Goal: Task Accomplishment & Management: Use online tool/utility

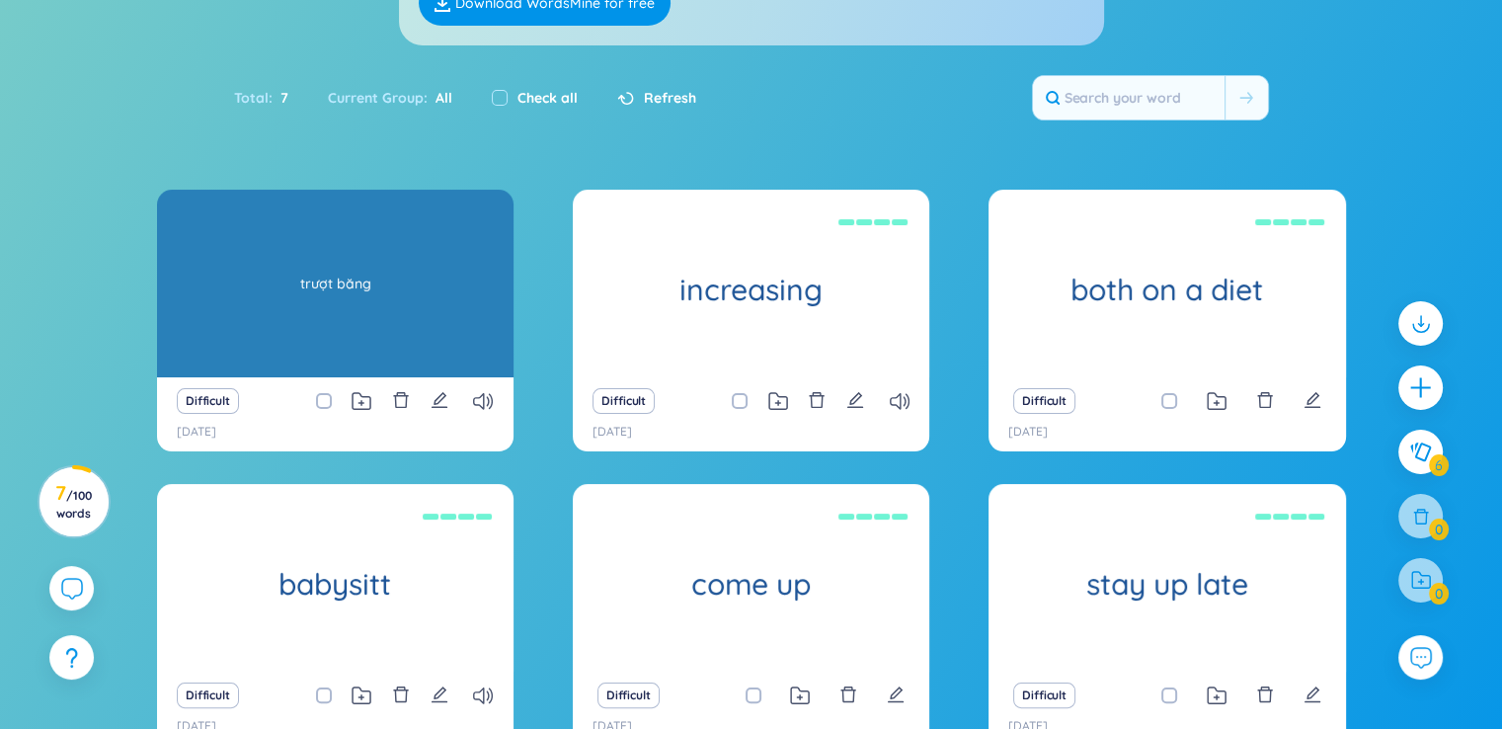
scroll to position [395, 0]
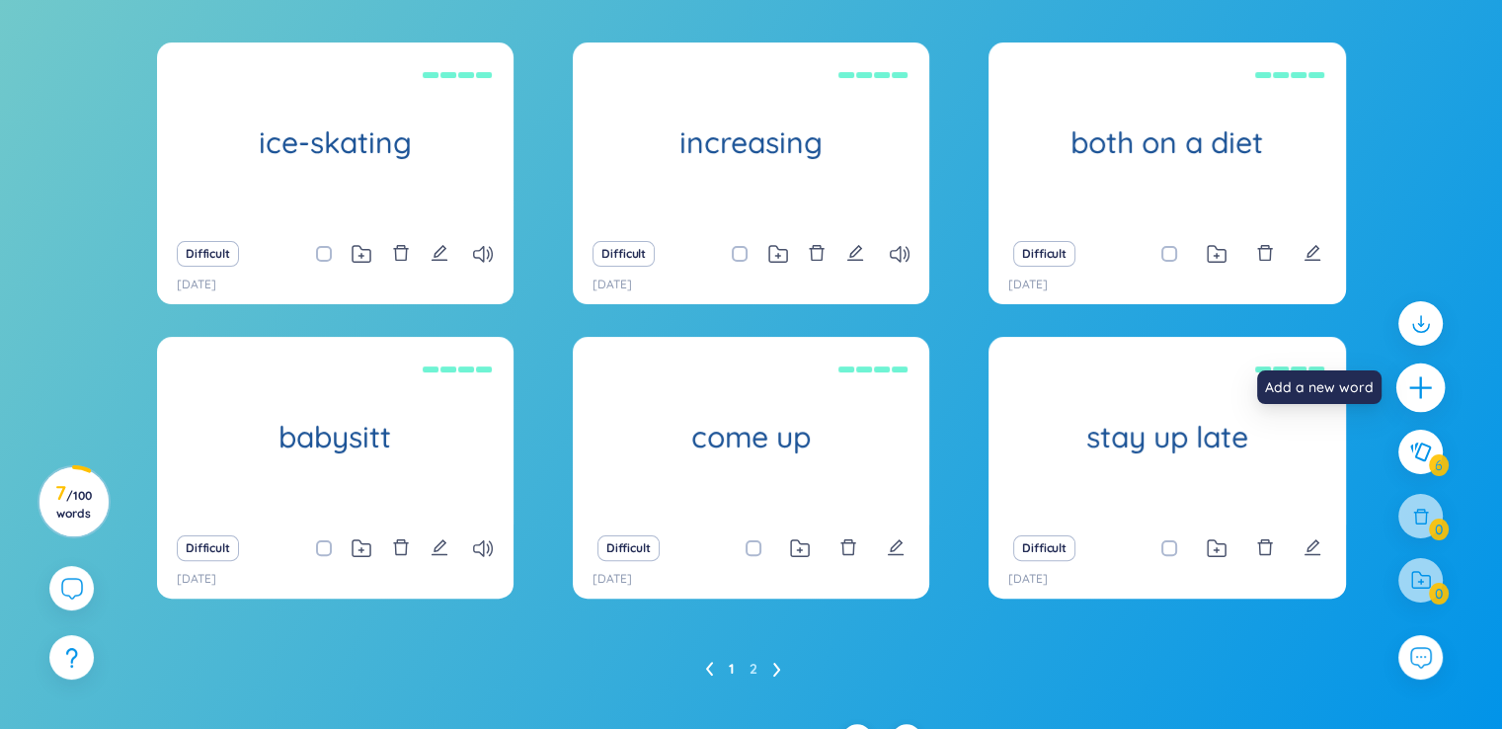
click at [1426, 386] on icon "plus" at bounding box center [1421, 388] width 28 height 28
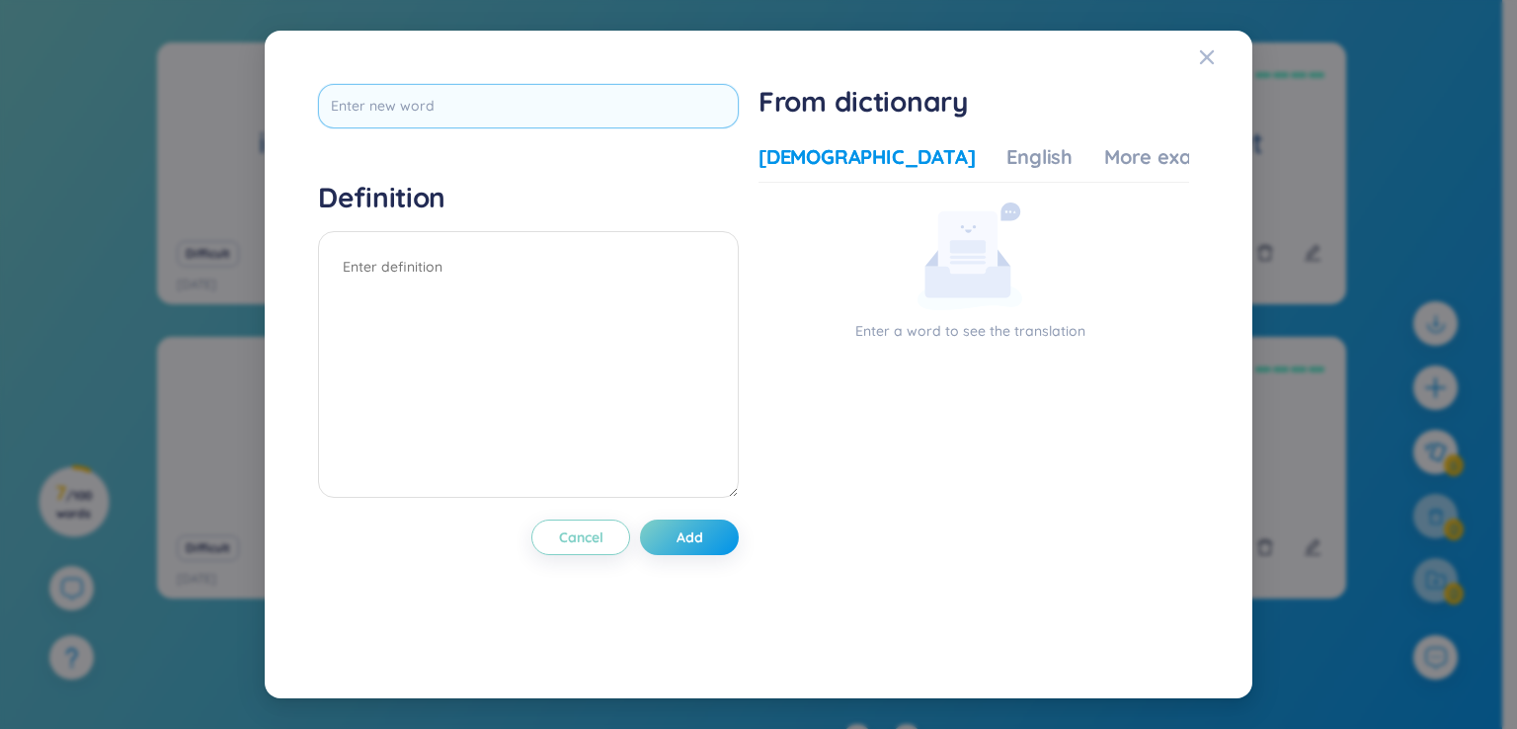
click at [672, 119] on input "text" at bounding box center [528, 106] width 421 height 44
type input "a"
type input "â"
type input "apart from"
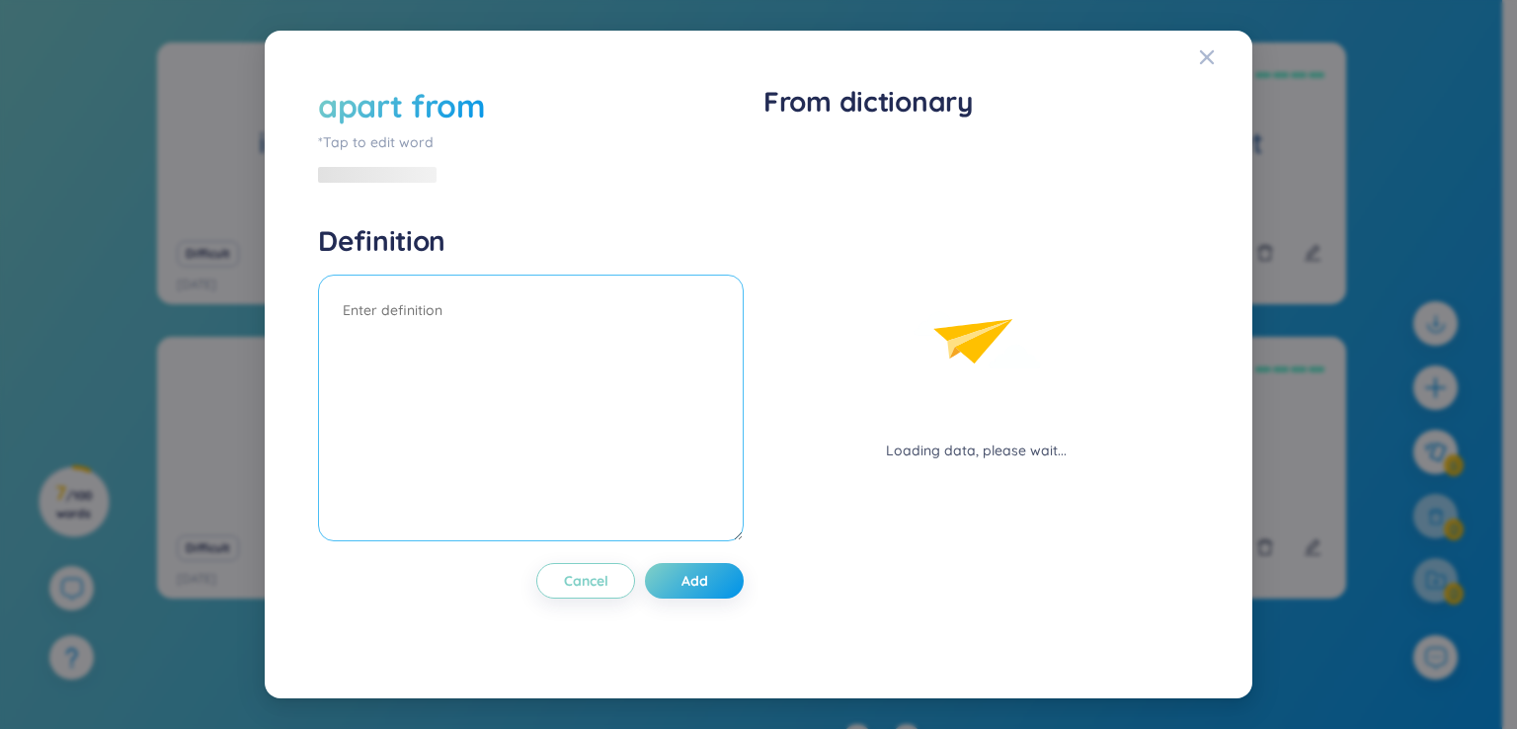
click at [599, 265] on div "Definition" at bounding box center [531, 385] width 426 height 324
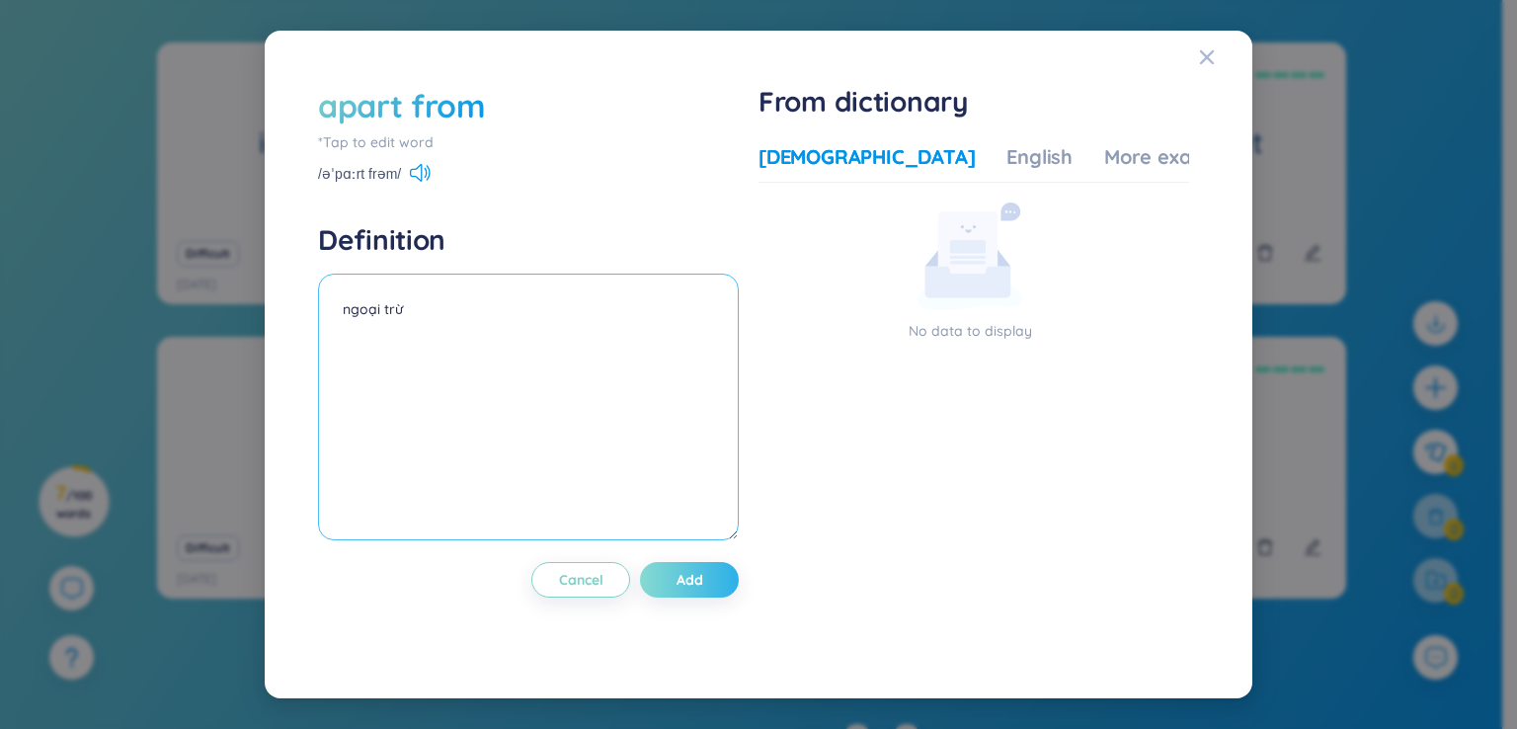
type textarea "ngoại trừ"
click at [681, 585] on span "Add" at bounding box center [690, 580] width 27 height 20
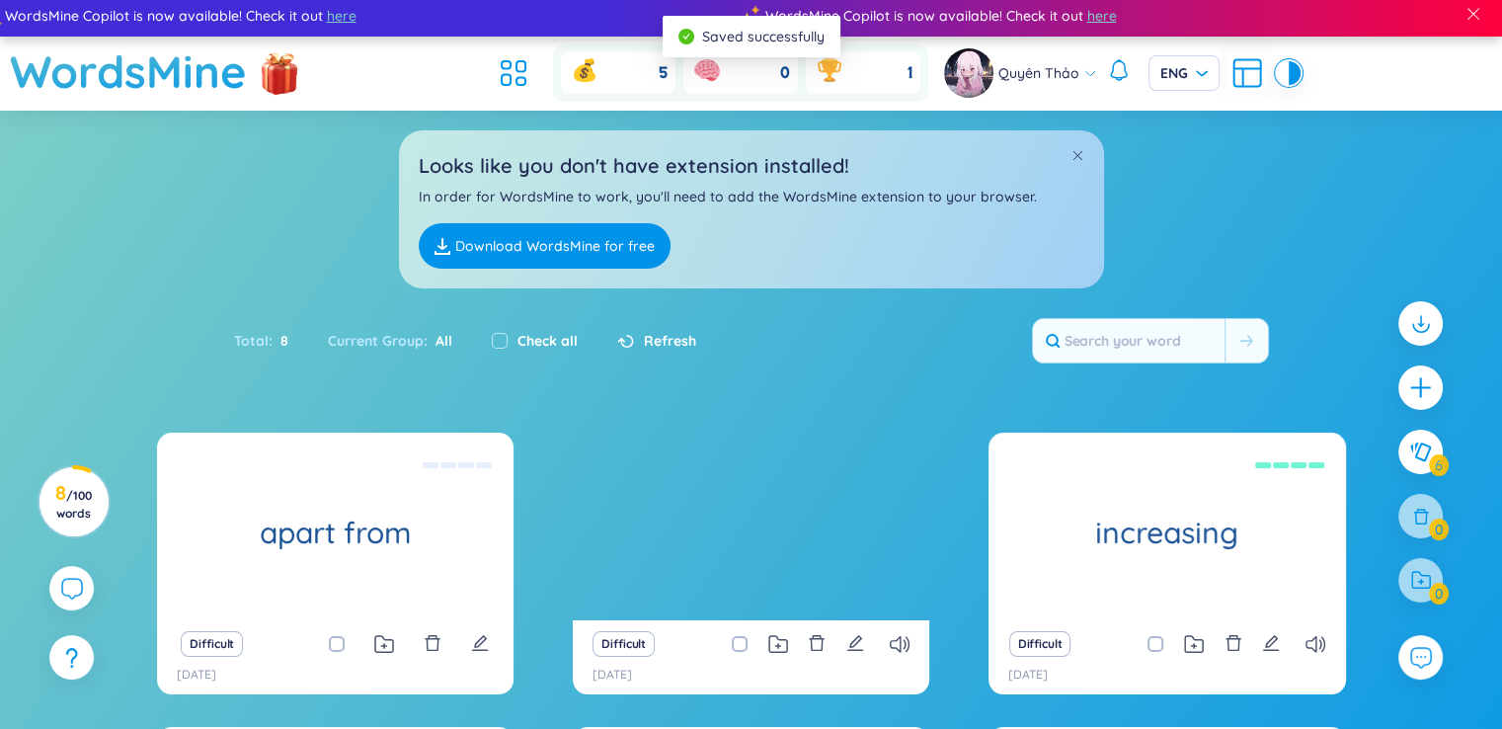
scroll to position [0, 0]
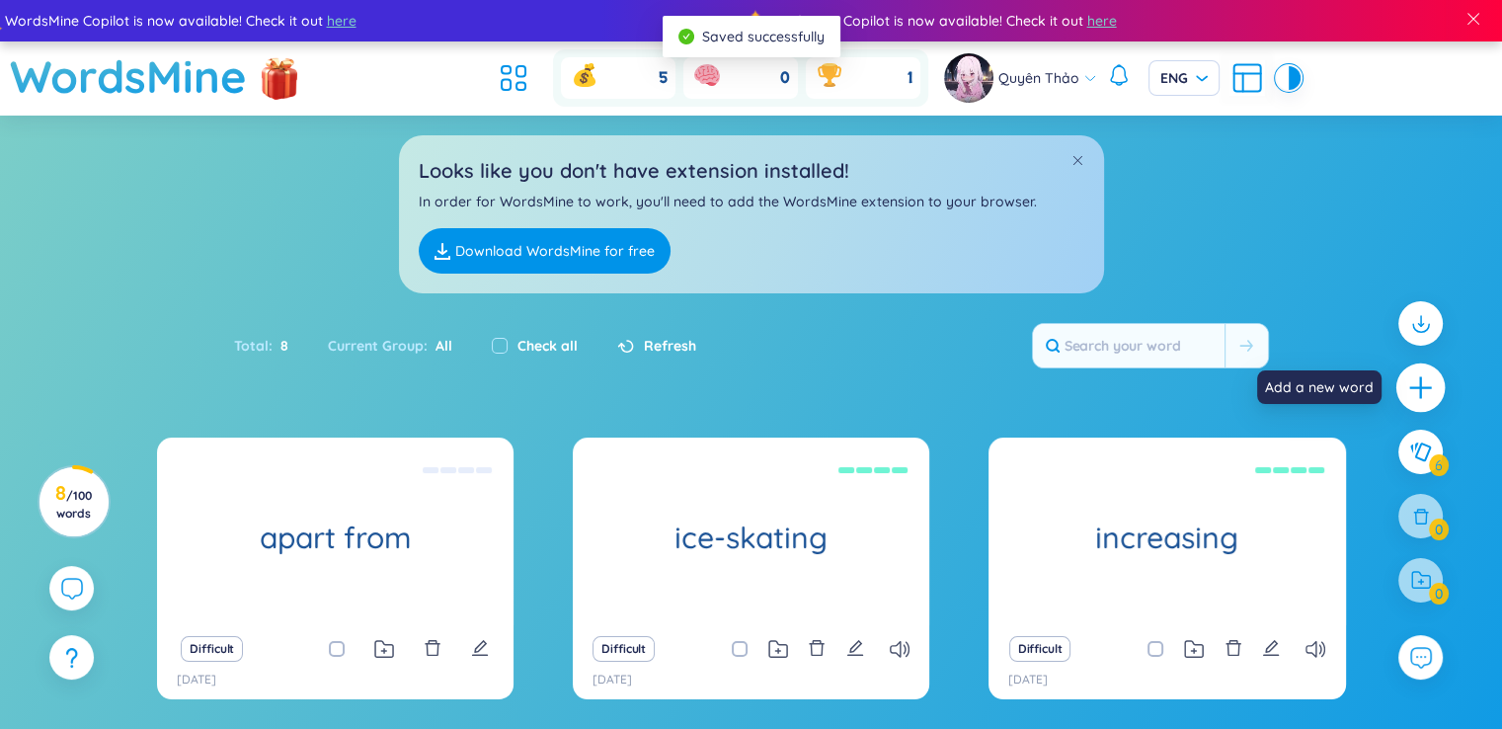
click at [1418, 392] on icon "plus" at bounding box center [1421, 388] width 28 height 28
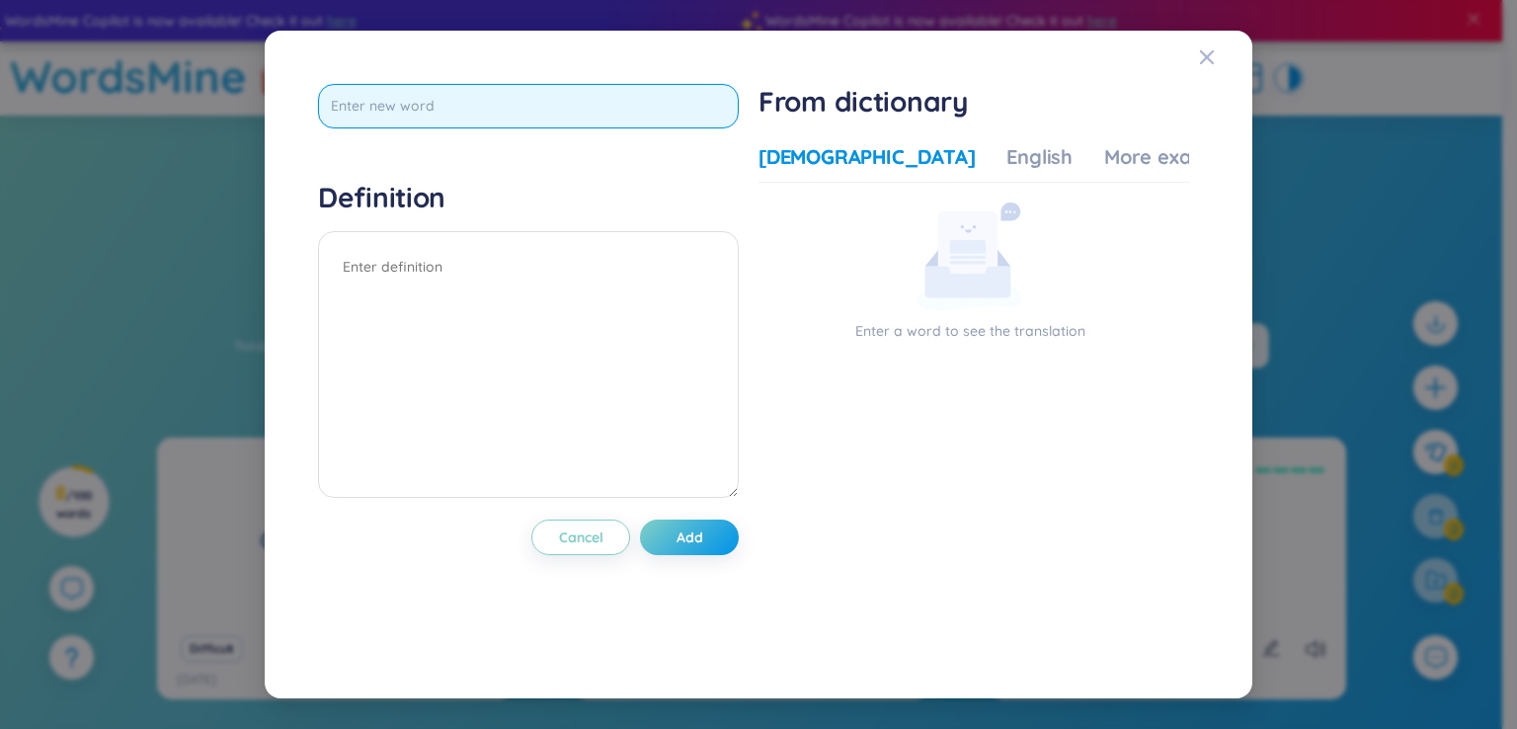
click at [640, 88] on input "text" at bounding box center [528, 106] width 421 height 44
type input "actopus"
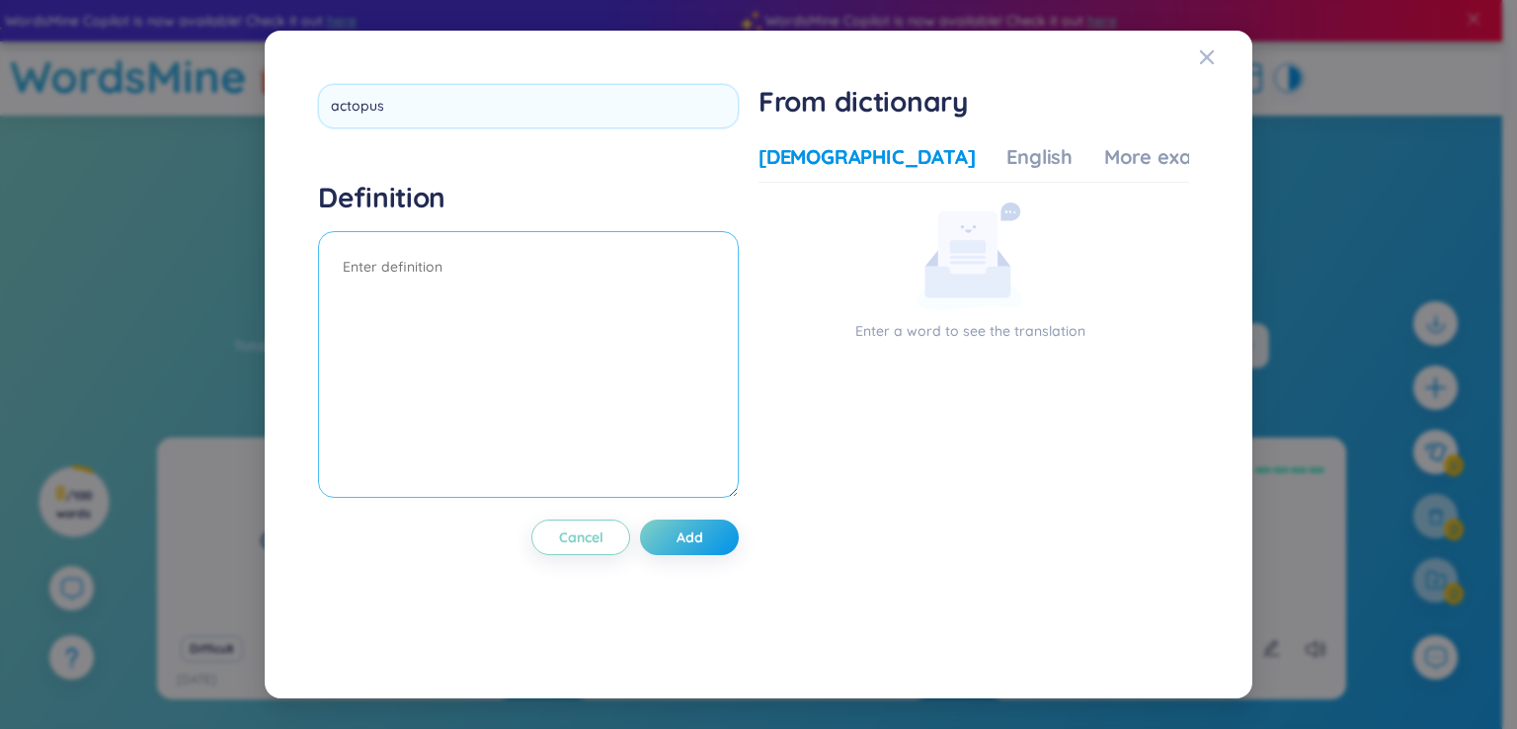
click at [529, 289] on textarea at bounding box center [528, 364] width 421 height 267
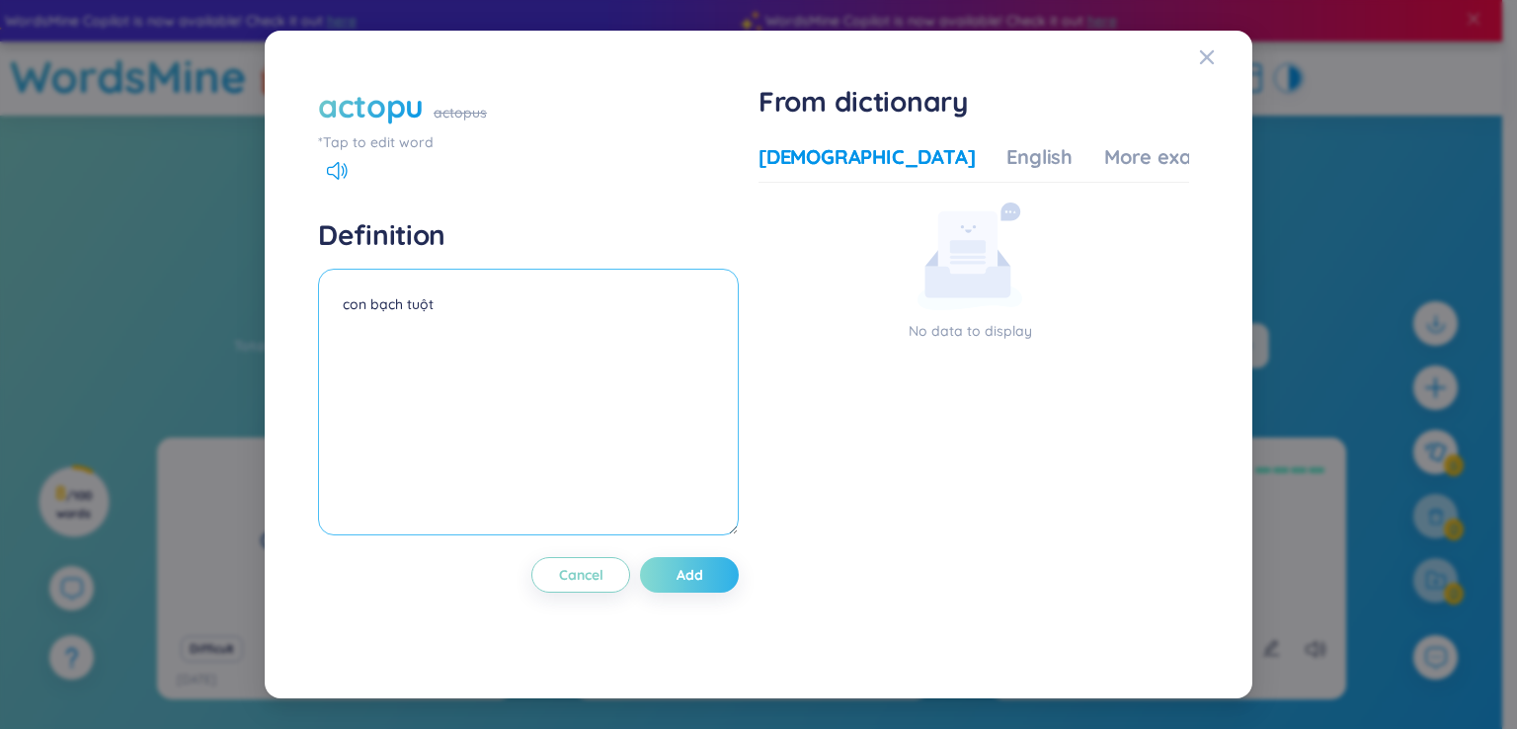
type textarea "con bạch tuột"
click at [680, 572] on span "Add" at bounding box center [690, 575] width 27 height 20
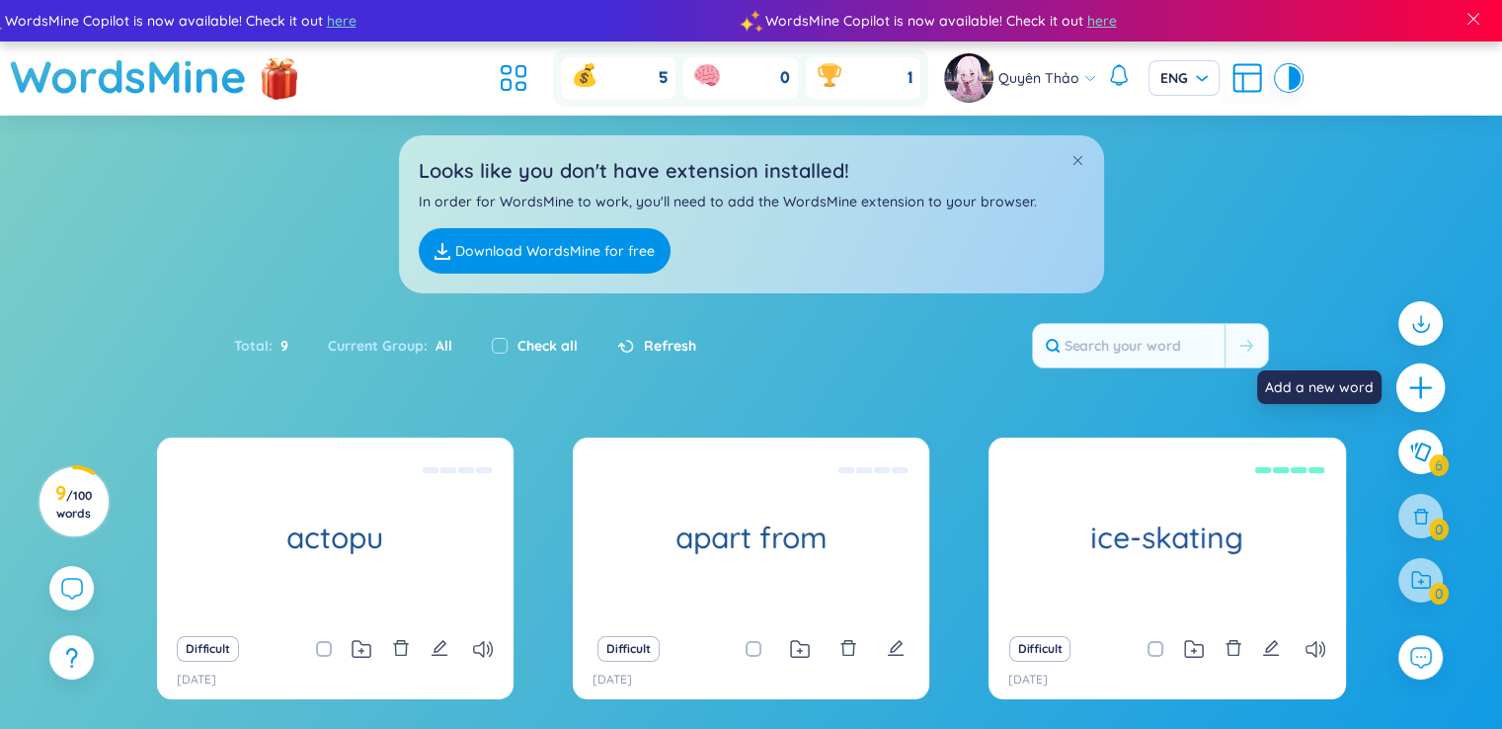
click at [1423, 372] on div at bounding box center [1420, 387] width 49 height 49
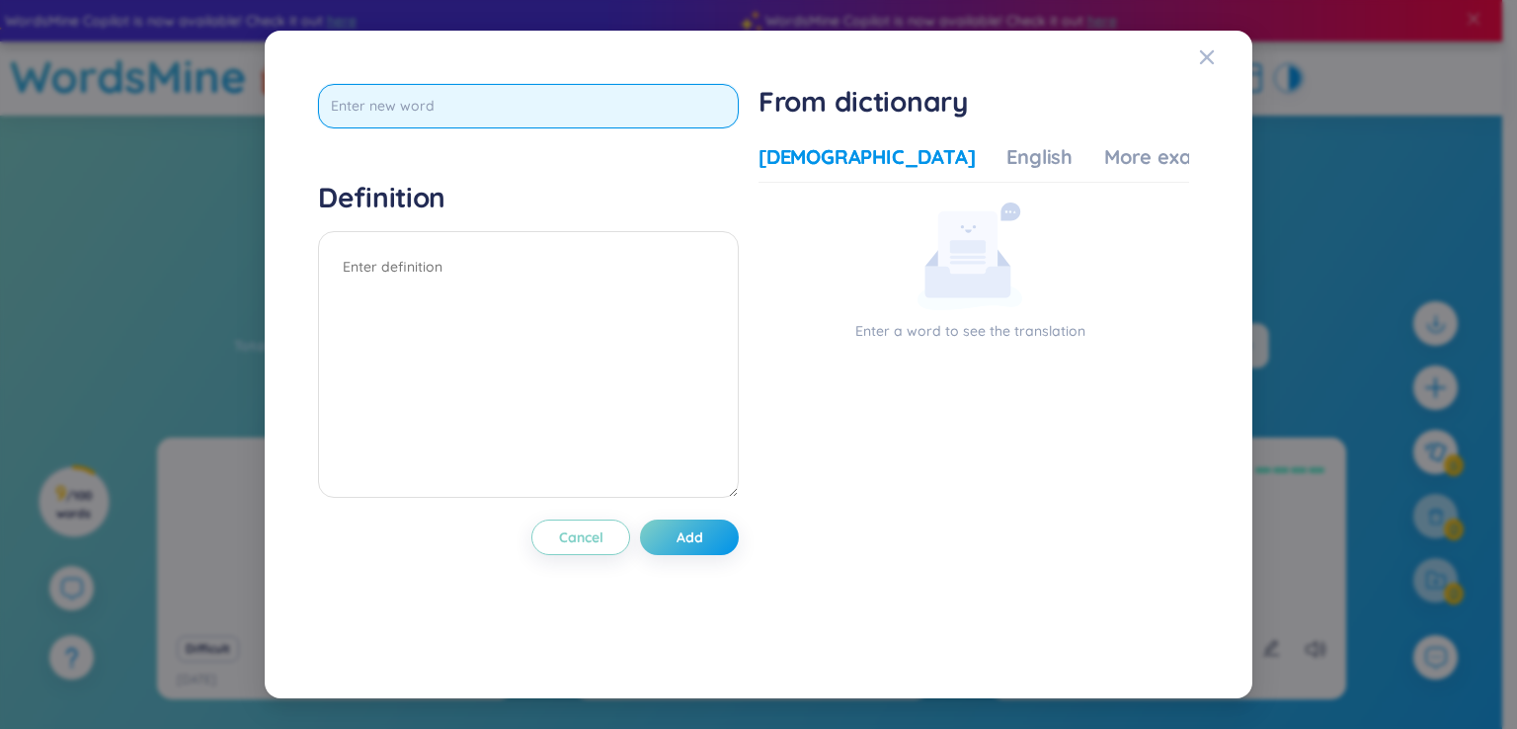
click at [666, 88] on input "text" at bounding box center [528, 106] width 421 height 44
type input "university"
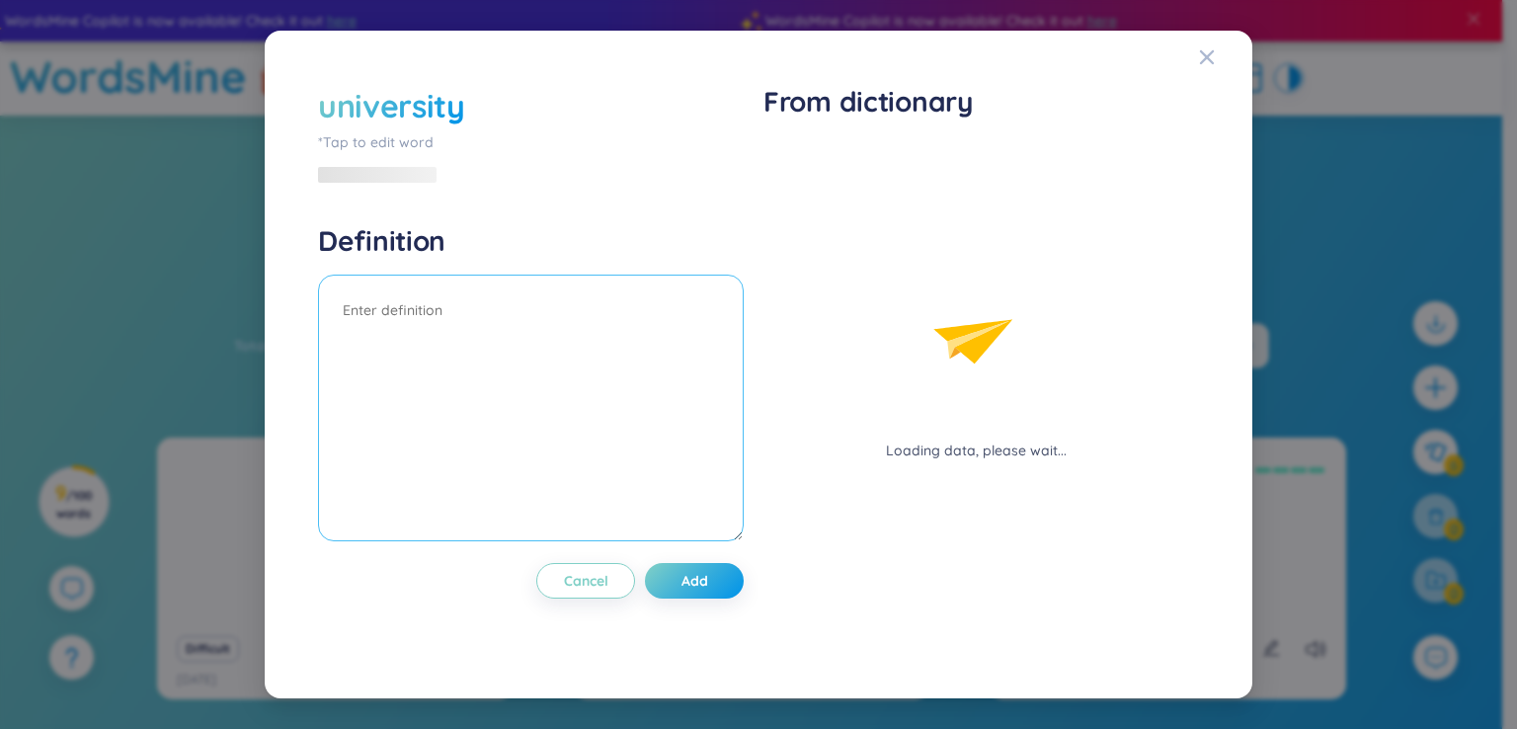
click at [606, 271] on div "Definition" at bounding box center [531, 385] width 426 height 324
type textarea "d"
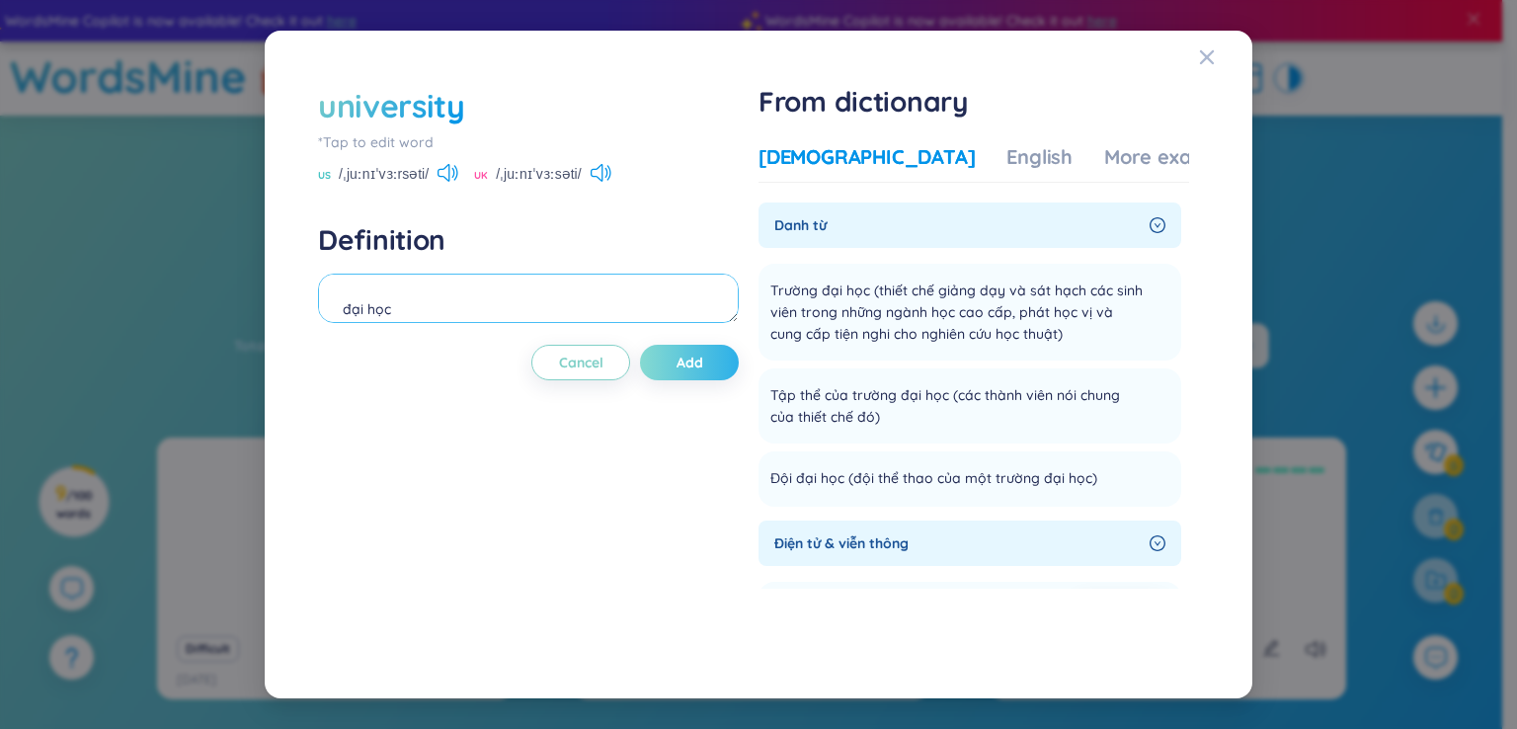
type textarea "đại học"
click at [676, 357] on button "Add" at bounding box center [689, 363] width 99 height 36
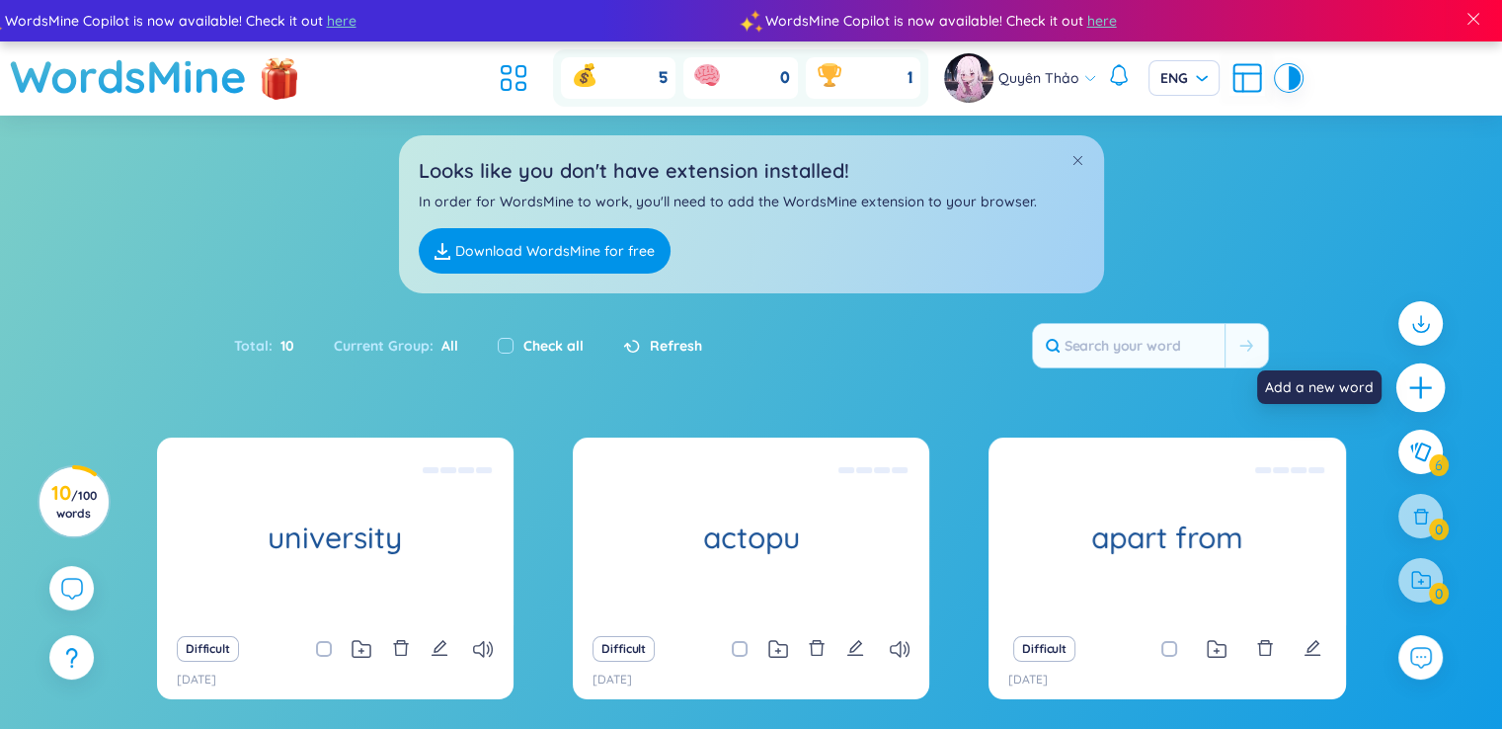
click at [1425, 386] on icon "plus" at bounding box center [1421, 388] width 28 height 28
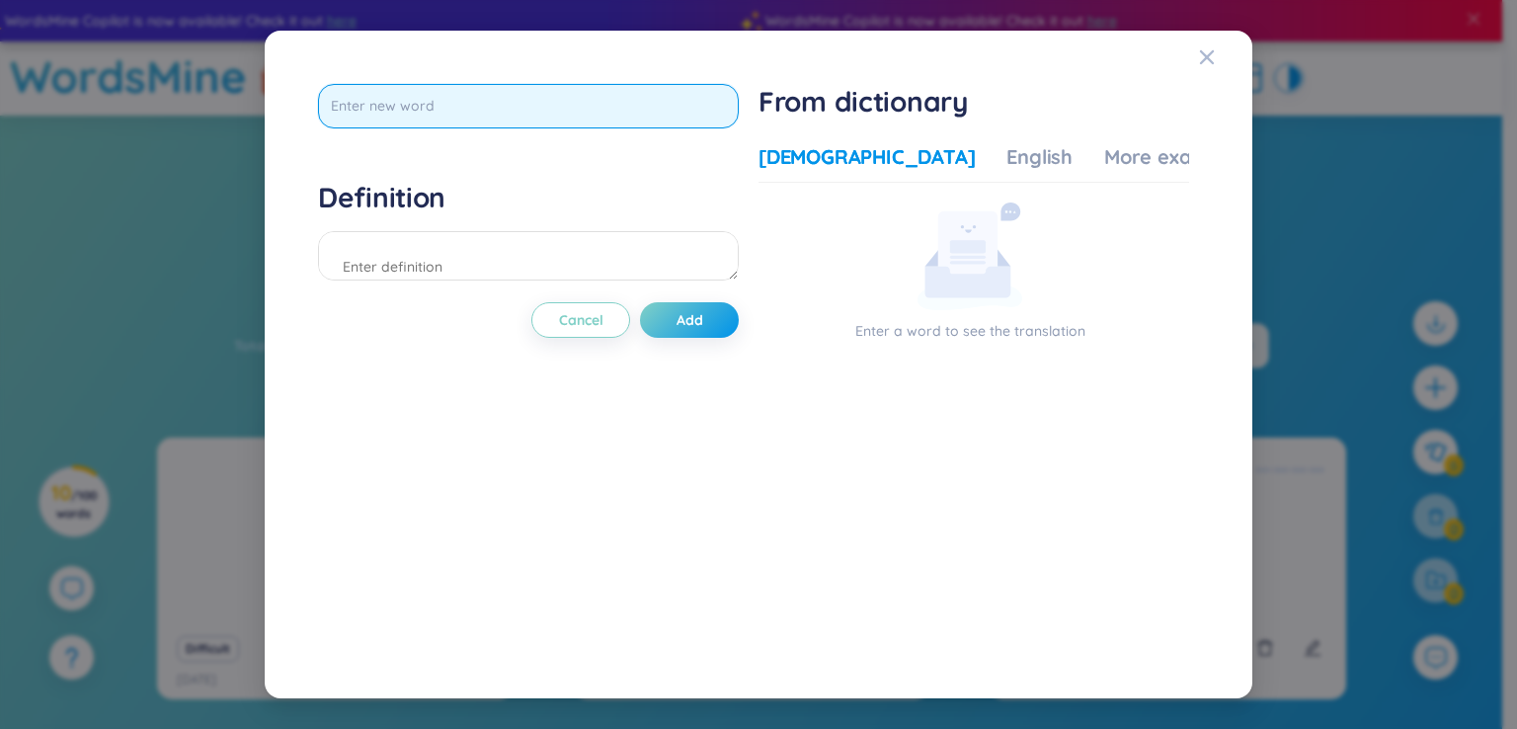
click at [603, 107] on input "text" at bounding box center [528, 106] width 421 height 44
type input "nonsense"
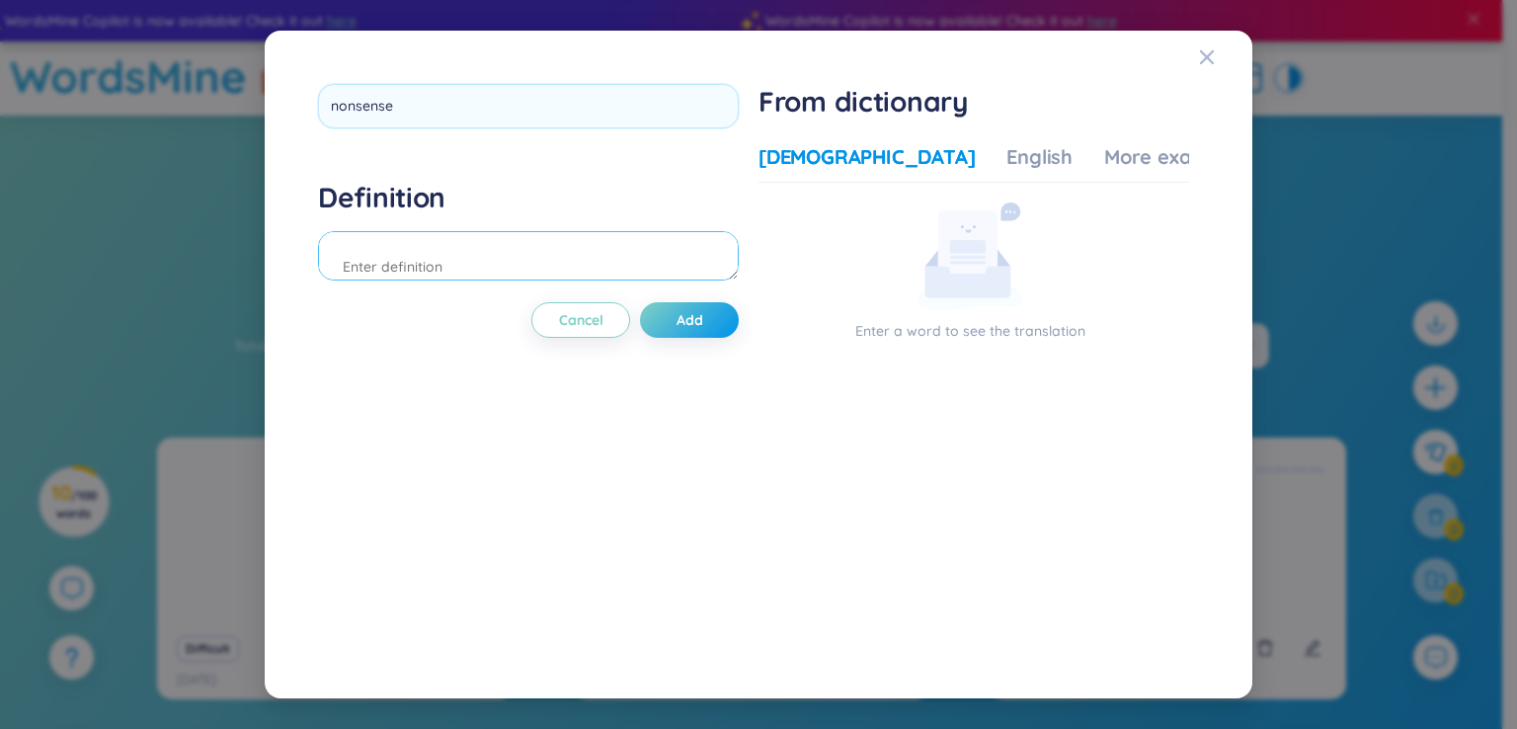
click at [558, 250] on div "Definition" at bounding box center [528, 233] width 421 height 107
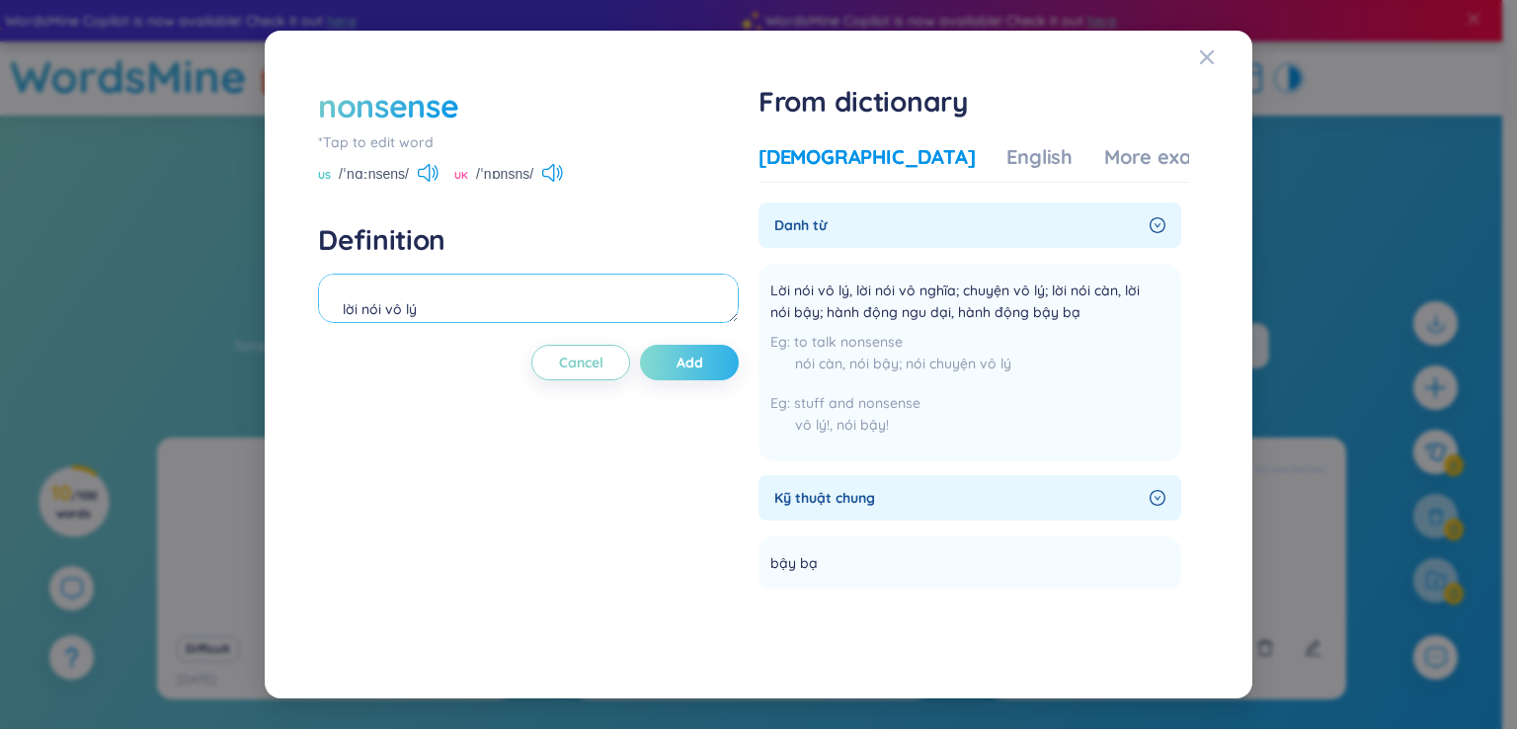
type textarea "lời nói vô lý"
click at [692, 369] on span "Add" at bounding box center [690, 363] width 27 height 20
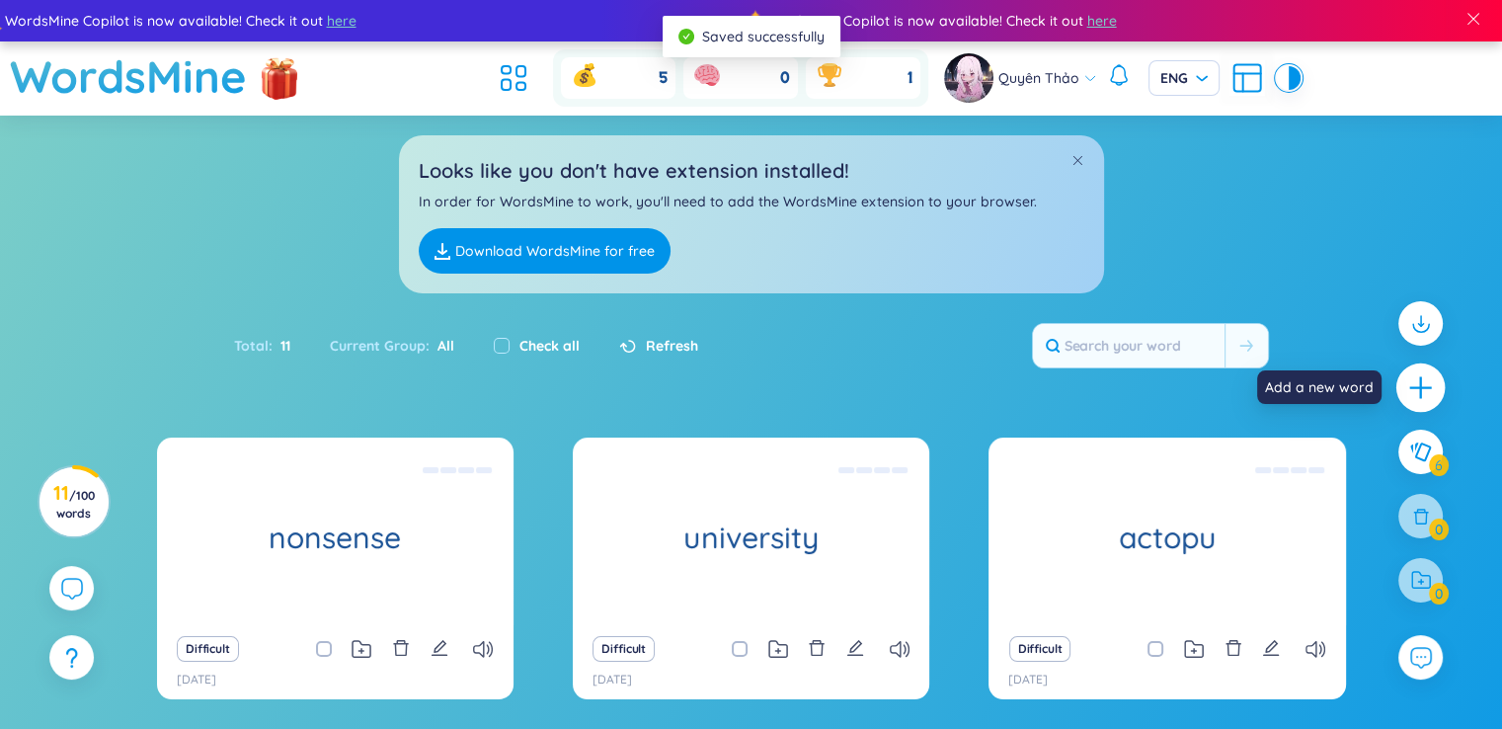
click at [1438, 390] on div at bounding box center [1420, 387] width 49 height 49
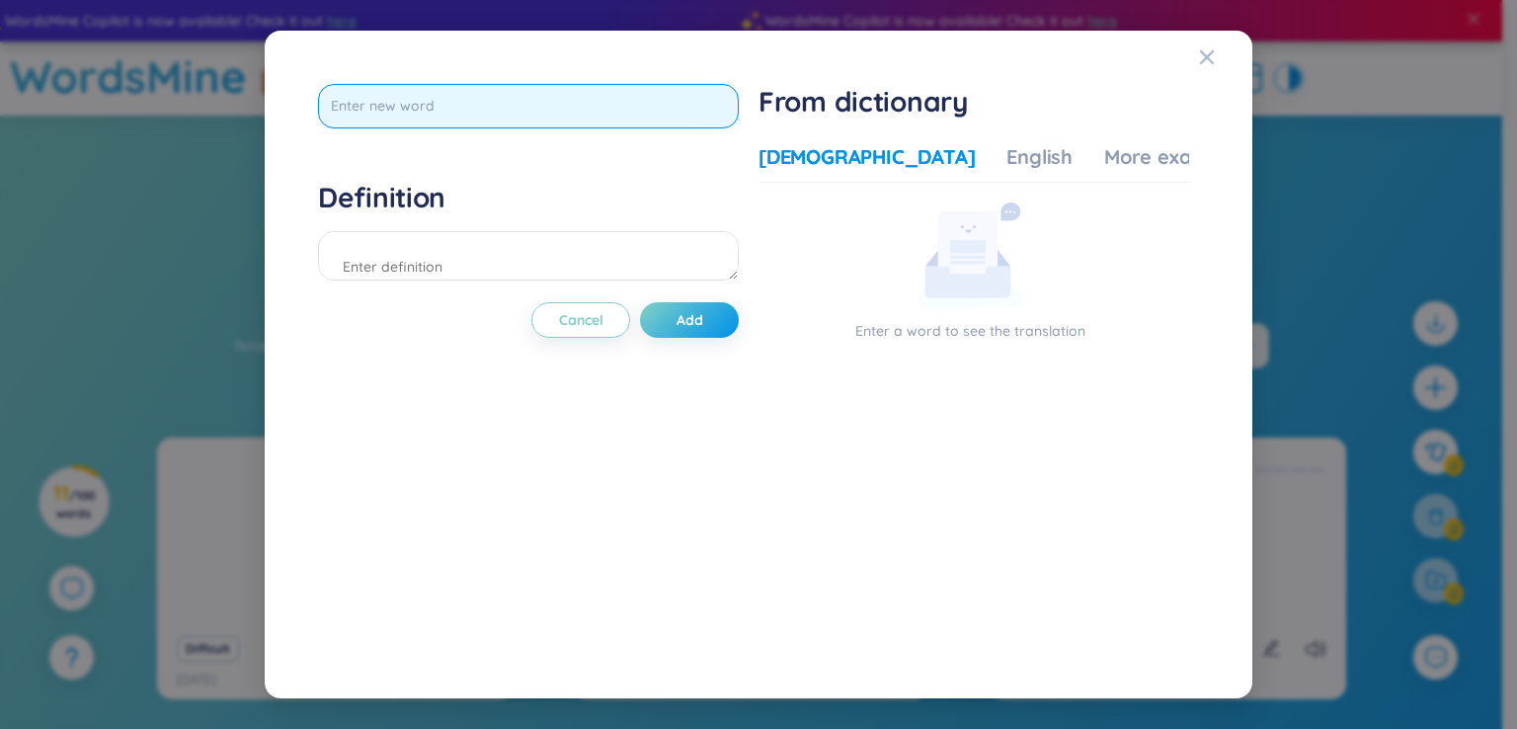
click at [603, 100] on input "text" at bounding box center [528, 106] width 421 height 44
type input "a couple of minutes"
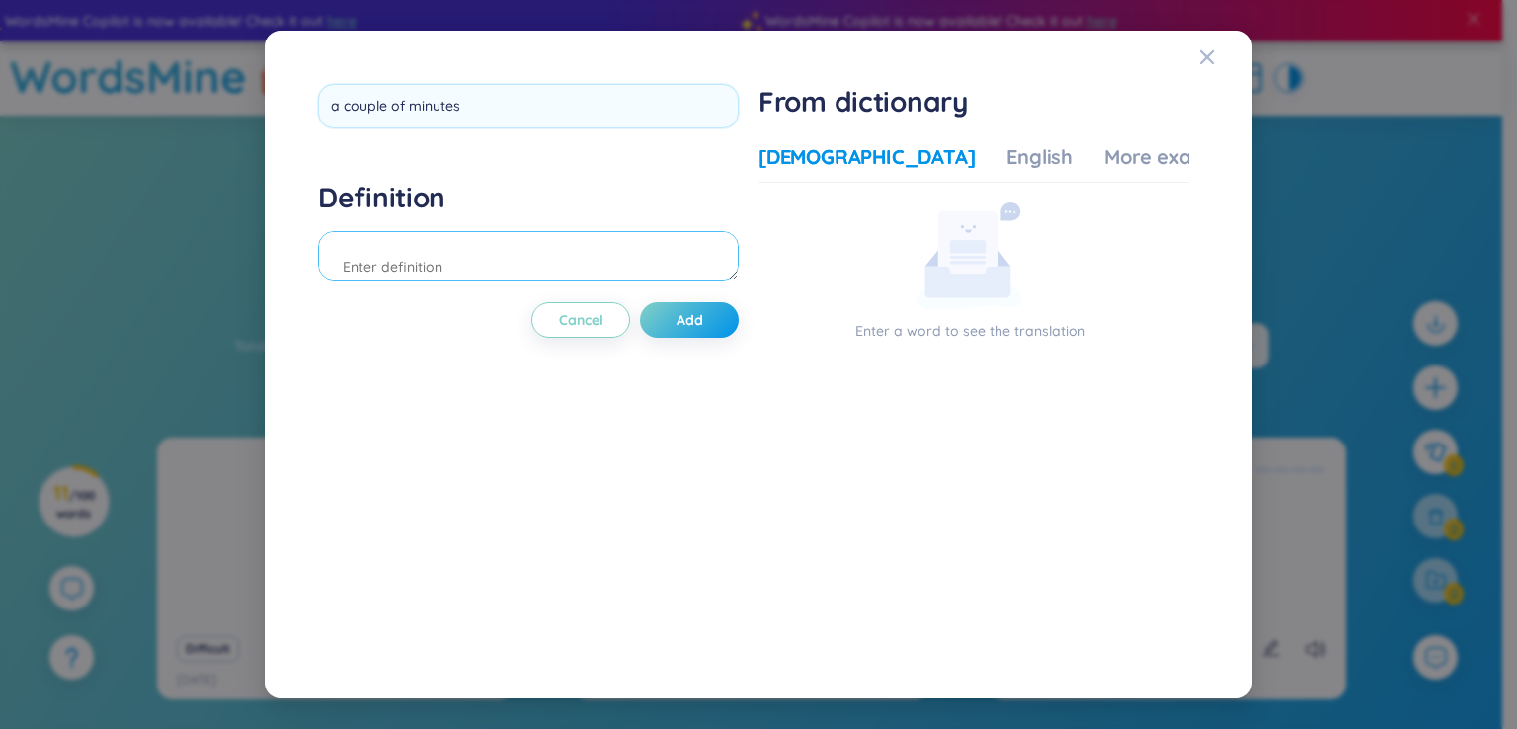
click at [545, 255] on div "Definition" at bounding box center [528, 233] width 421 height 107
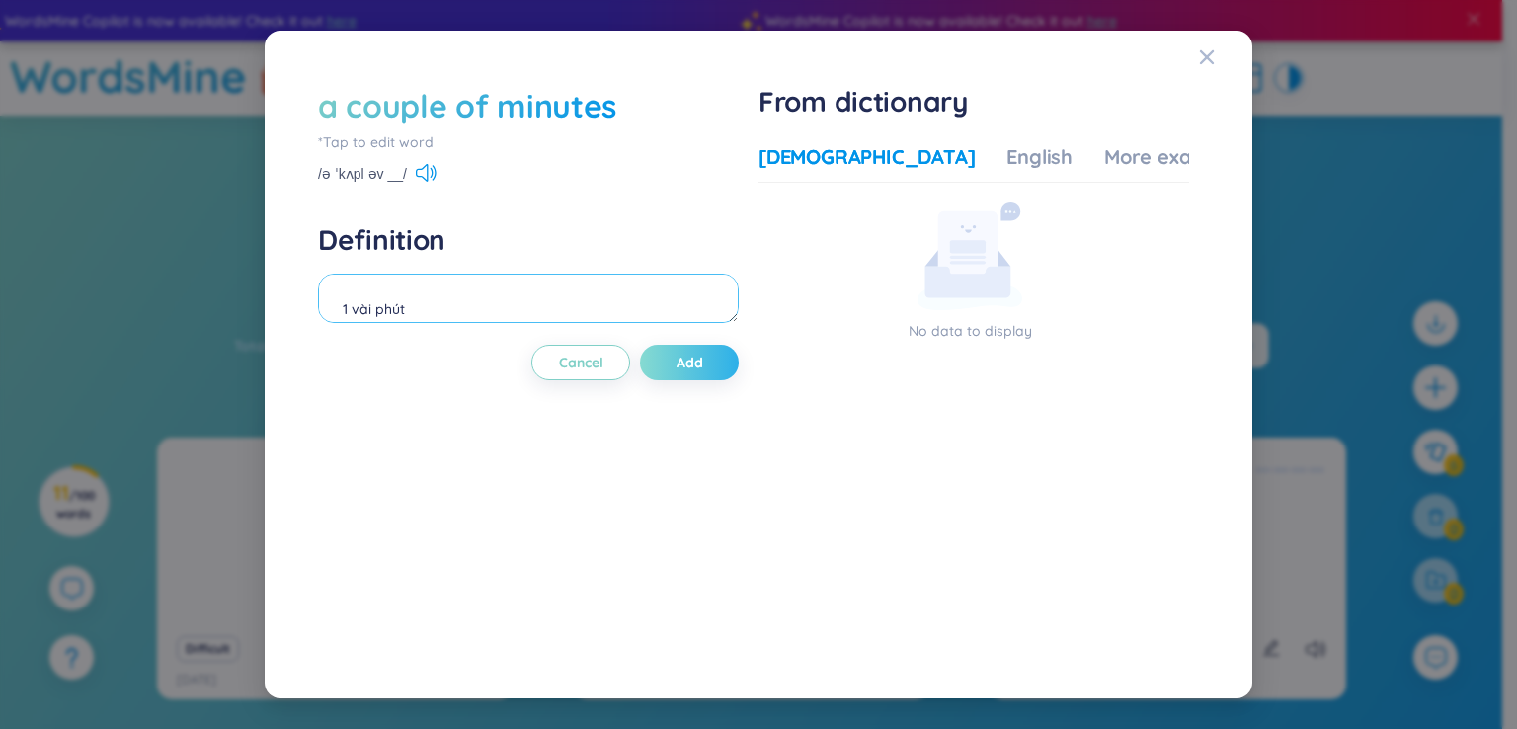
type textarea "1 vài phút"
click at [680, 378] on button "Add" at bounding box center [689, 363] width 99 height 36
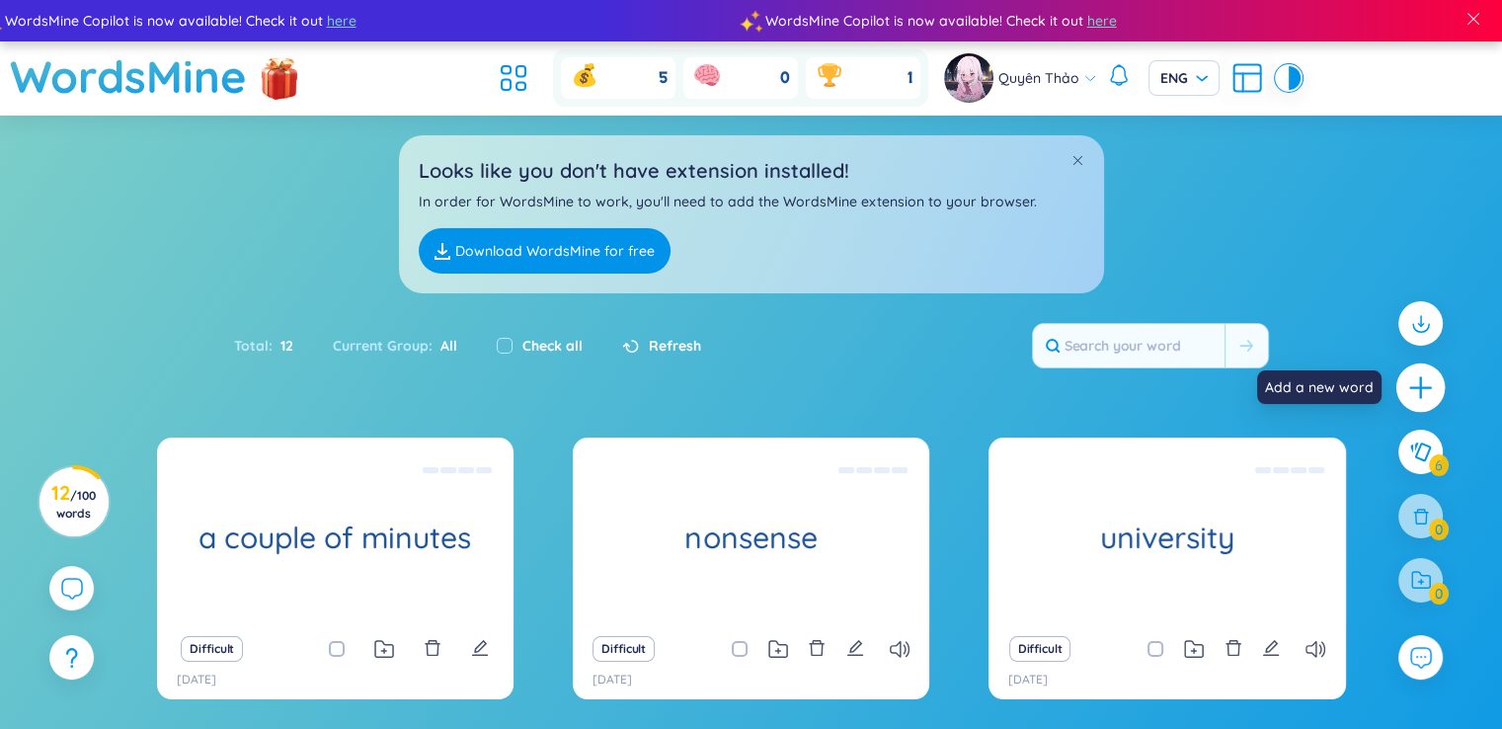
click at [1411, 376] on icon "plus" at bounding box center [1421, 388] width 28 height 28
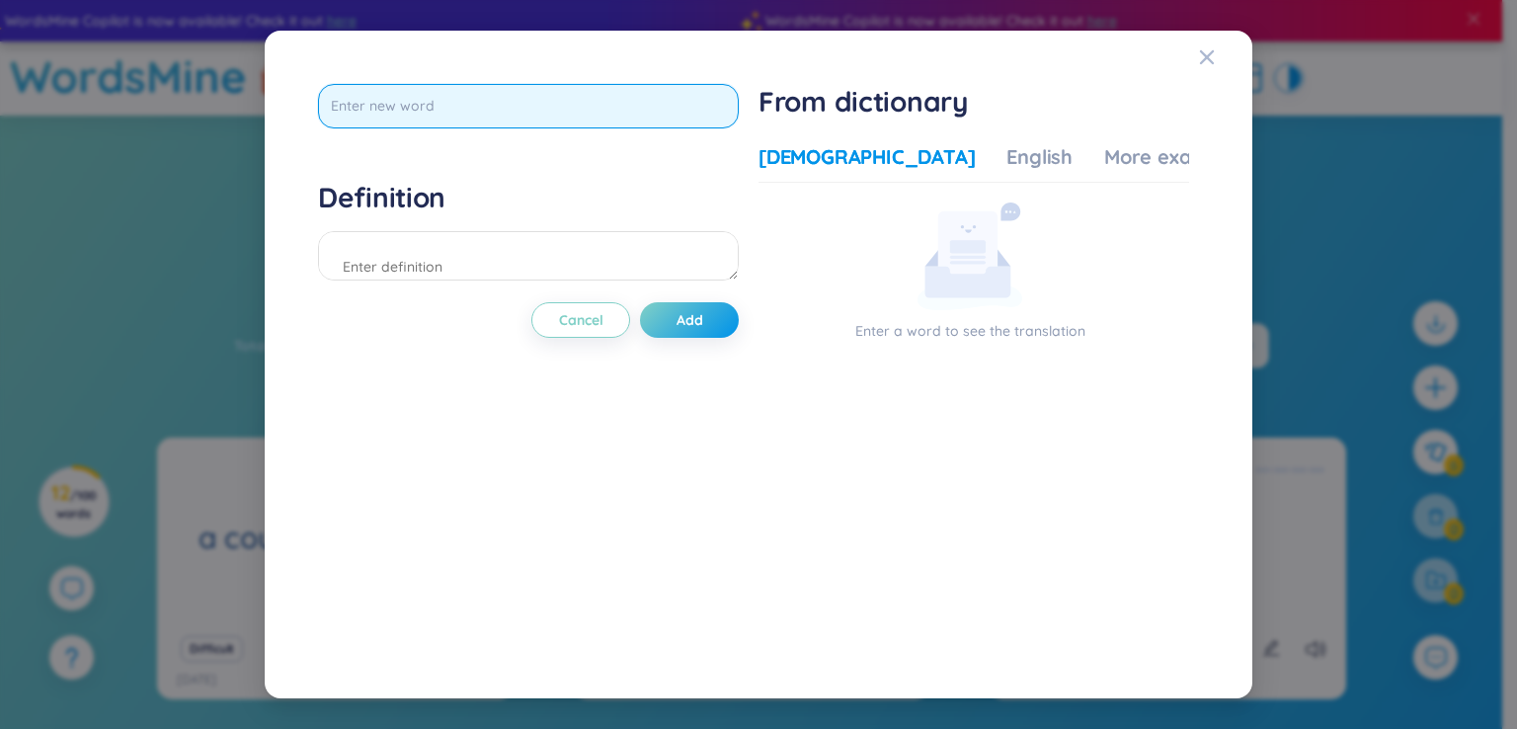
click at [611, 100] on input "text" at bounding box center [528, 106] width 421 height 44
type input "station"
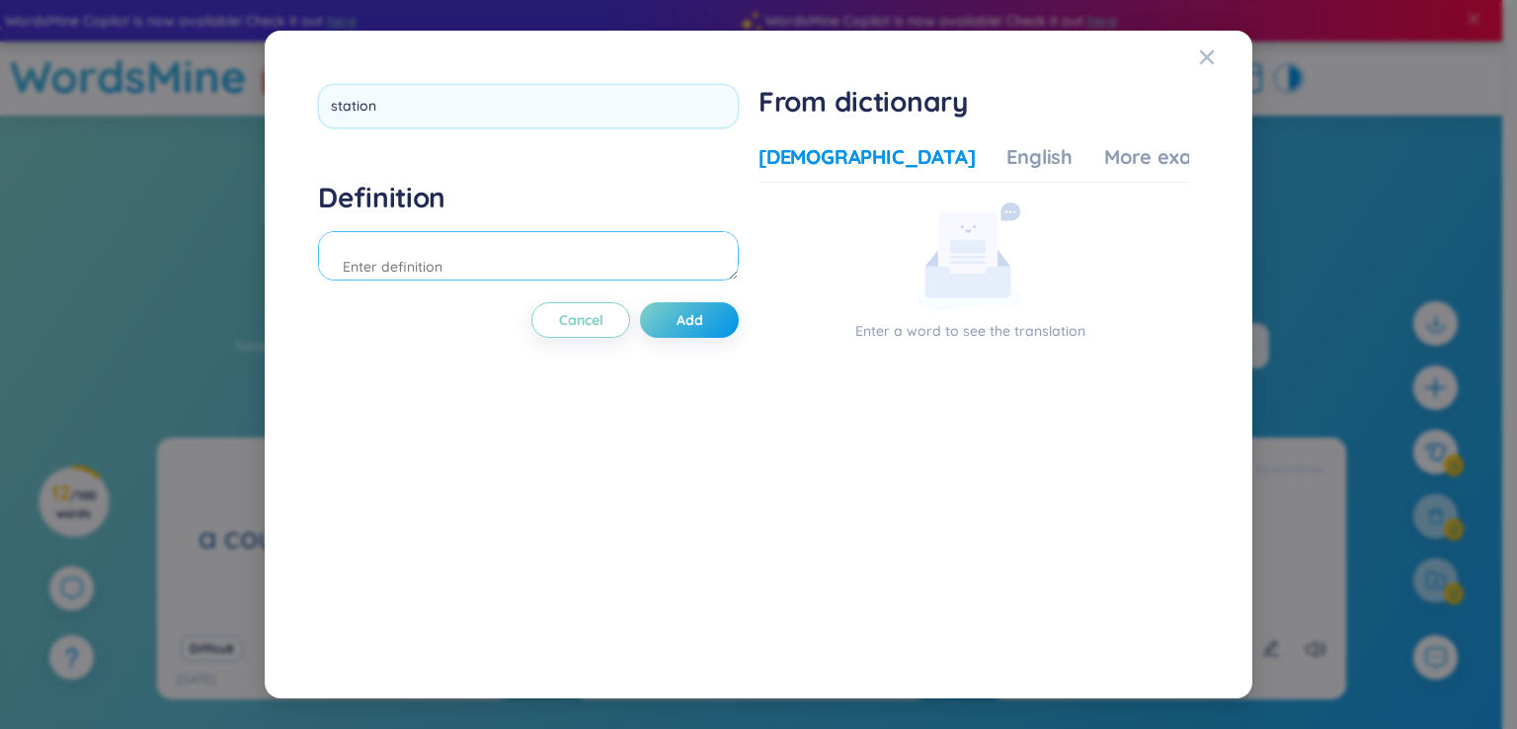
click at [577, 250] on div "Definition" at bounding box center [528, 233] width 421 height 107
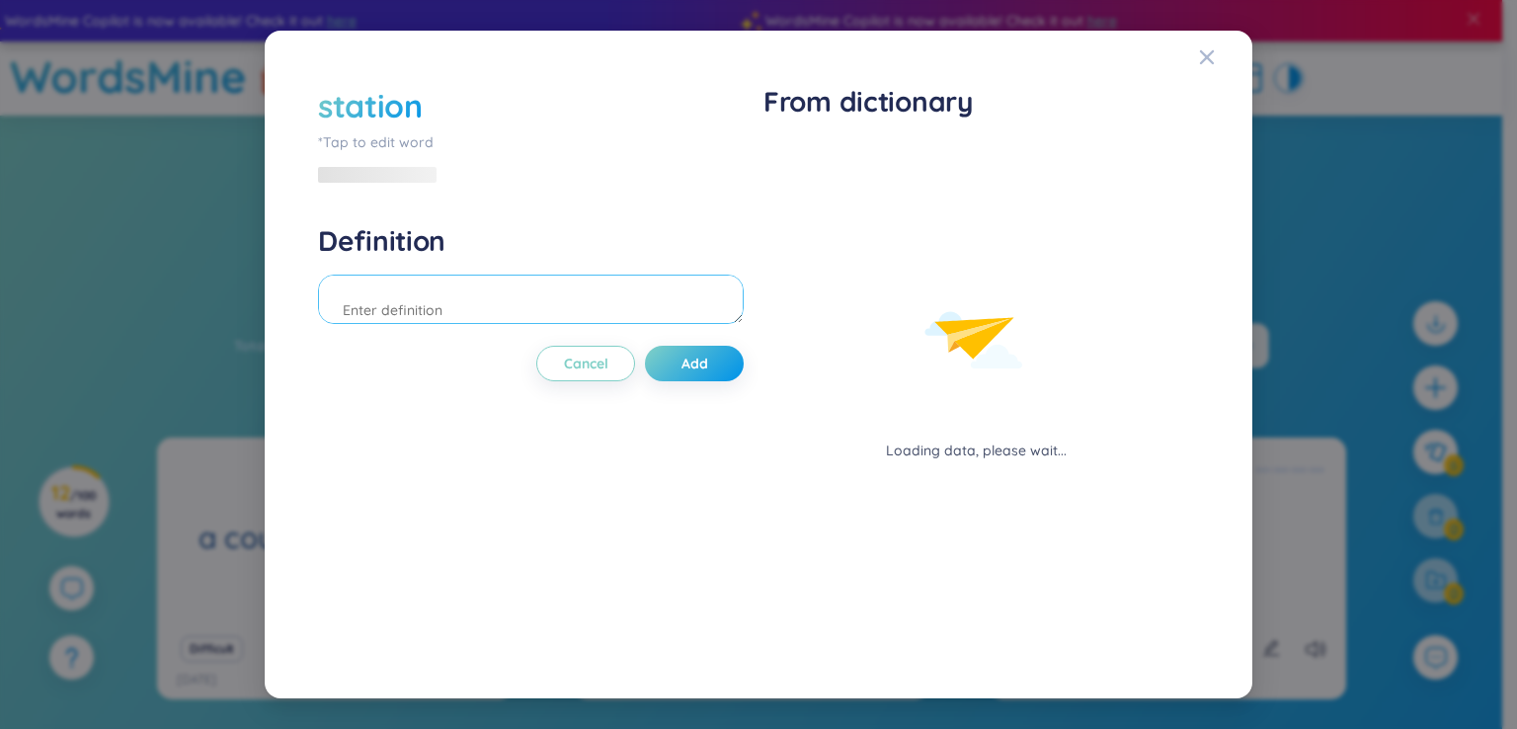
type textarea "f"
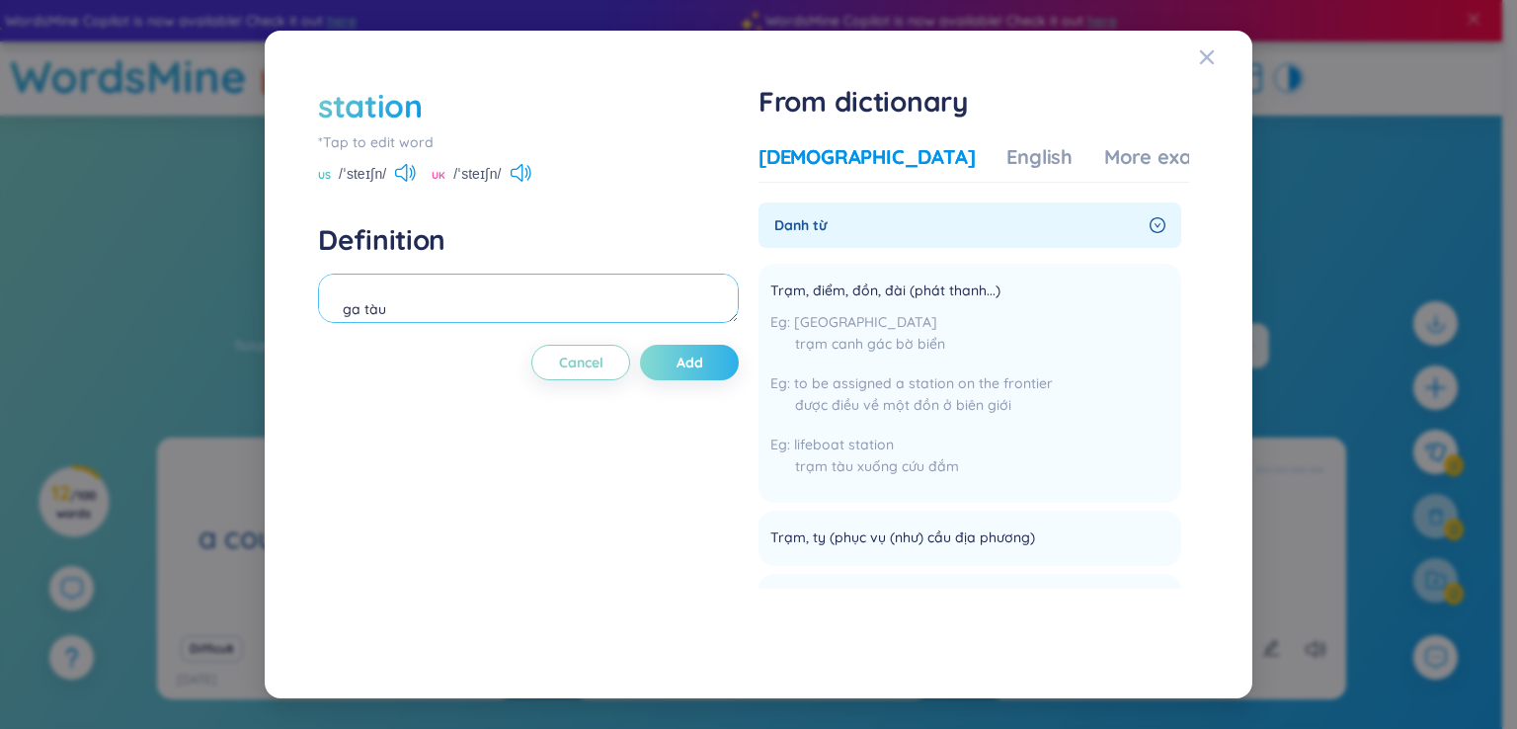
type textarea "ga tàu"
click at [677, 360] on button "Add" at bounding box center [689, 363] width 99 height 36
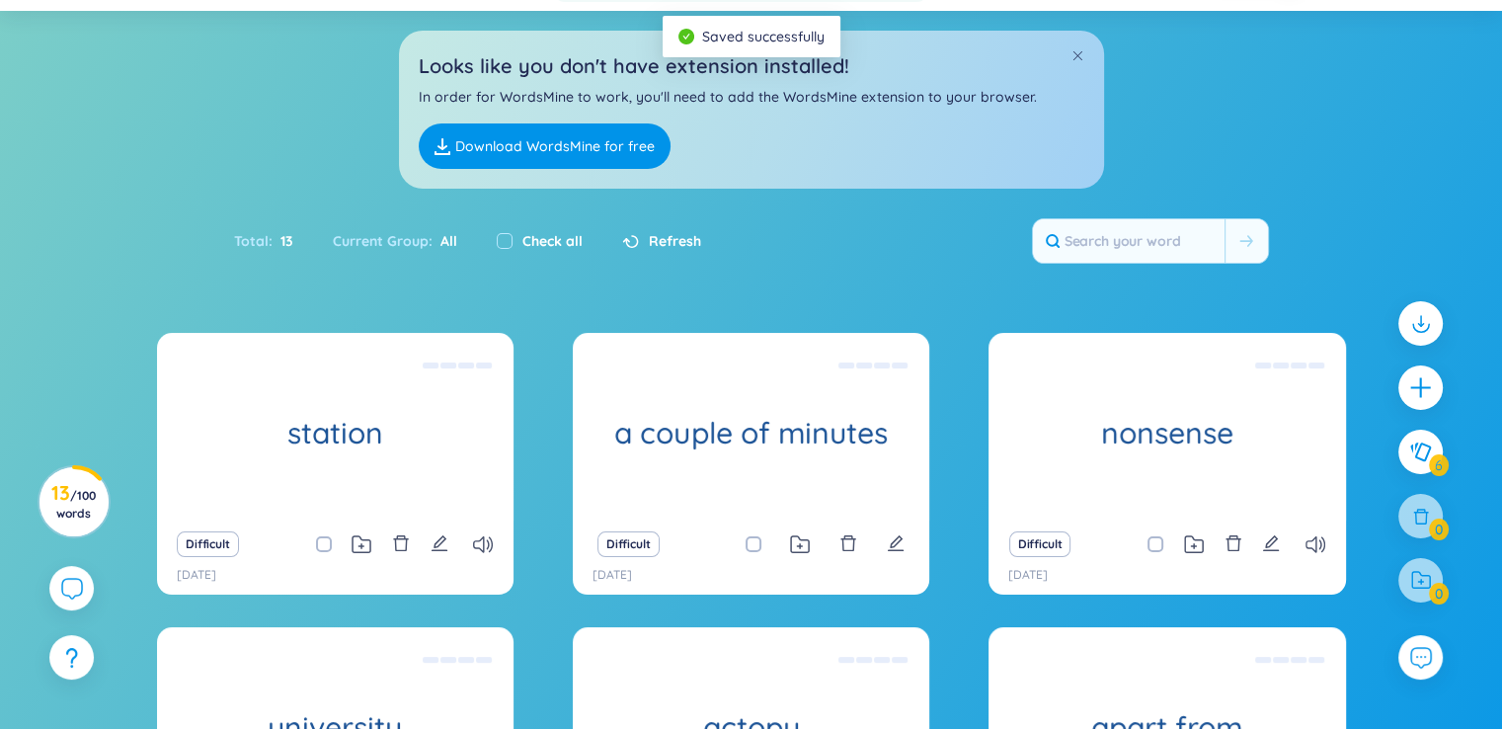
scroll to position [395, 0]
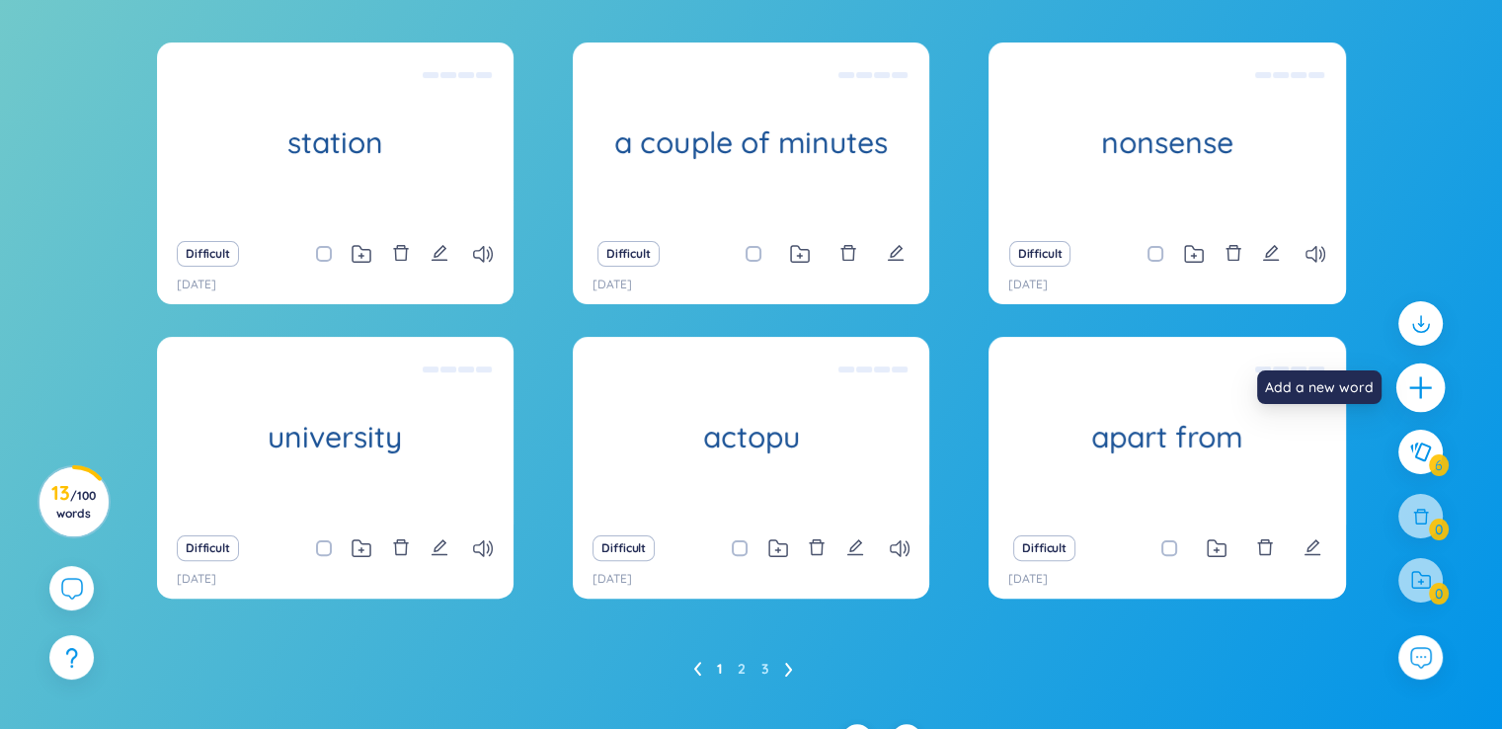
click at [1416, 383] on icon "plus" at bounding box center [1421, 388] width 28 height 28
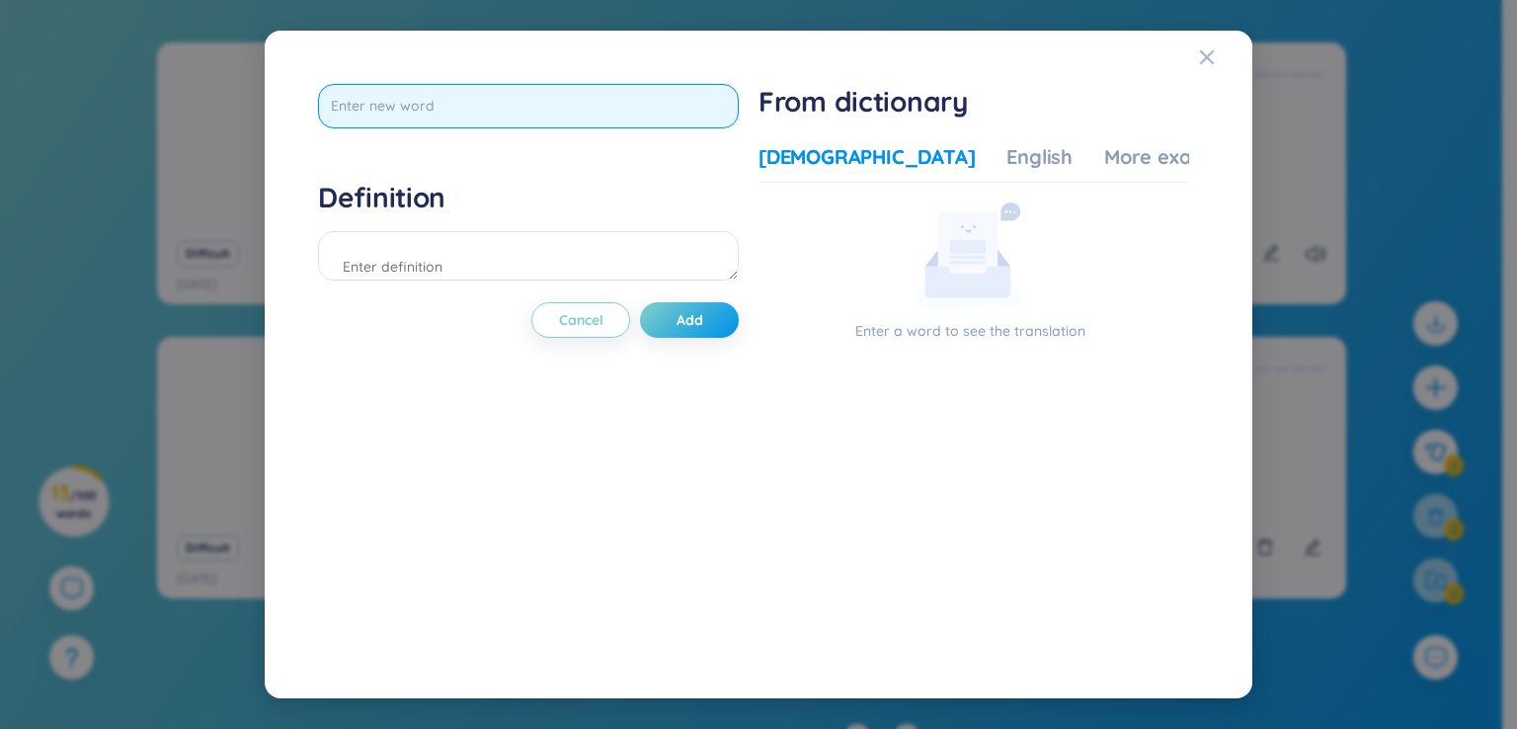
drag, startPoint x: 479, startPoint y: 114, endPoint x: 409, endPoint y: 74, distance: 80.5
click at [479, 113] on input "text" at bounding box center [528, 106] width 421 height 44
type input "lottery"
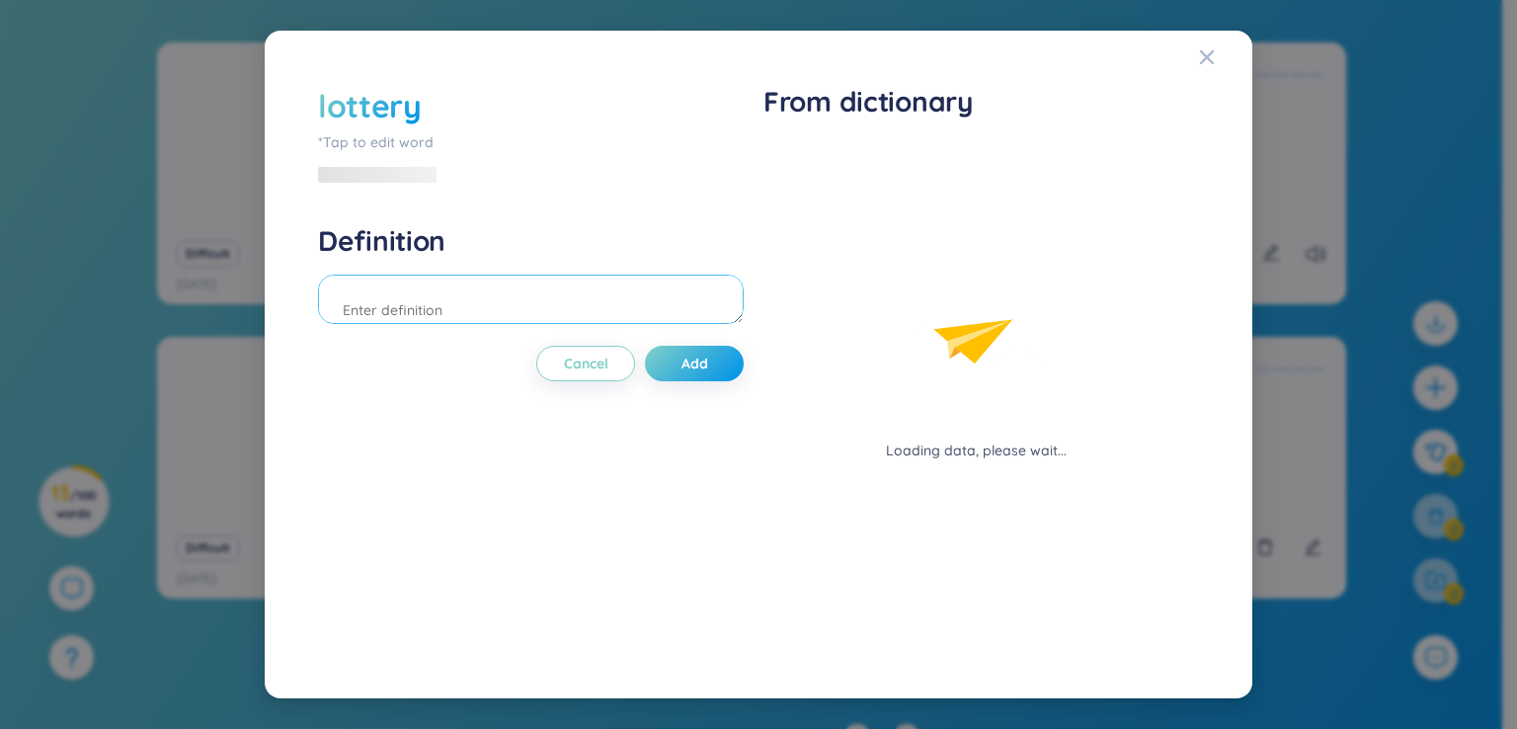
click at [427, 275] on textarea at bounding box center [531, 299] width 426 height 49
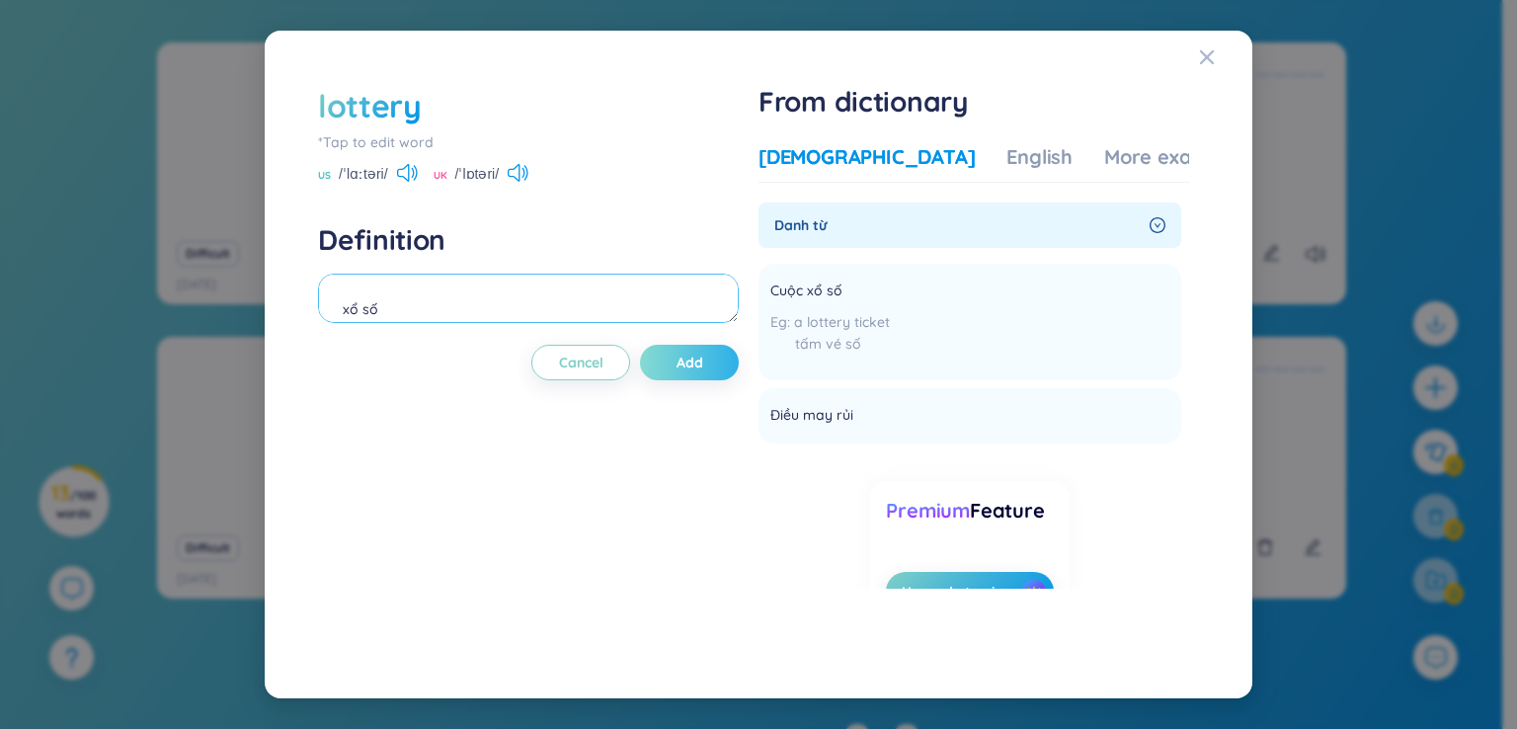
type textarea "xổ số"
click at [680, 376] on button "Add" at bounding box center [689, 363] width 99 height 36
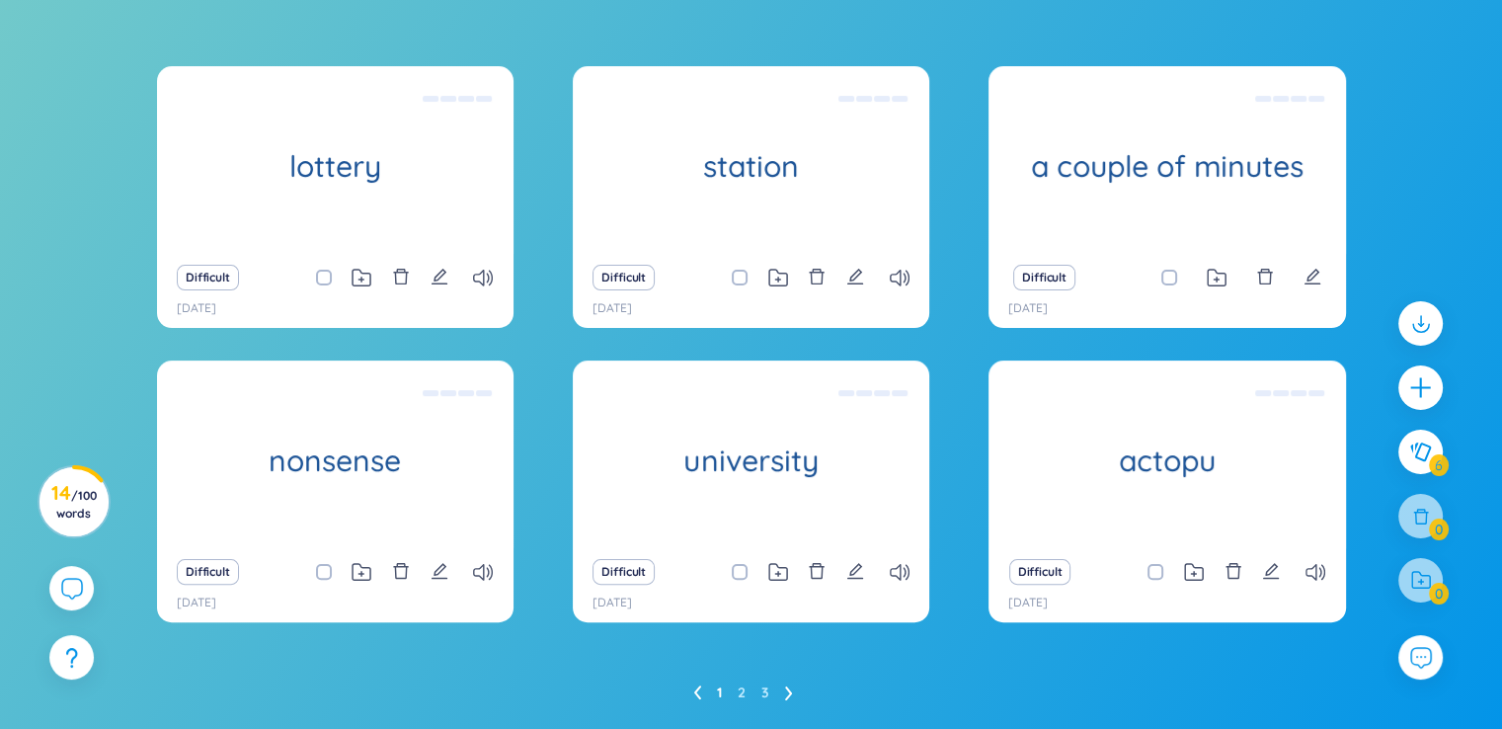
scroll to position [430, 0]
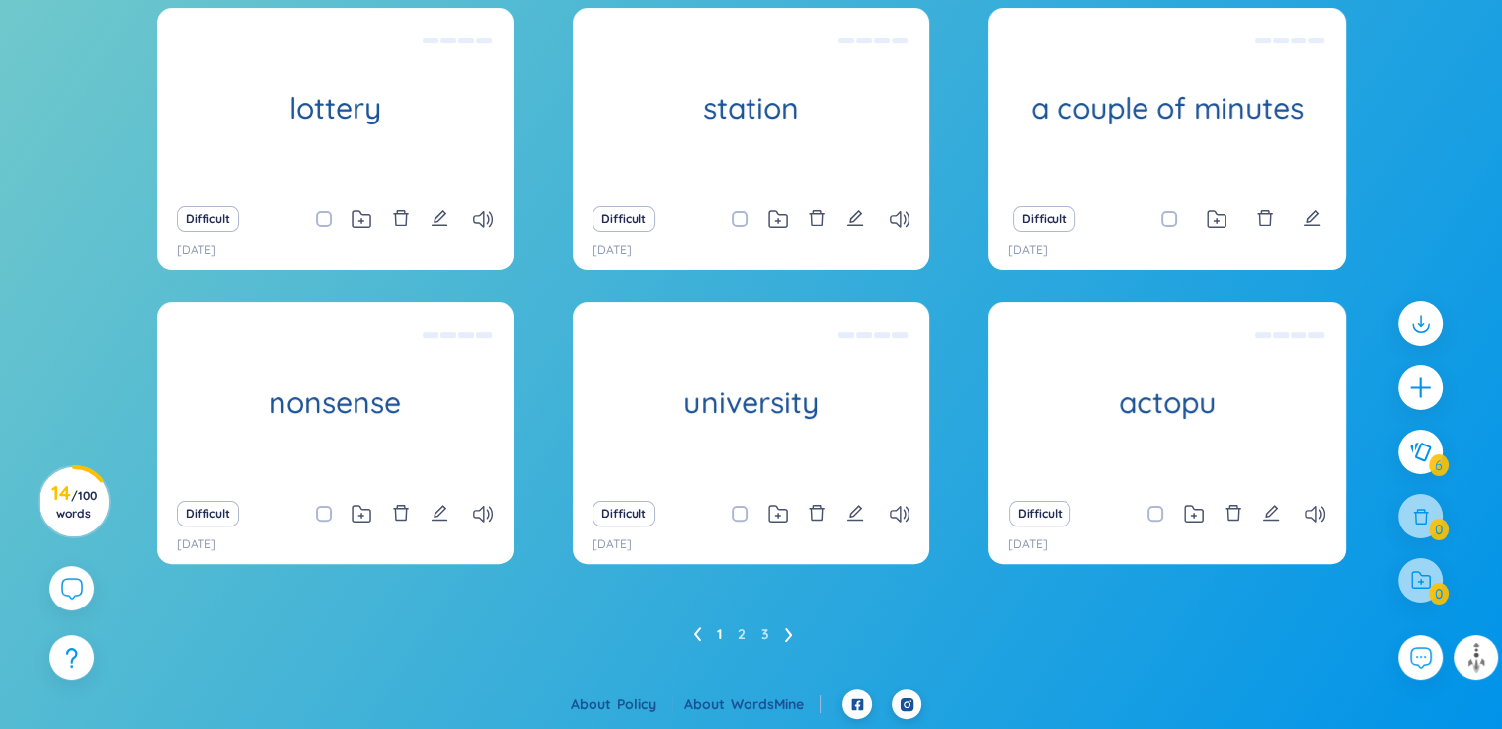
click at [749, 635] on ul "1 2 3" at bounding box center [751, 634] width 116 height 32
click at [751, 623] on ul "1 2 3" at bounding box center [751, 634] width 116 height 32
click at [743, 637] on link "2" at bounding box center [742, 634] width 8 height 30
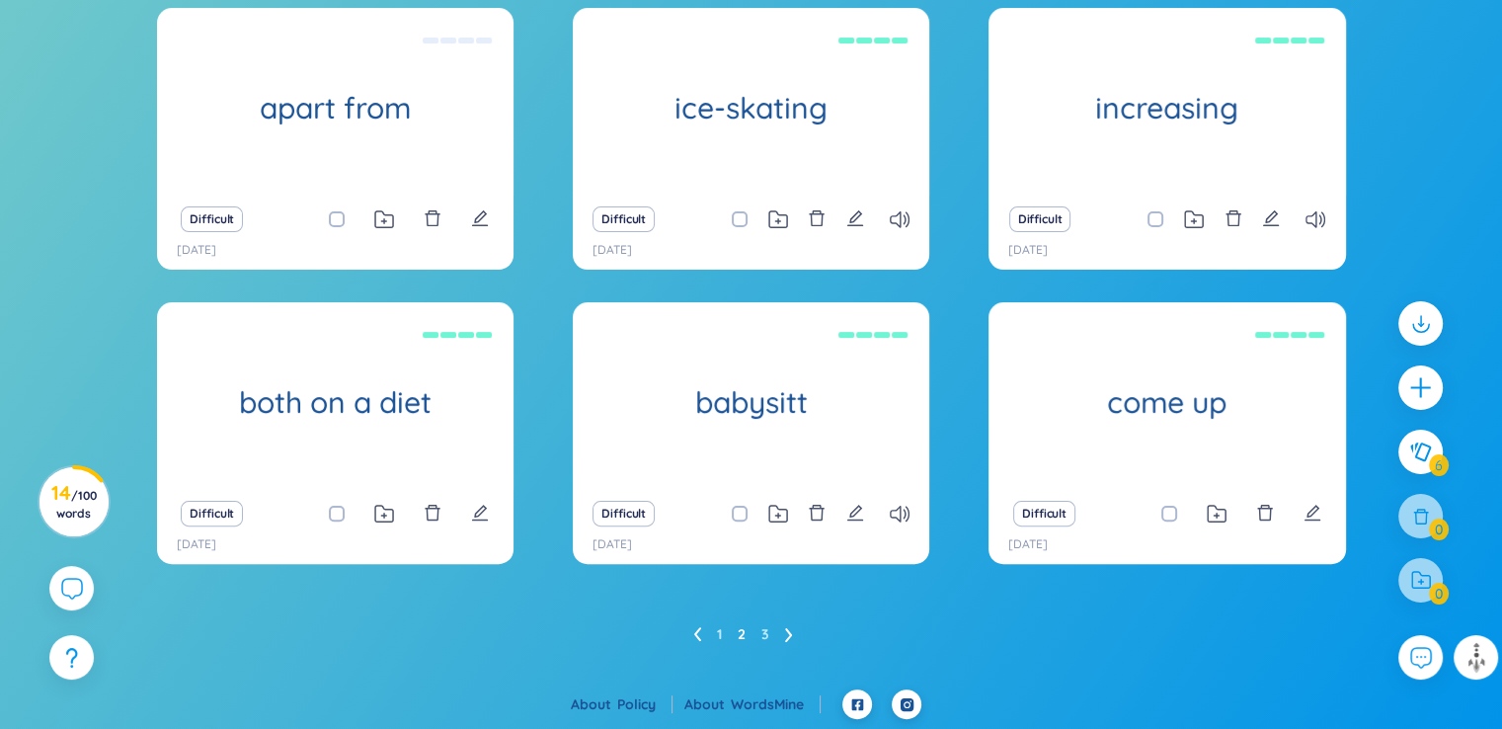
scroll to position [407, 0]
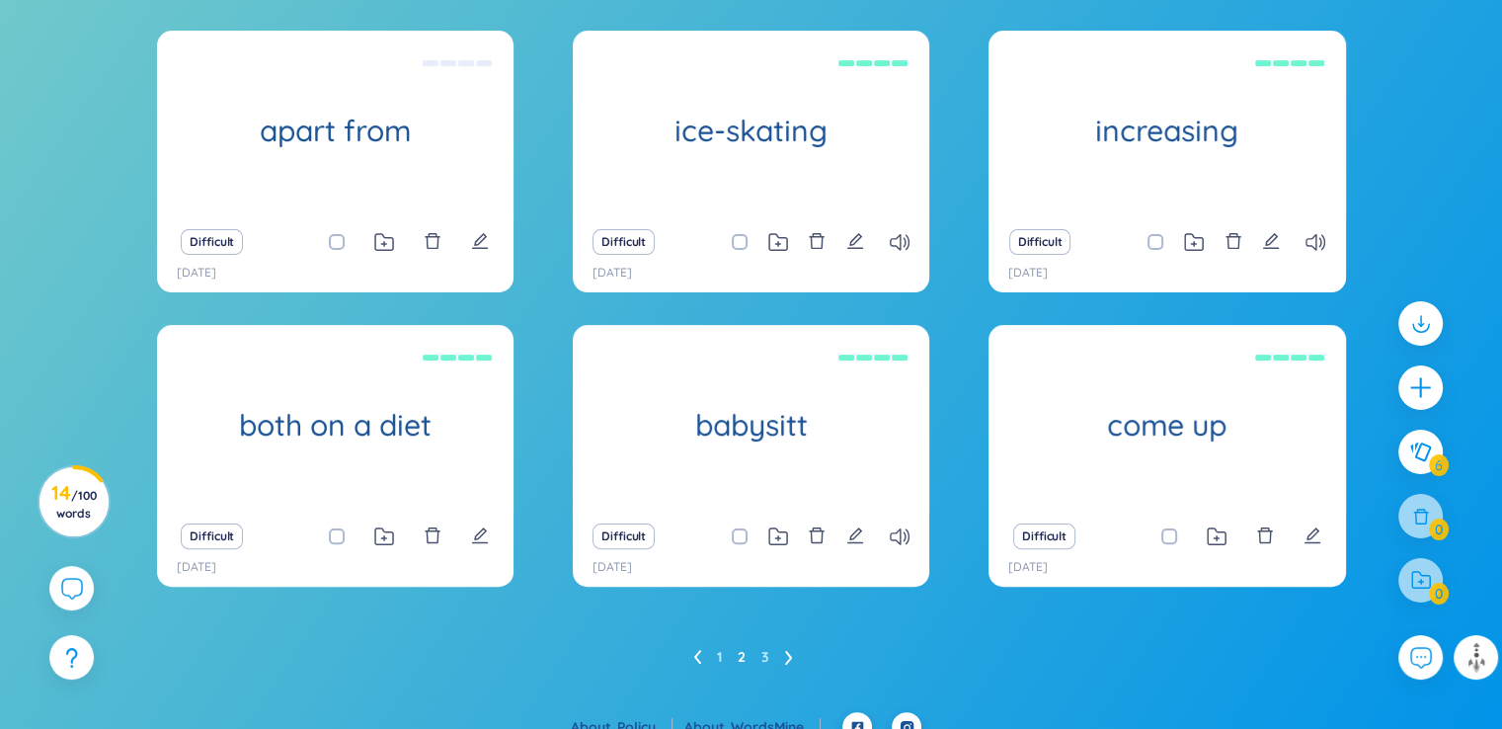
click at [715, 660] on ul "1 2 3" at bounding box center [751, 657] width 116 height 32
click at [721, 652] on link "1" at bounding box center [719, 657] width 5 height 30
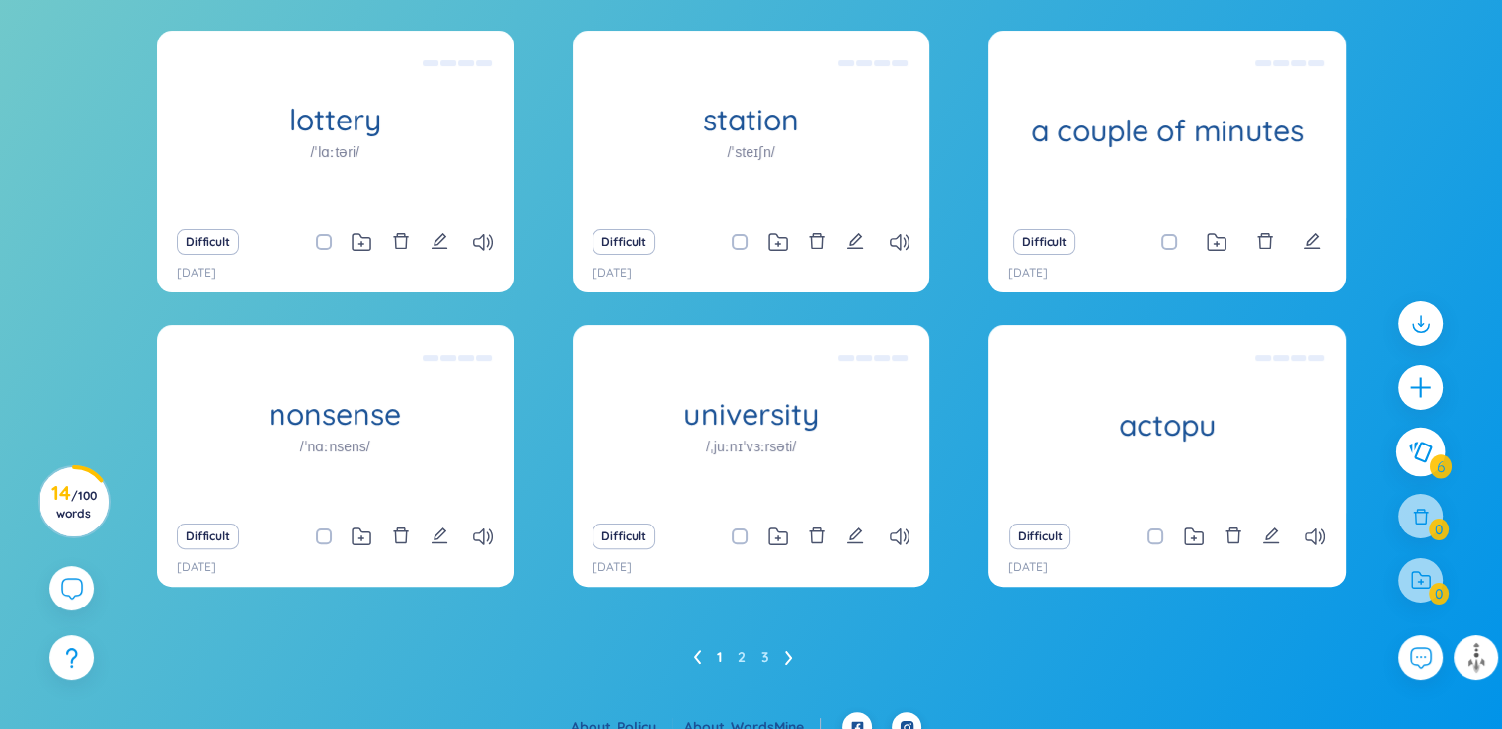
click at [1432, 452] on icon at bounding box center [1420, 452] width 24 height 22
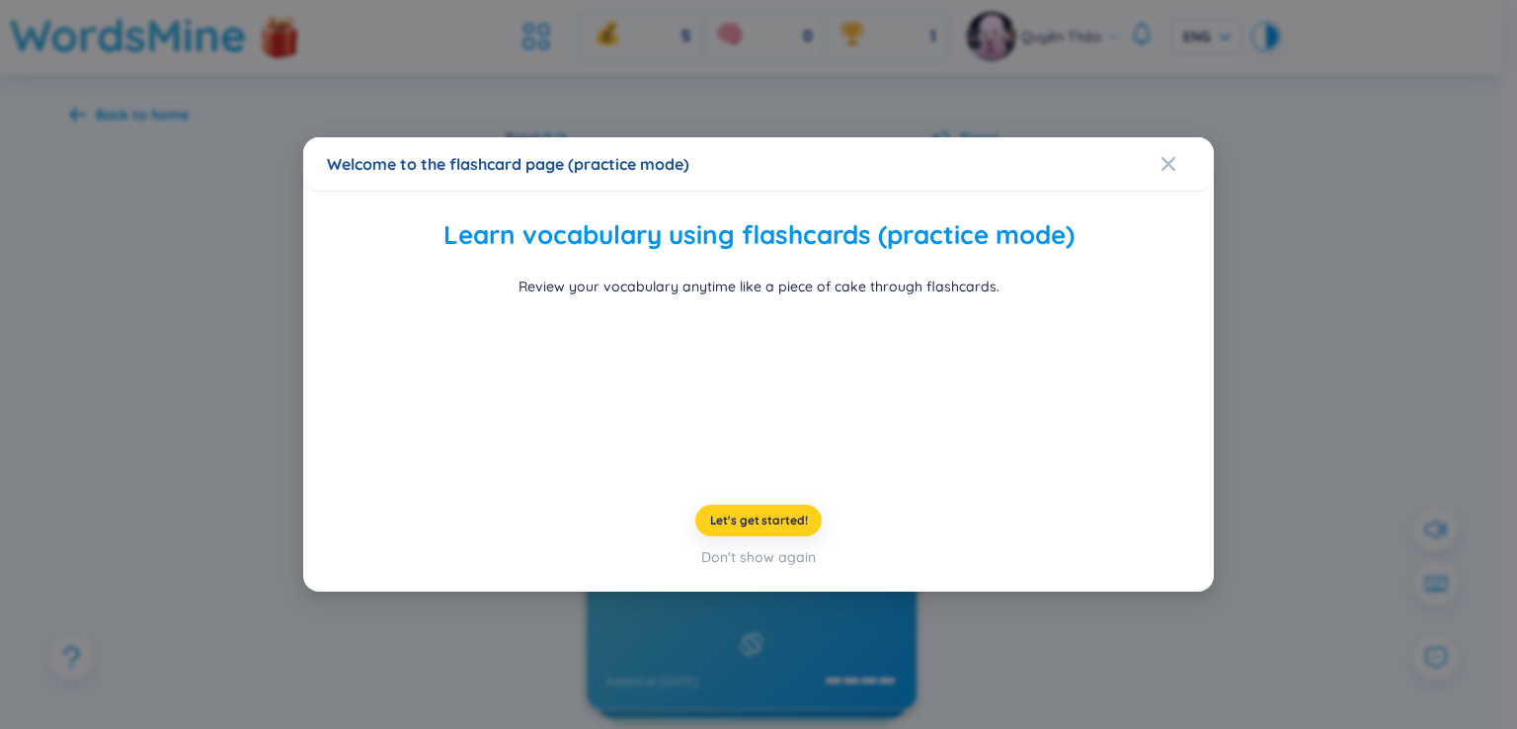
click at [792, 515] on span "Let's get started!" at bounding box center [759, 521] width 98 height 16
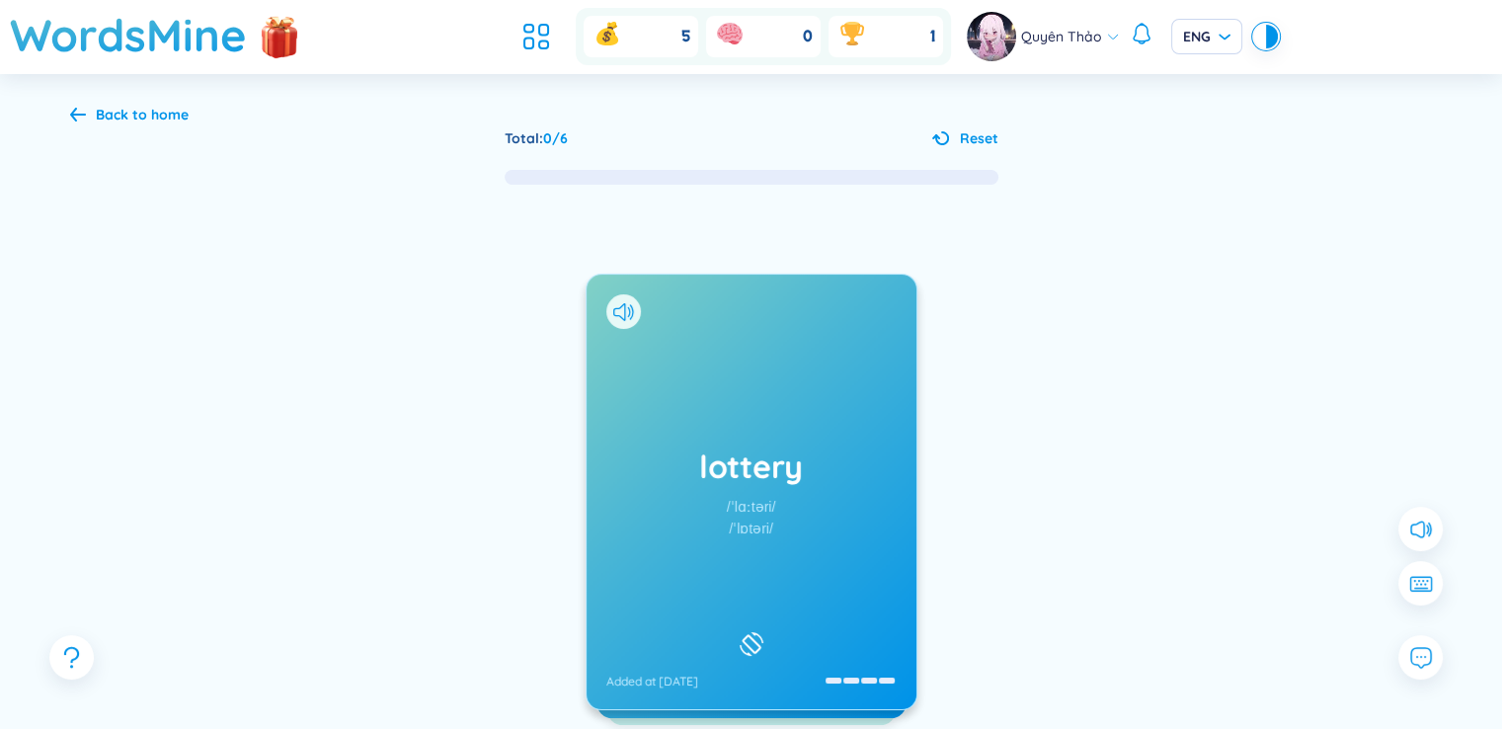
click at [774, 439] on div "lottery /ˈlɑːtəri/ /ˈlɒtəri/ Added at [DATE]" at bounding box center [752, 492] width 330 height 435
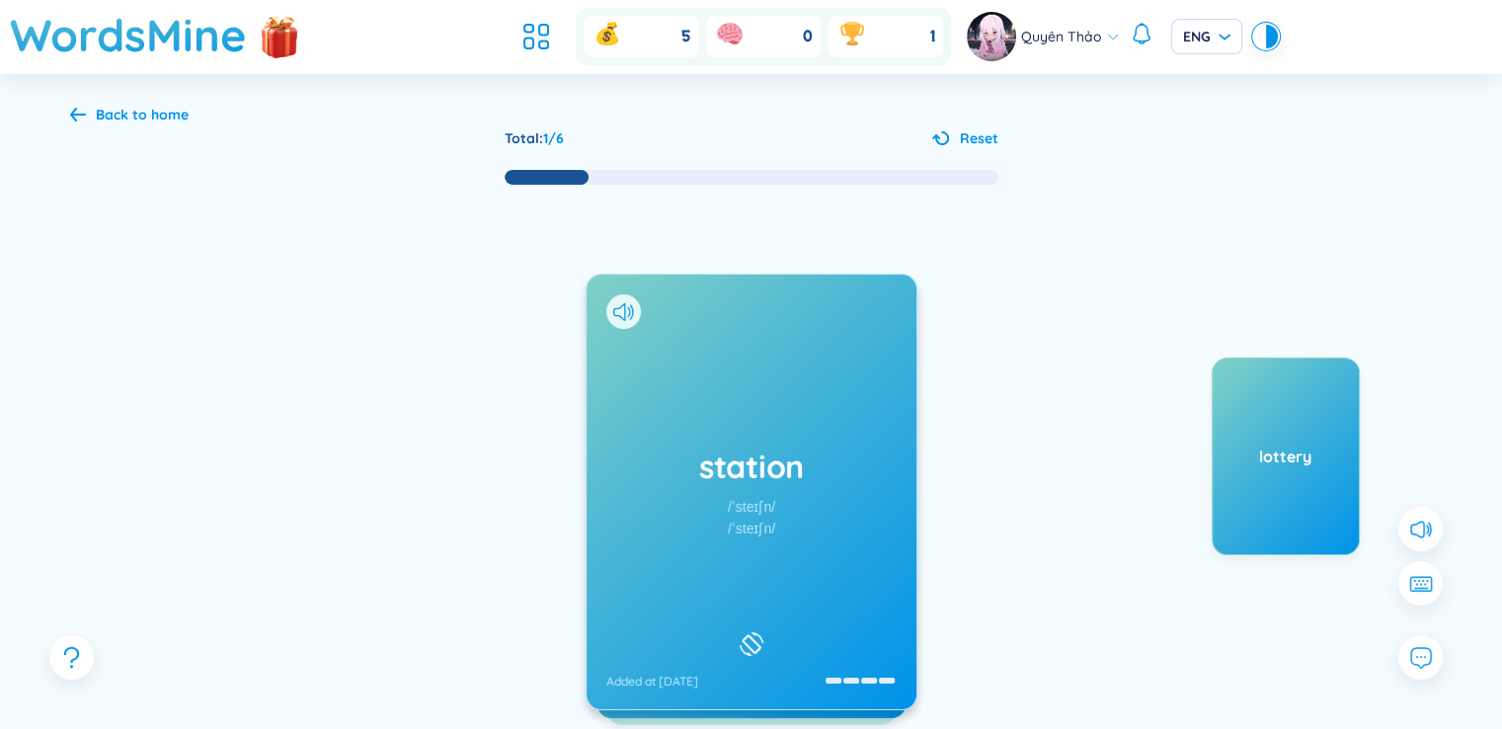
click at [813, 436] on div "station /ˈsteɪʃn/ /ˈsteɪʃn/ Added at [DATE]" at bounding box center [752, 492] width 330 height 435
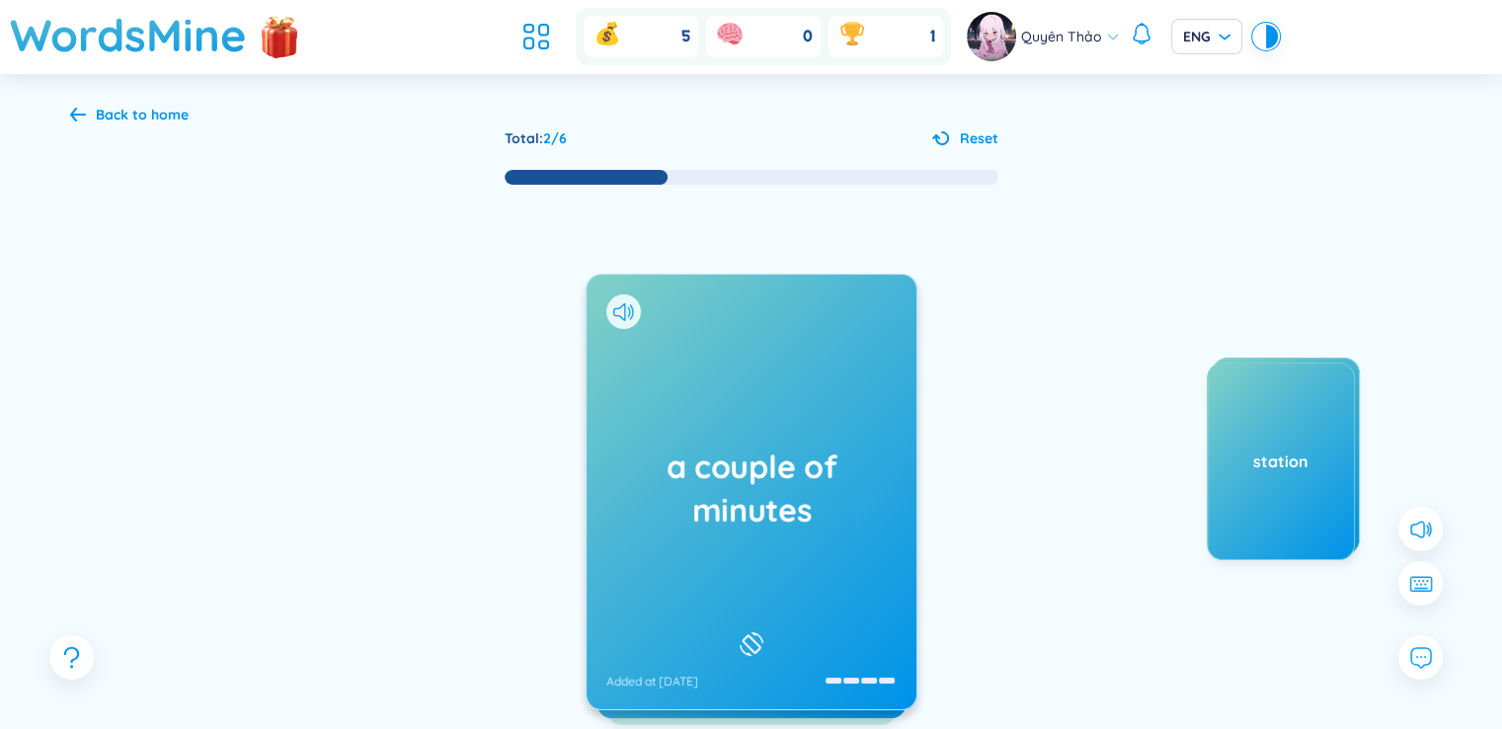
click at [793, 447] on h1 "a couple of minutes" at bounding box center [751, 487] width 290 height 87
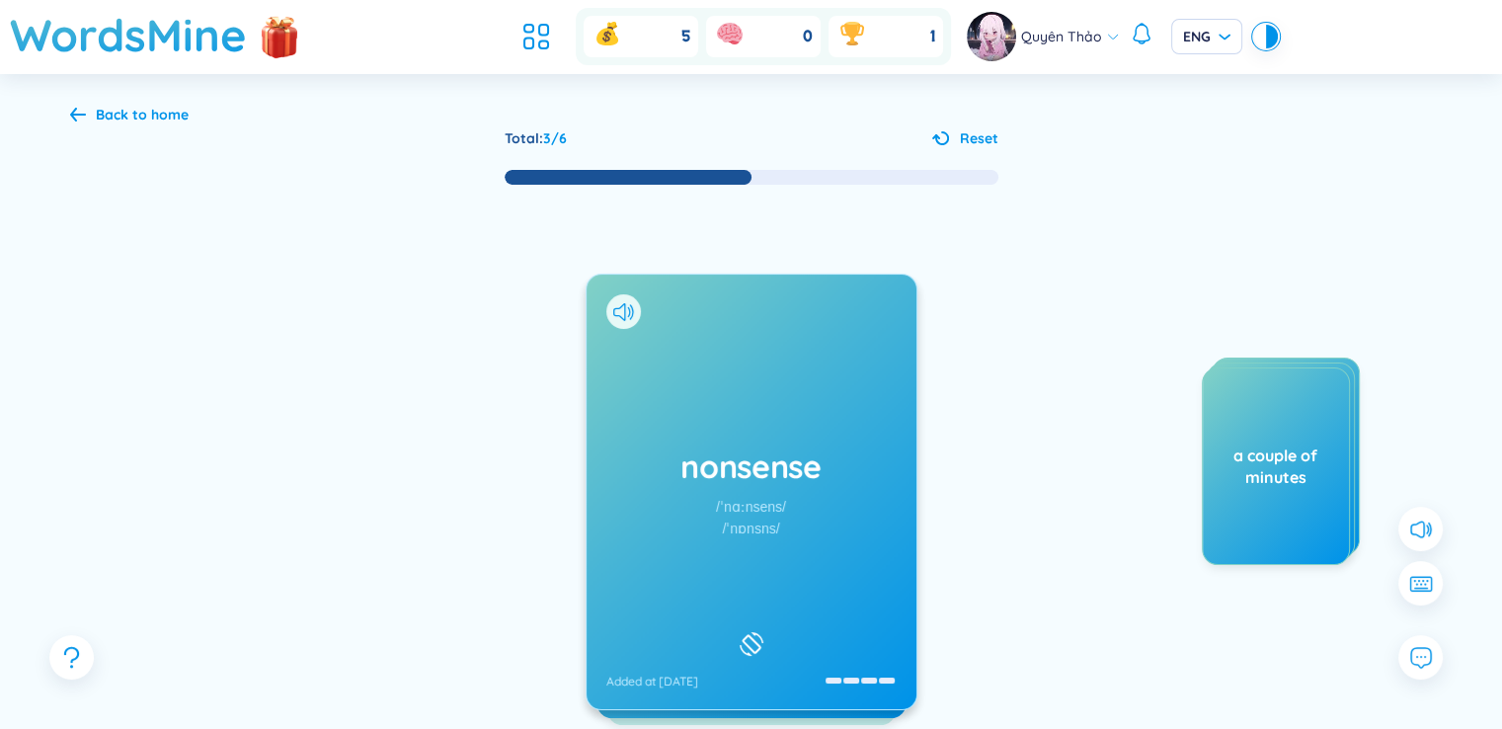
click at [842, 511] on div "nonsense /ˈnɑːnsens/ /ˈnɒnsns/ Added at [DATE]" at bounding box center [752, 492] width 330 height 435
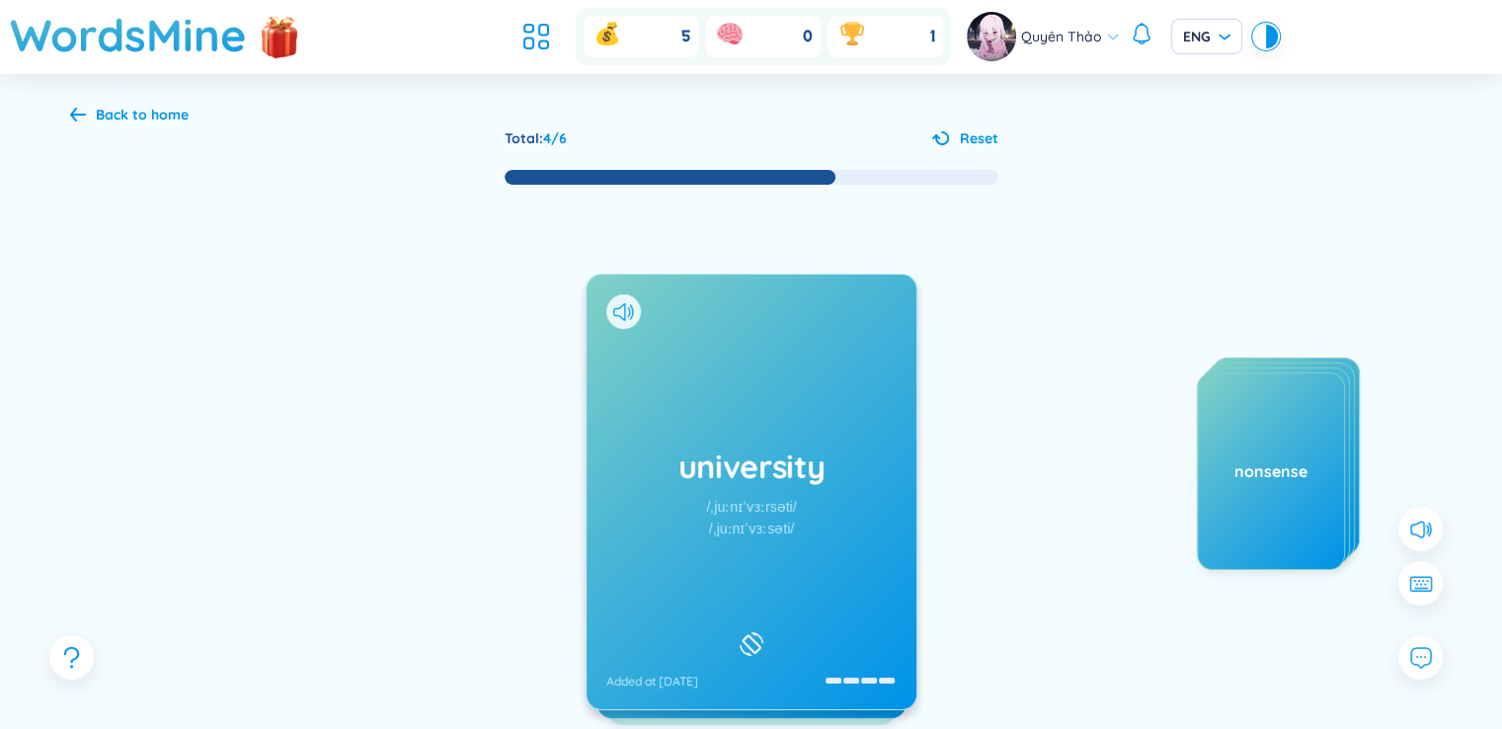
click at [789, 470] on h1 "university" at bounding box center [751, 465] width 290 height 43
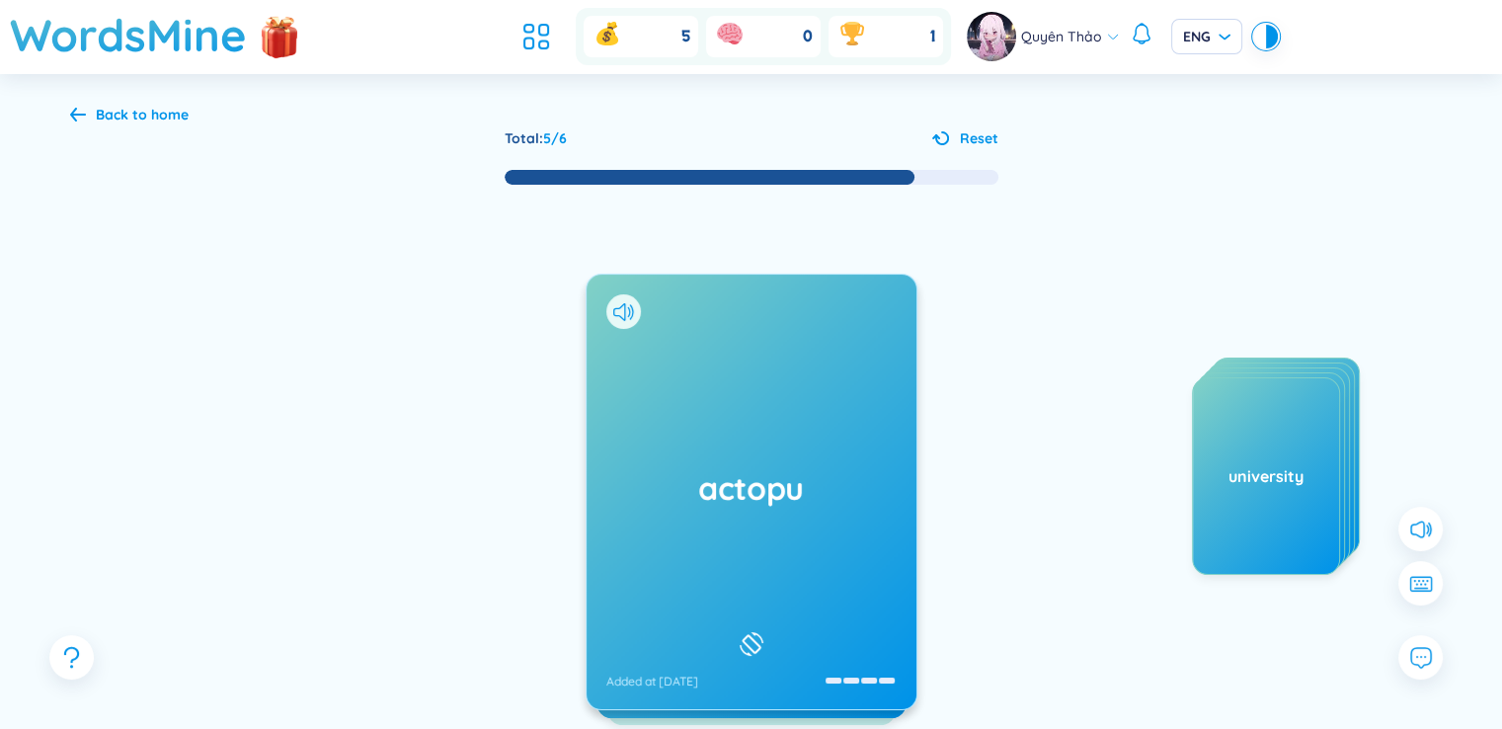
click at [830, 468] on h1 "actopu" at bounding box center [751, 487] width 290 height 43
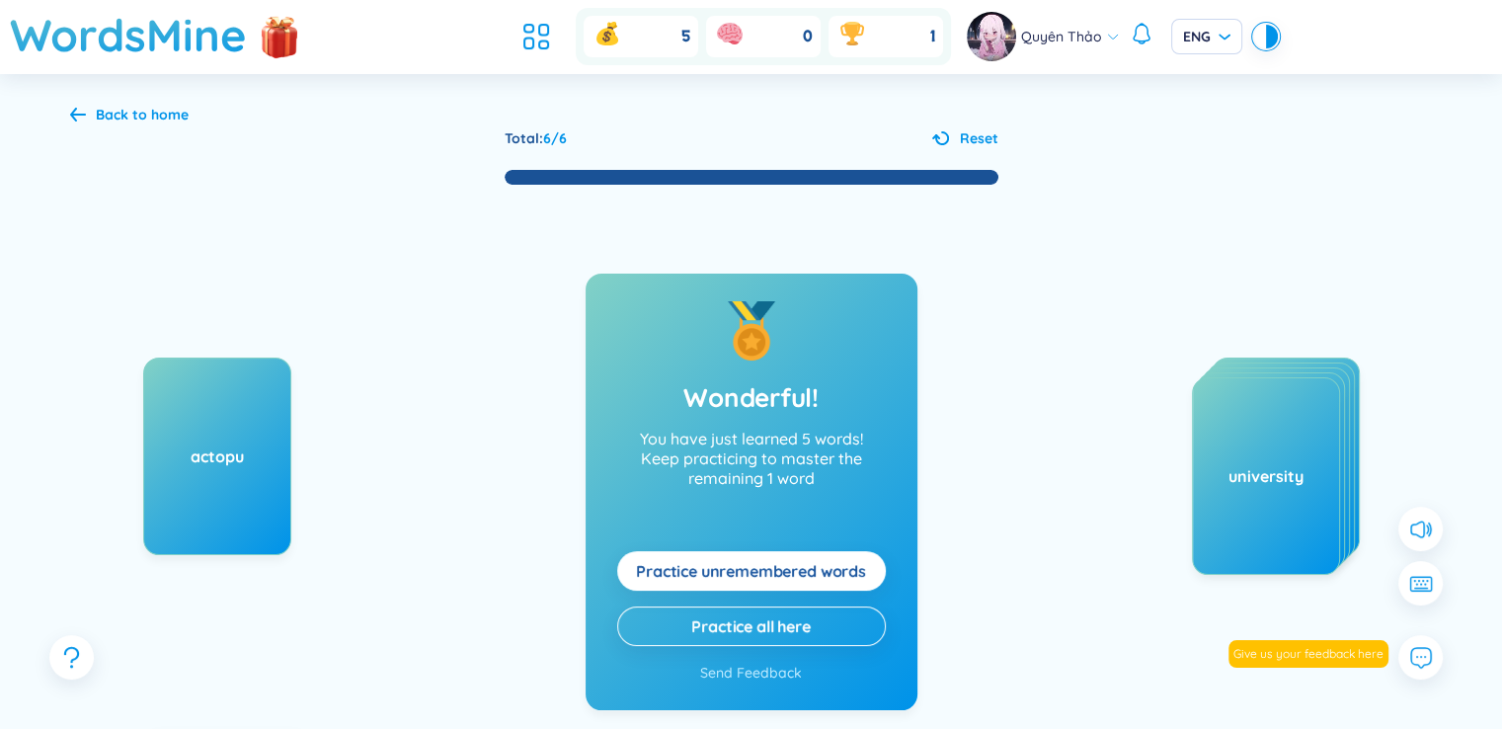
click at [828, 576] on span "Practice unremembered words" at bounding box center [751, 571] width 230 height 22
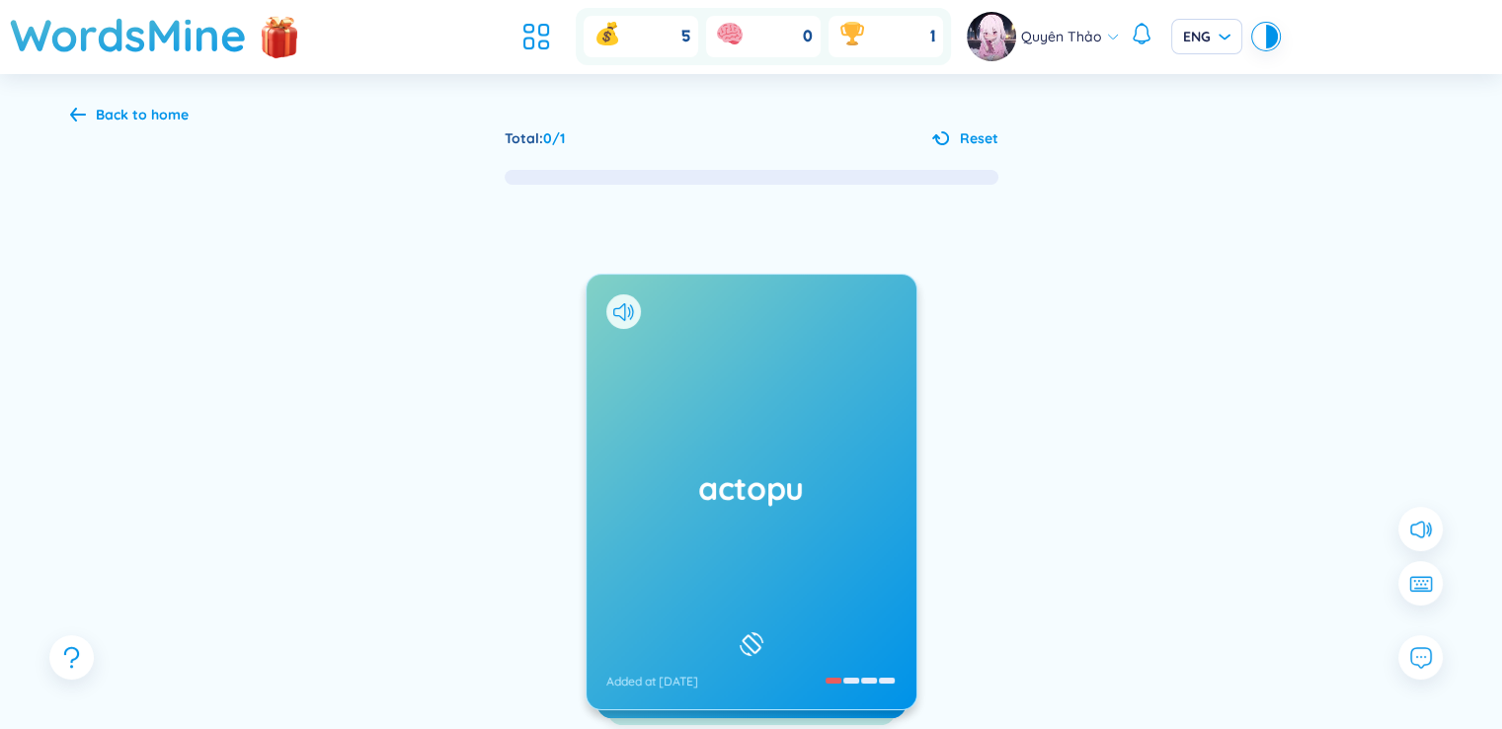
click at [774, 450] on div "actopu Added at [DATE]" at bounding box center [752, 492] width 330 height 435
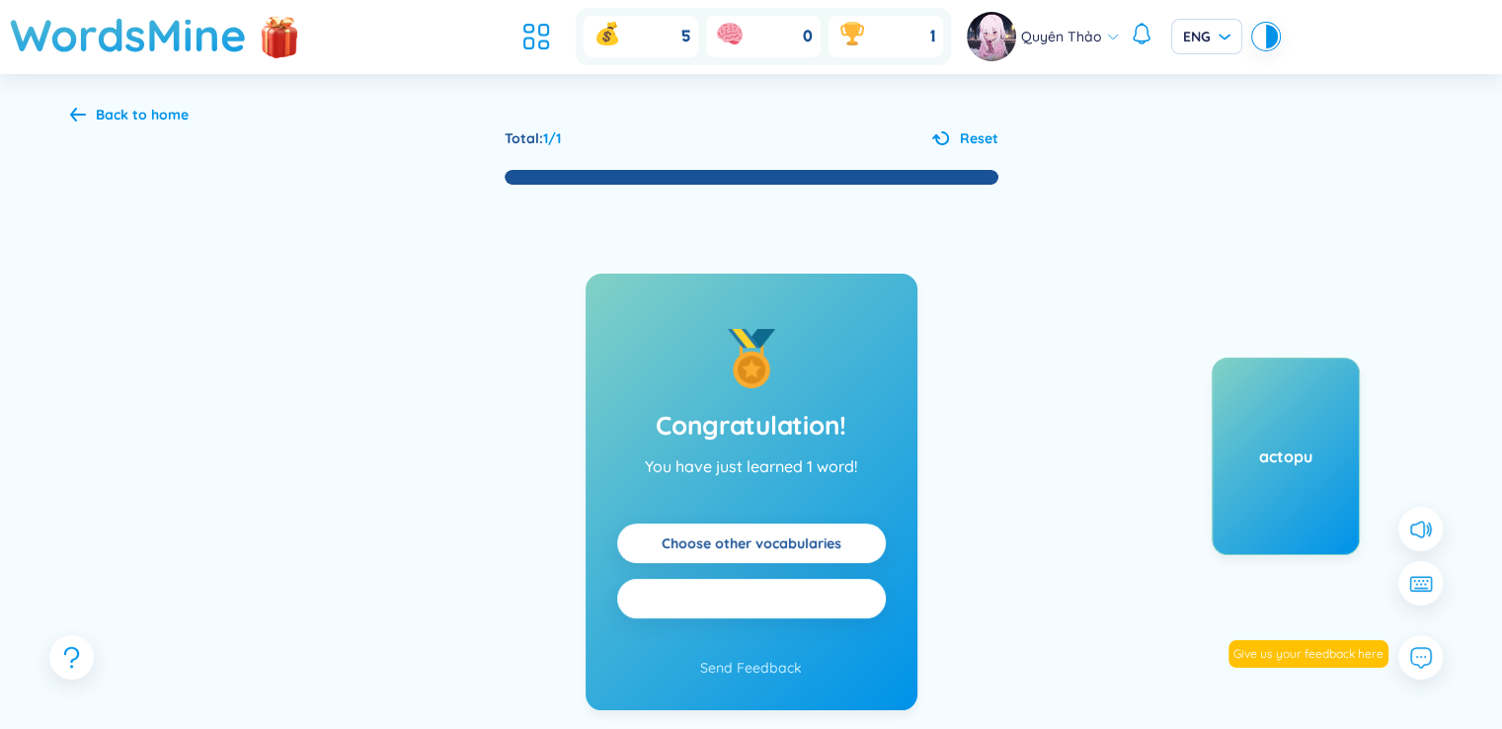
click at [797, 595] on button "Practice all" at bounding box center [751, 599] width 269 height 40
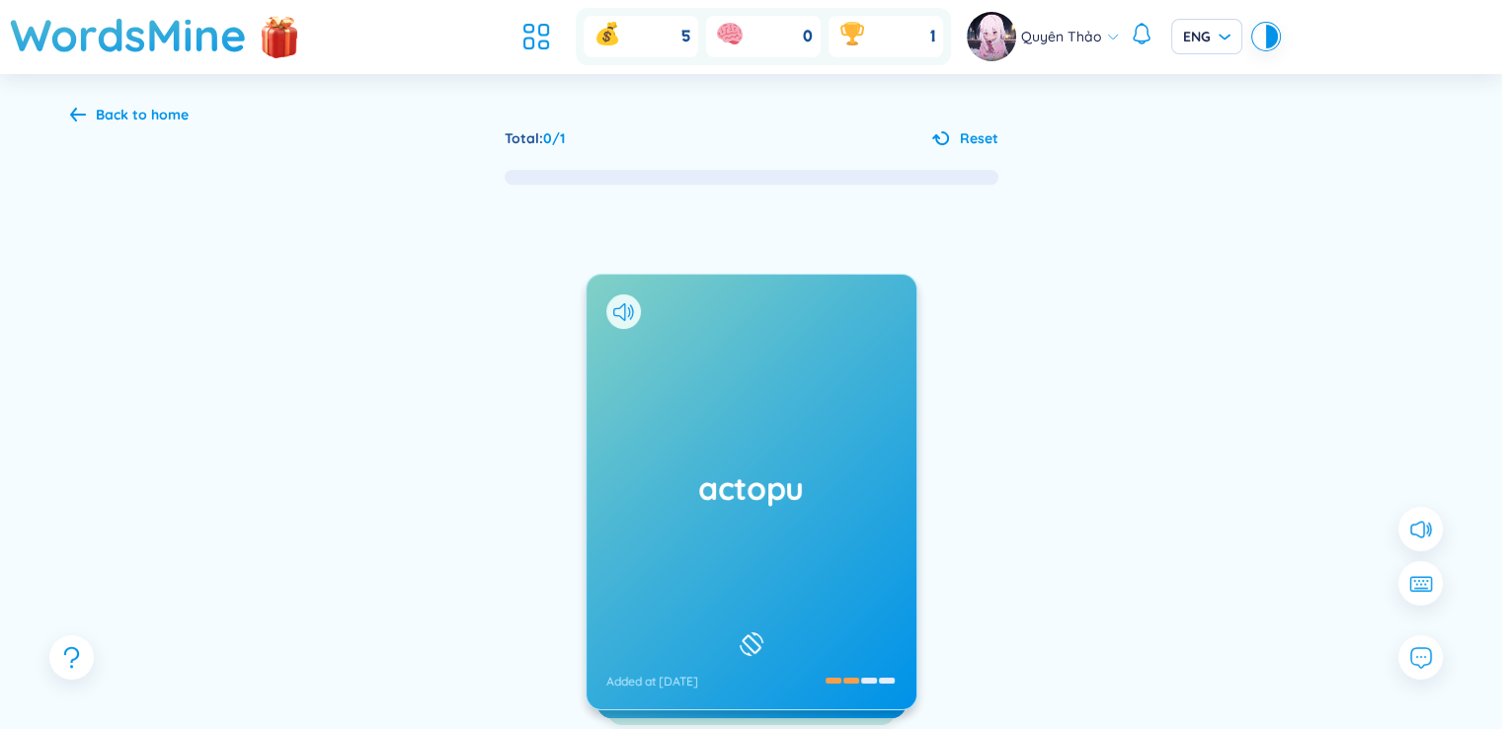
click at [810, 442] on div "actopu Added at [DATE]" at bounding box center [752, 492] width 330 height 435
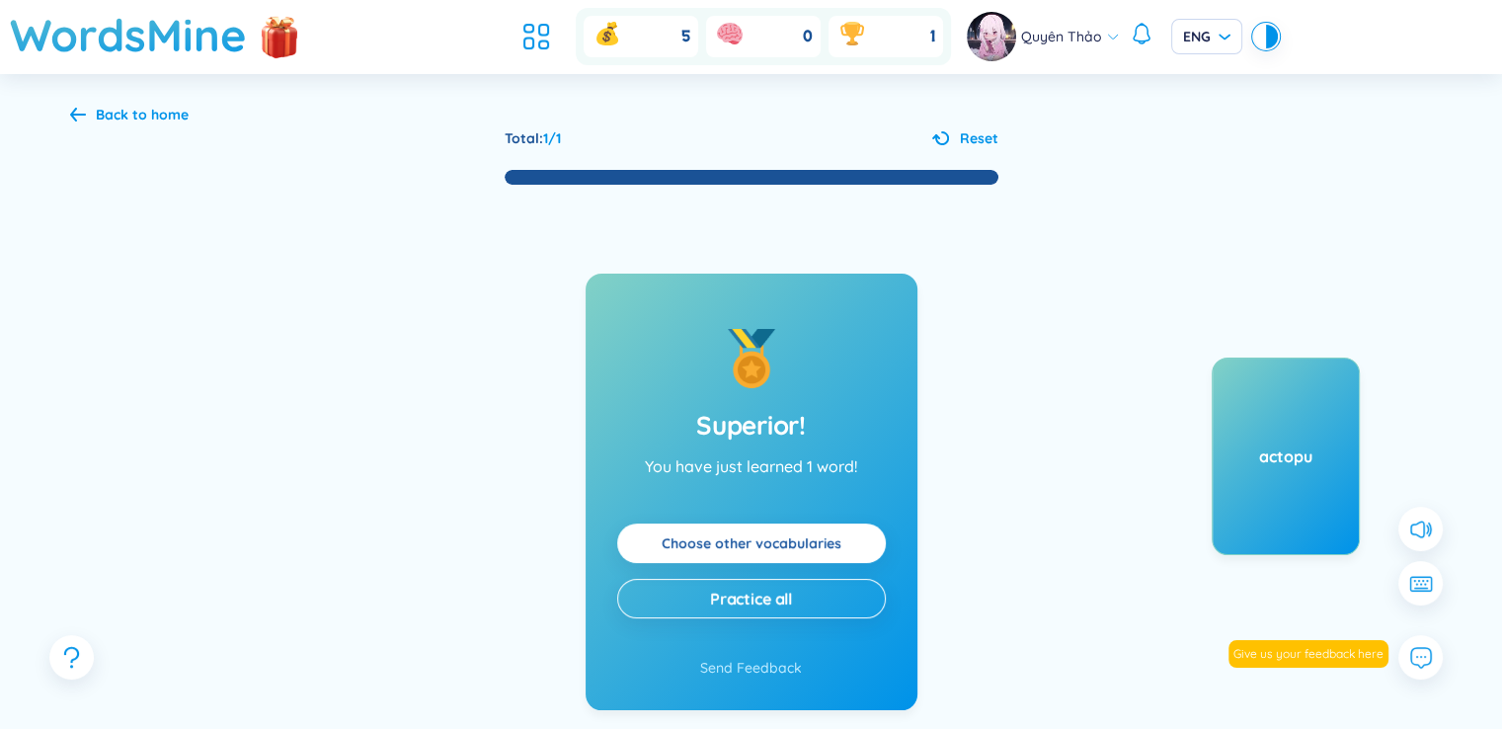
click at [841, 543] on link "Choose other vocabularies" at bounding box center [752, 543] width 180 height 22
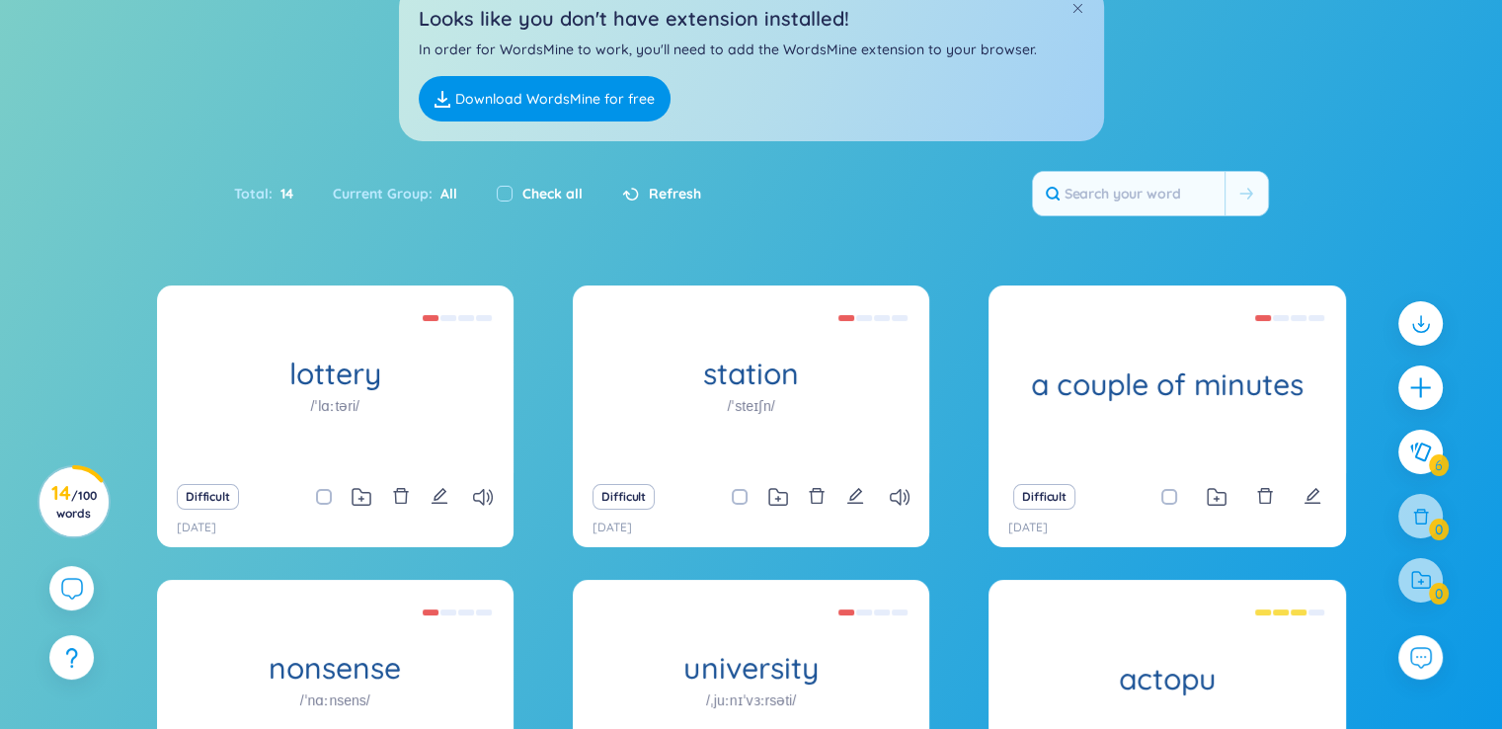
scroll to position [209, 0]
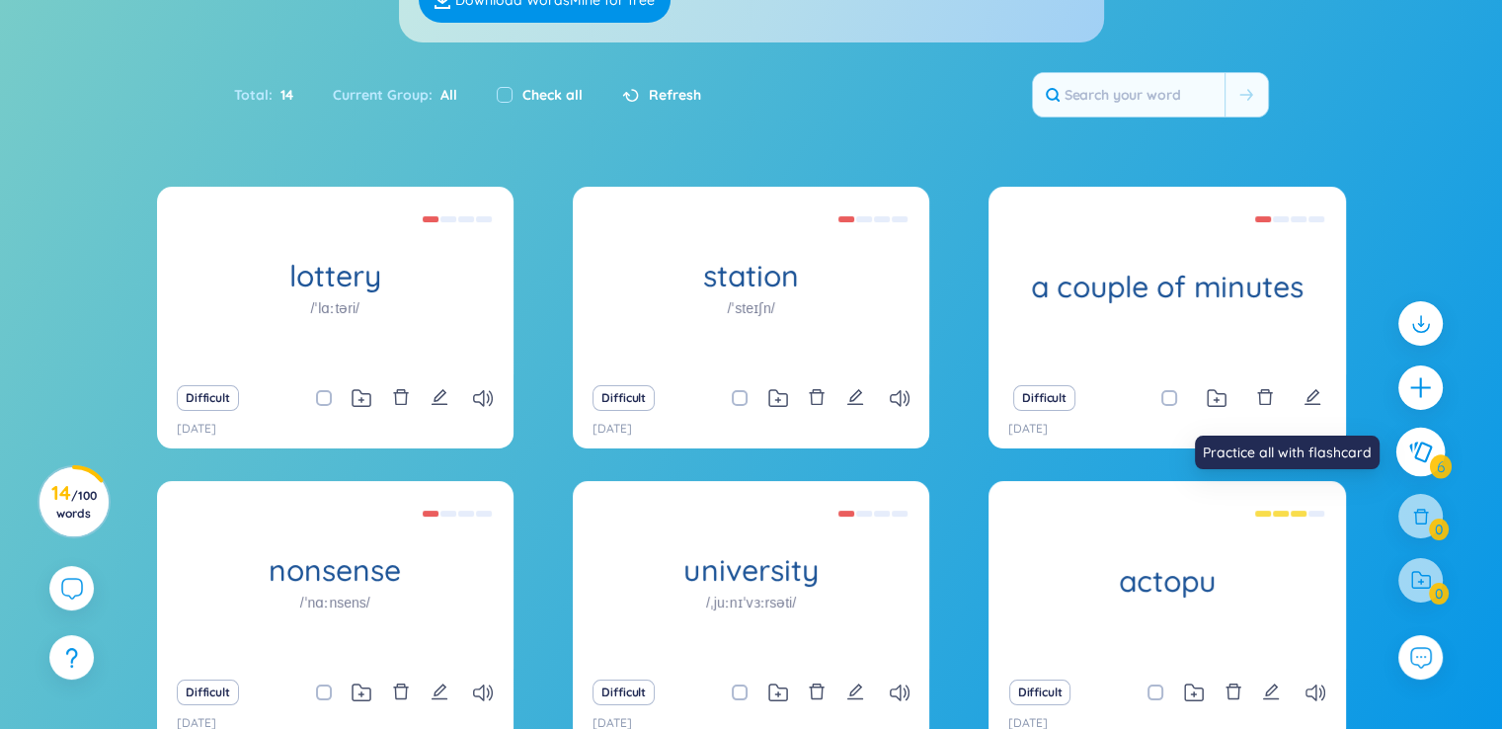
click at [1433, 459] on button at bounding box center [1420, 452] width 49 height 49
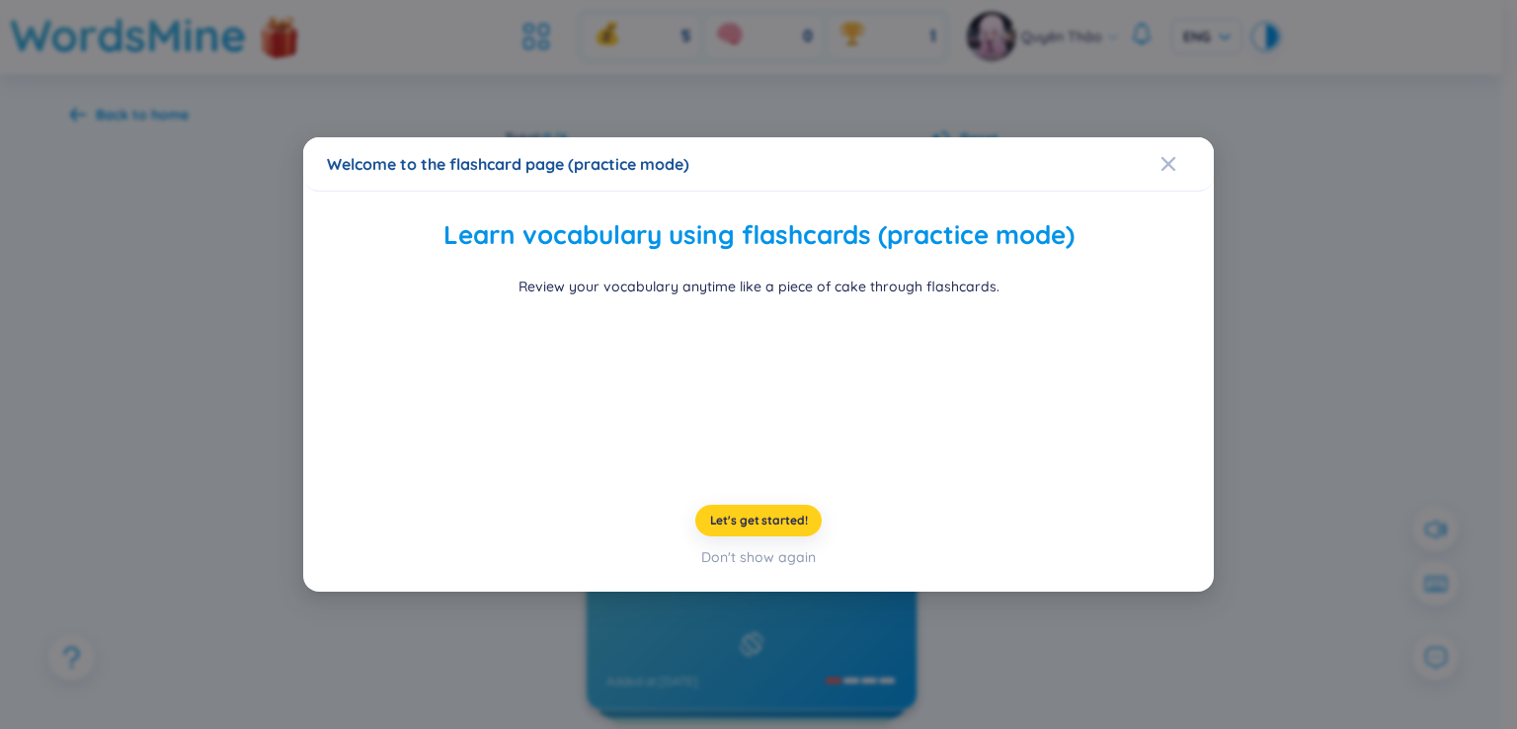
click at [759, 528] on span "Let's get started!" at bounding box center [759, 521] width 98 height 16
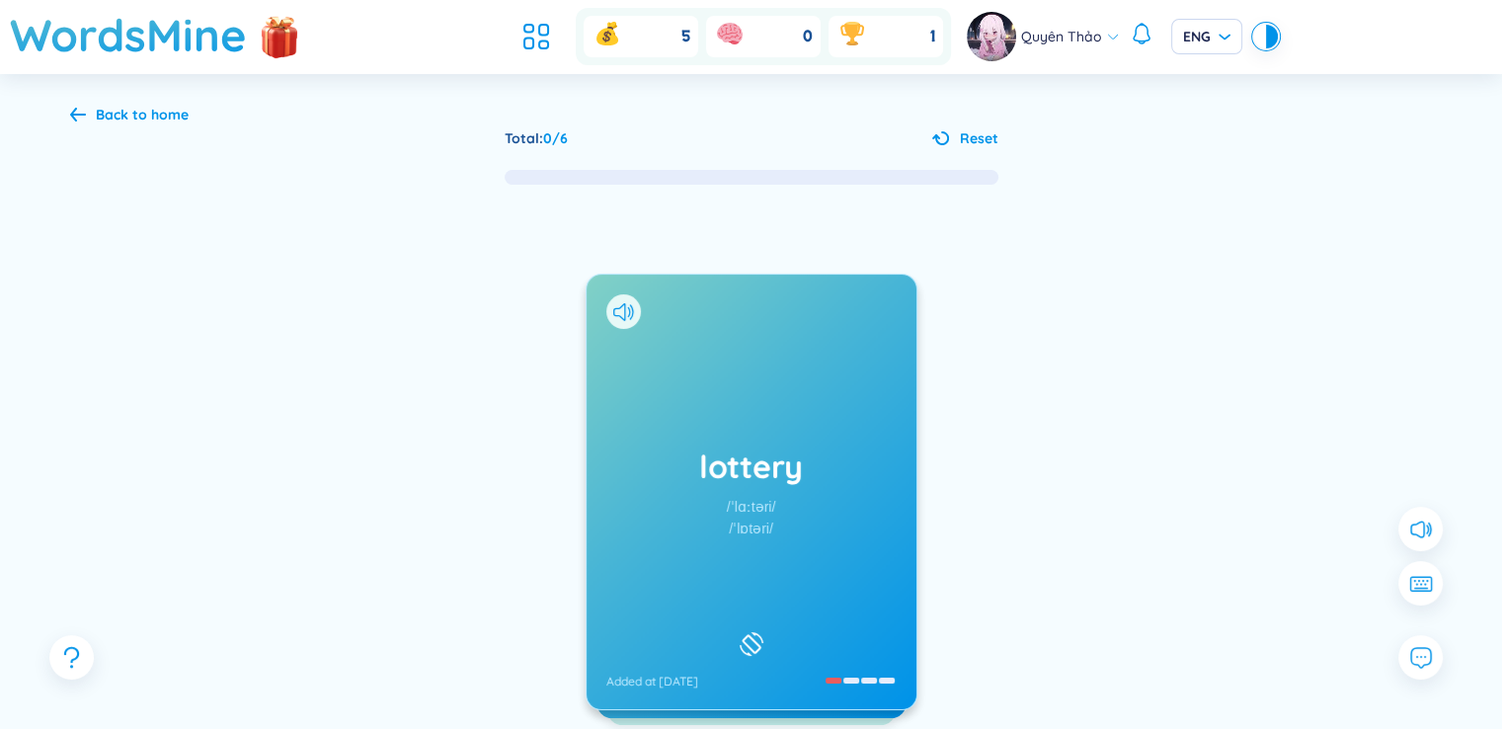
click at [791, 489] on div "lottery /ˈlɑːtəri/ /ˈlɒtəri/ Added at [DATE]" at bounding box center [752, 492] width 330 height 435
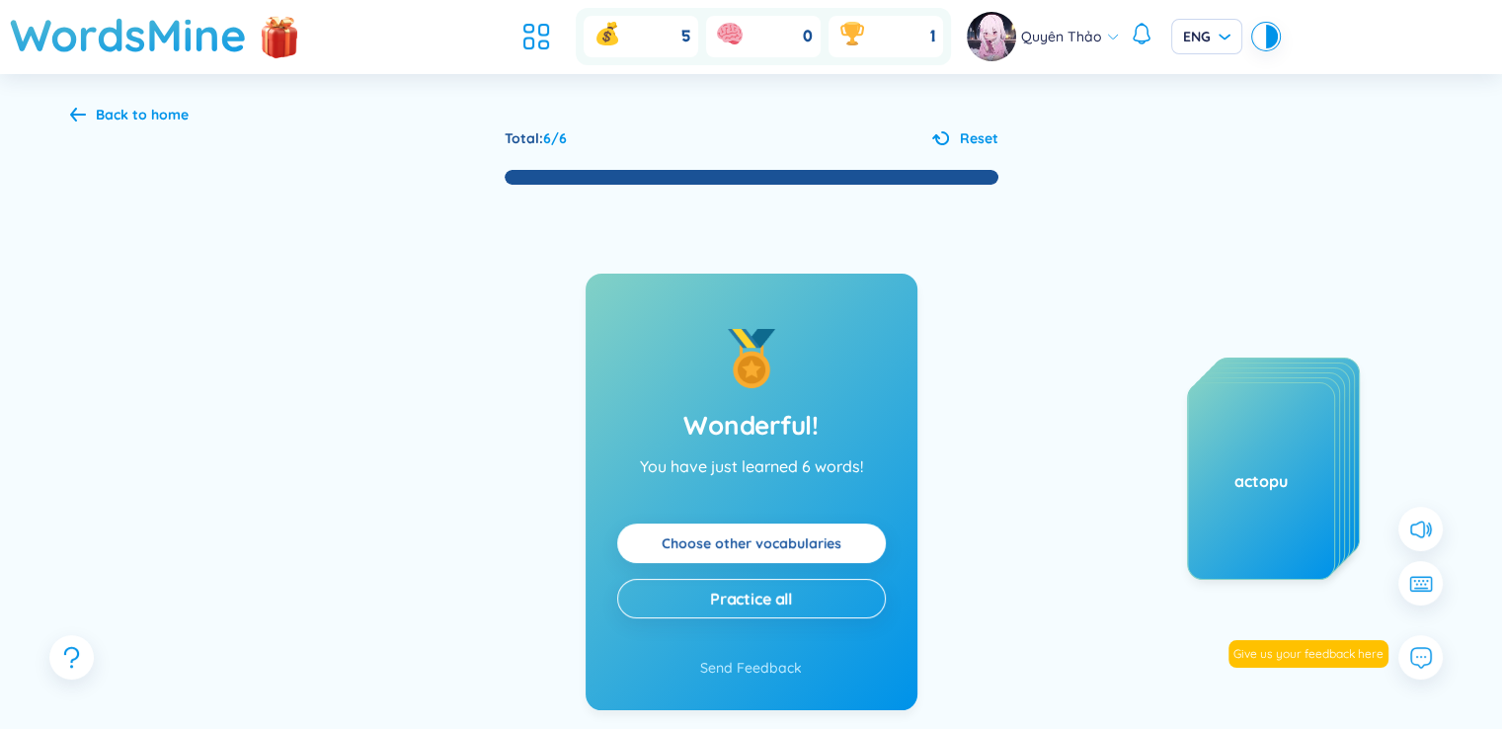
click at [827, 532] on link "Choose other vocabularies" at bounding box center [752, 543] width 180 height 22
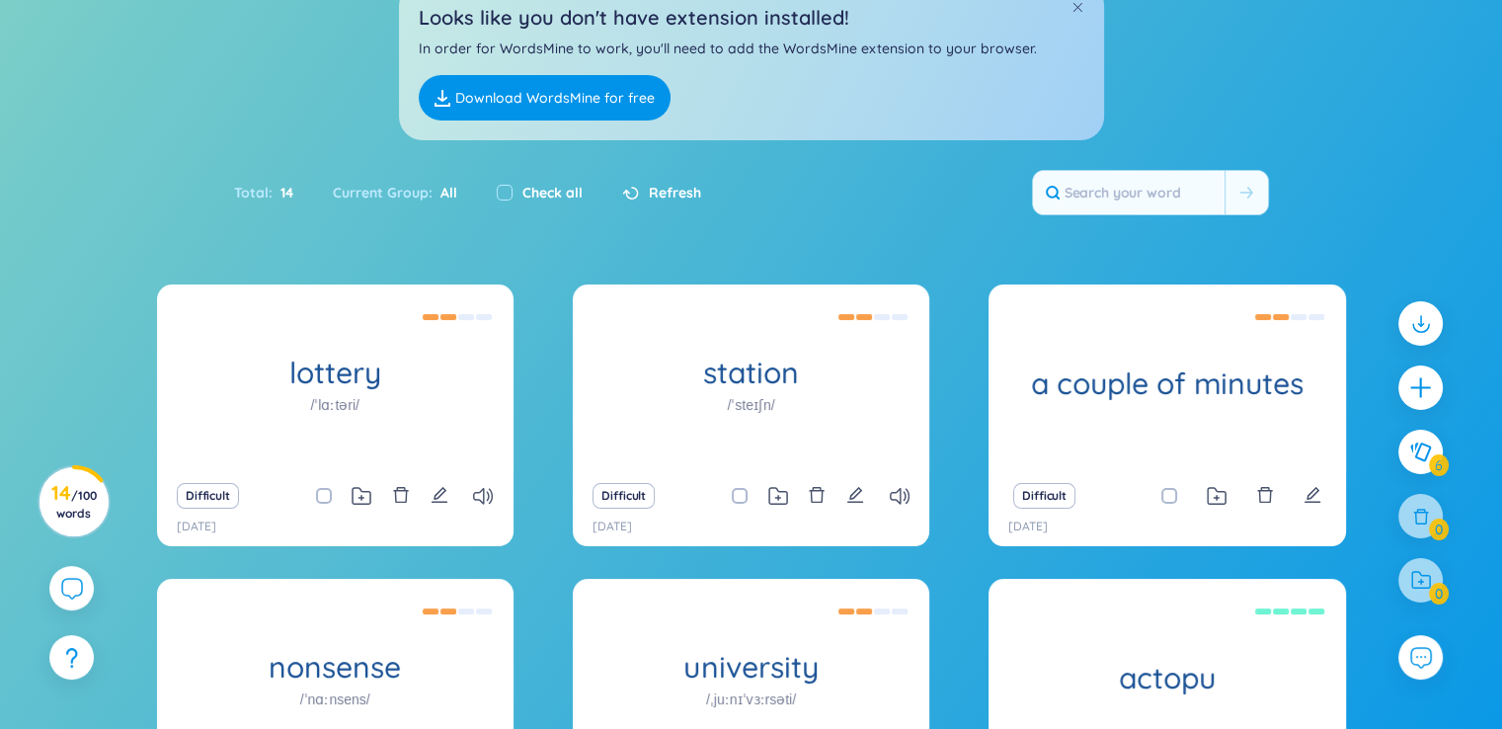
scroll to position [209, 0]
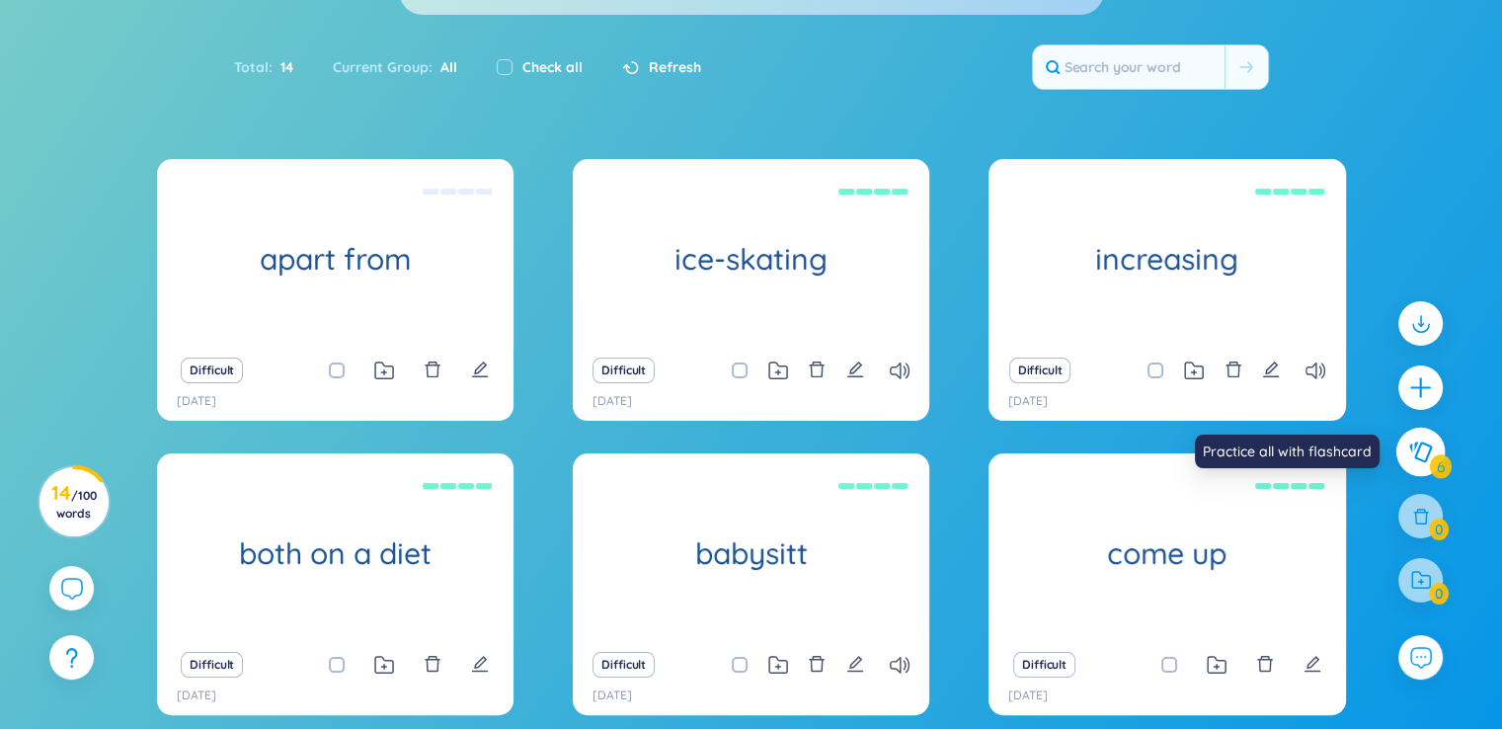
scroll to position [387, 0]
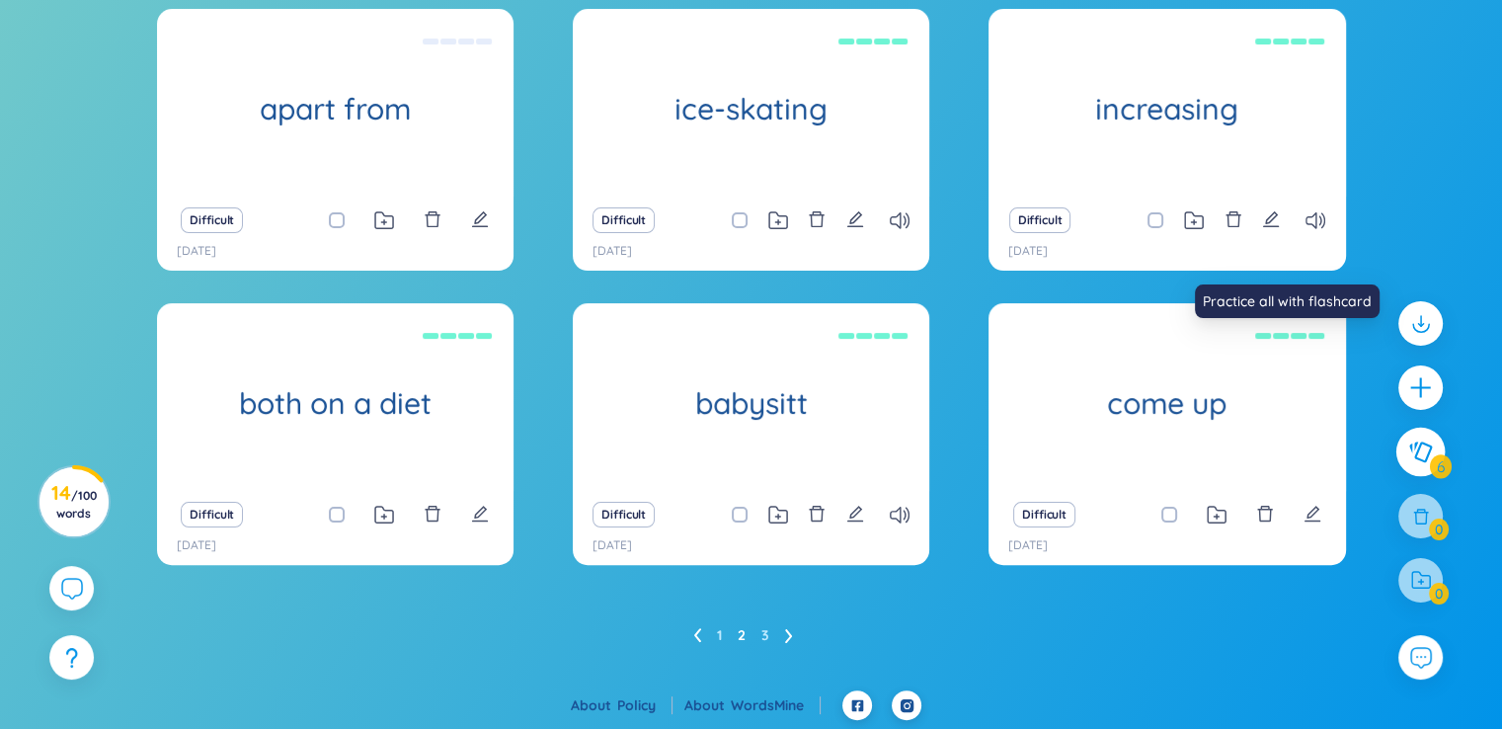
click at [1422, 453] on icon at bounding box center [1420, 452] width 24 height 22
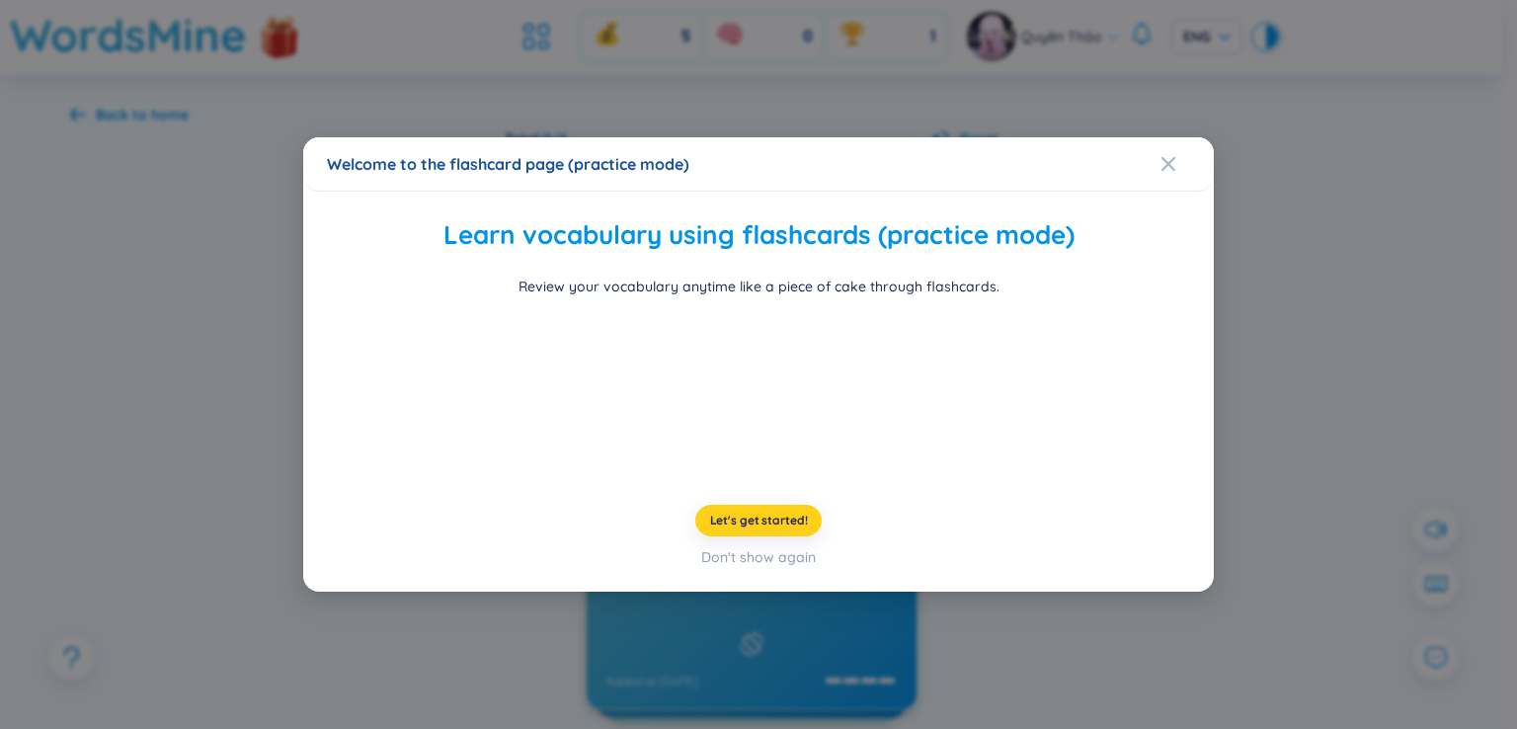
click at [789, 528] on span "Let's get started!" at bounding box center [759, 521] width 98 height 16
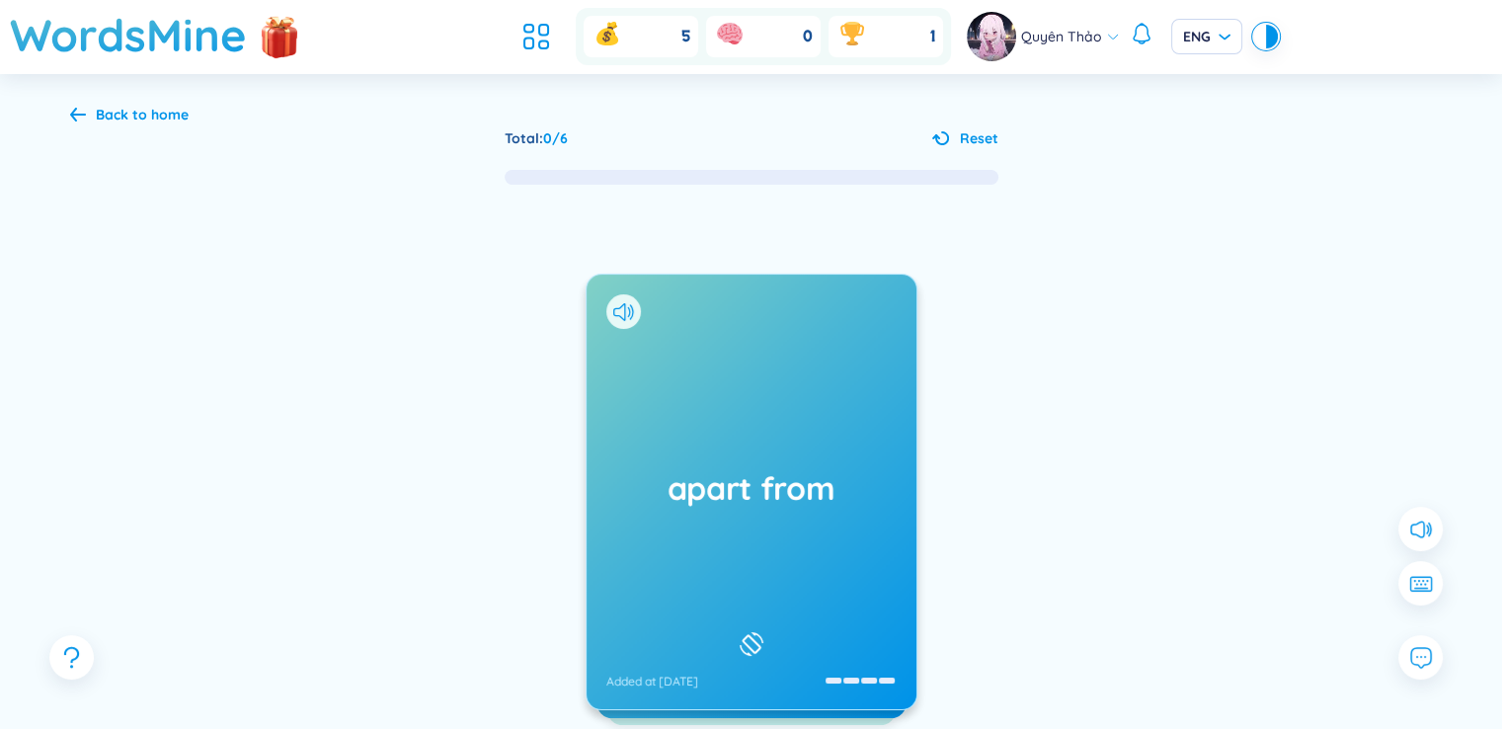
click at [786, 530] on div "apart from Added at [DATE]" at bounding box center [752, 492] width 330 height 435
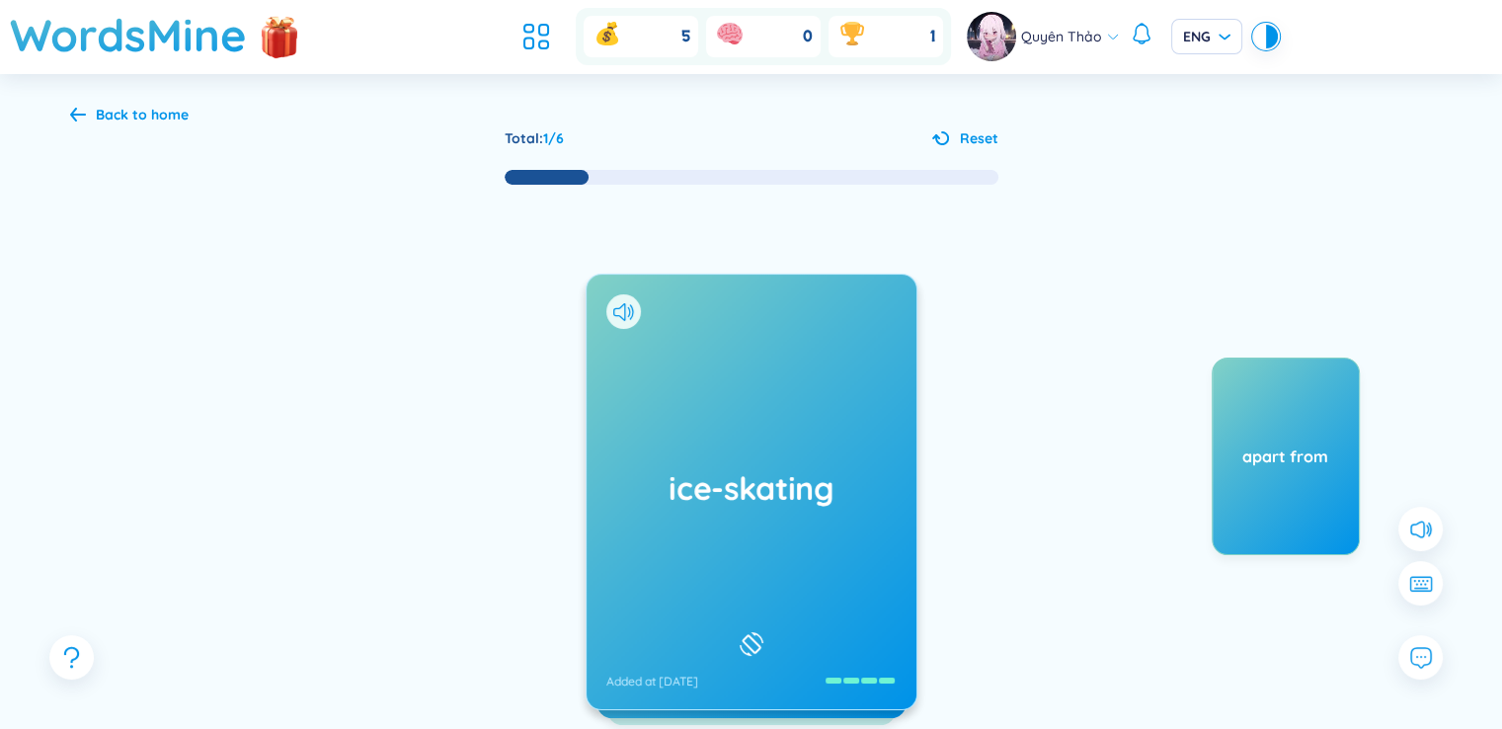
click at [826, 417] on div "ice-skating Added at [DATE]" at bounding box center [752, 492] width 330 height 435
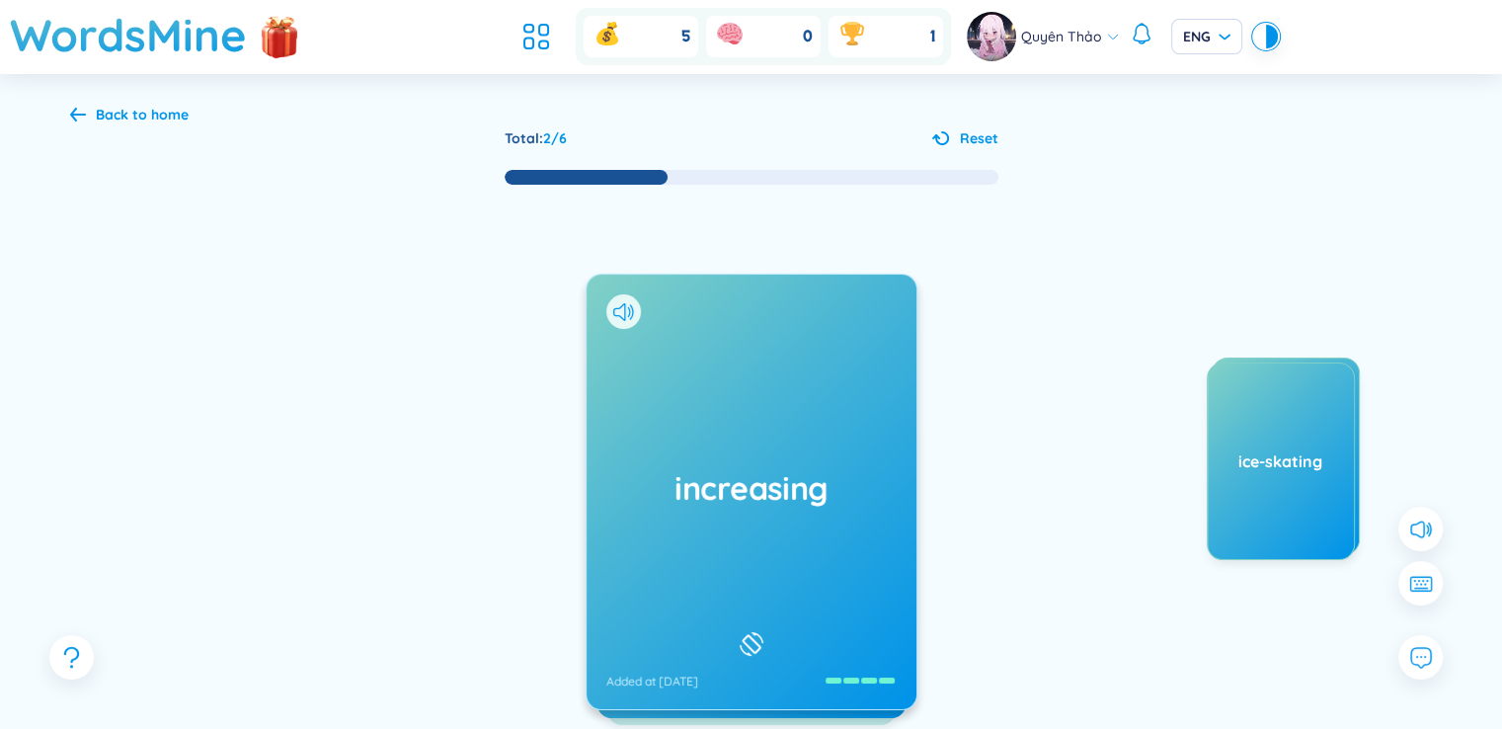
click at [781, 496] on h1 "increasing" at bounding box center [751, 487] width 290 height 43
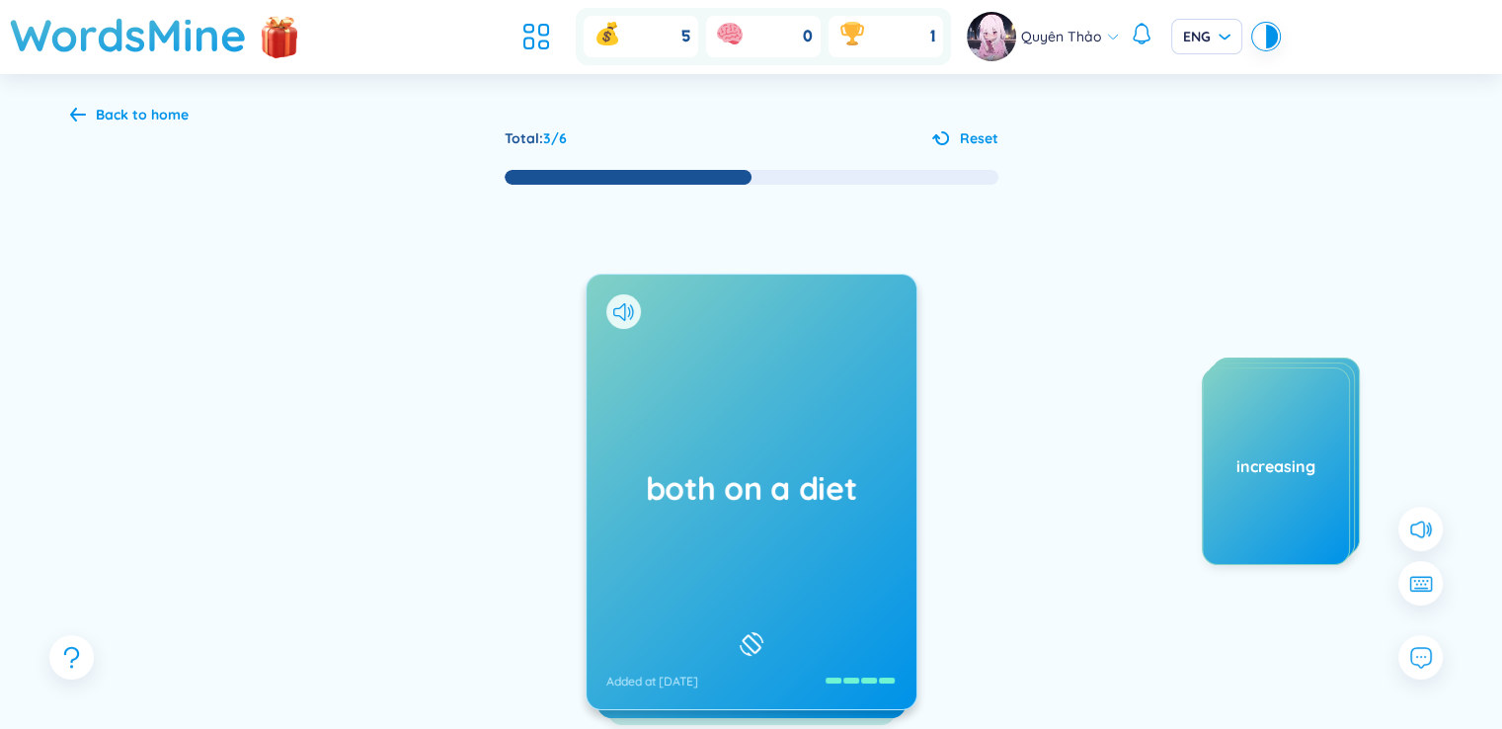
click at [676, 538] on div "both on a diet Added at [DATE]" at bounding box center [752, 492] width 330 height 435
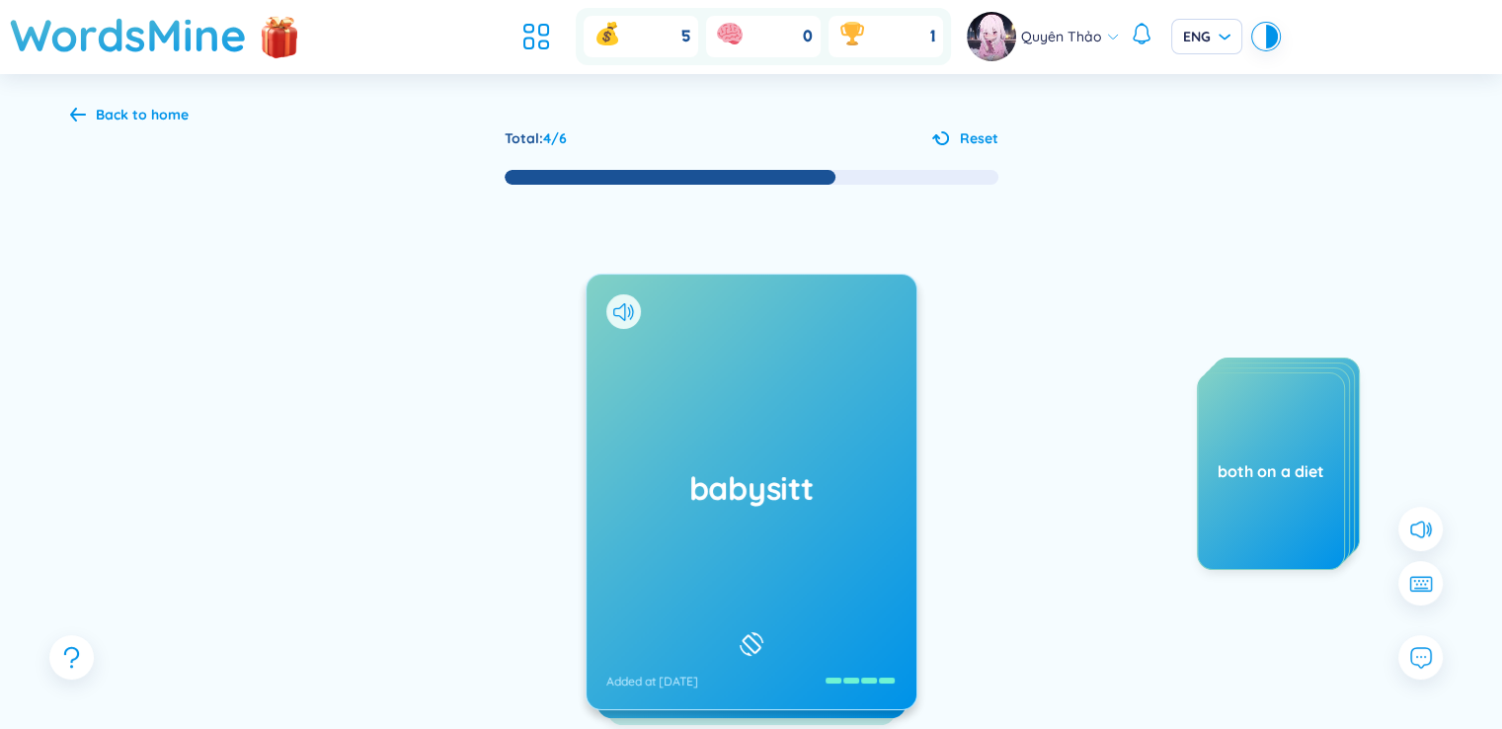
click at [804, 474] on h1 "babysitt" at bounding box center [751, 487] width 290 height 43
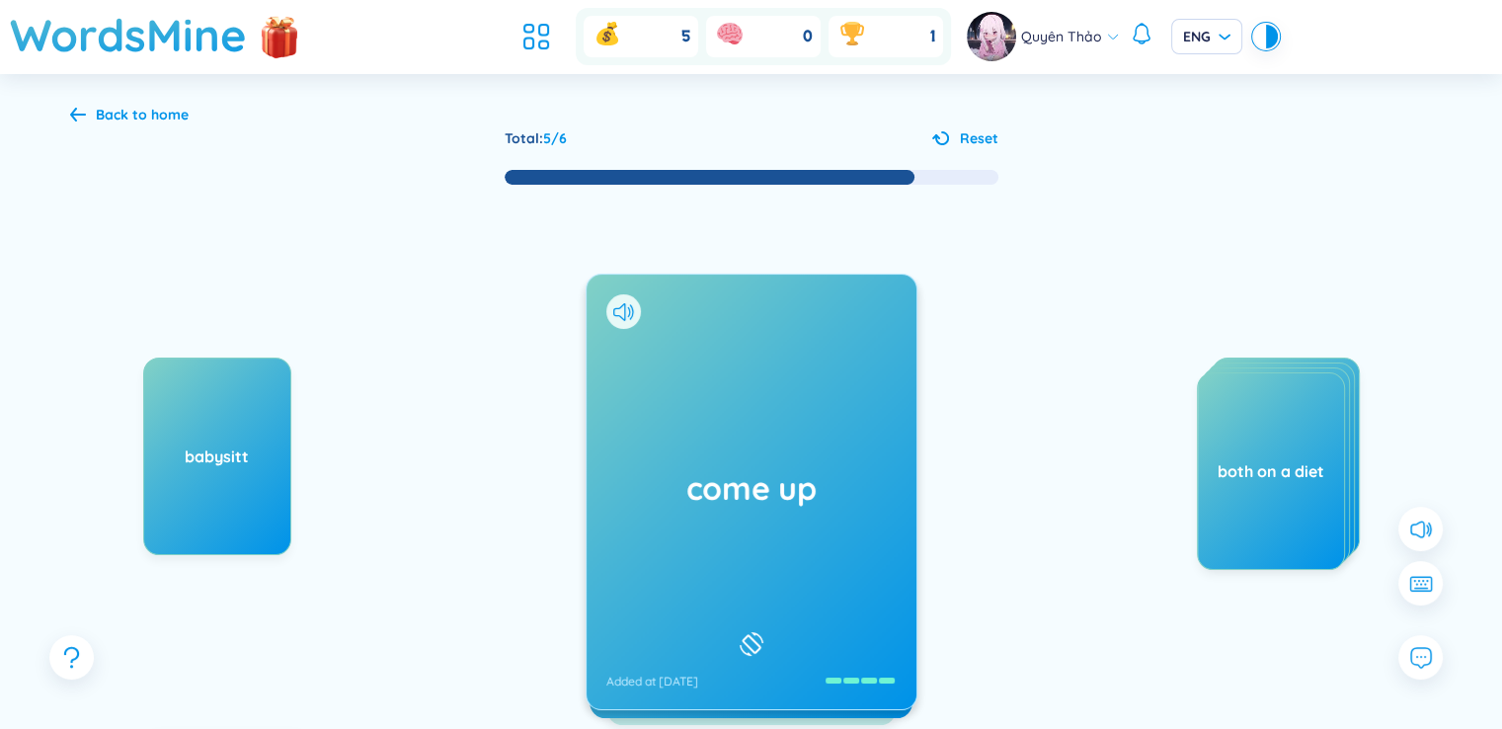
click at [837, 450] on div "come up Added at [DATE]" at bounding box center [752, 492] width 330 height 435
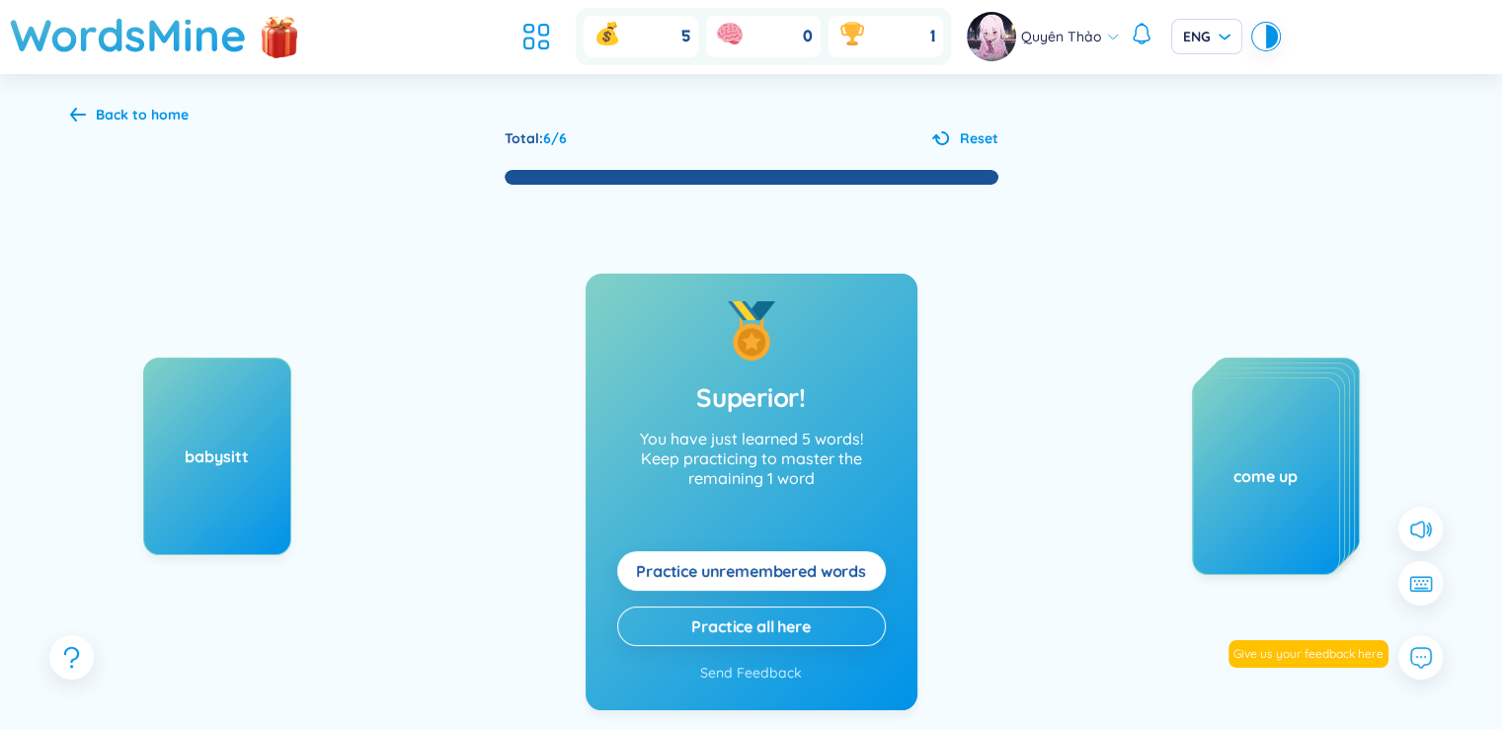
click at [839, 575] on span "Practice unremembered words" at bounding box center [751, 571] width 230 height 22
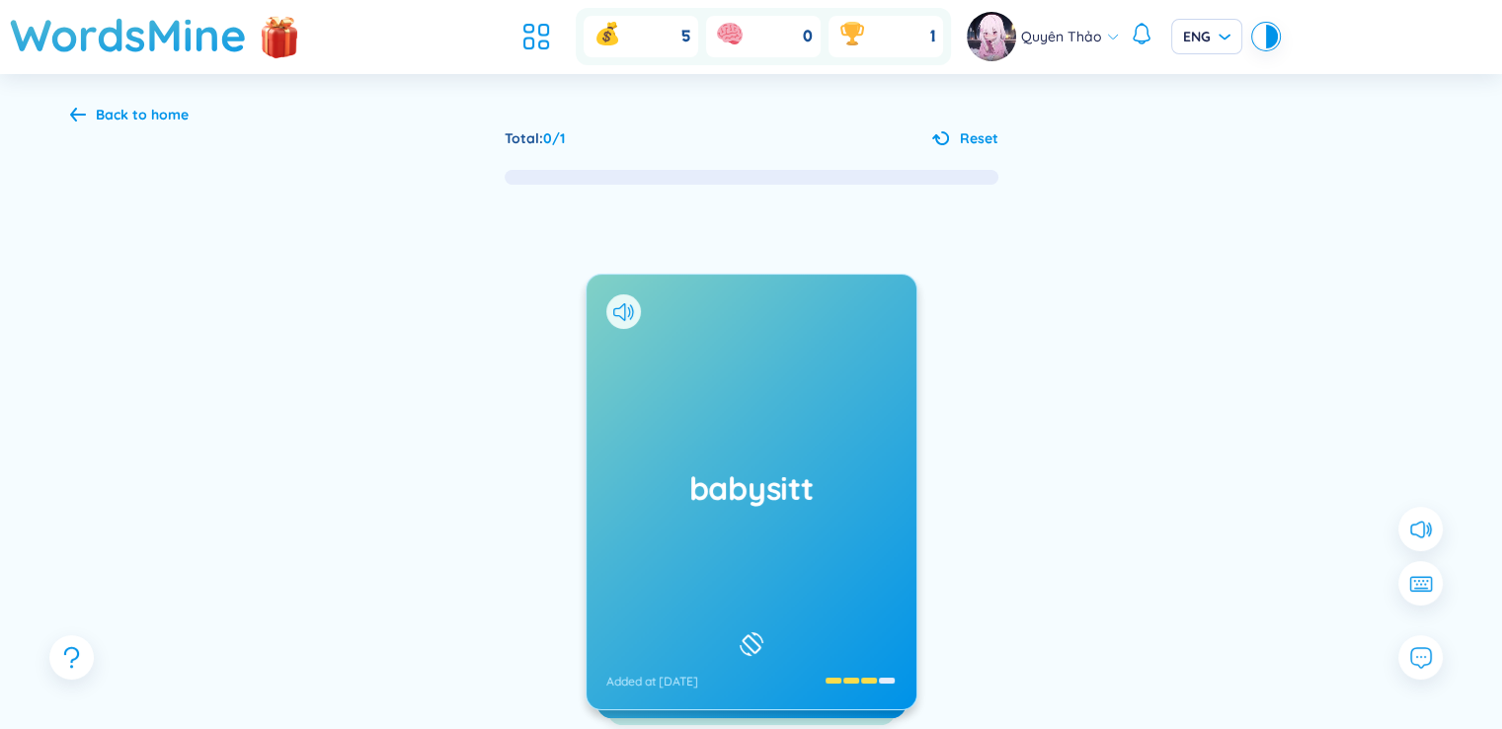
click at [837, 570] on div "babysitt Added at [DATE]" at bounding box center [752, 492] width 330 height 435
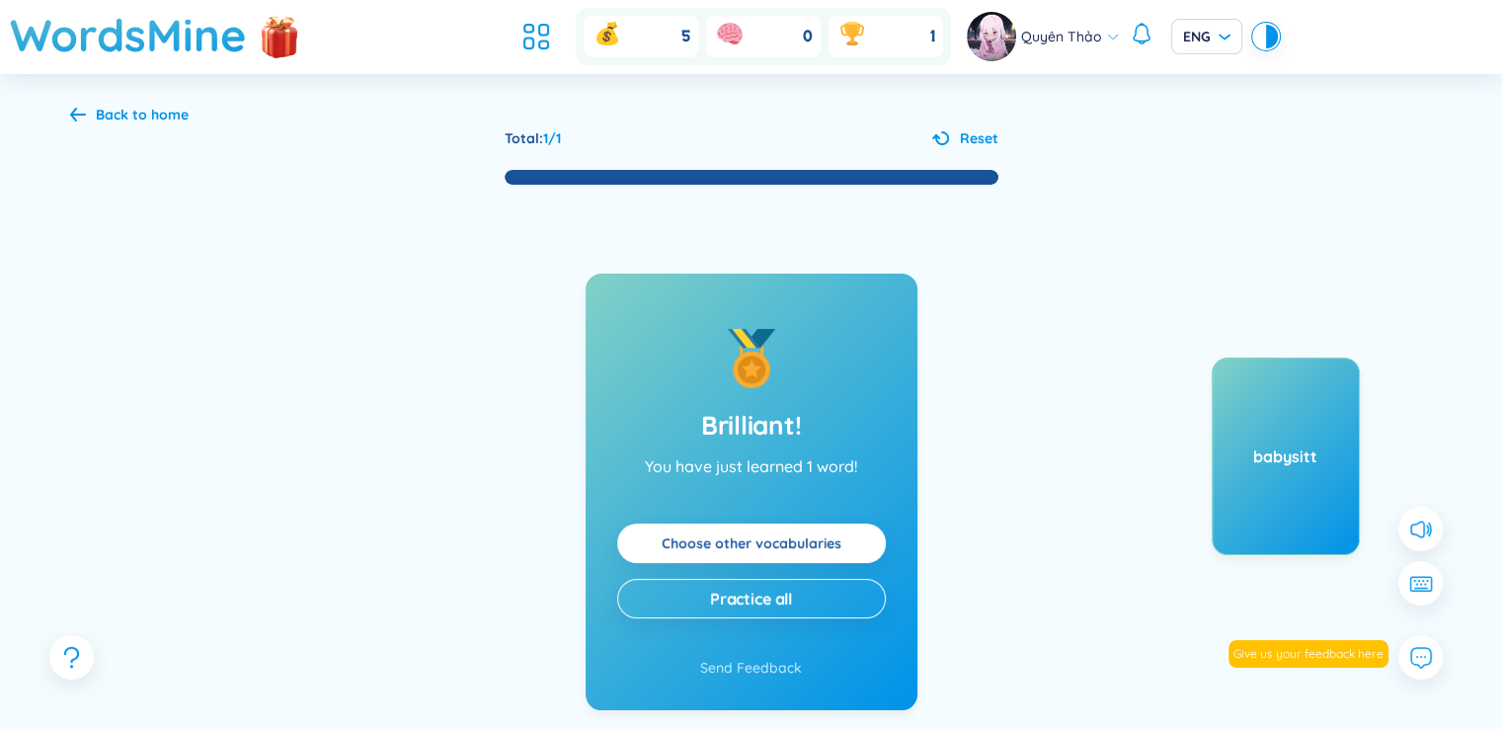
click at [822, 550] on link "Choose other vocabularies" at bounding box center [752, 543] width 180 height 22
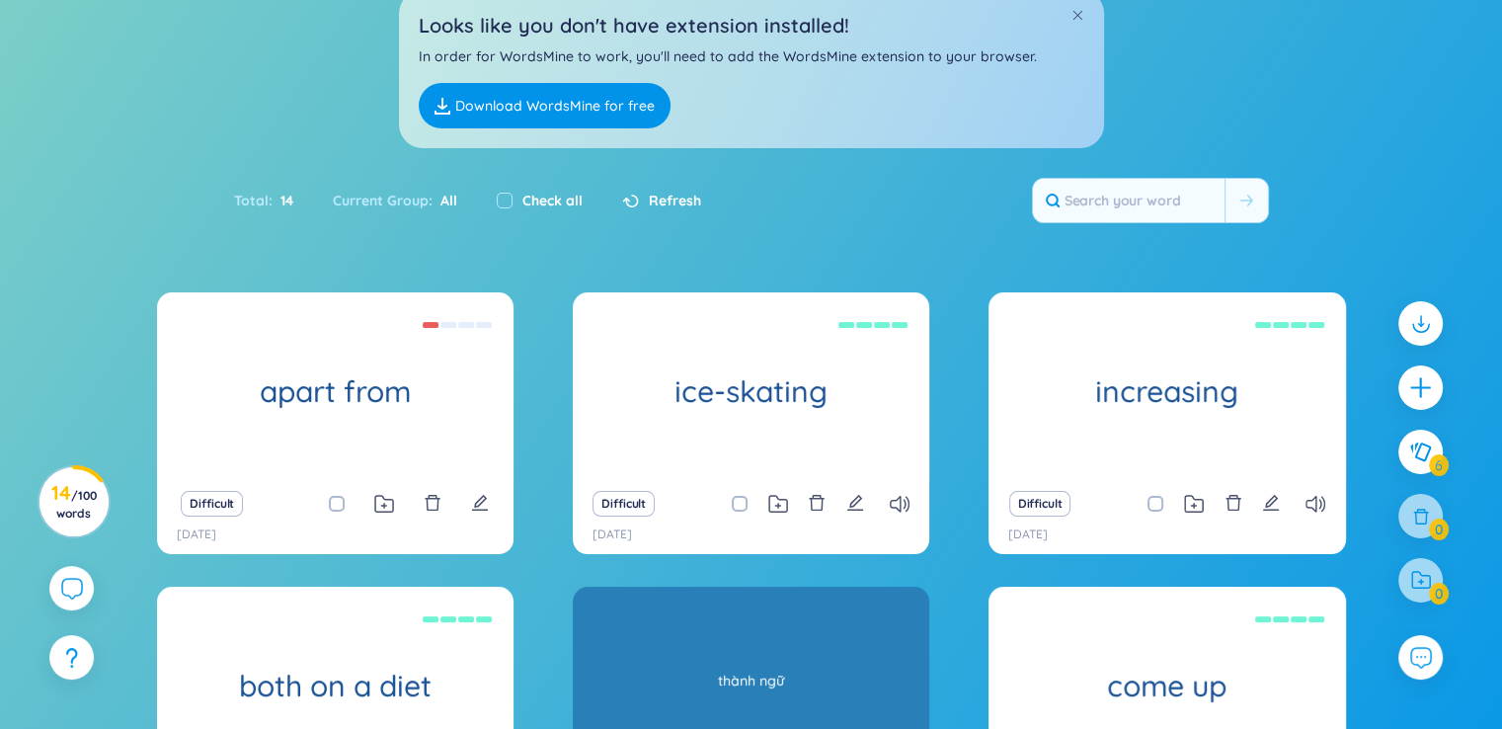
scroll to position [209, 0]
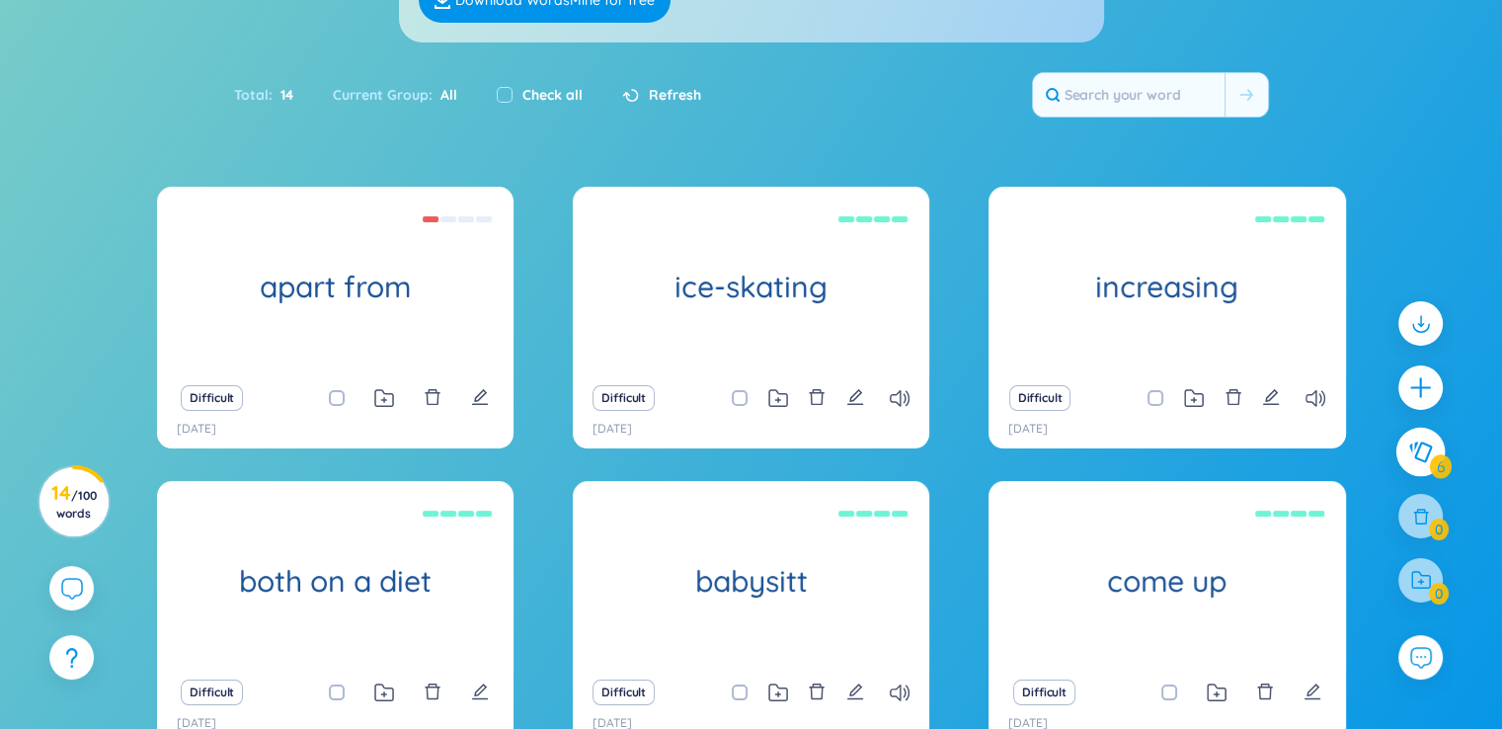
click at [1421, 455] on icon at bounding box center [1420, 452] width 24 height 22
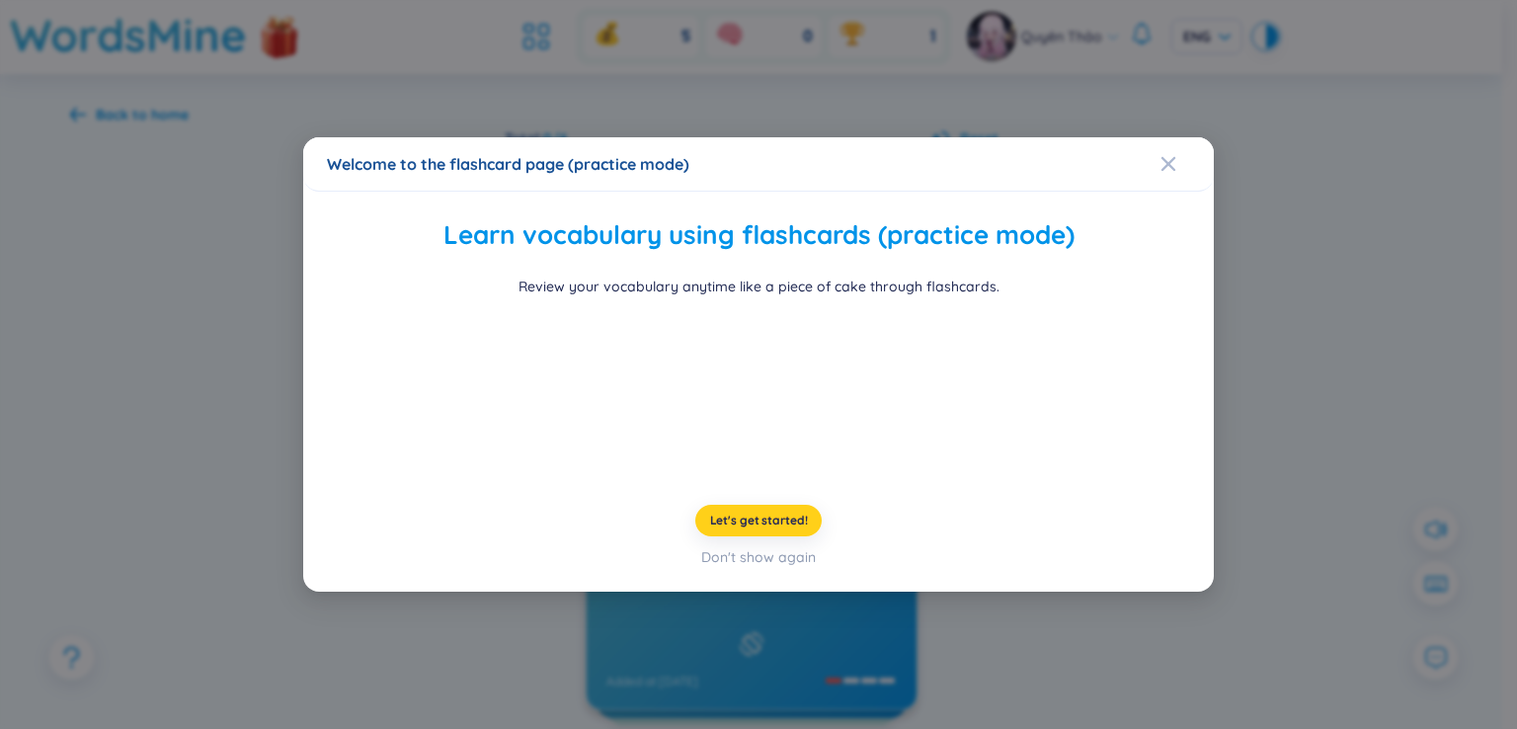
click at [795, 528] on span "Let's get started!" at bounding box center [759, 521] width 98 height 16
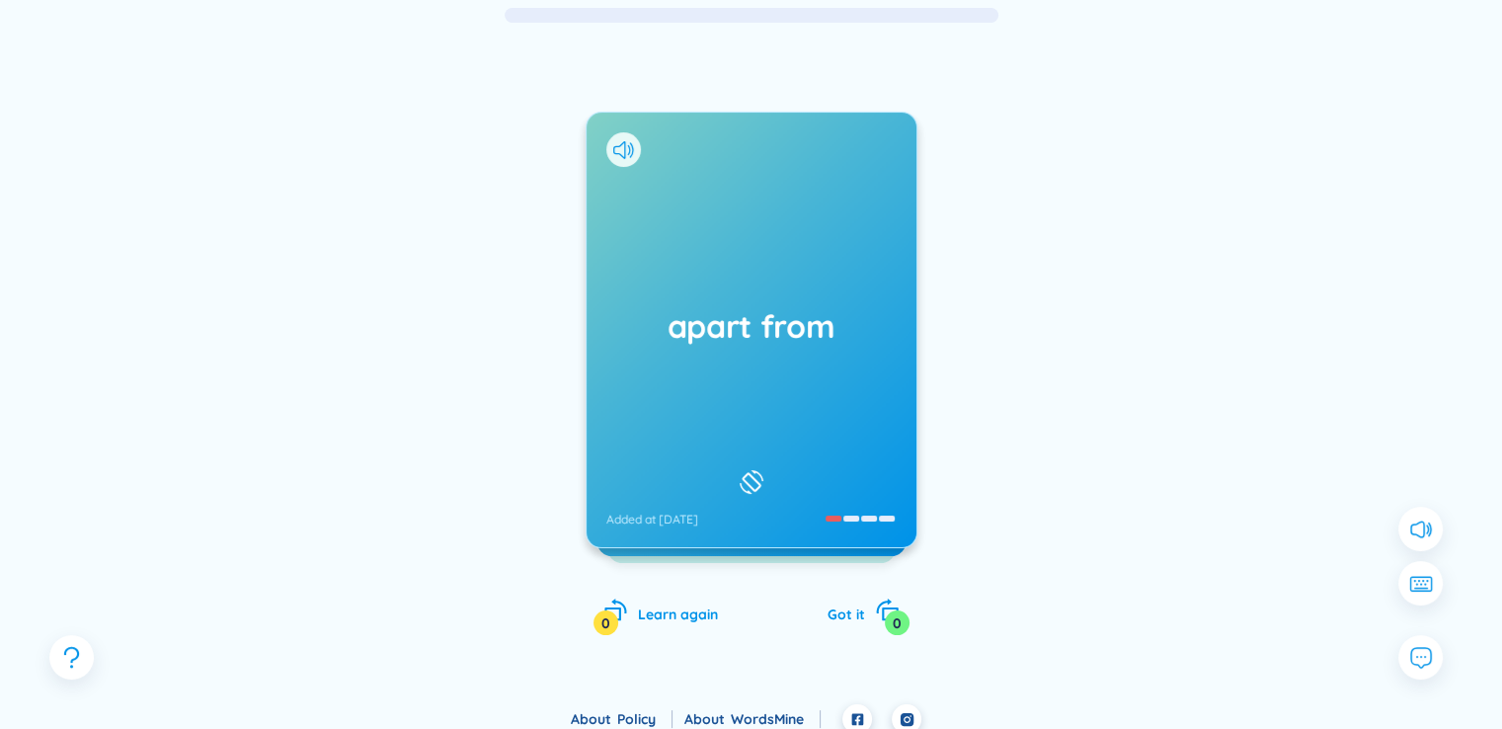
scroll to position [177, 0]
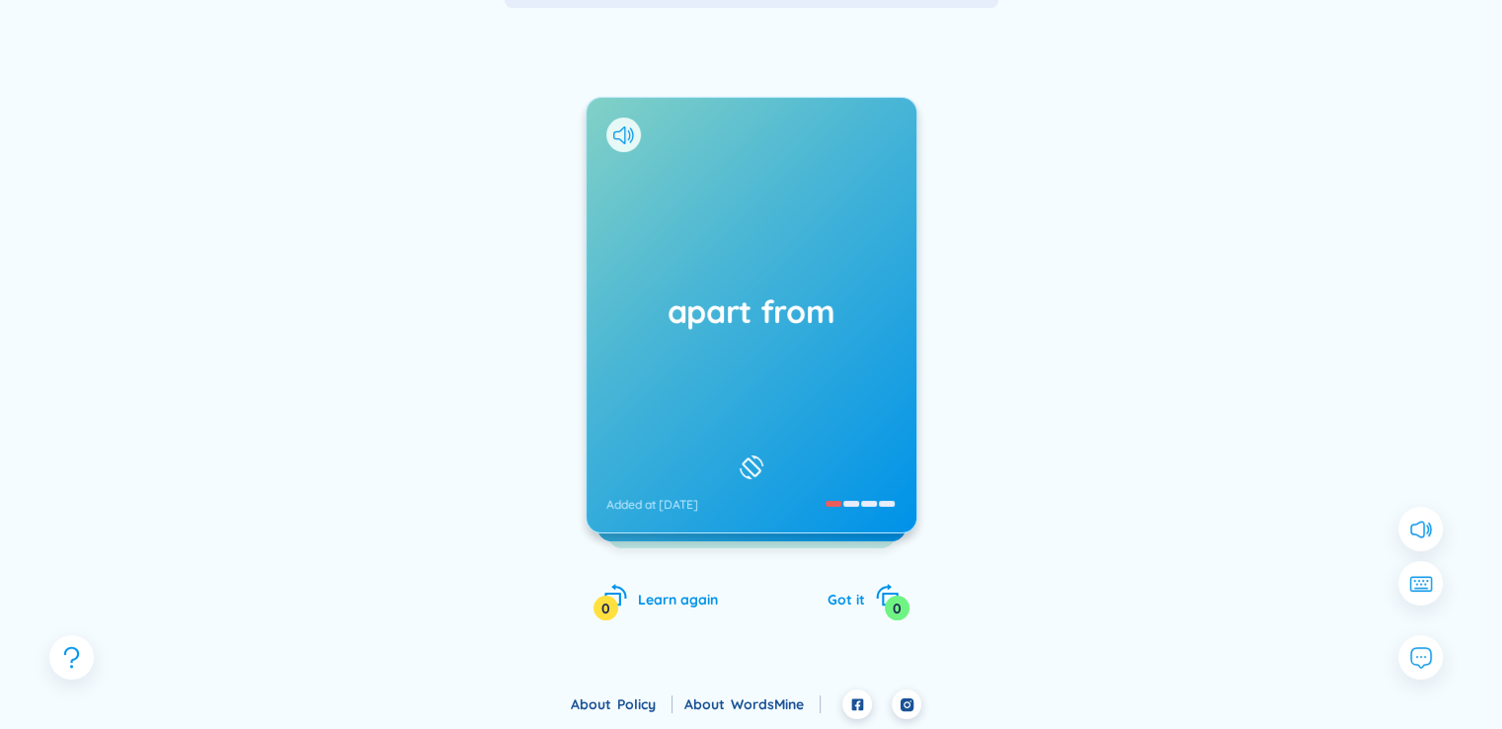
click at [843, 416] on div "apart from Added at [DATE]" at bounding box center [752, 315] width 330 height 435
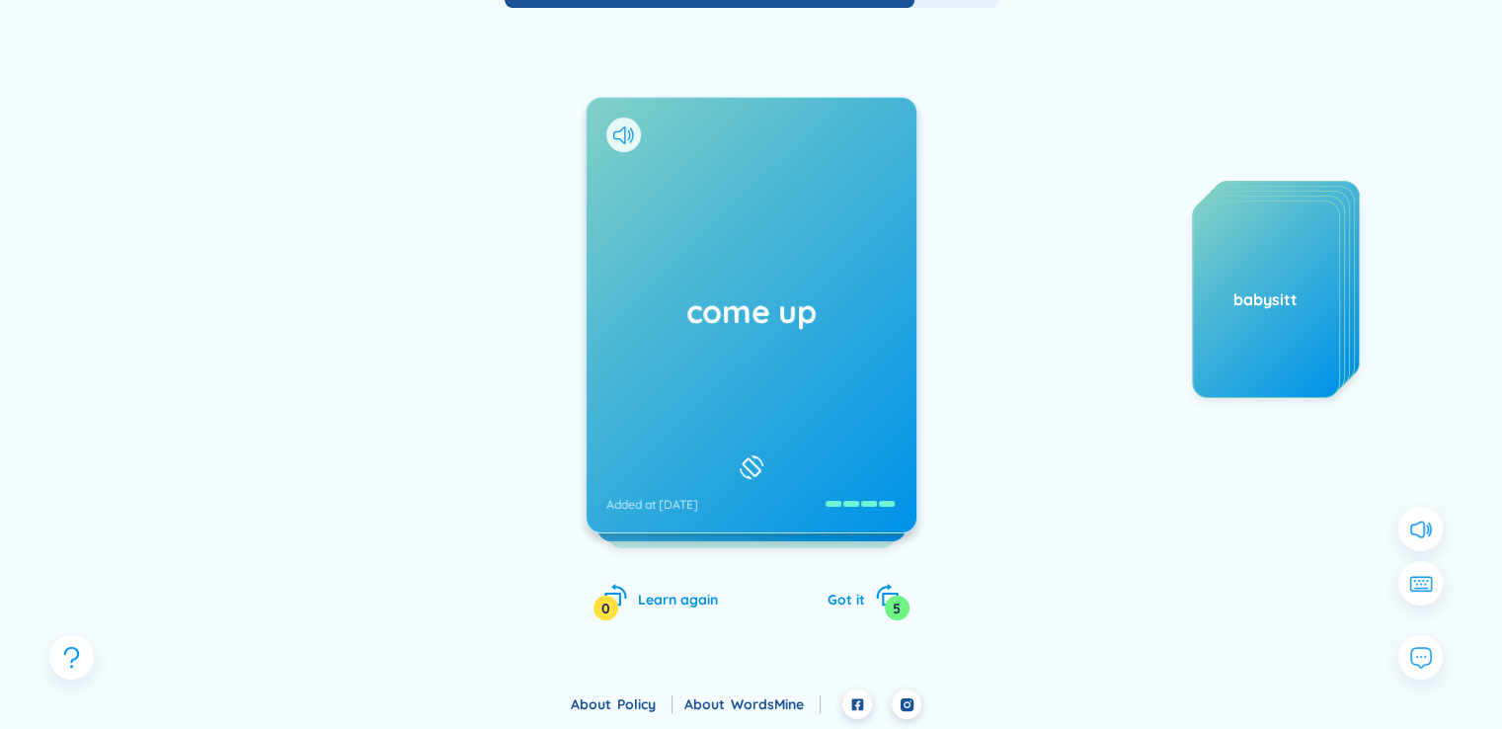
click at [815, 366] on div "come up Added at [DATE]" at bounding box center [752, 315] width 330 height 435
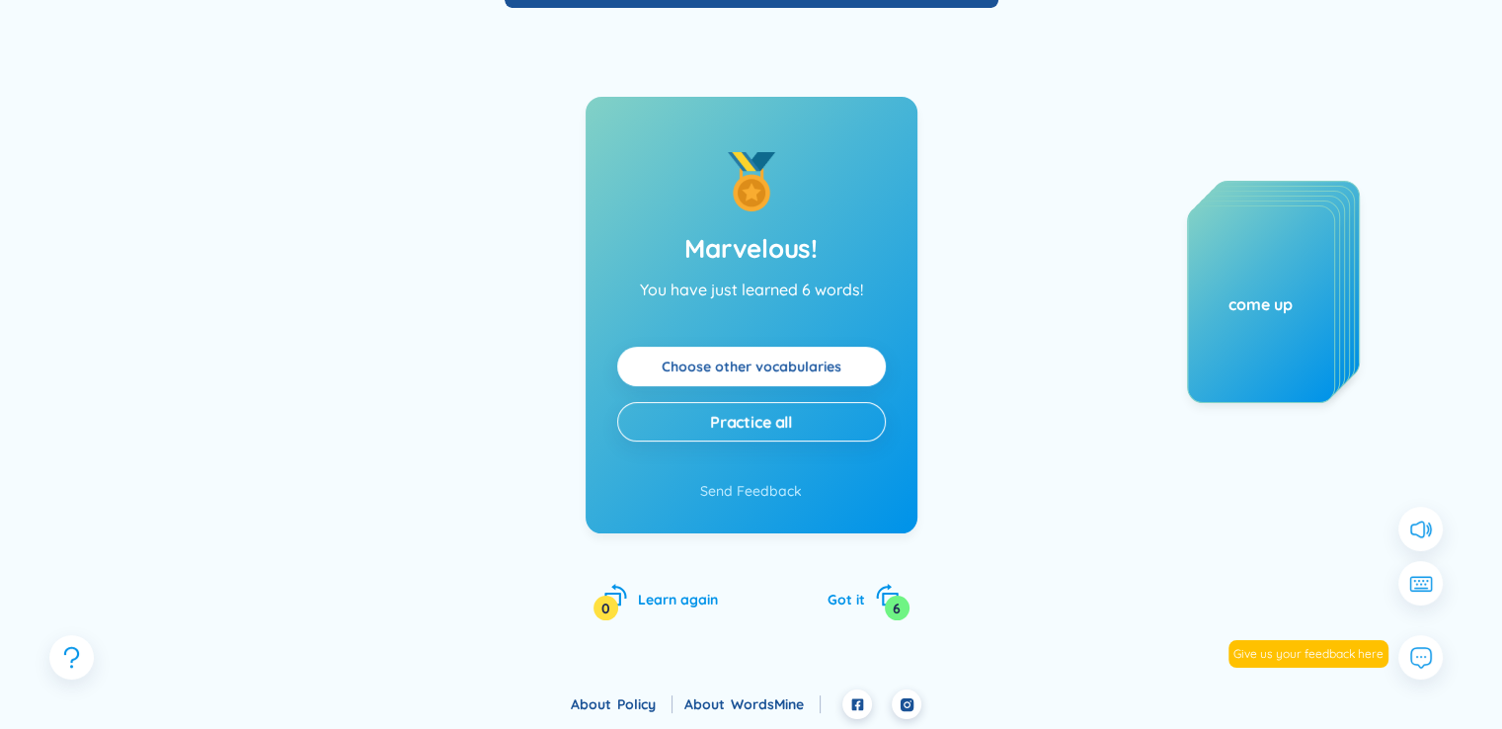
click at [841, 377] on link "Choose other vocabularies" at bounding box center [752, 367] width 180 height 22
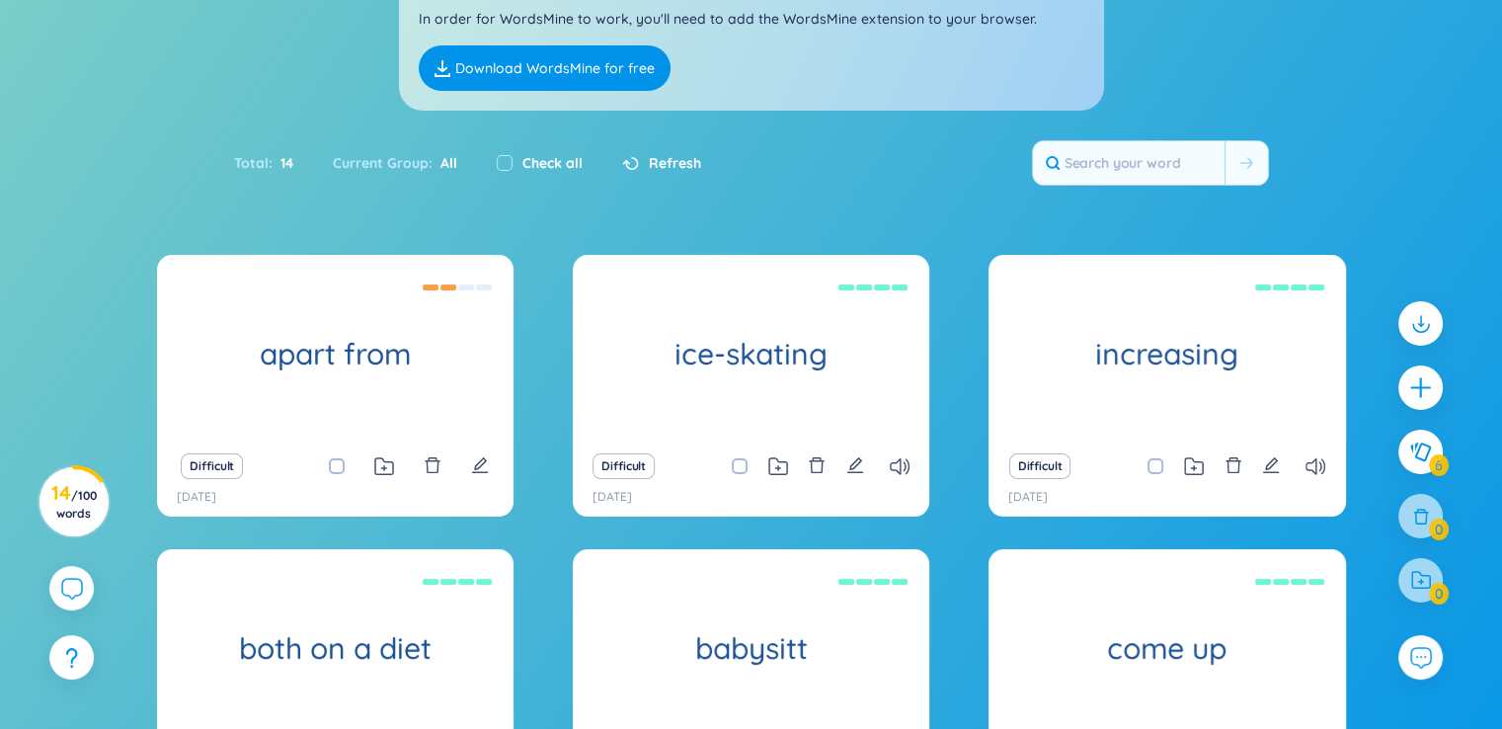
scroll to position [209, 0]
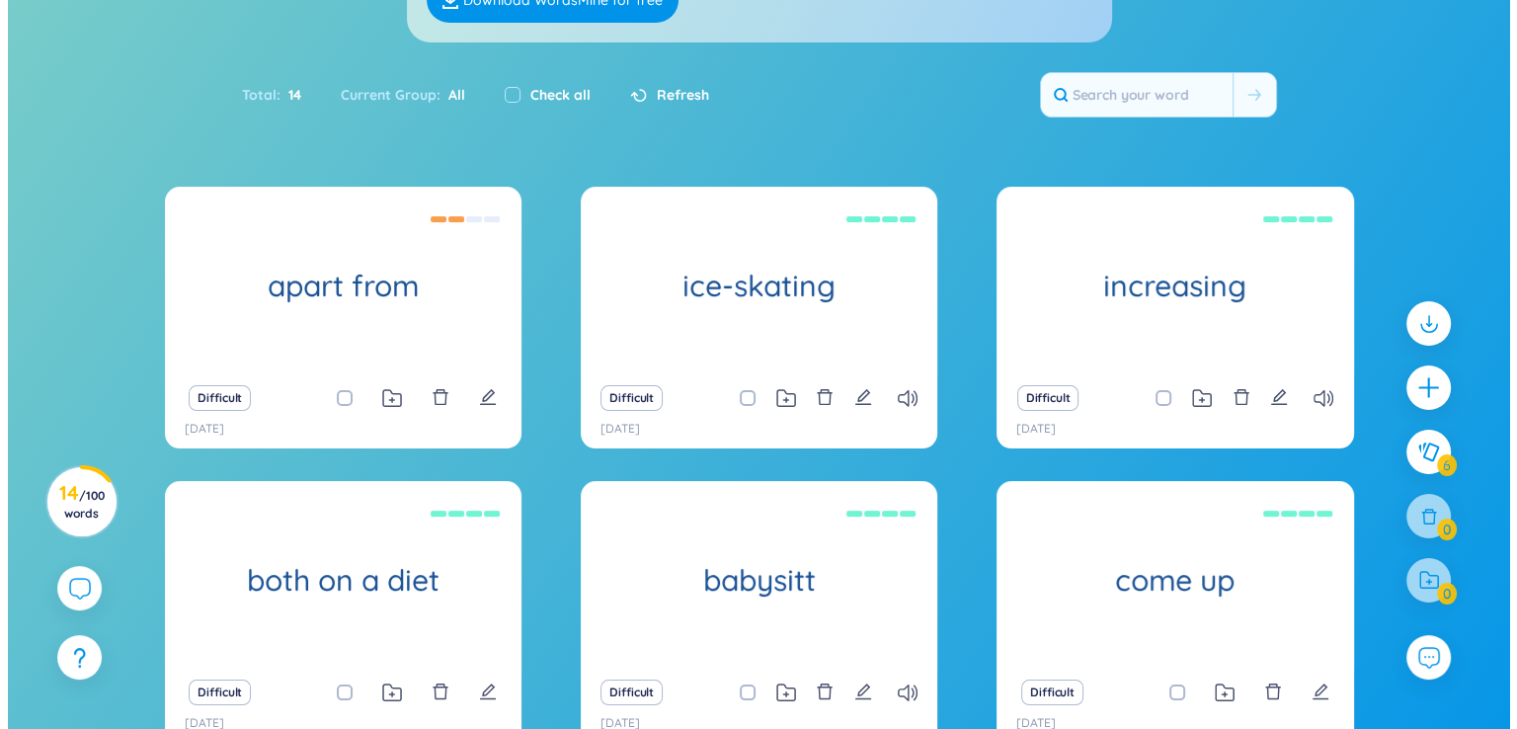
scroll to position [0, 0]
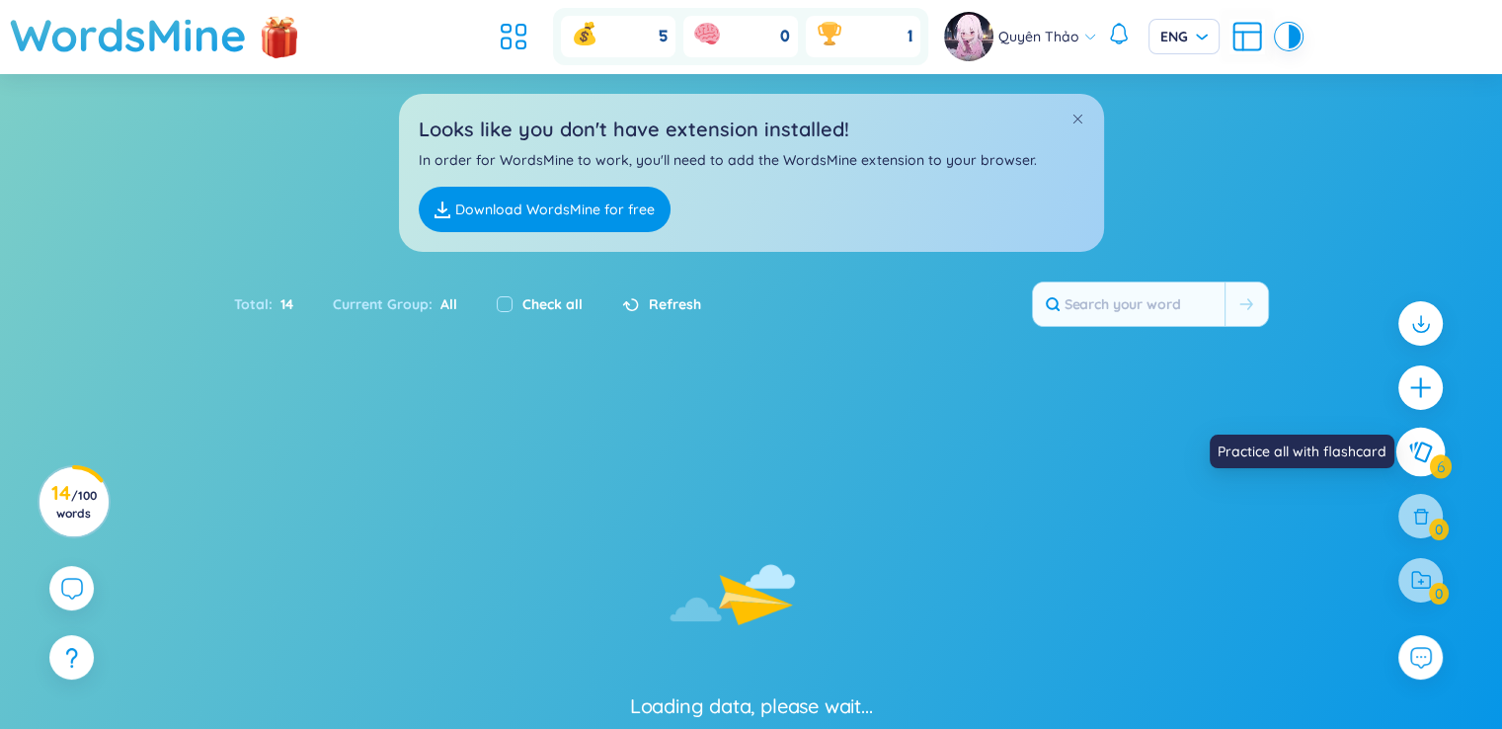
click at [1445, 458] on button at bounding box center [1420, 452] width 49 height 49
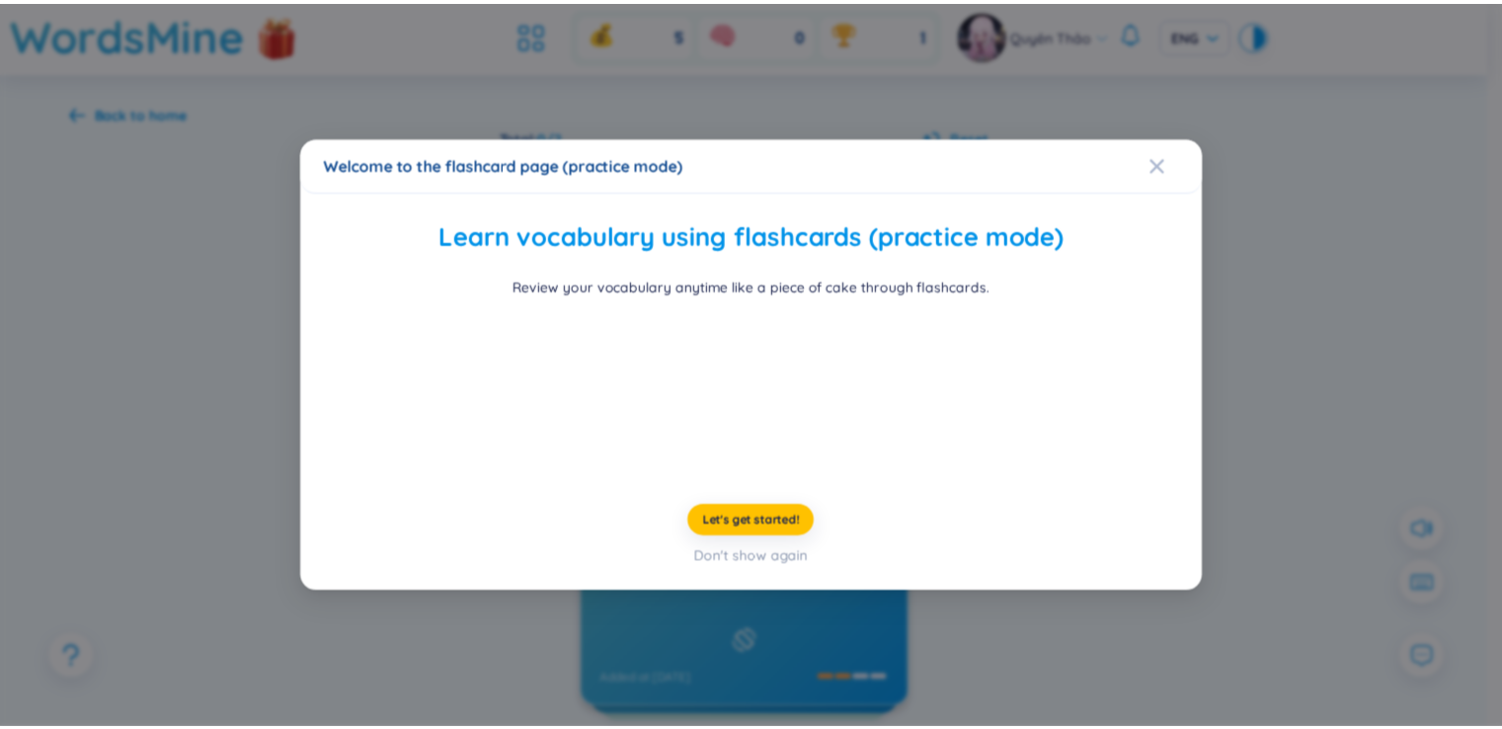
scroll to position [177, 0]
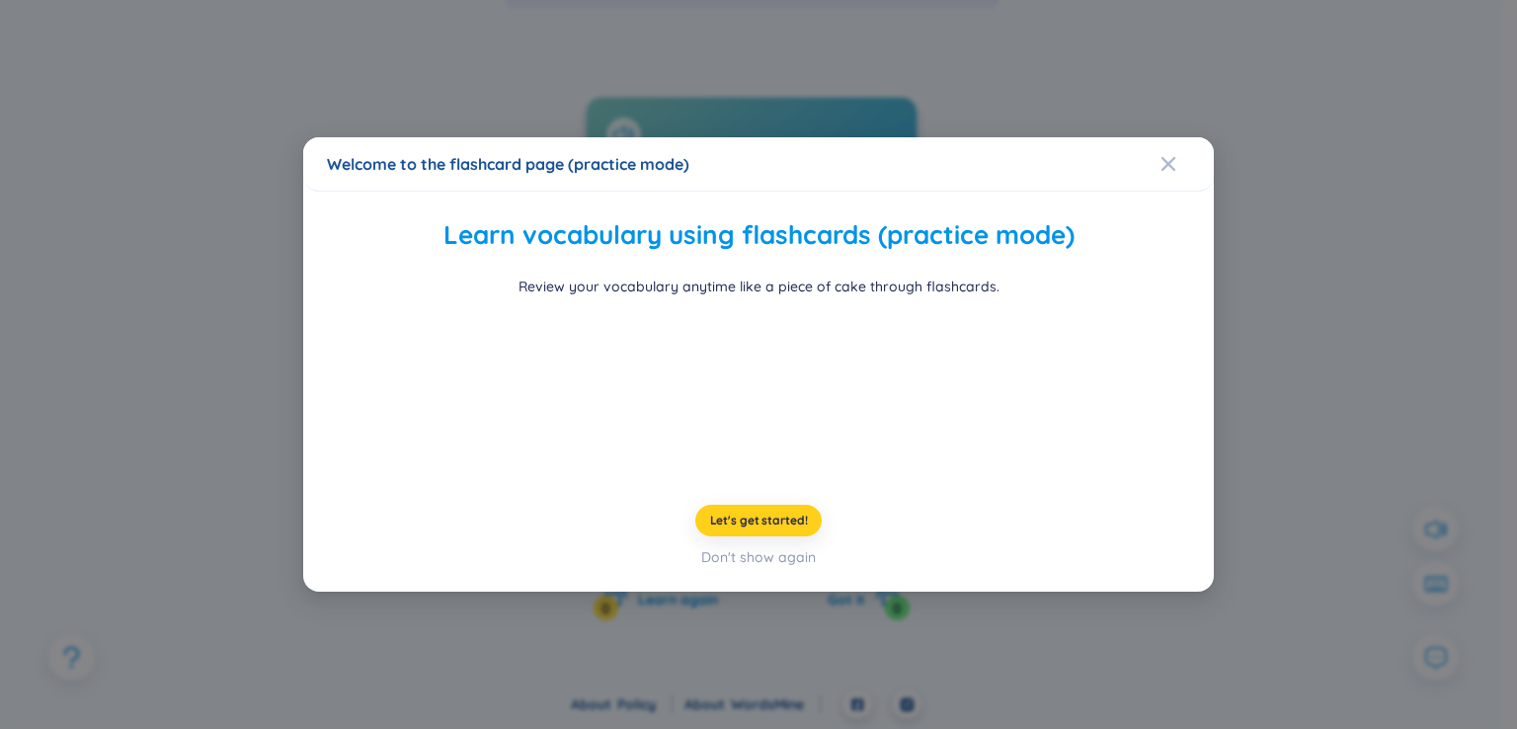
click at [768, 528] on span "Let's get started!" at bounding box center [759, 521] width 98 height 16
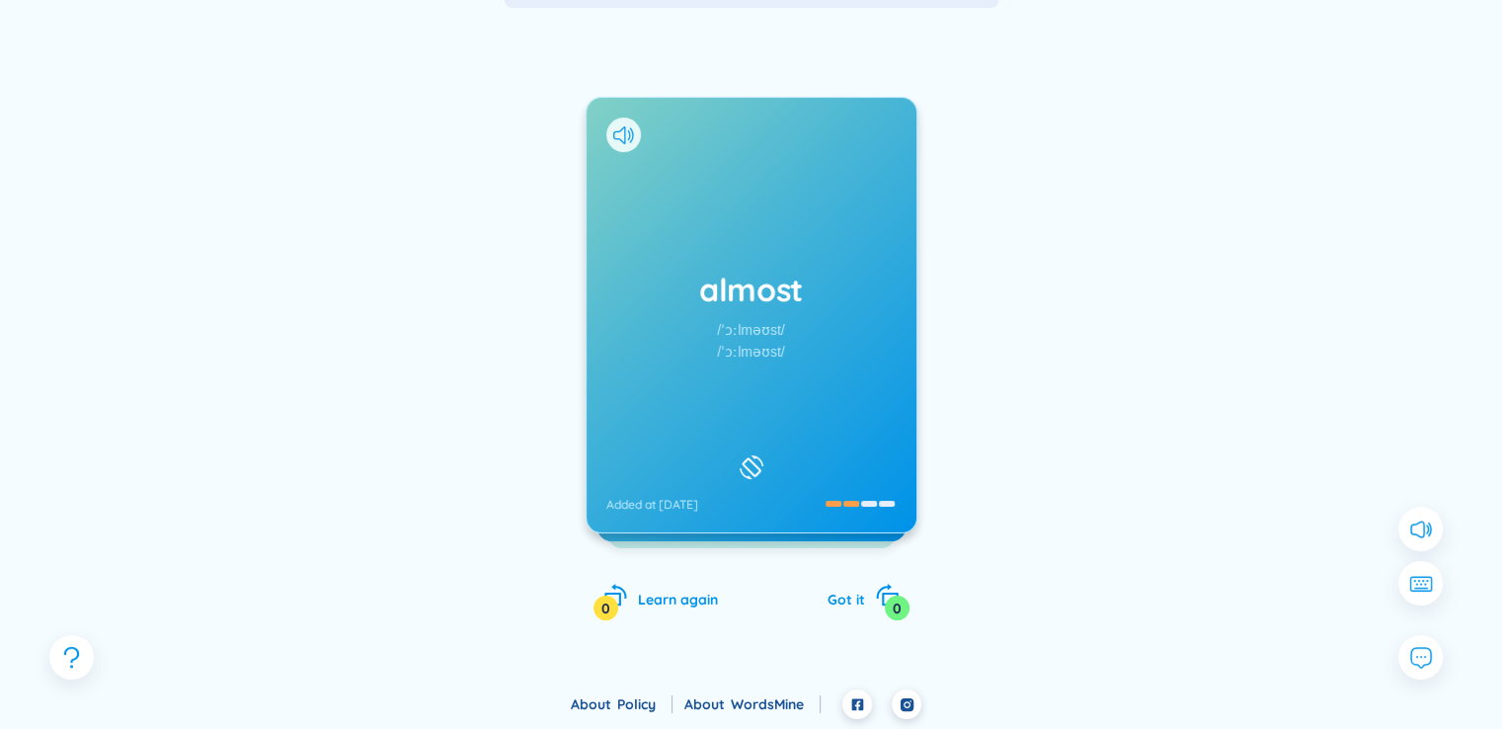
click at [831, 435] on div "almost /ˈɔːlməʊst/ /ˈɔːlməʊst/ Added at [DATE]" at bounding box center [752, 315] width 330 height 435
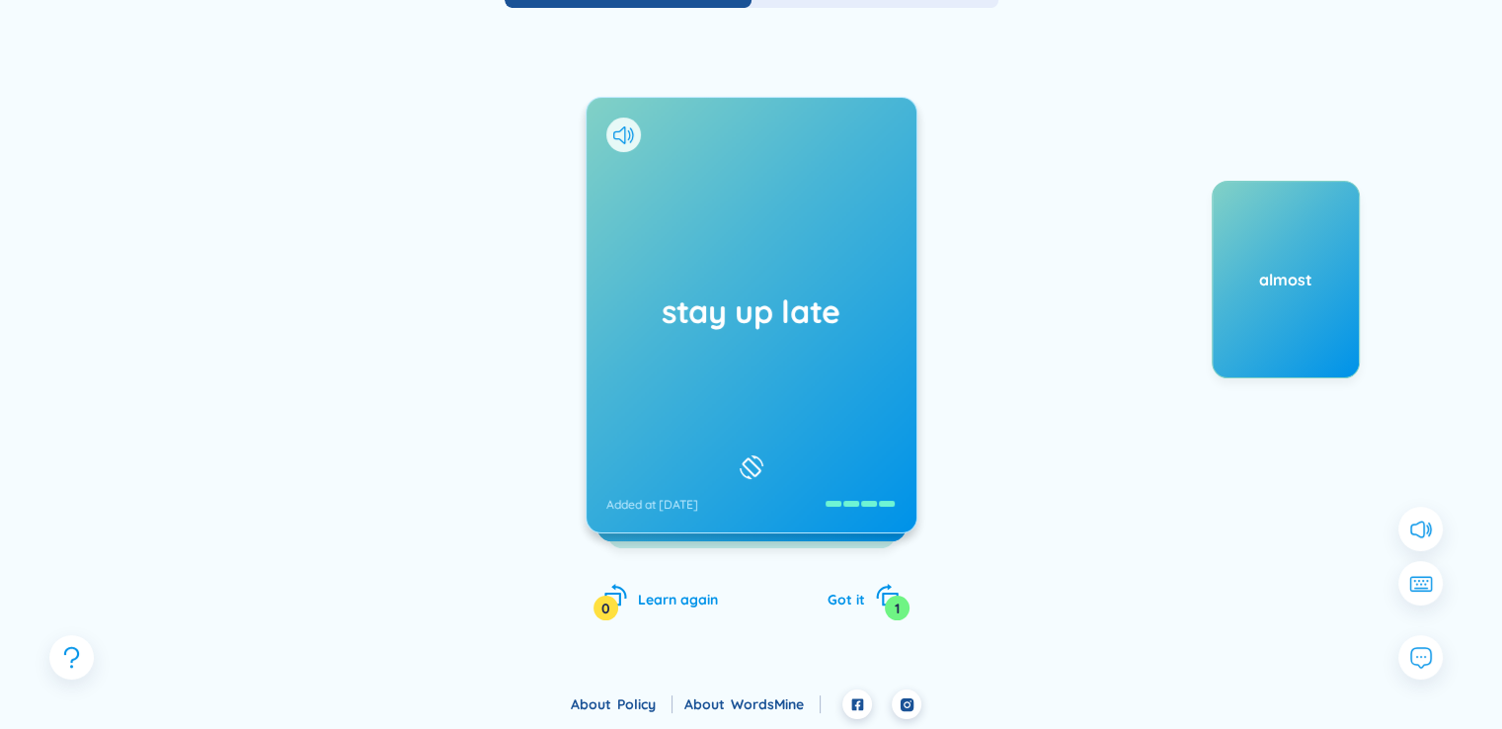
click at [823, 412] on div "stay up late Added at [DATE]" at bounding box center [752, 315] width 330 height 435
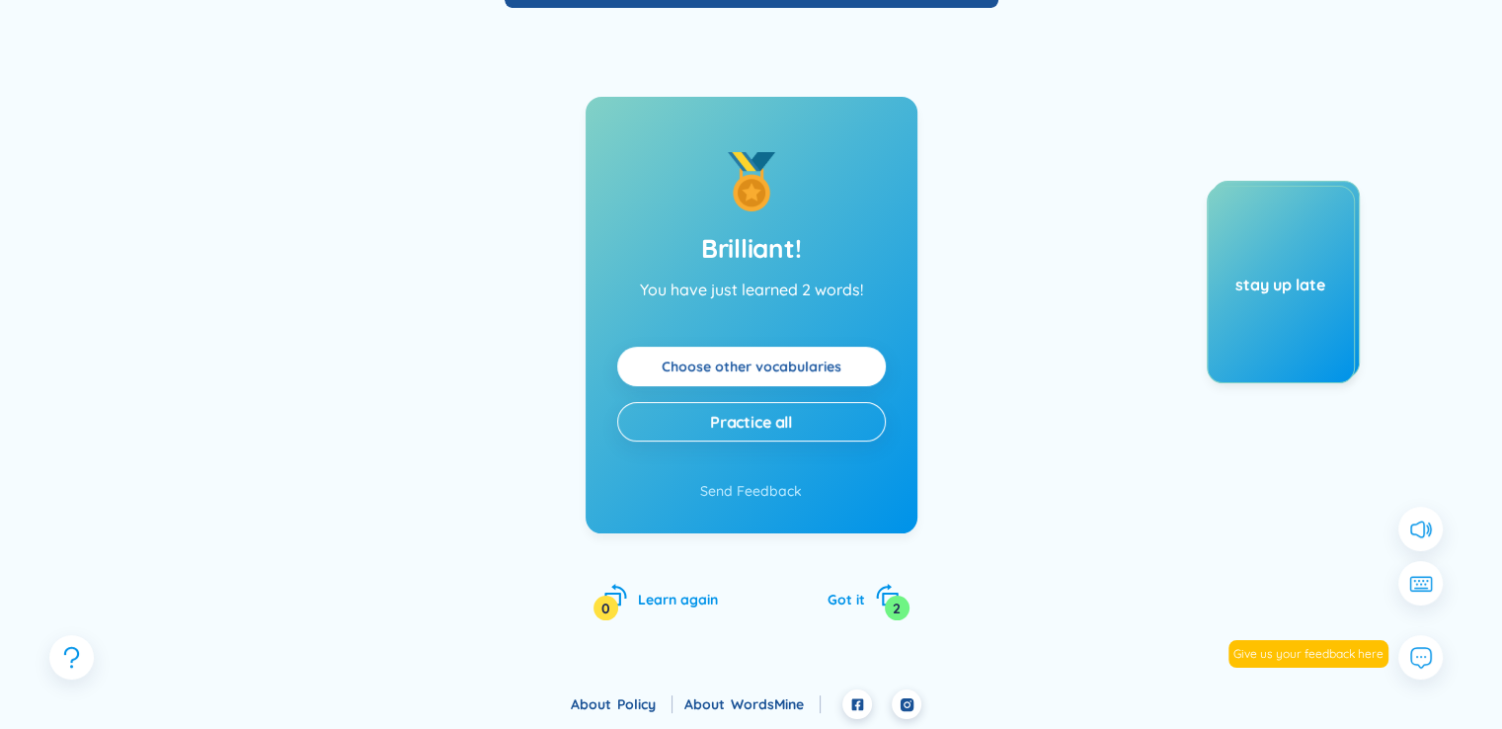
click at [841, 376] on link "Choose other vocabularies" at bounding box center [752, 367] width 180 height 22
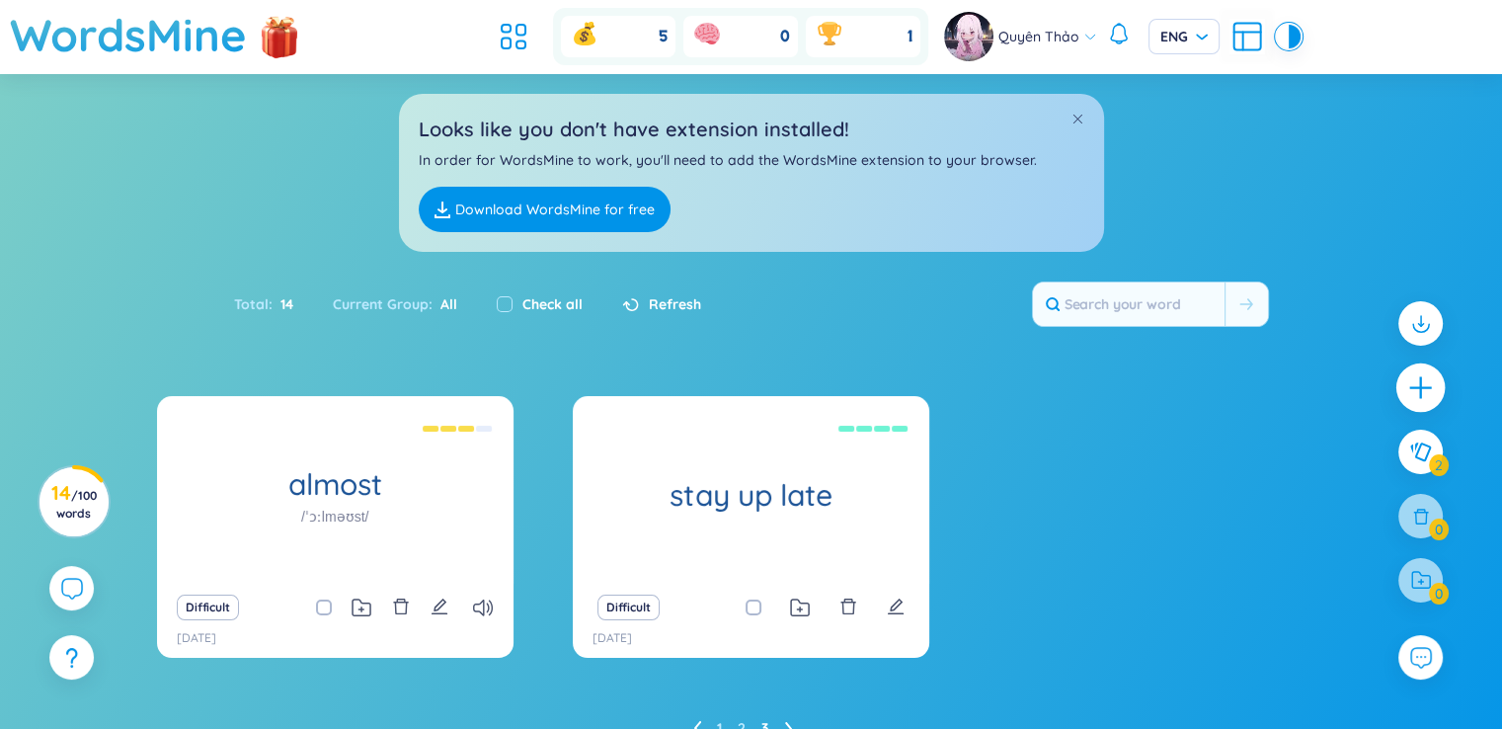
click at [1398, 377] on div at bounding box center [1420, 387] width 49 height 49
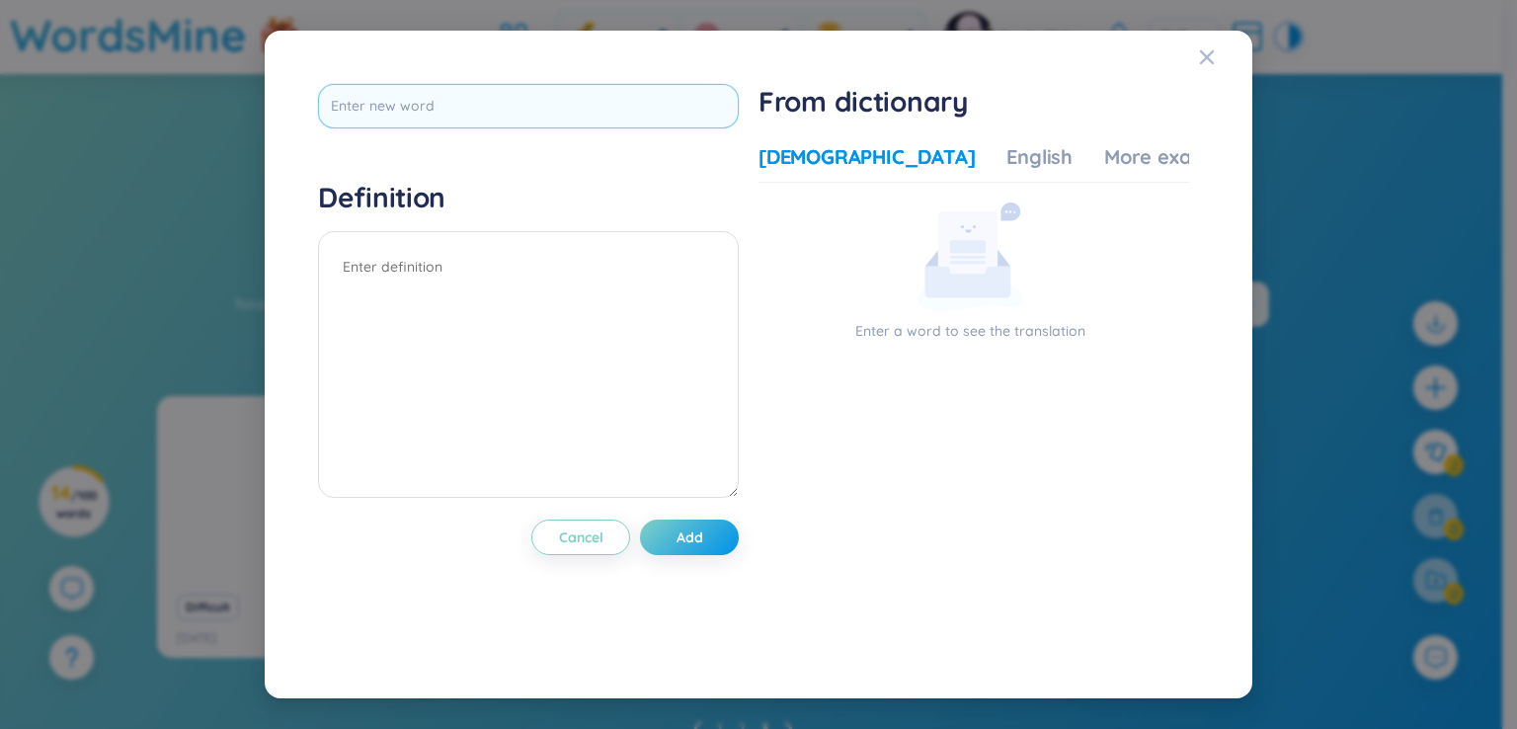
click at [663, 91] on input "text" at bounding box center [528, 106] width 421 height 44
type input "complain"
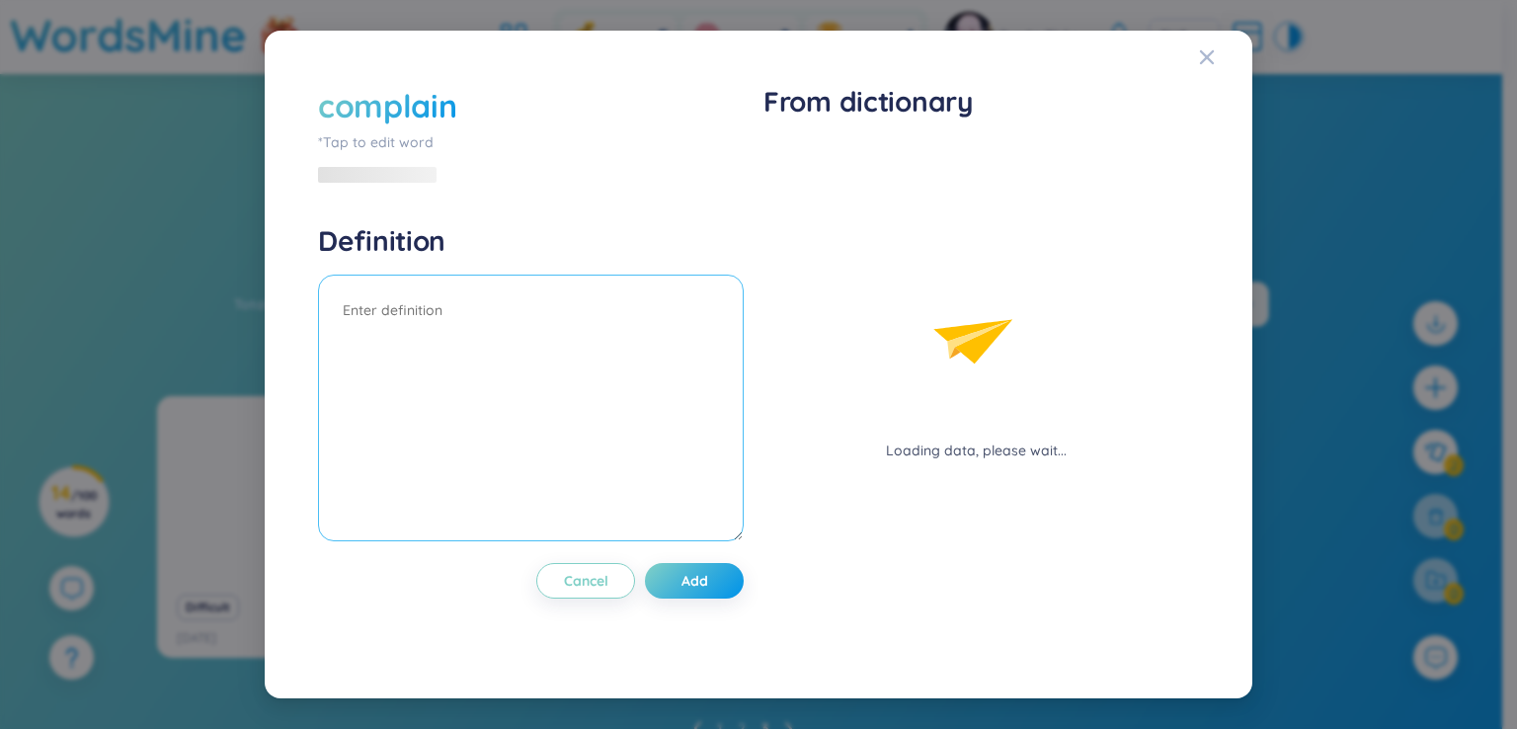
click at [602, 261] on div "Definition" at bounding box center [531, 385] width 426 height 324
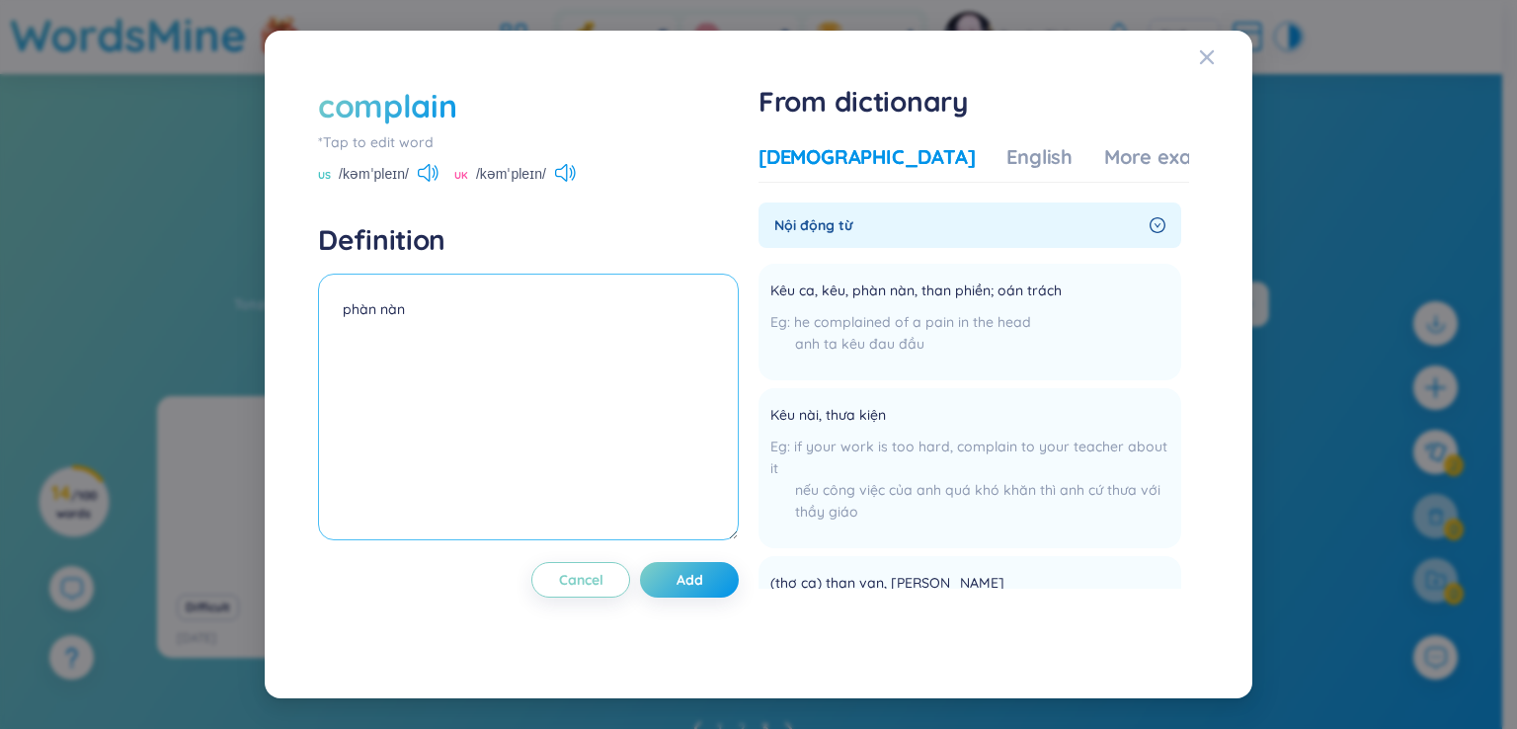
type textarea "phàn nàn"
click at [687, 554] on div "complain *Tap to edit word US /kəmˈpleɪn/ UK /kəmˈpleɪn/ Definition phàn nàn Ca…" at bounding box center [528, 365] width 421 height 562
click at [687, 570] on span "Add" at bounding box center [690, 580] width 27 height 20
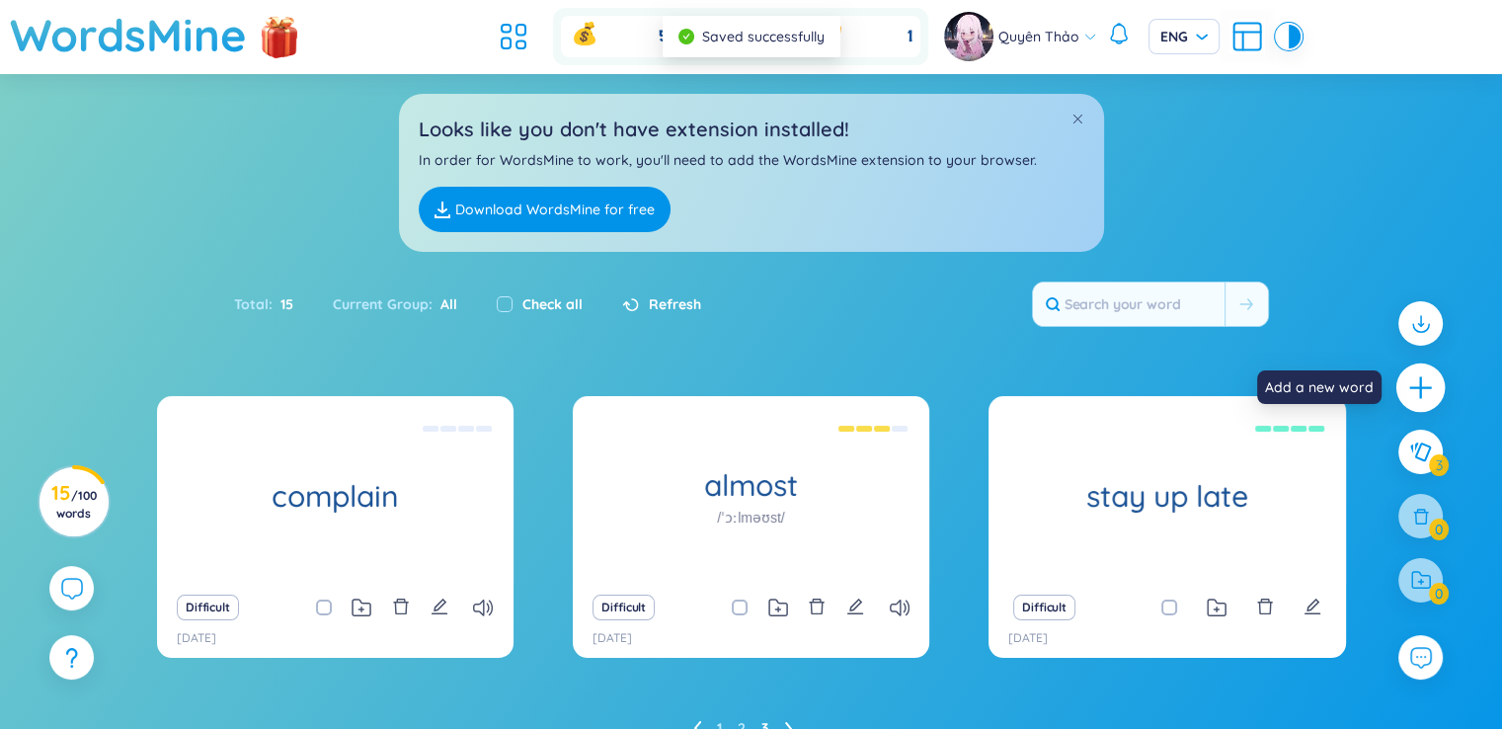
click at [1435, 389] on div at bounding box center [1420, 387] width 49 height 49
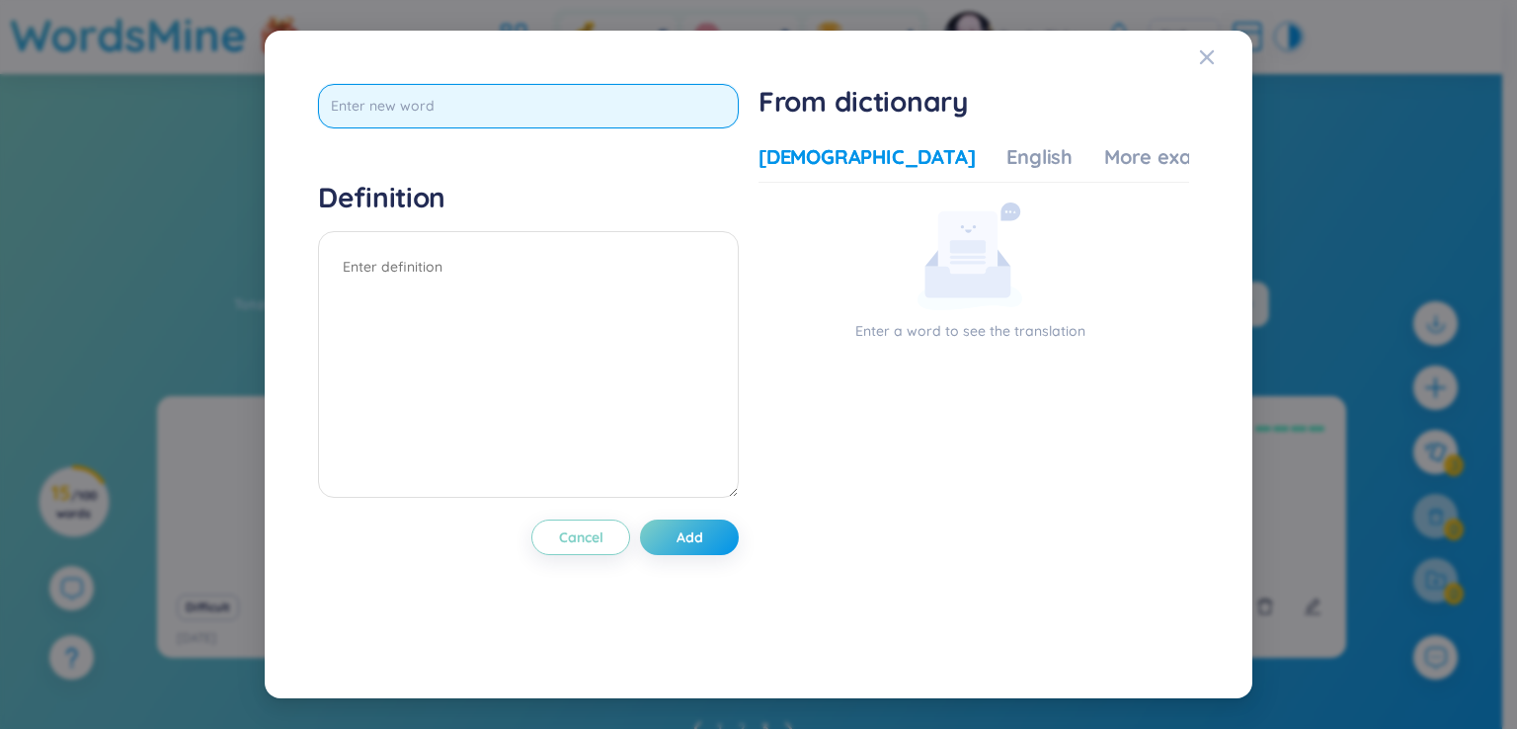
click at [486, 92] on input "text" at bounding box center [528, 106] width 421 height 44
type input "competitively"
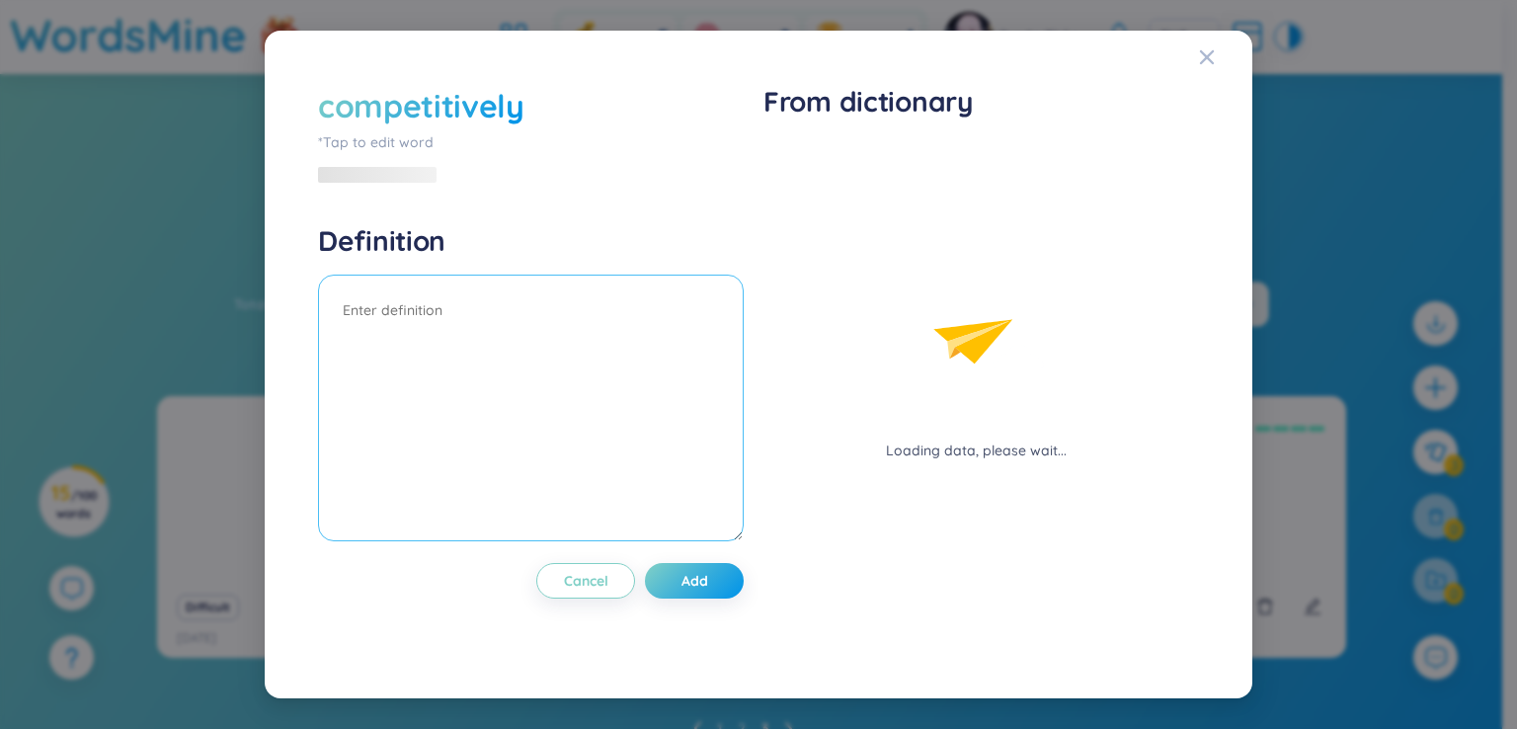
click at [432, 279] on textarea at bounding box center [531, 408] width 426 height 267
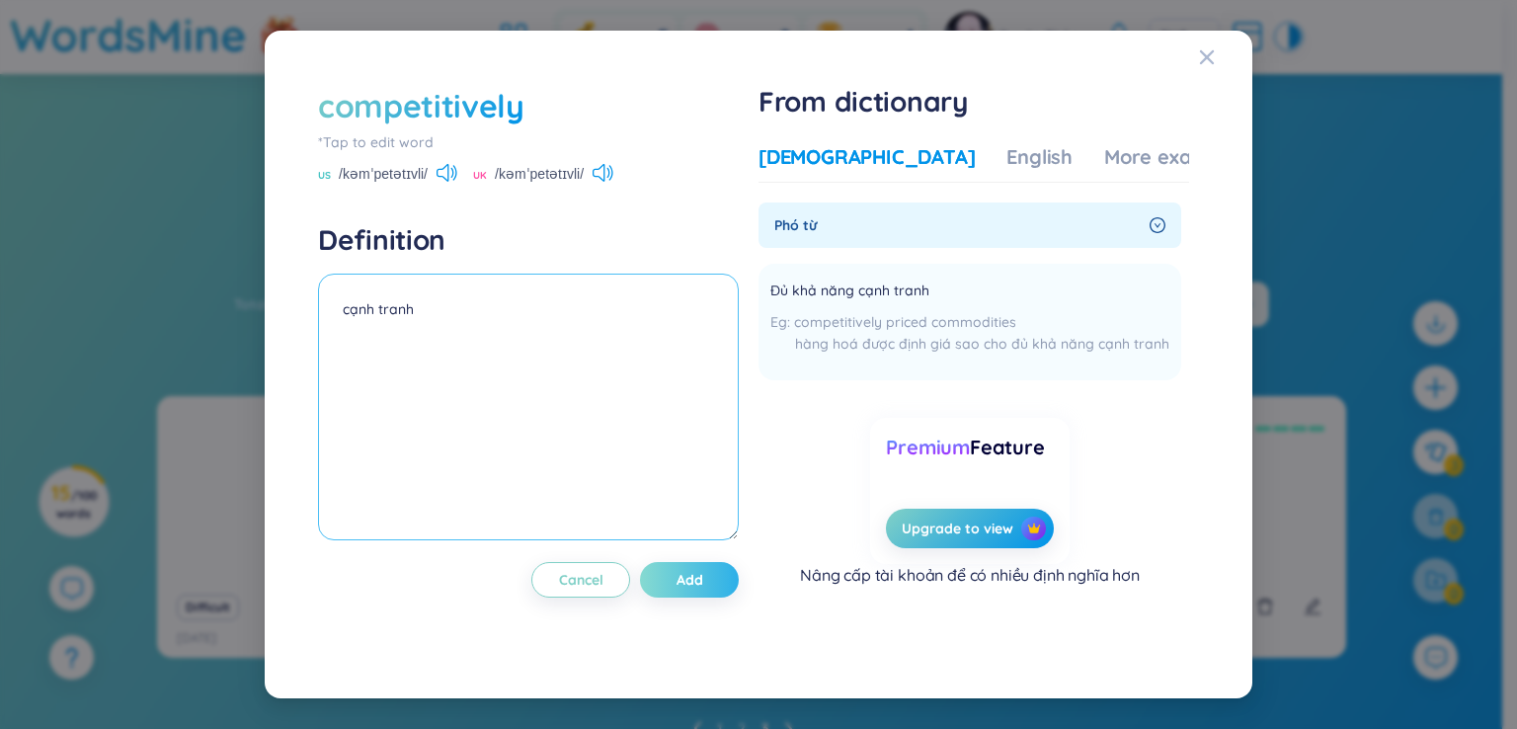
type textarea "cạnh tranh"
click at [700, 589] on span "Add" at bounding box center [690, 580] width 27 height 20
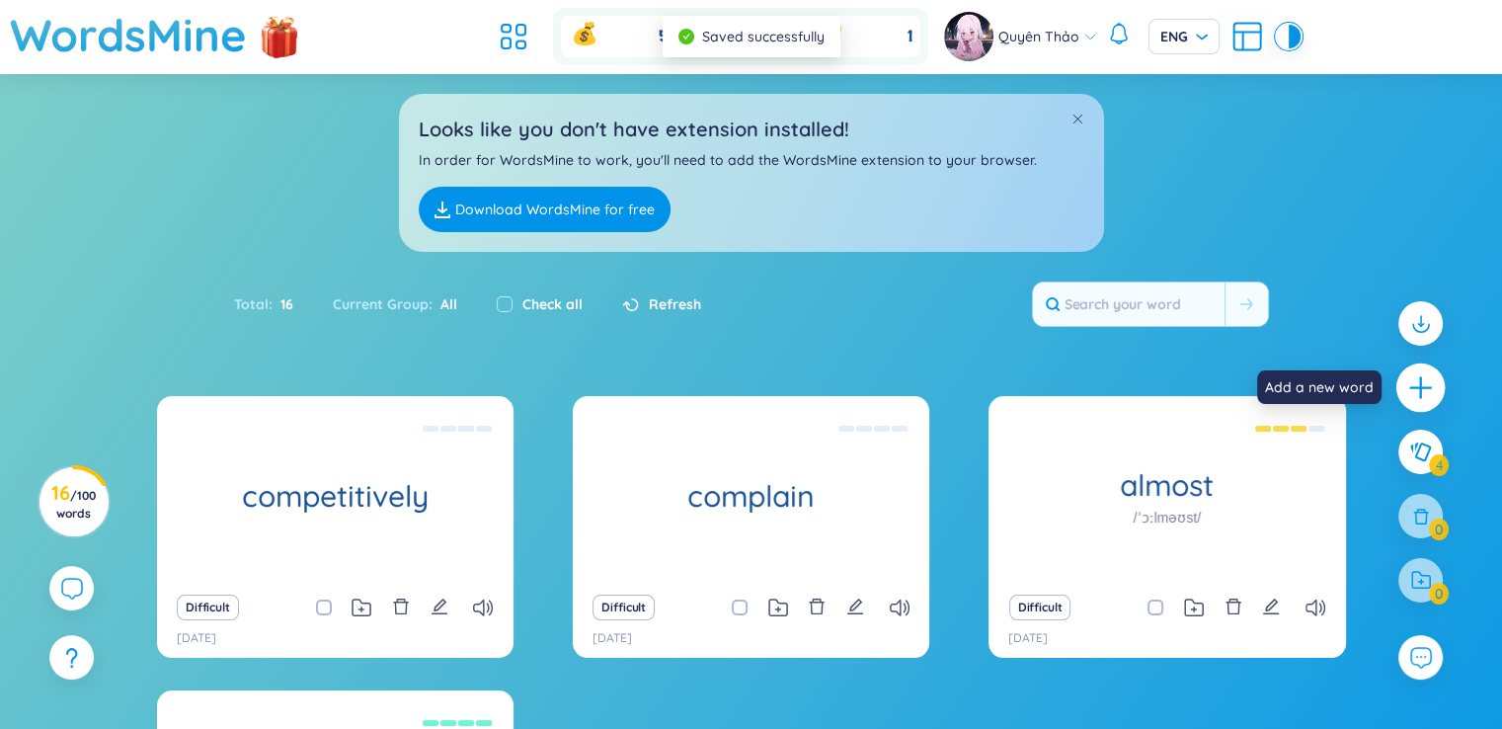
click at [1421, 383] on icon "plus" at bounding box center [1420, 388] width 2 height 22
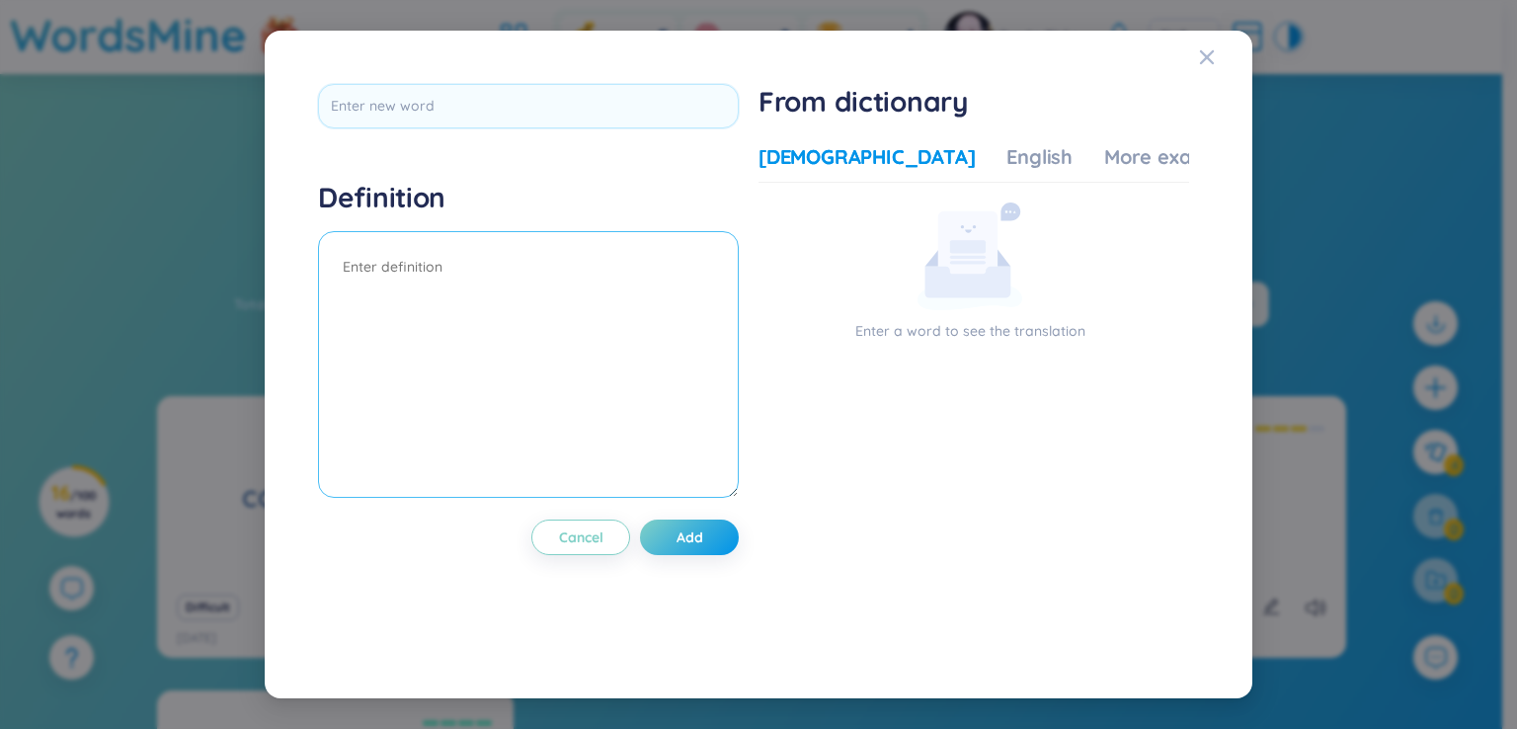
click at [572, 270] on textarea at bounding box center [528, 364] width 421 height 267
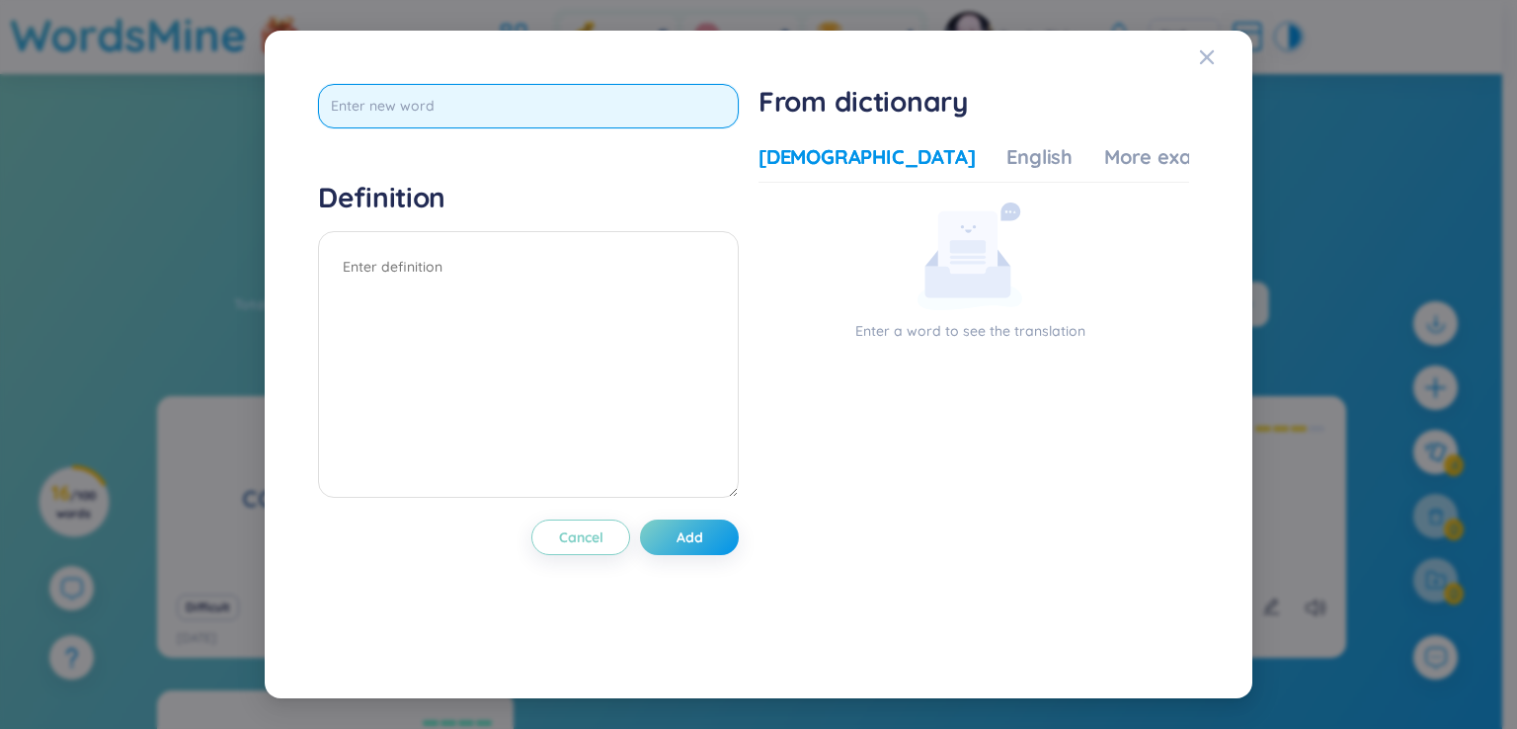
click at [583, 112] on input "text" at bounding box center [528, 106] width 421 height 44
type input "redecorate"
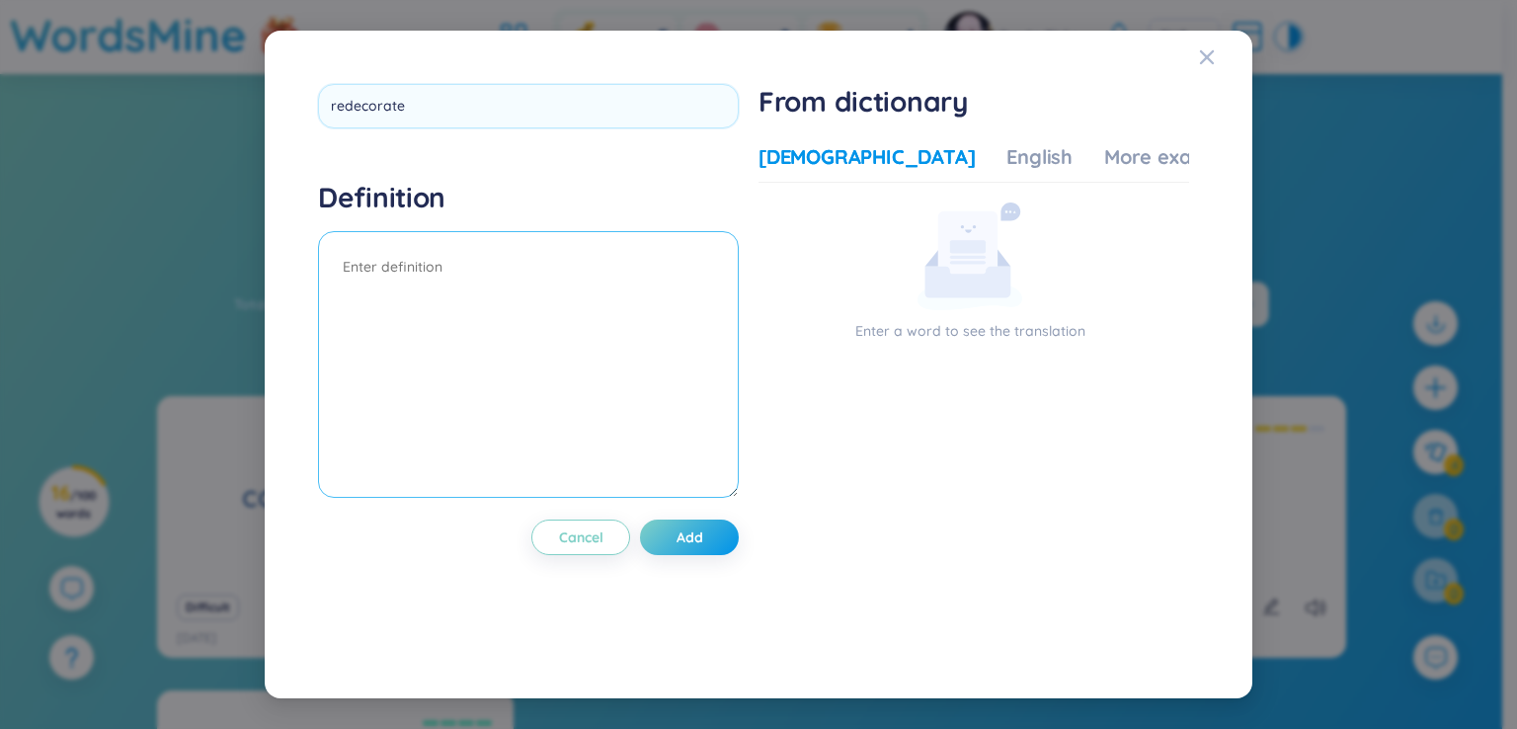
click at [537, 265] on div "Definition" at bounding box center [528, 342] width 421 height 324
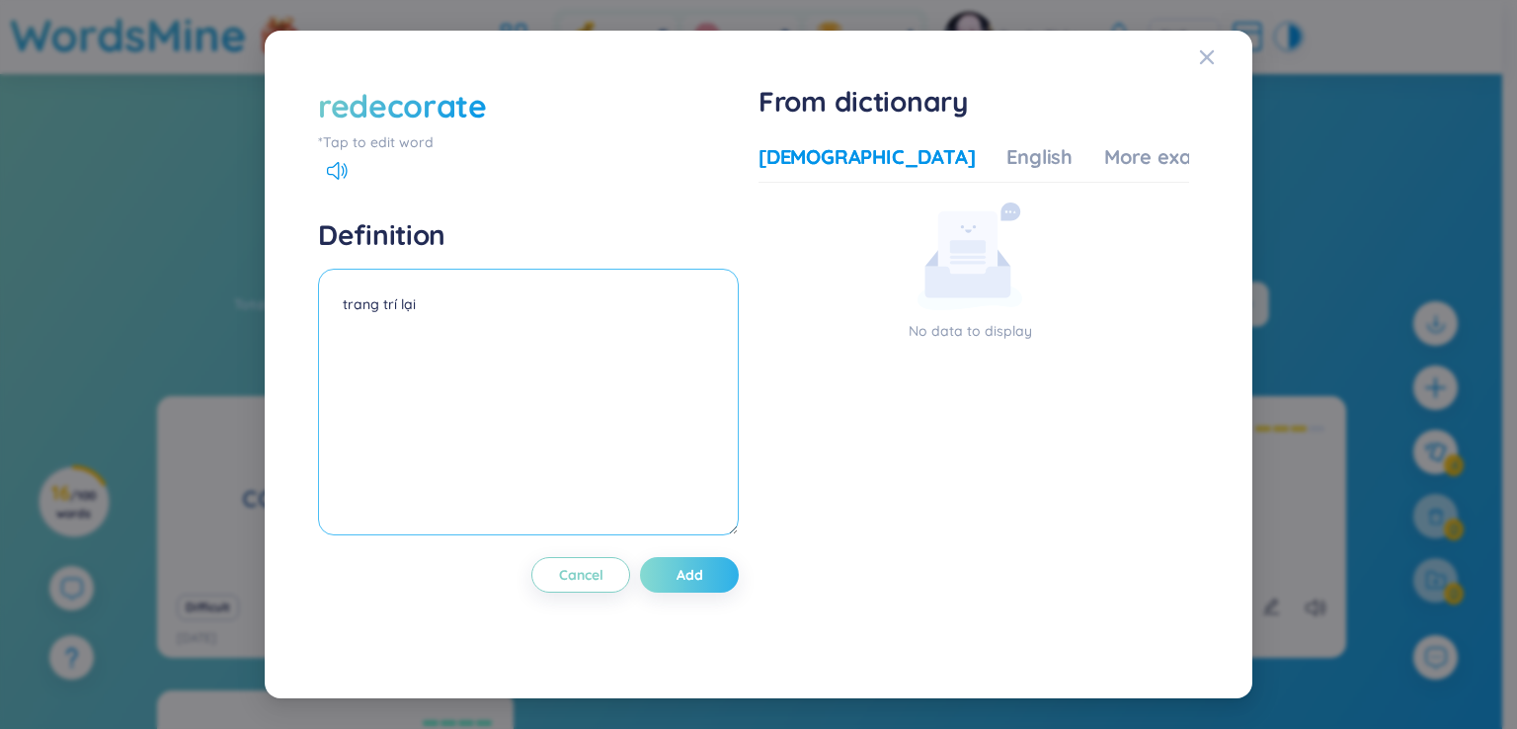
type textarea "trang trí lại"
click at [689, 583] on span "Add" at bounding box center [690, 575] width 27 height 20
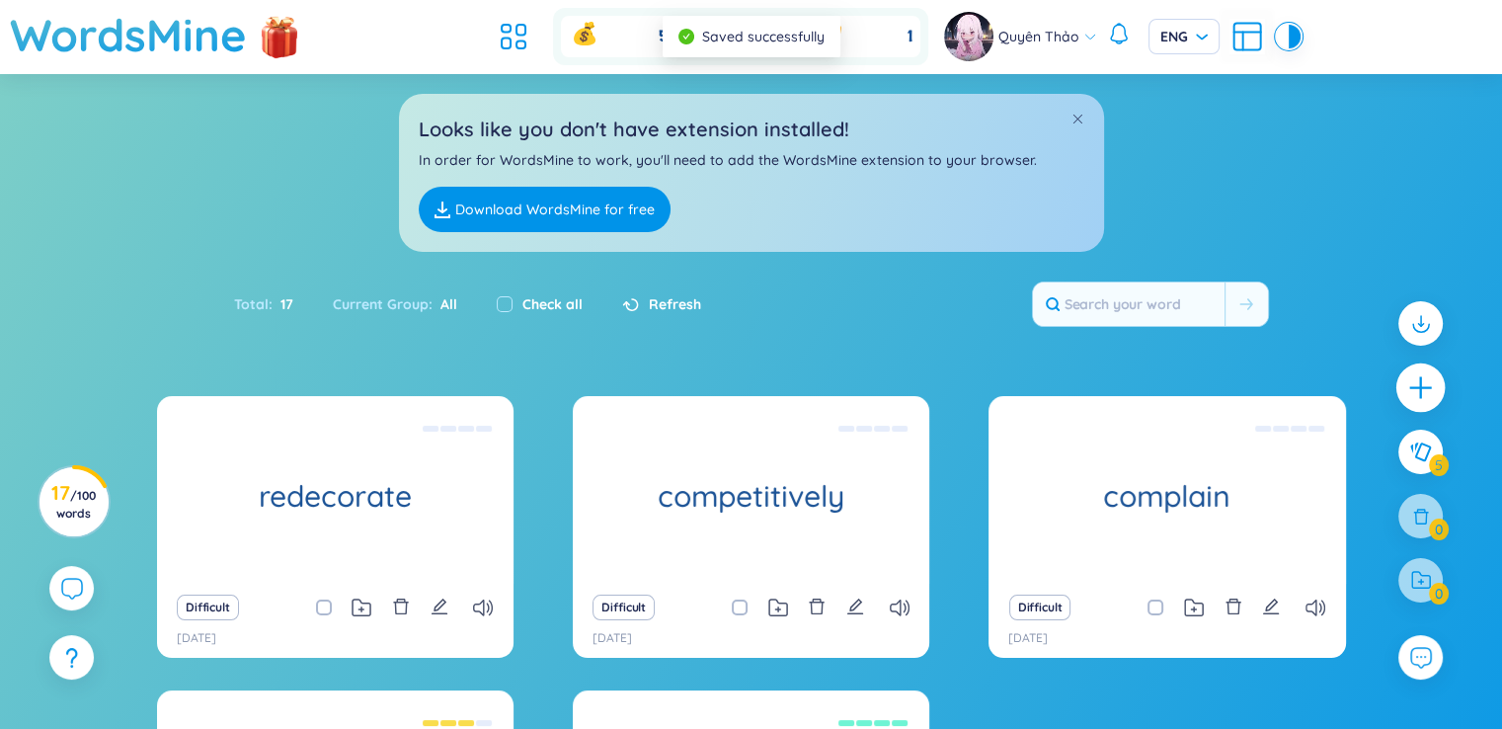
click at [1418, 389] on icon "plus" at bounding box center [1421, 388] width 28 height 28
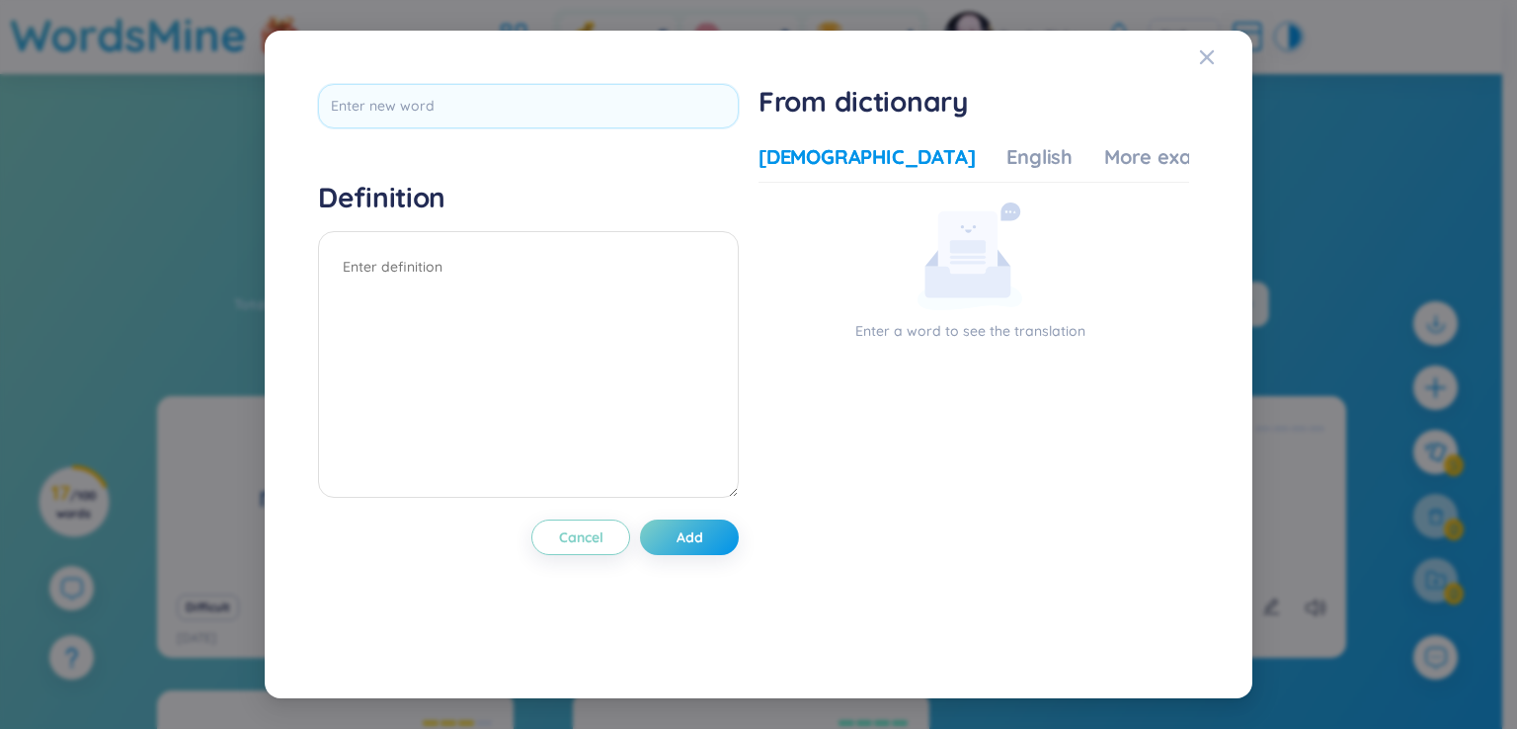
click at [518, 63] on div "Definition Cancel Add From dictionary Vietnamese English More examples Enter a …" at bounding box center [758, 364] width 940 height 621
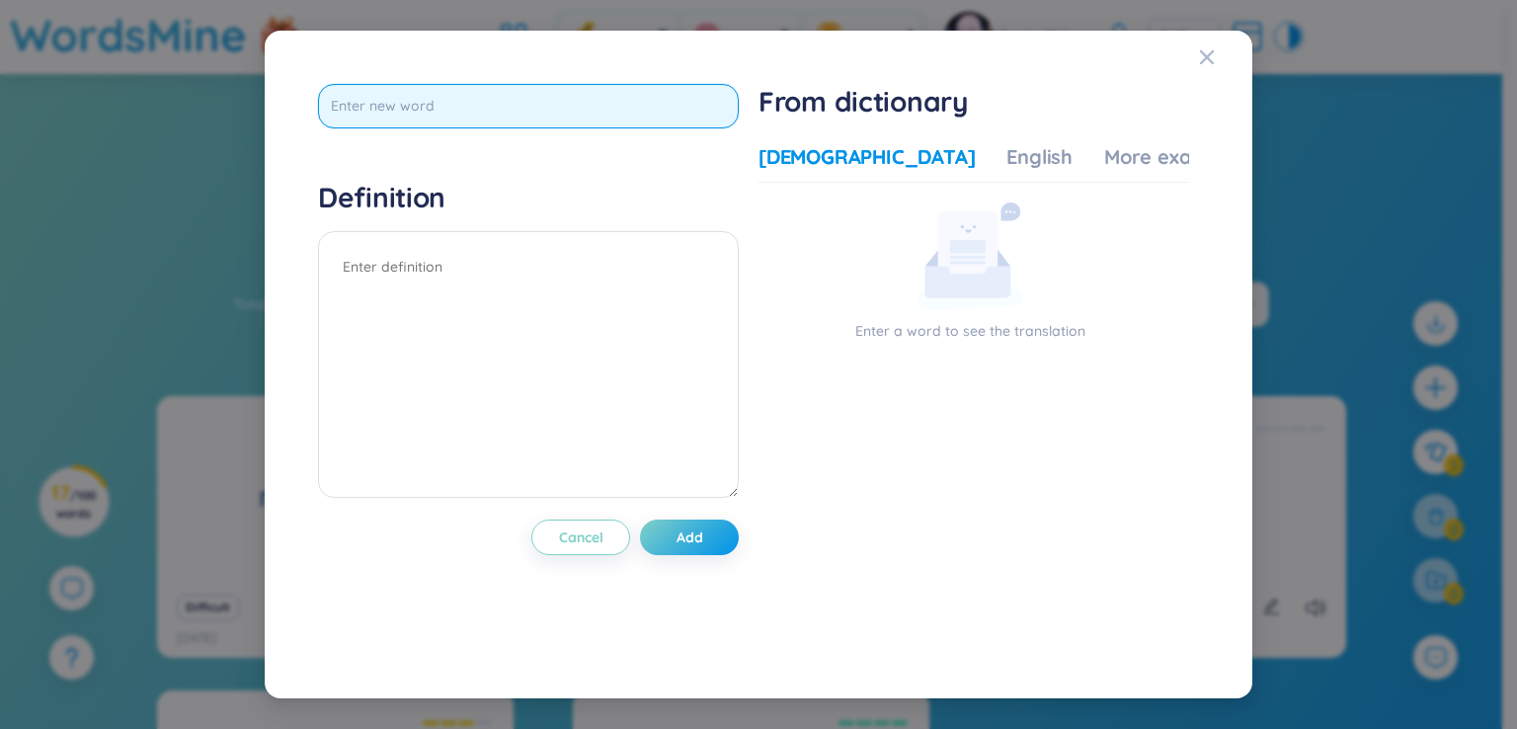
click at [533, 87] on input "text" at bounding box center [528, 106] width 421 height 44
type input "ancient"
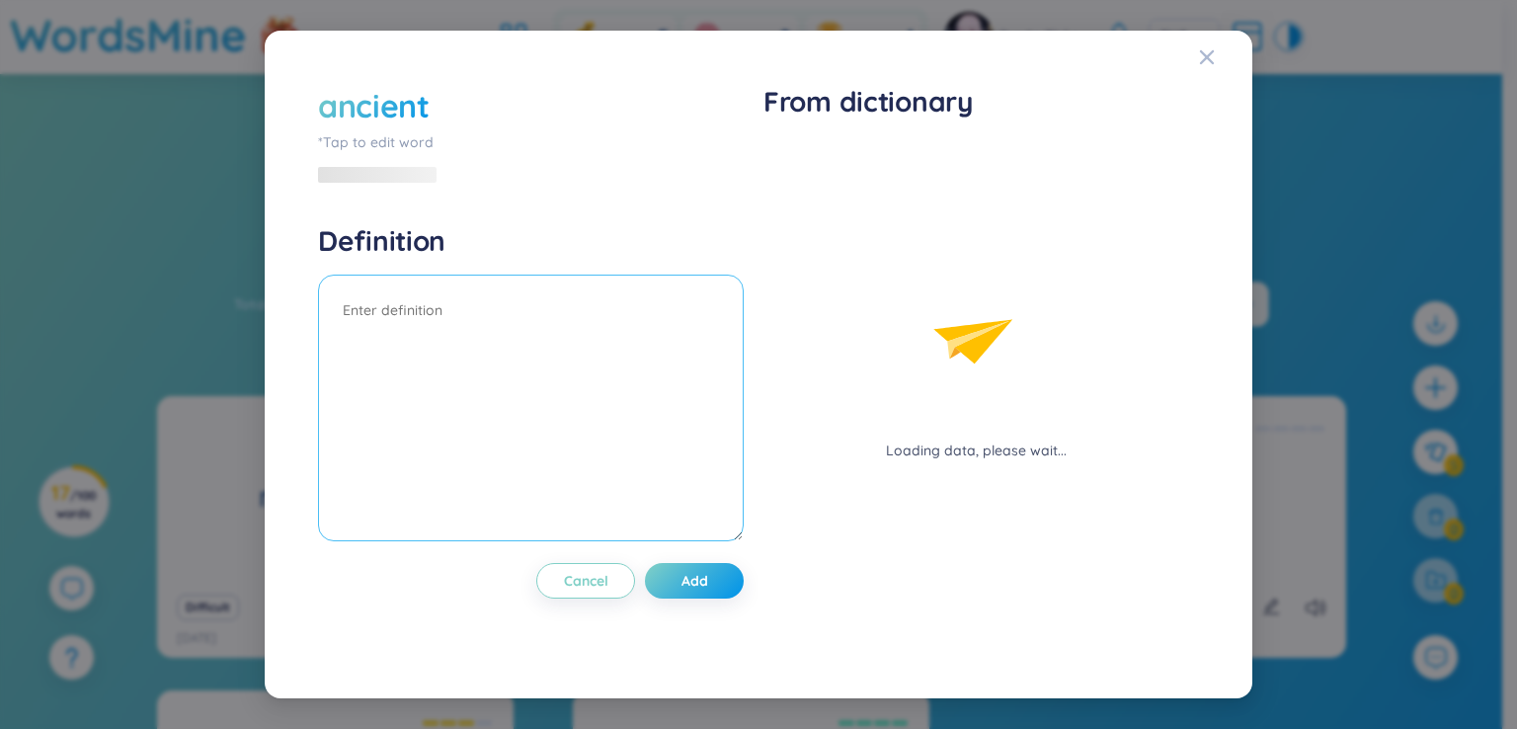
click at [501, 278] on textarea at bounding box center [531, 408] width 426 height 267
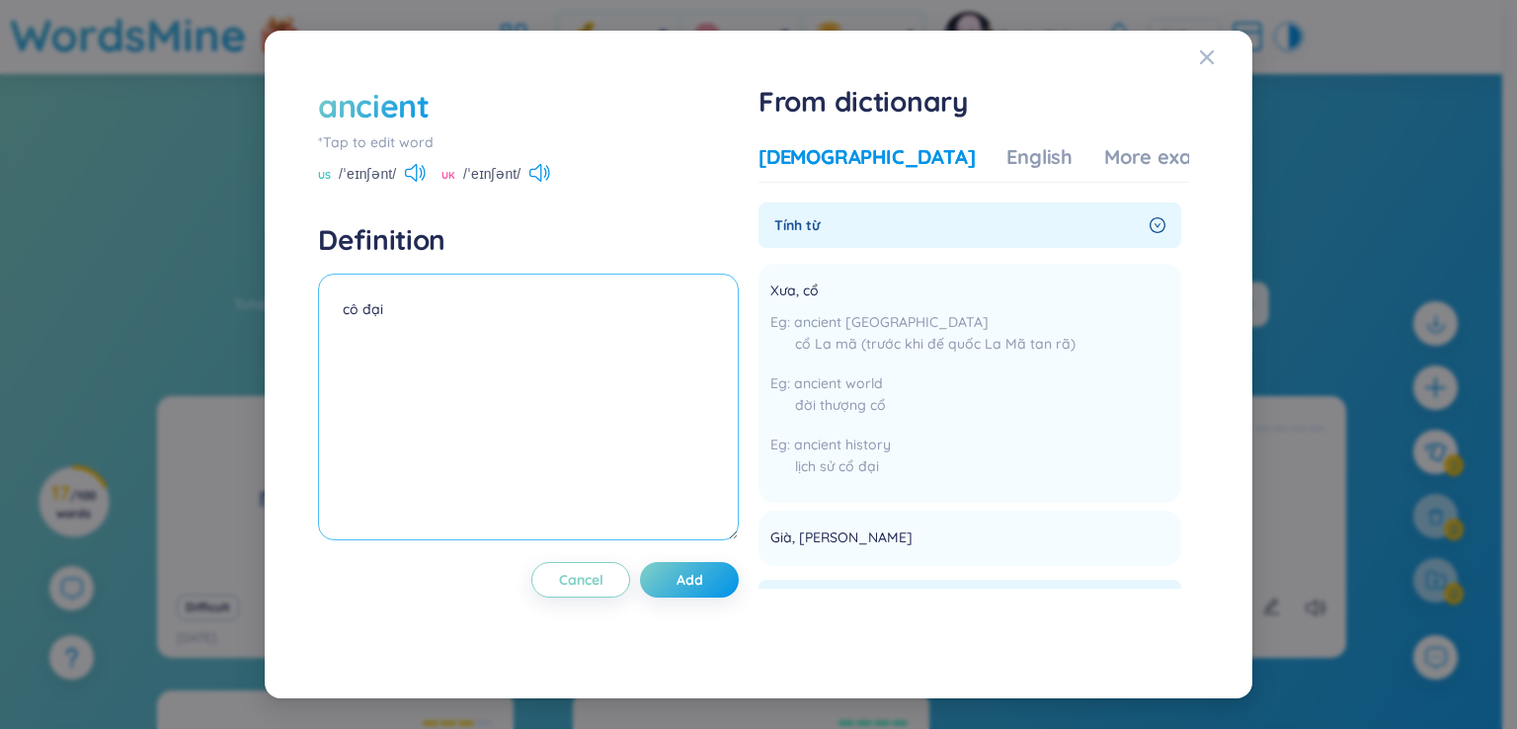
type textarea "cô đại"
click at [685, 600] on div "ancient *Tap to edit word US /ˈeɪnʃənt/ UK /ˈeɪnʃənt/ Definition cô đại Cancel …" at bounding box center [528, 365] width 421 height 562
click at [687, 580] on span "Add" at bounding box center [690, 580] width 27 height 20
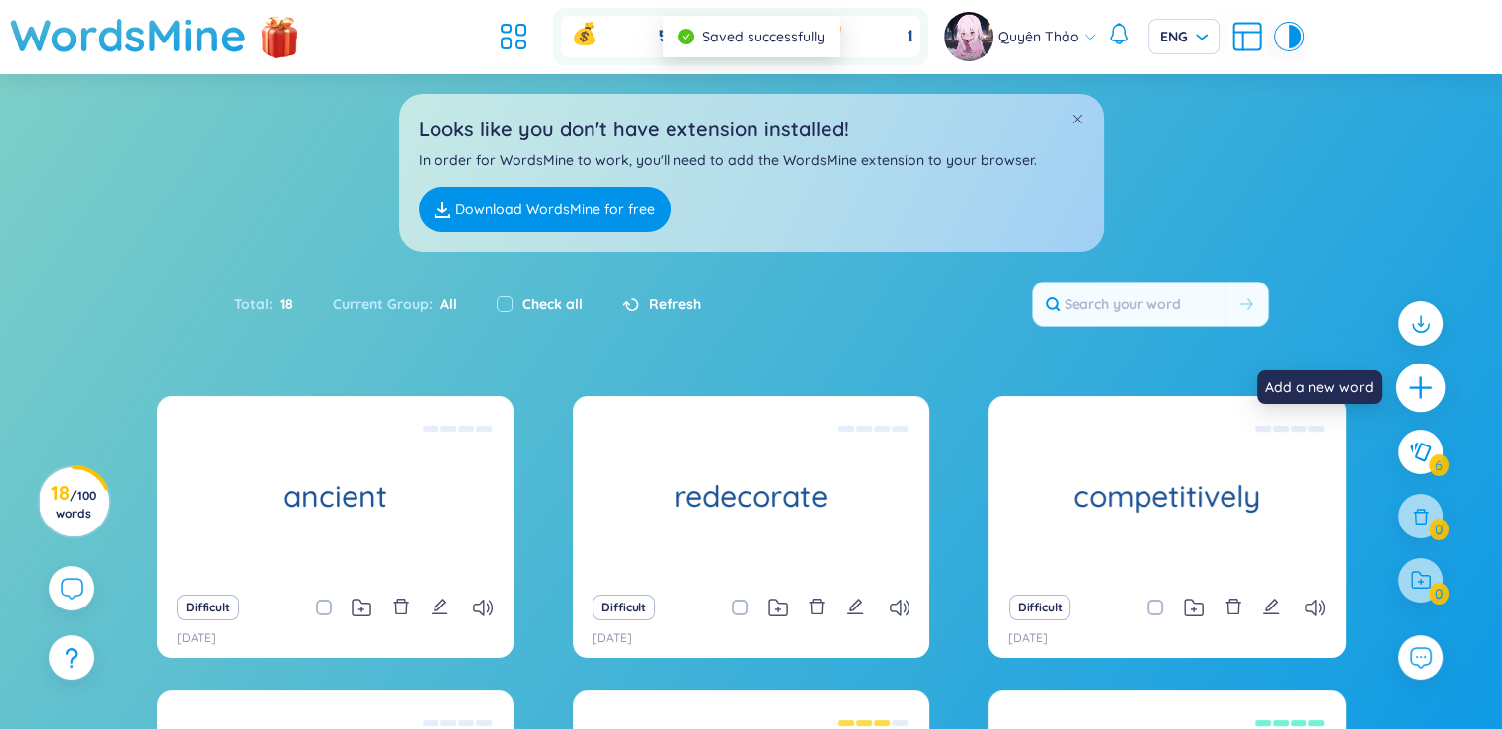
click at [1420, 376] on icon "plus" at bounding box center [1421, 388] width 28 height 28
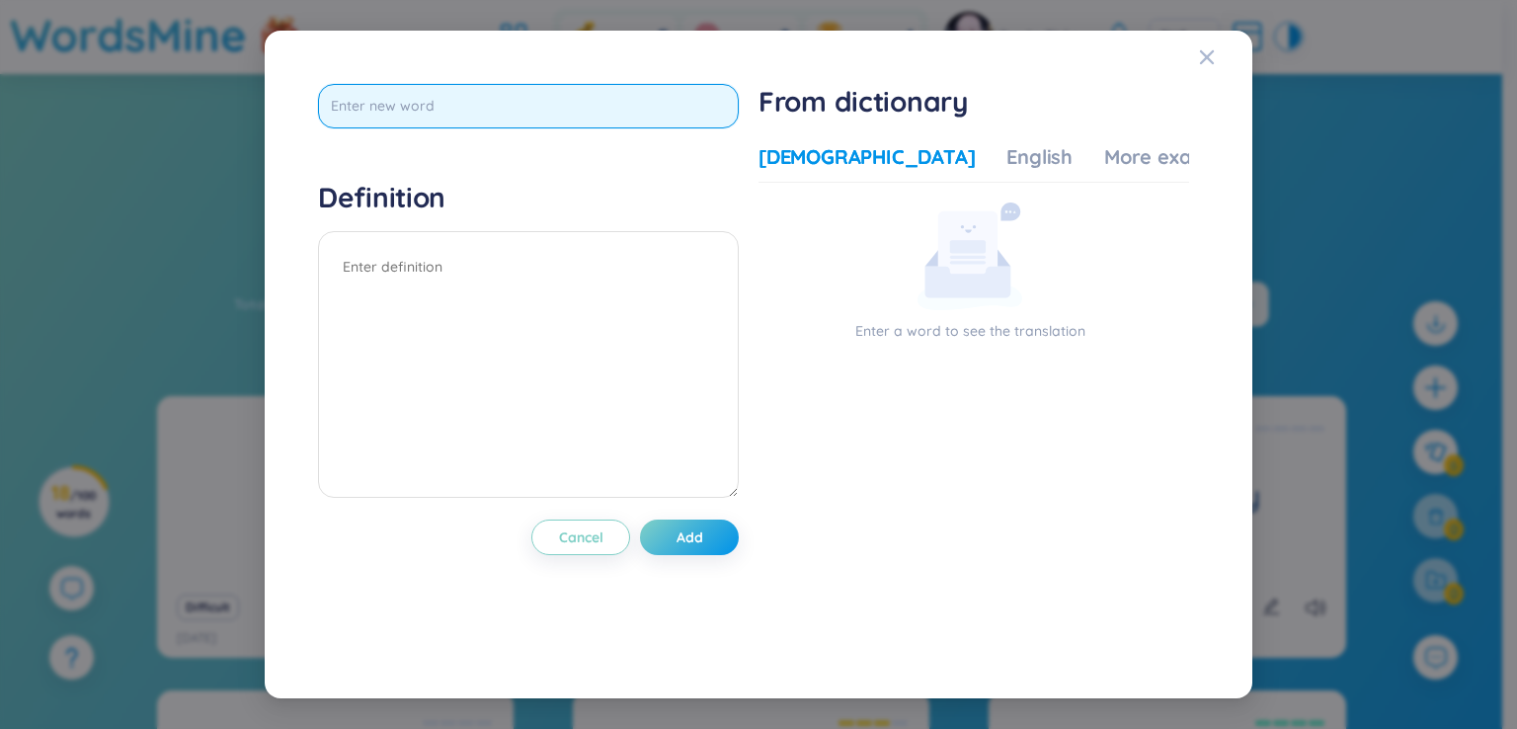
click at [641, 113] on input "text" at bounding box center [528, 106] width 421 height 44
click at [657, 113] on input "text" at bounding box center [528, 106] width 421 height 44
type input "civilization"
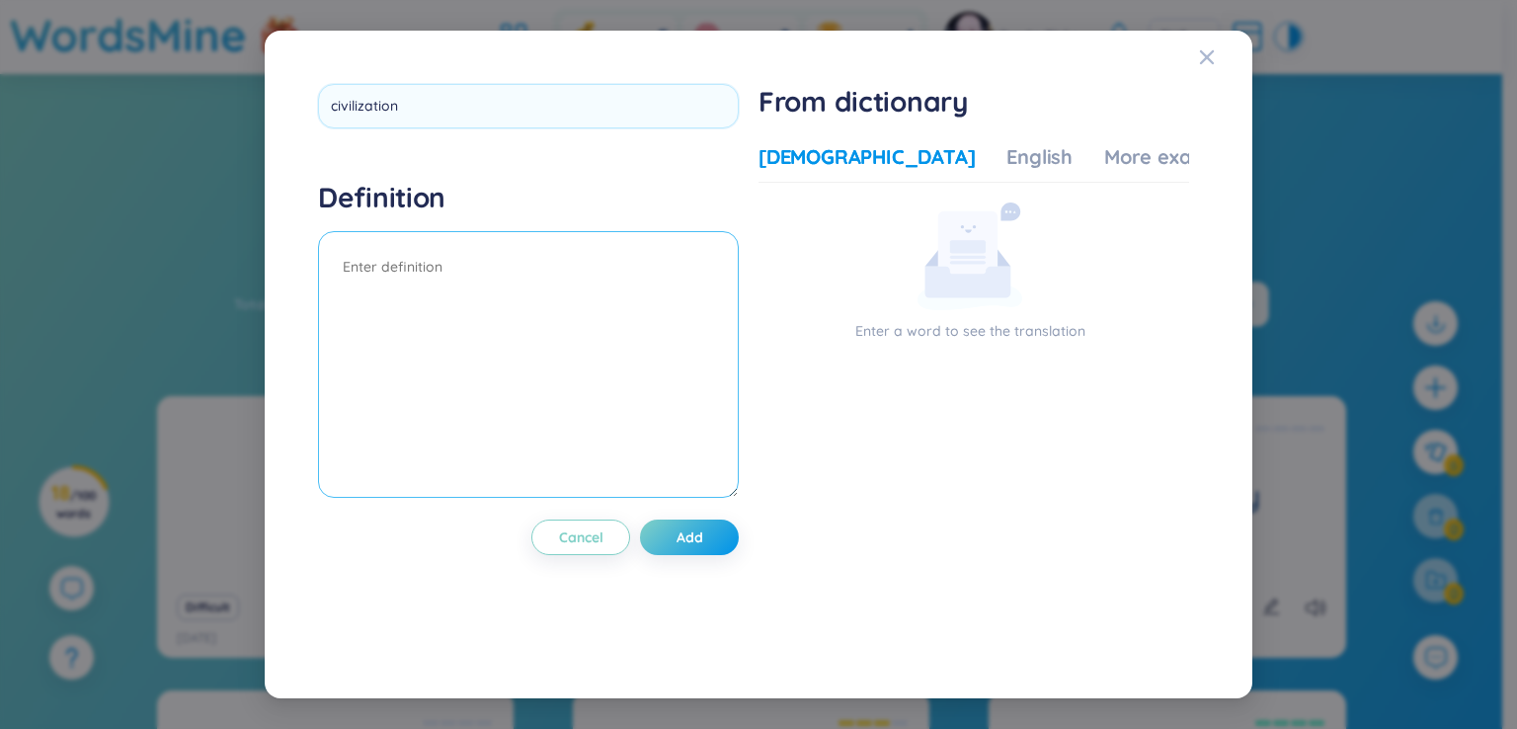
click at [615, 258] on div "Definition" at bounding box center [528, 342] width 421 height 324
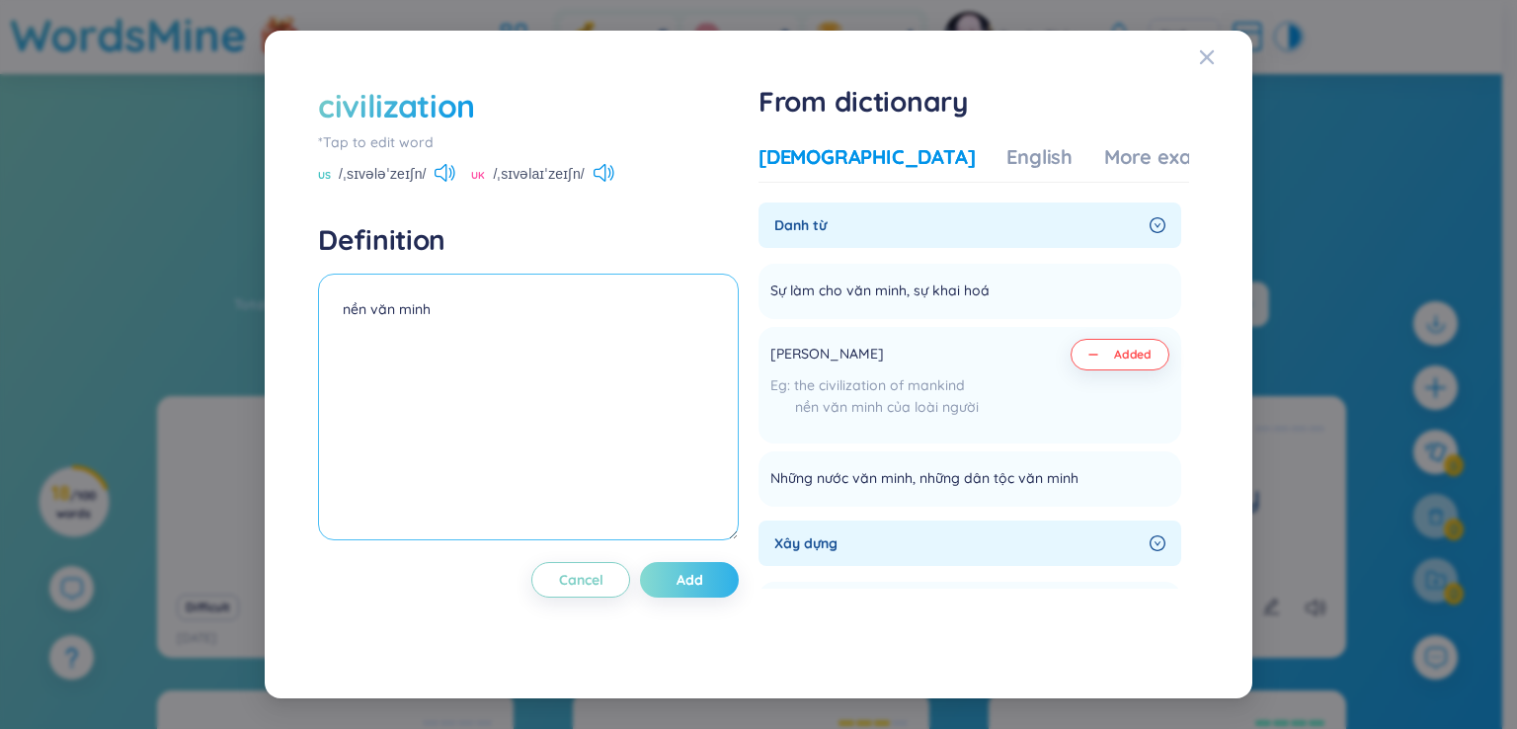
type textarea "nền văn minh"
click at [678, 566] on button "Add" at bounding box center [689, 580] width 99 height 36
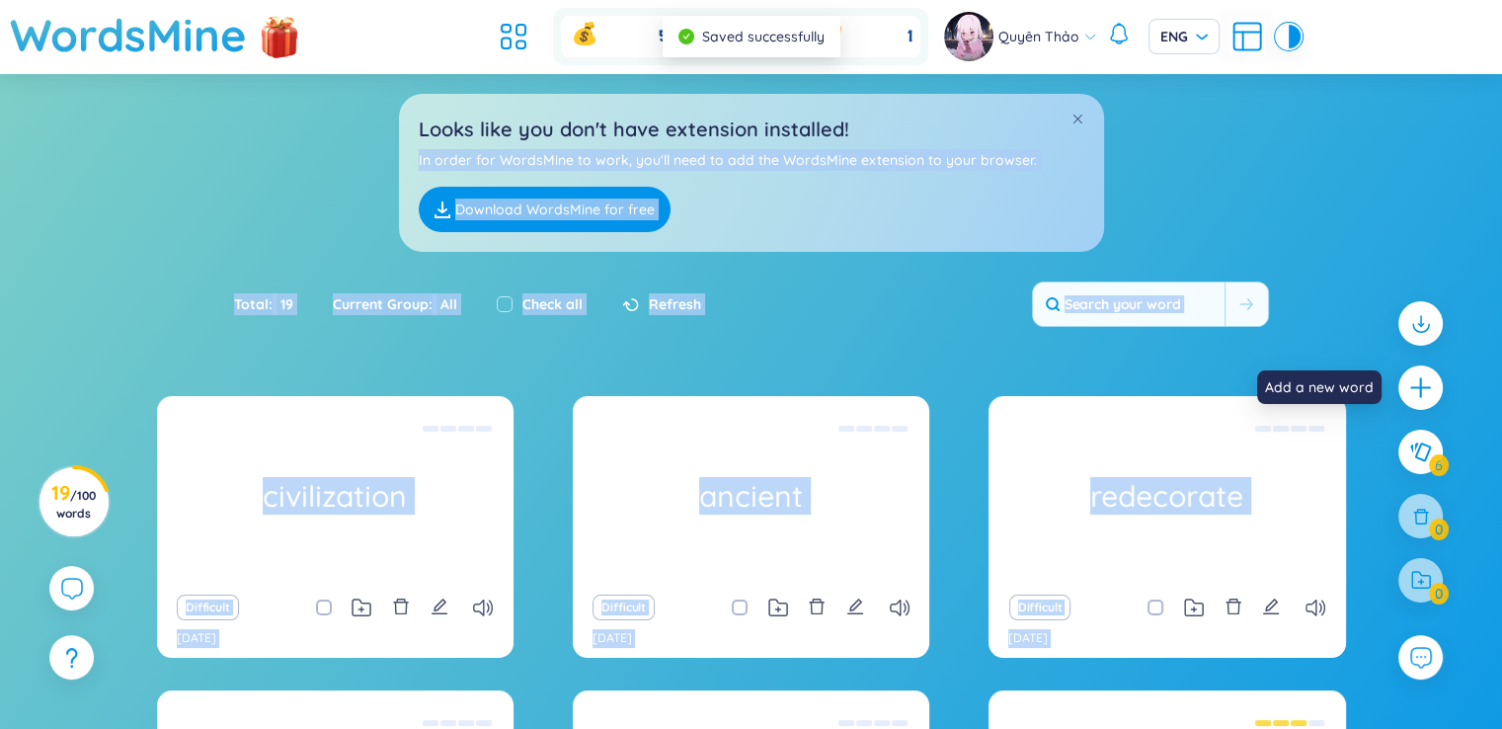
drag, startPoint x: 1409, startPoint y: 374, endPoint x: 1280, endPoint y: 98, distance: 305.3
click at [1280, 98] on section "Sort Alphabet Ascending Alphabet Descending Time-based Ascending Time-based Des…" at bounding box center [751, 575] width 1502 height 1003
click at [1426, 388] on icon "plus" at bounding box center [1420, 388] width 22 height 2
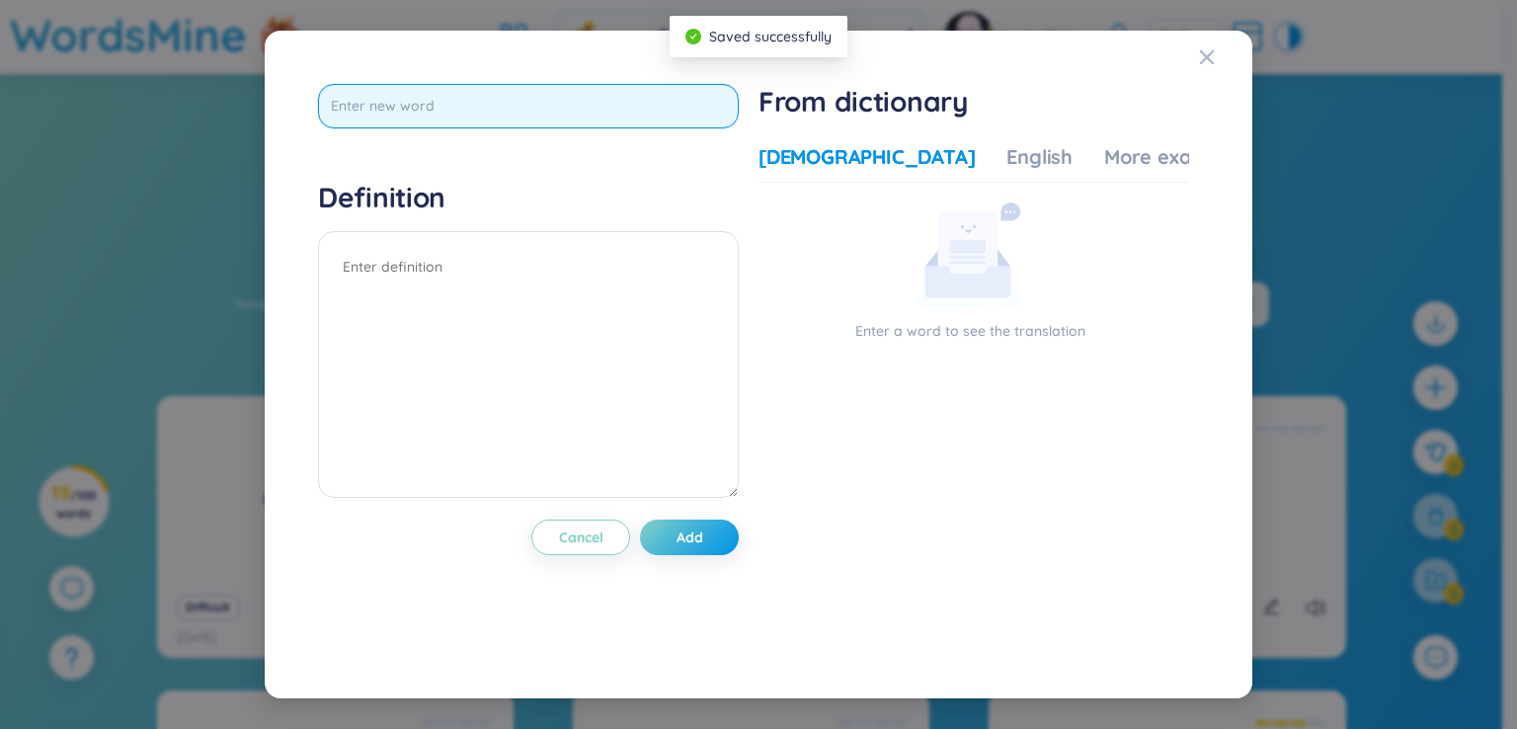
click at [652, 118] on input "text" at bounding box center [528, 106] width 421 height 44
type input "technology"
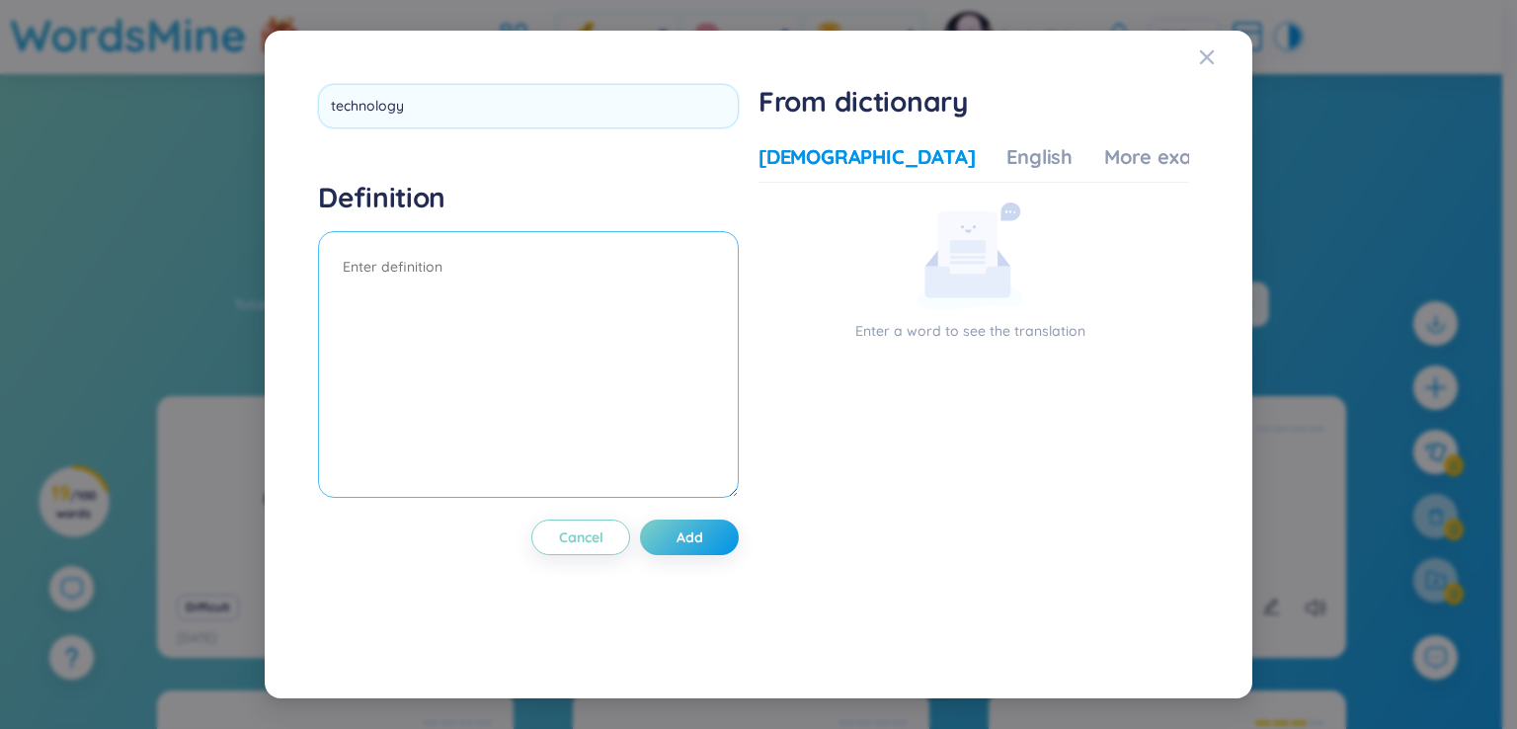
click at [614, 303] on textarea at bounding box center [528, 364] width 421 height 267
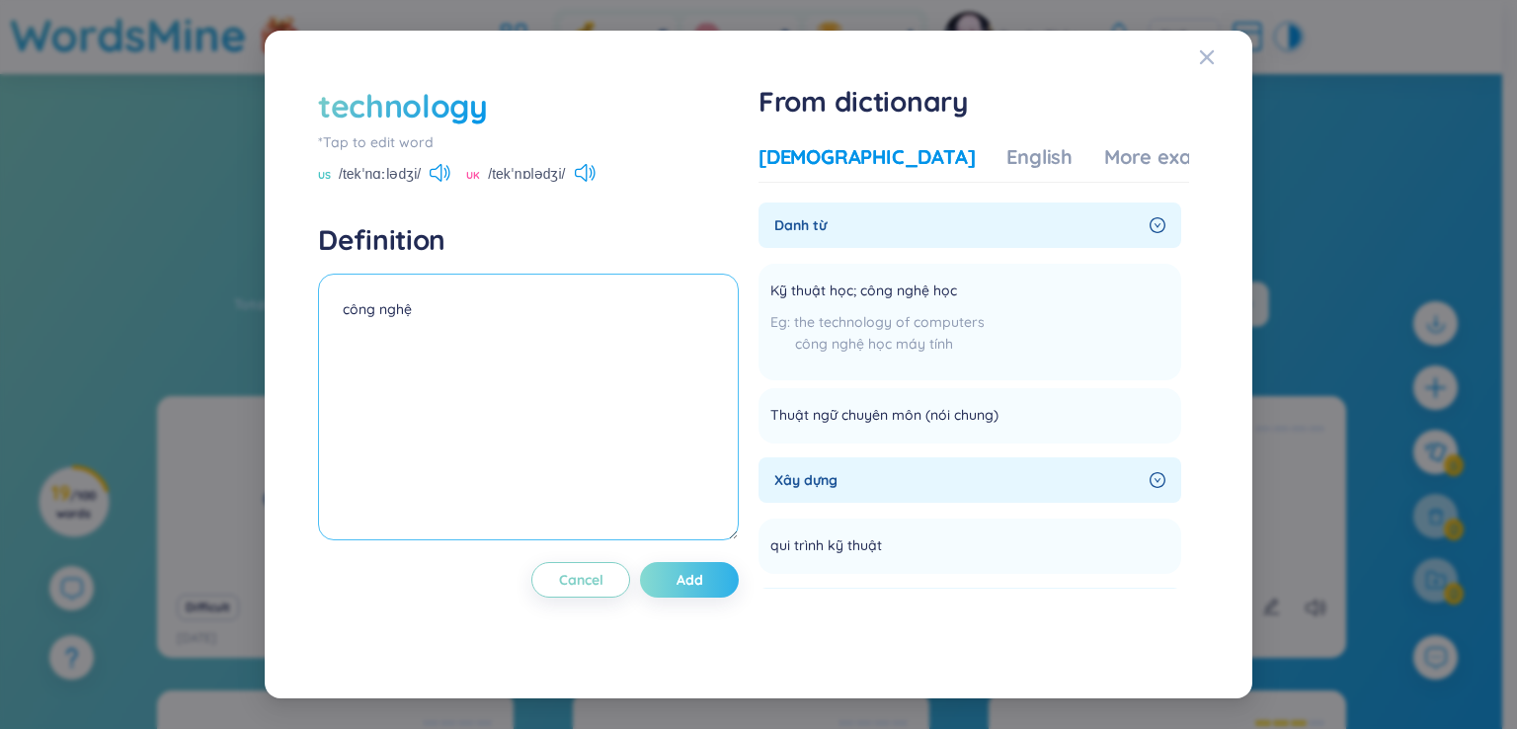
type textarea "công nghệ"
click at [699, 570] on span "Add" at bounding box center [690, 580] width 27 height 20
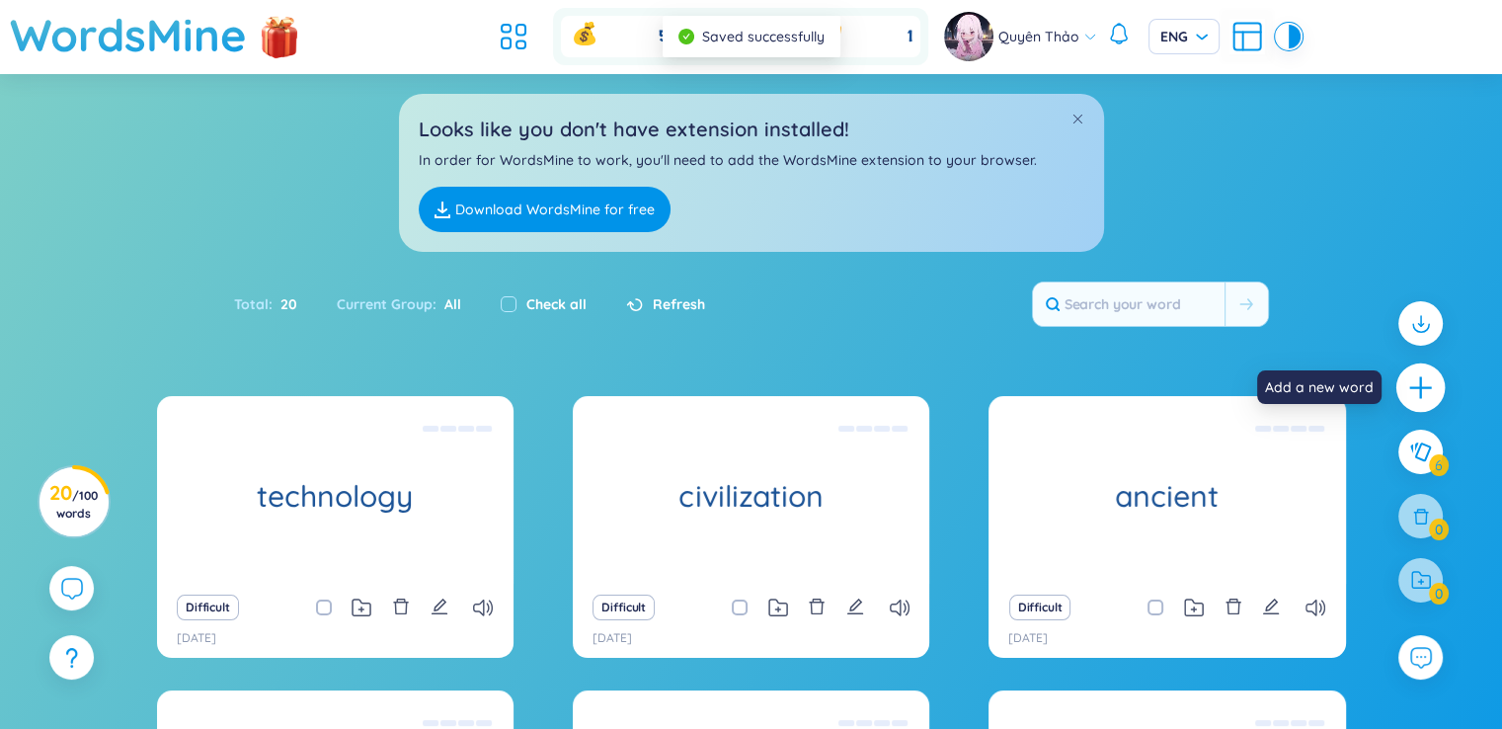
click at [1410, 382] on icon "plus" at bounding box center [1421, 388] width 28 height 28
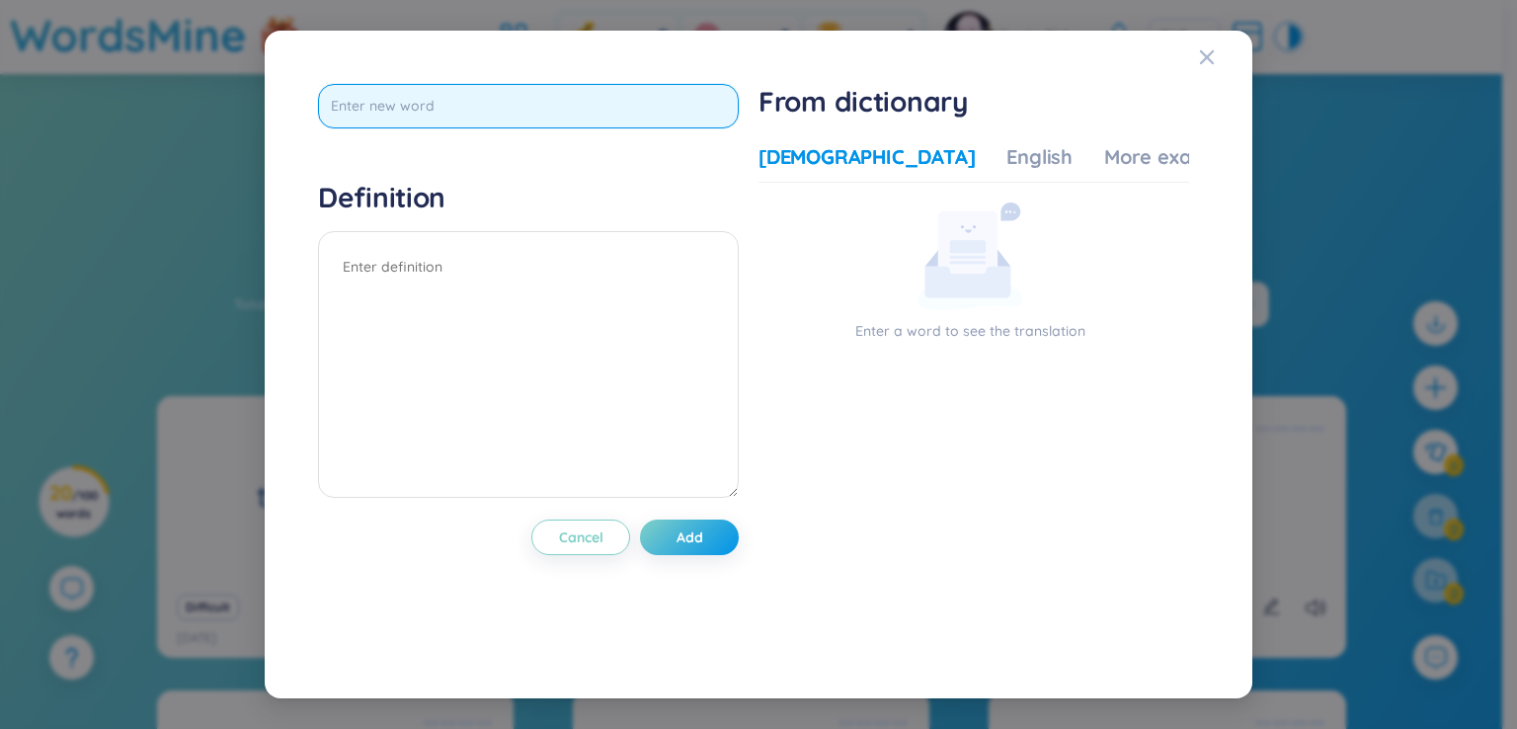
click at [658, 100] on input "text" at bounding box center [528, 106] width 421 height 44
type input "line"
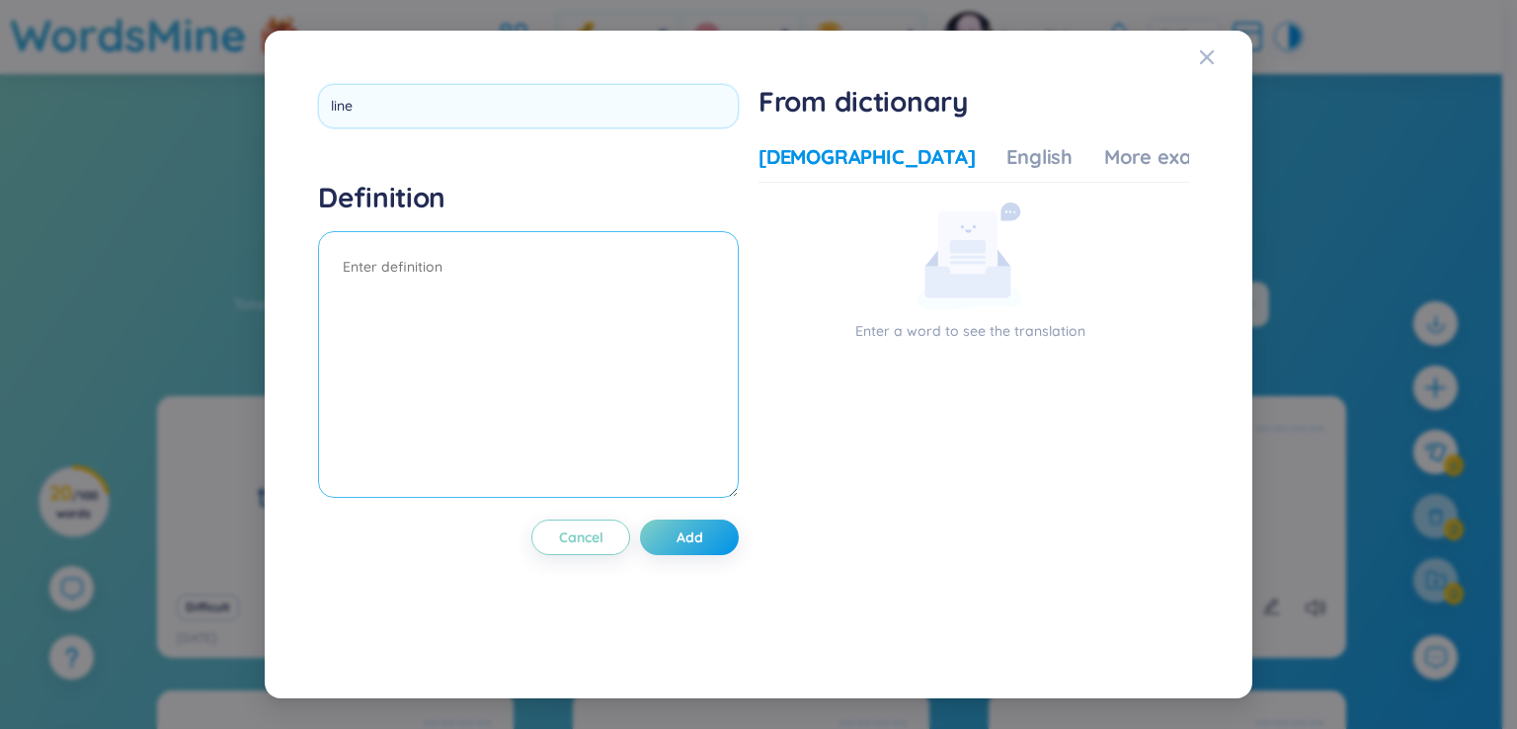
click at [619, 256] on div "Definition" at bounding box center [528, 342] width 421 height 324
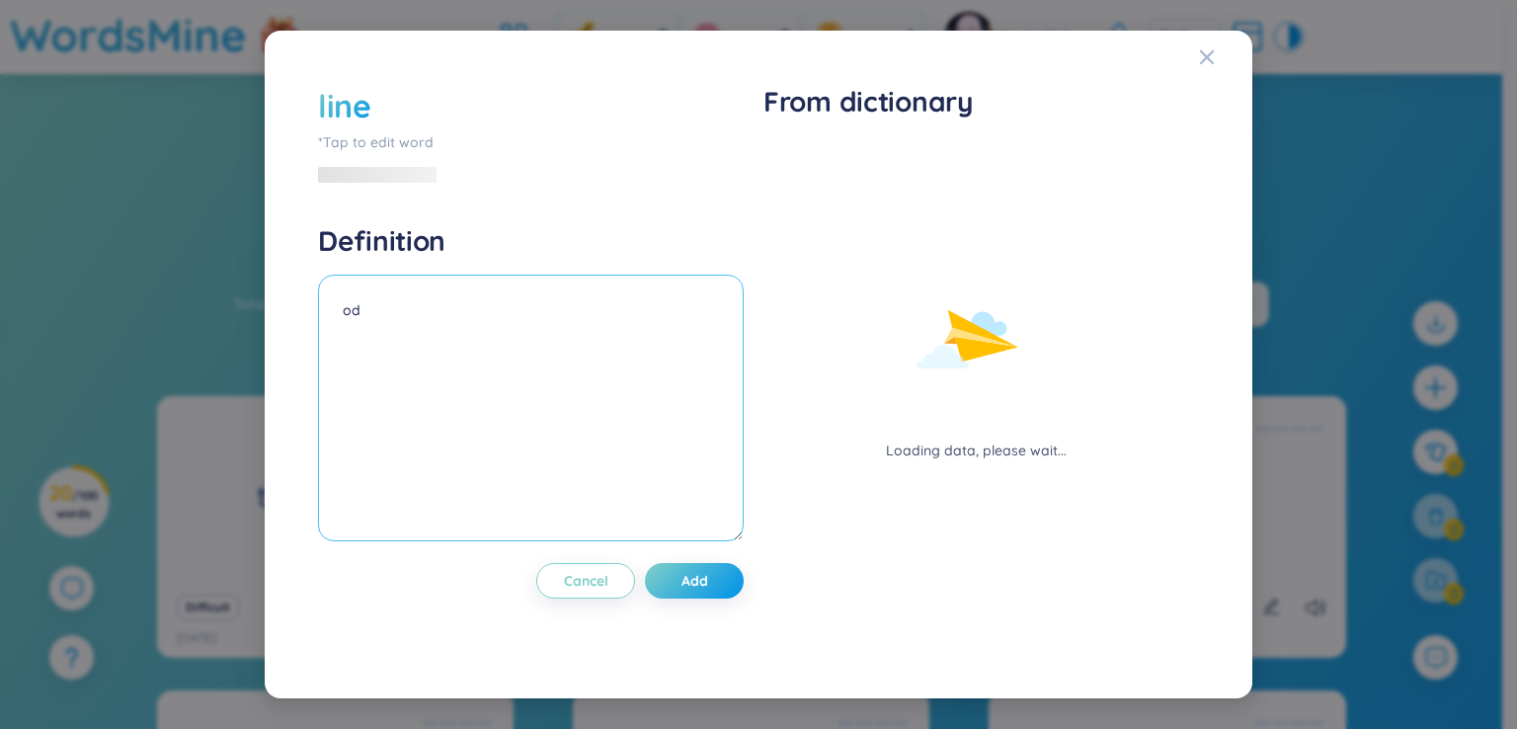
type textarea "o"
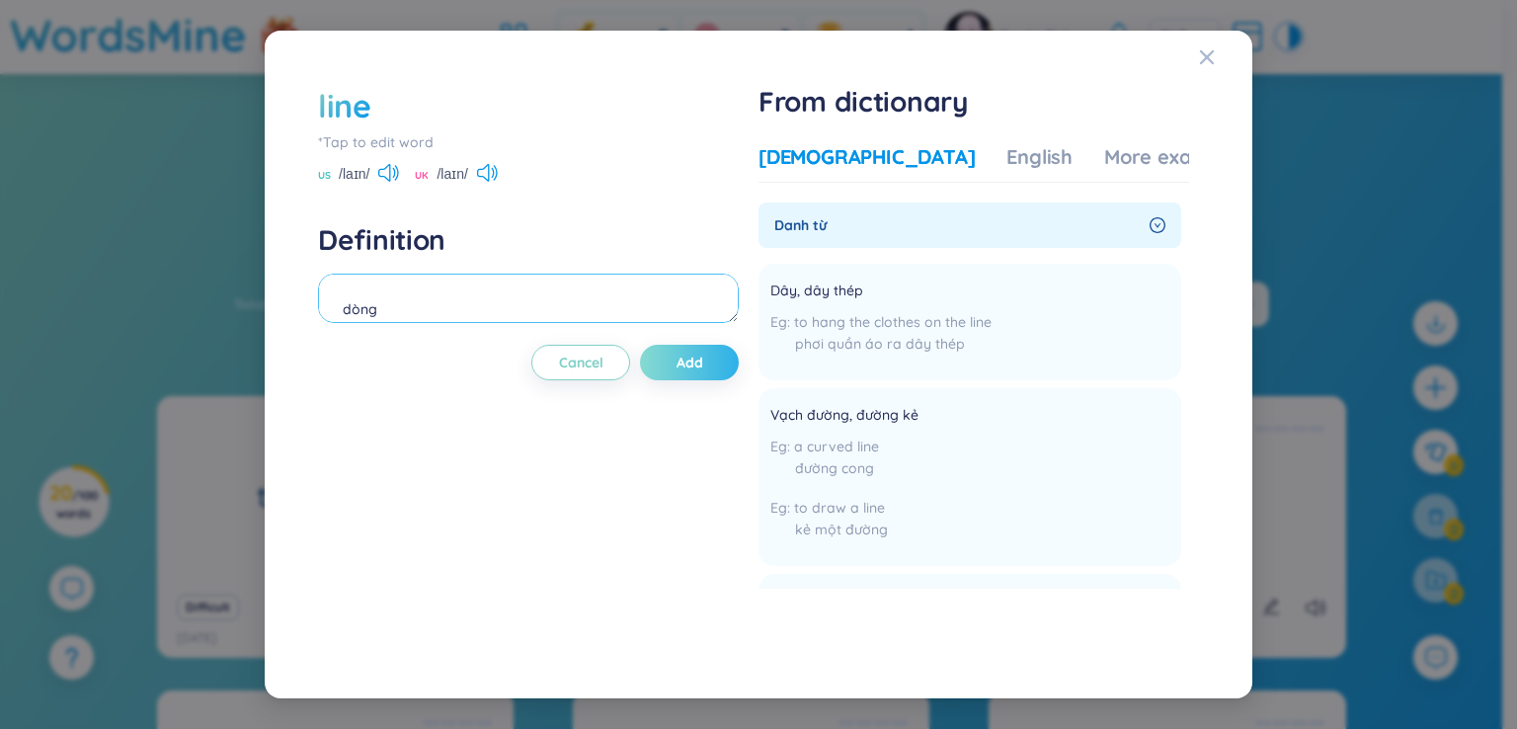
type textarea "dòng"
click at [677, 356] on button "Add" at bounding box center [689, 363] width 99 height 36
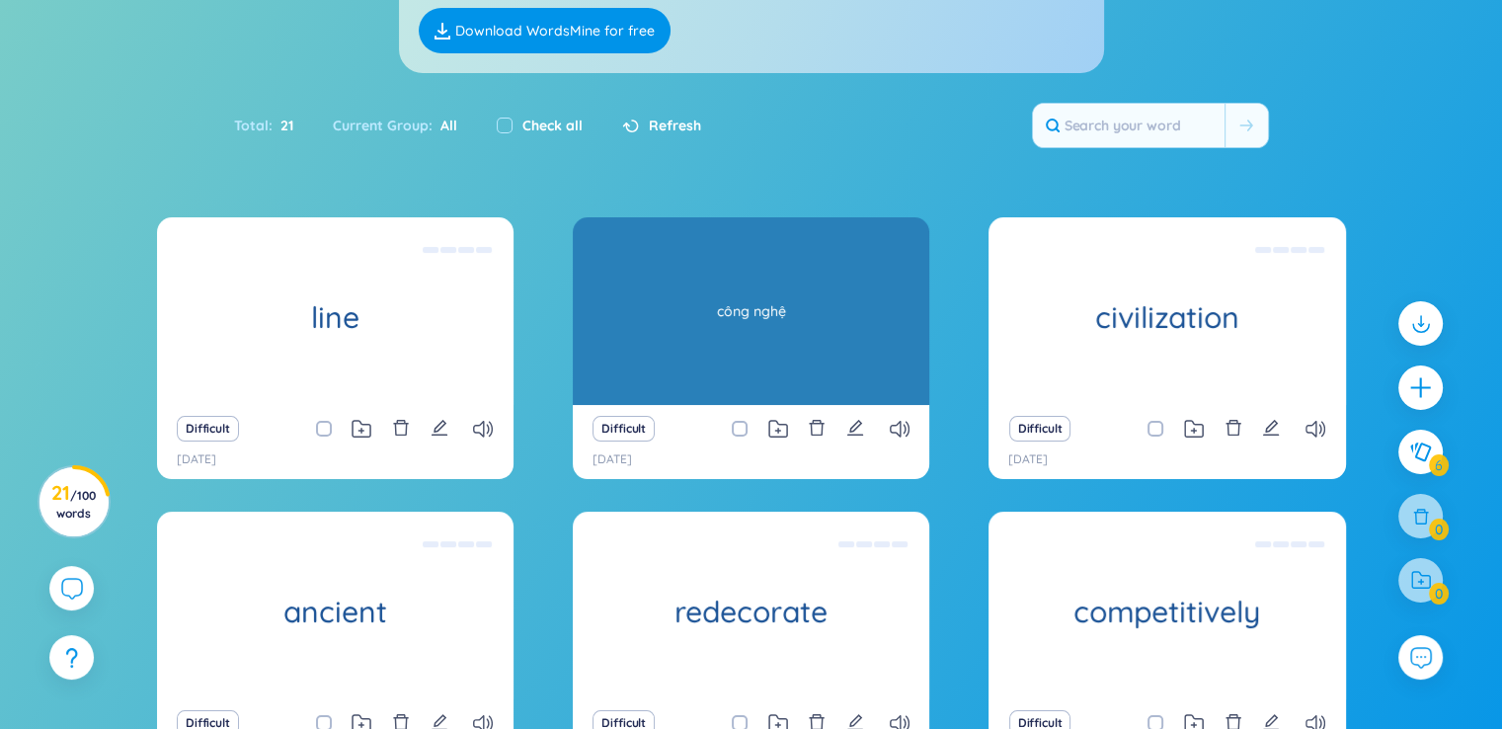
scroll to position [387, 0]
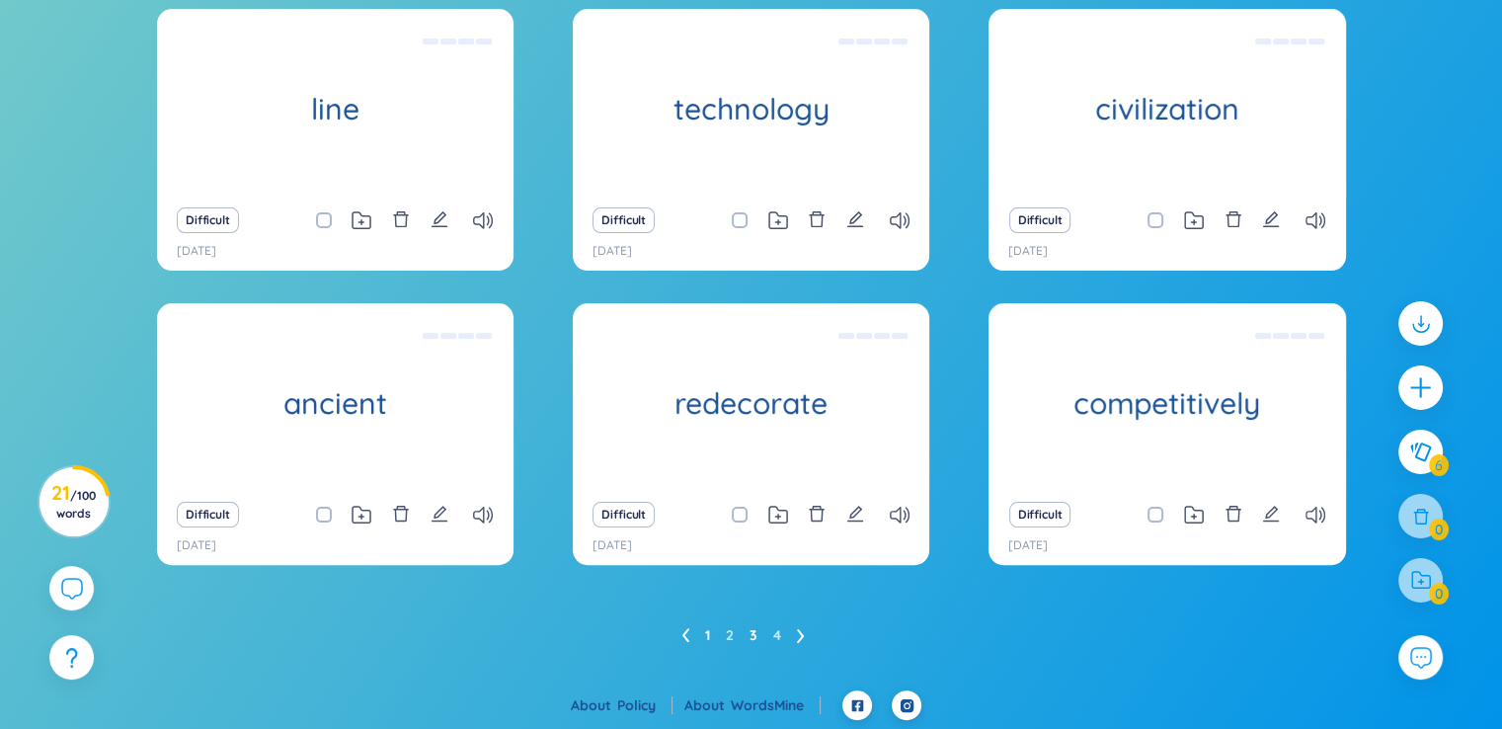
click at [708, 635] on link "1" at bounding box center [707, 635] width 5 height 30
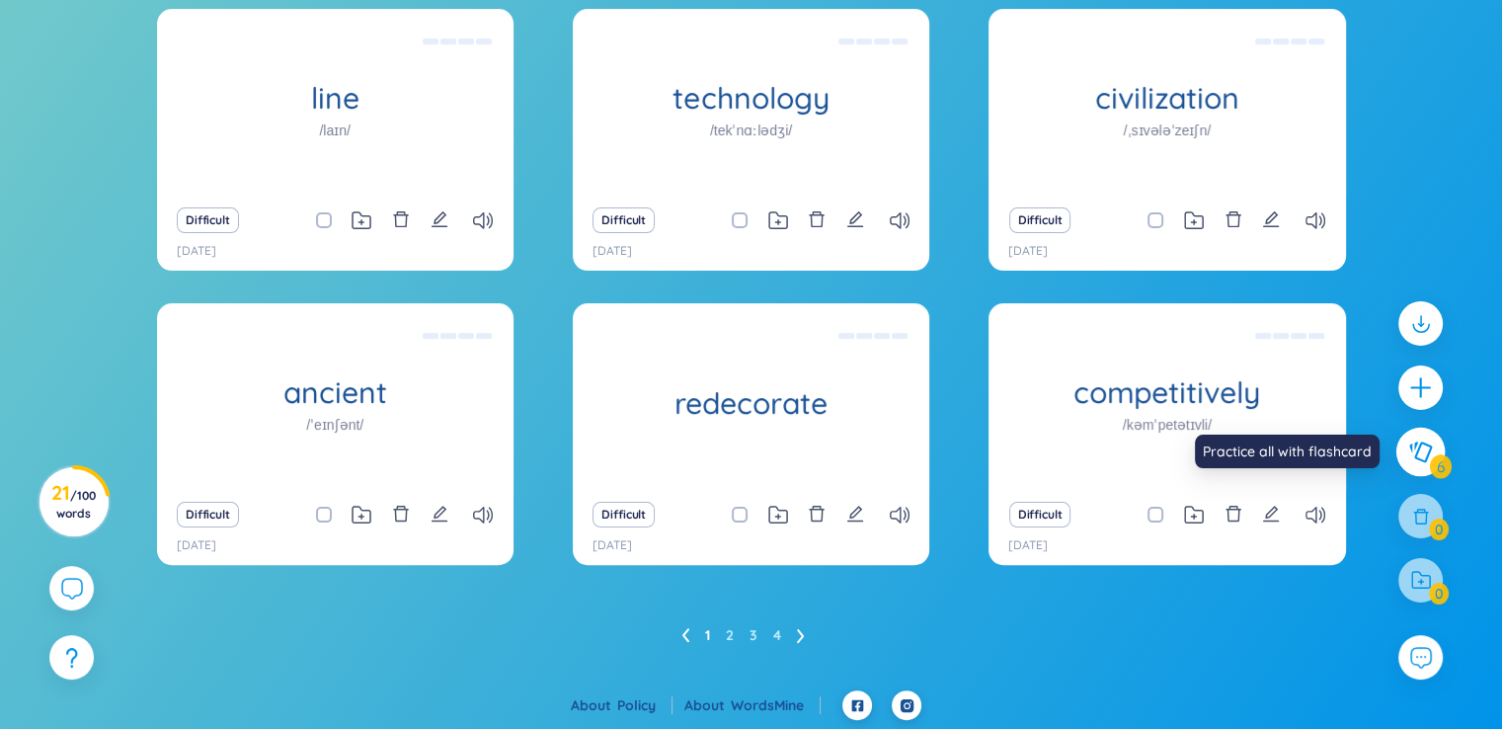
click at [1428, 463] on button at bounding box center [1420, 452] width 49 height 49
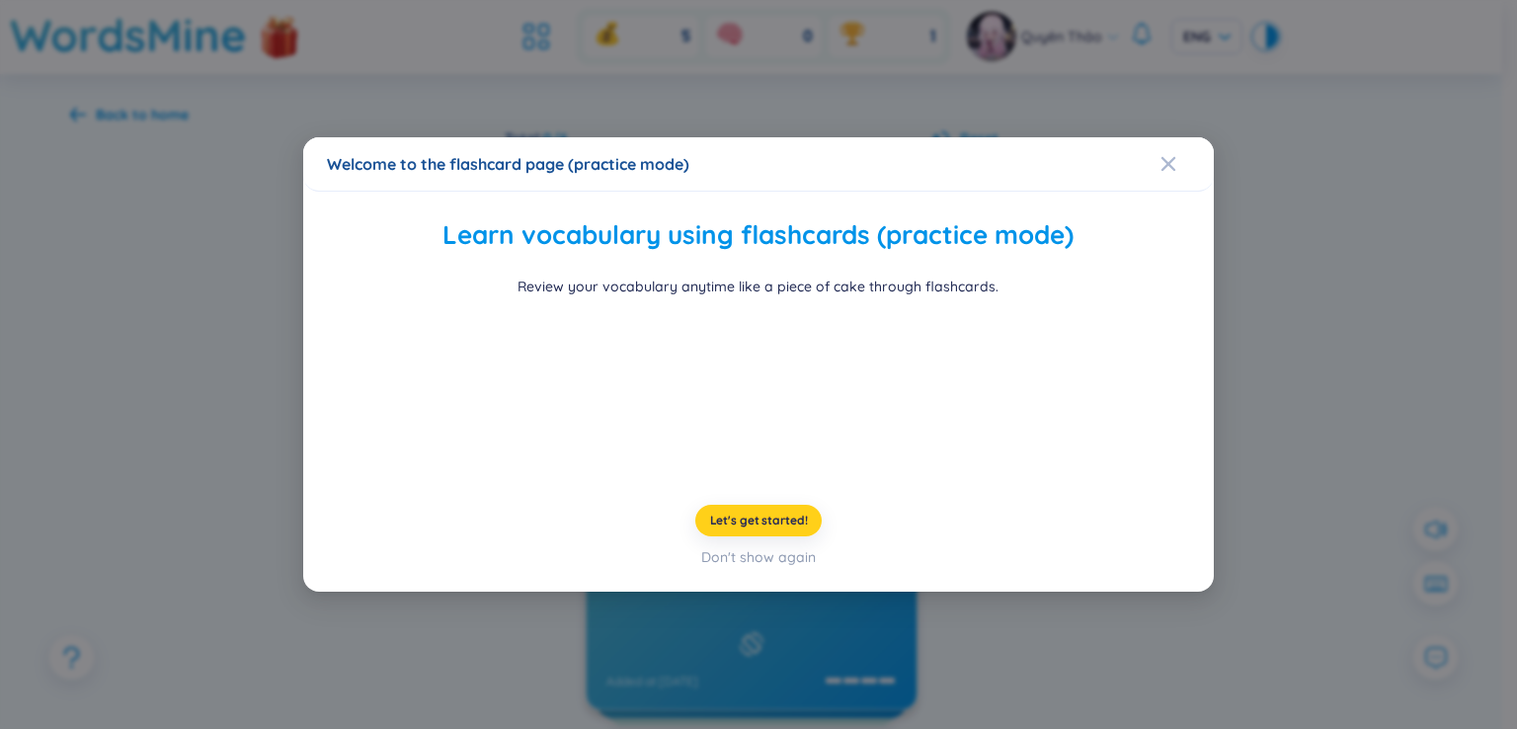
click at [754, 536] on button "Let's get started!" at bounding box center [758, 521] width 127 height 32
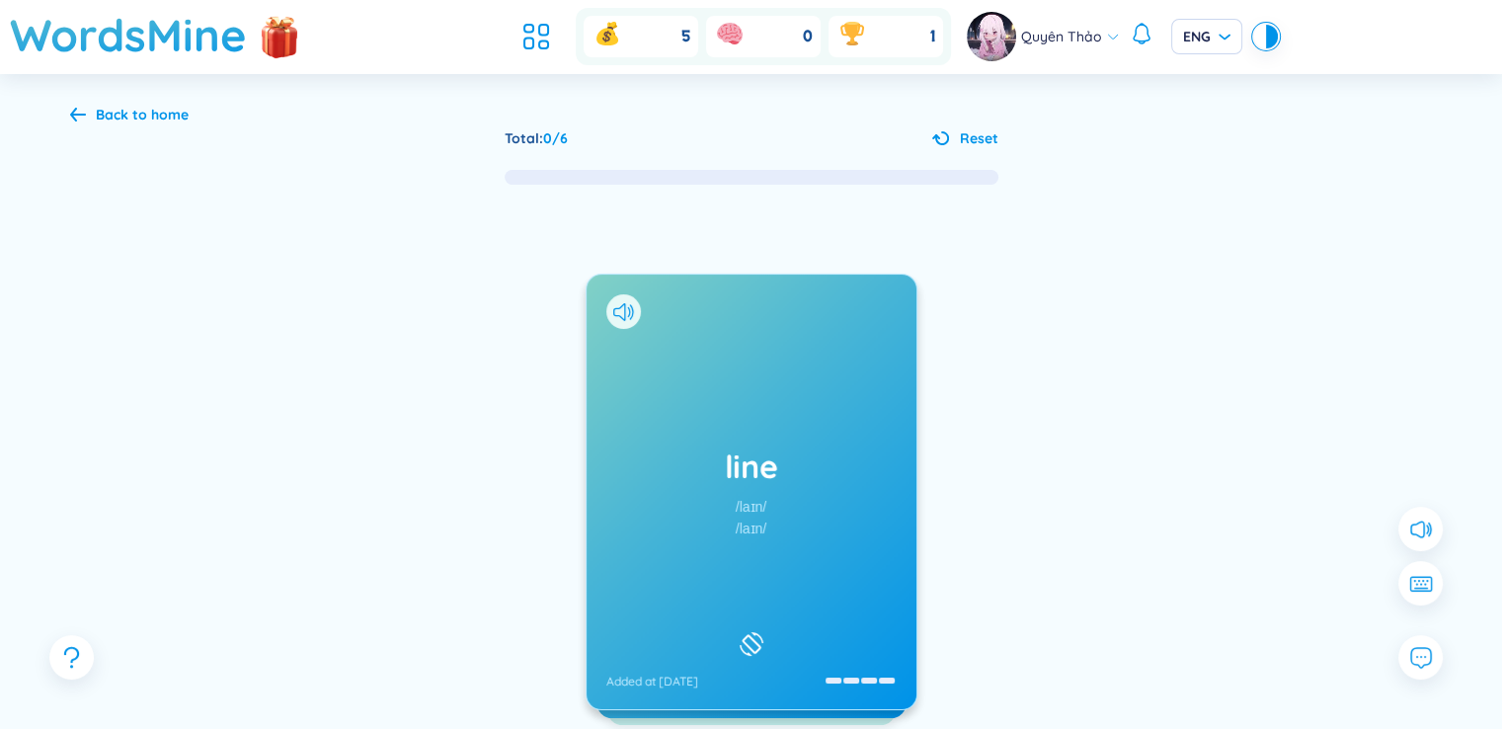
click at [787, 474] on h1 "line" at bounding box center [751, 465] width 290 height 43
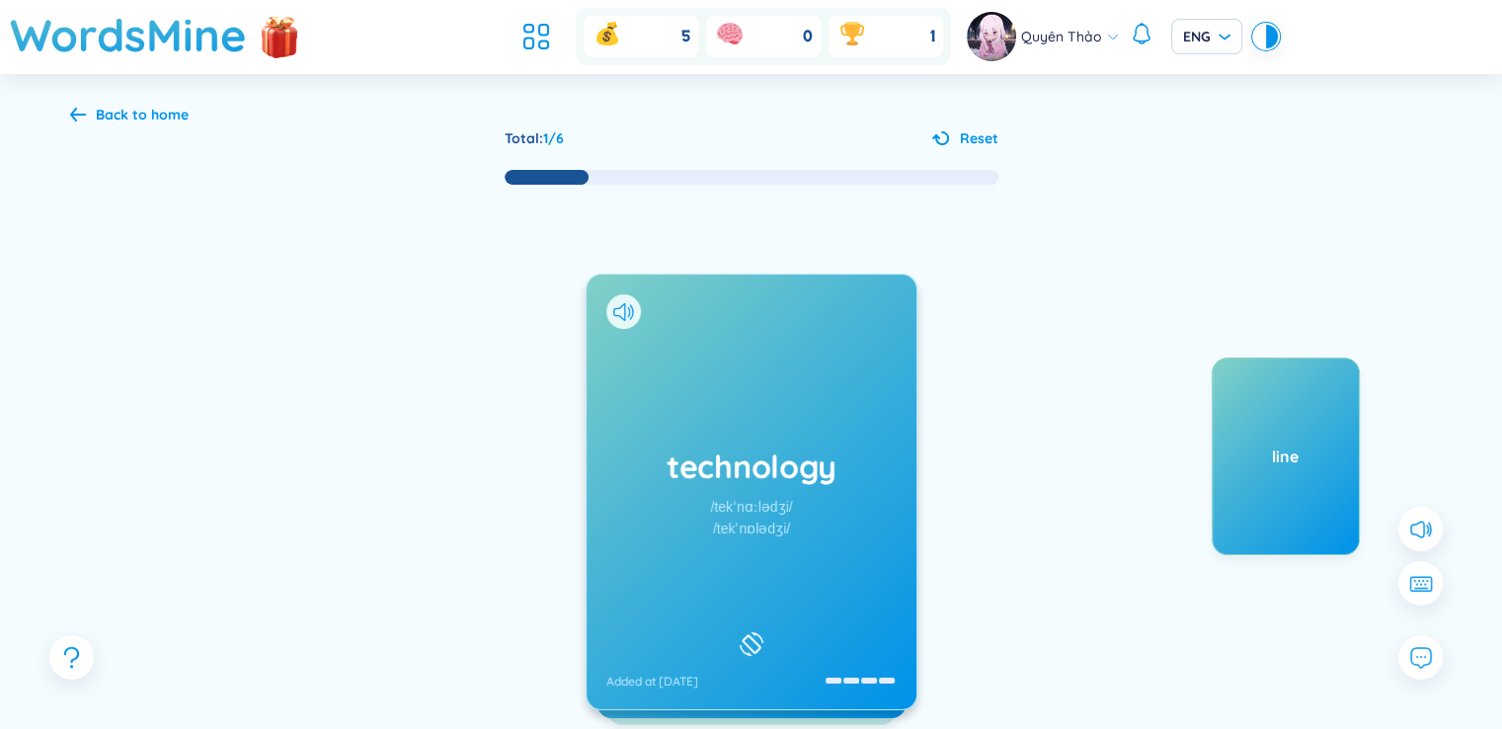
click at [771, 552] on div "technology /tekˈnɑːlədʒi/ /tekˈnɒlədʒi/ Added at [DATE]" at bounding box center [752, 492] width 330 height 435
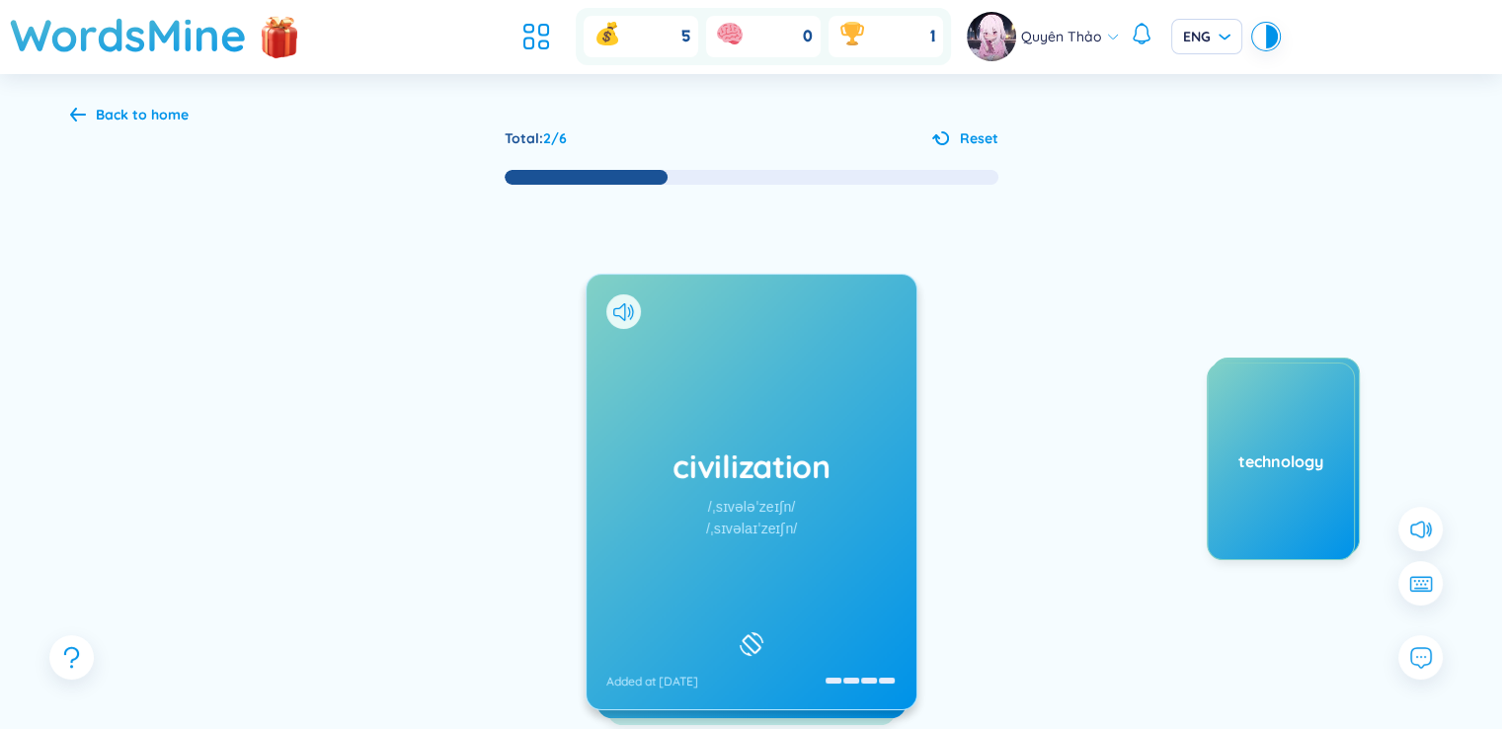
click at [790, 467] on h1 "civilization" at bounding box center [751, 465] width 290 height 43
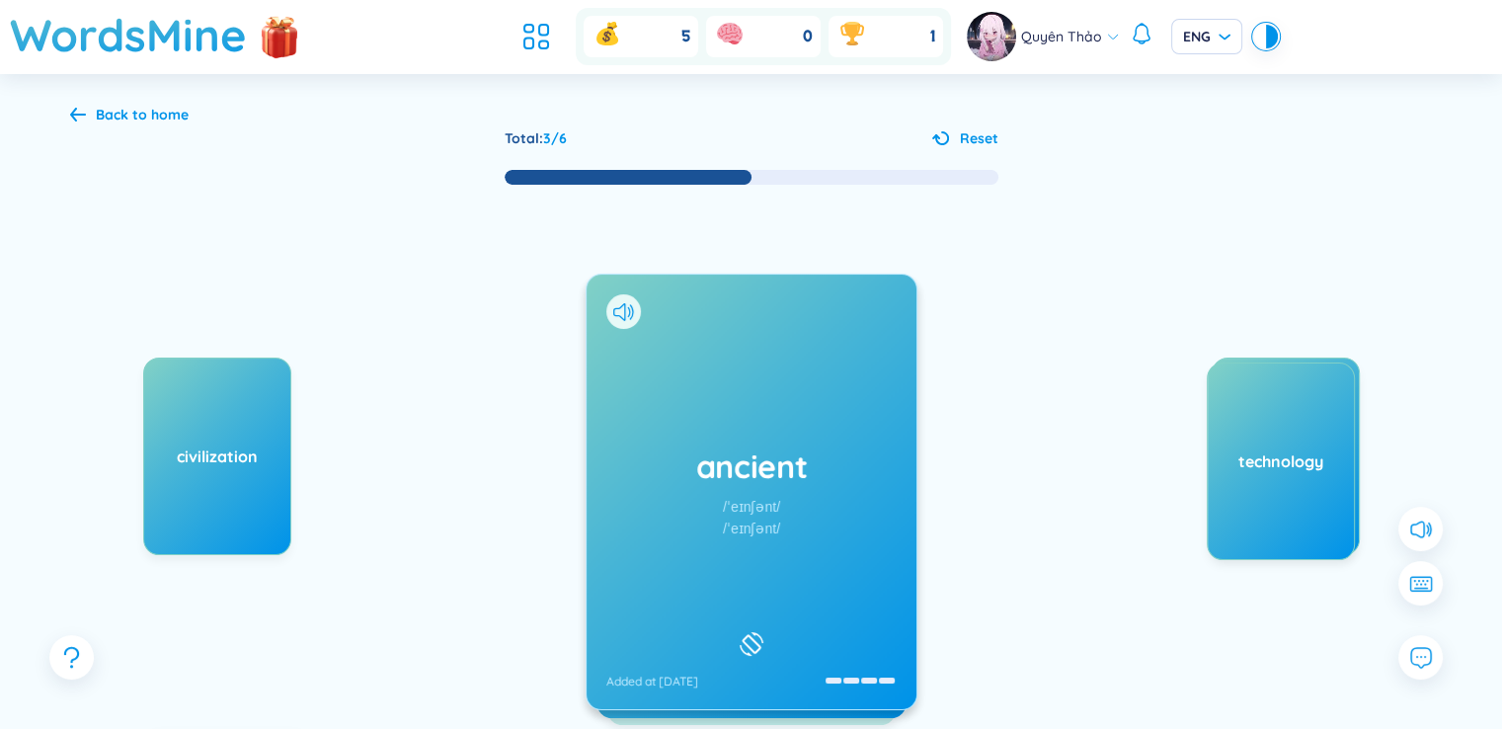
click at [767, 473] on h1 "ancient" at bounding box center [751, 465] width 290 height 43
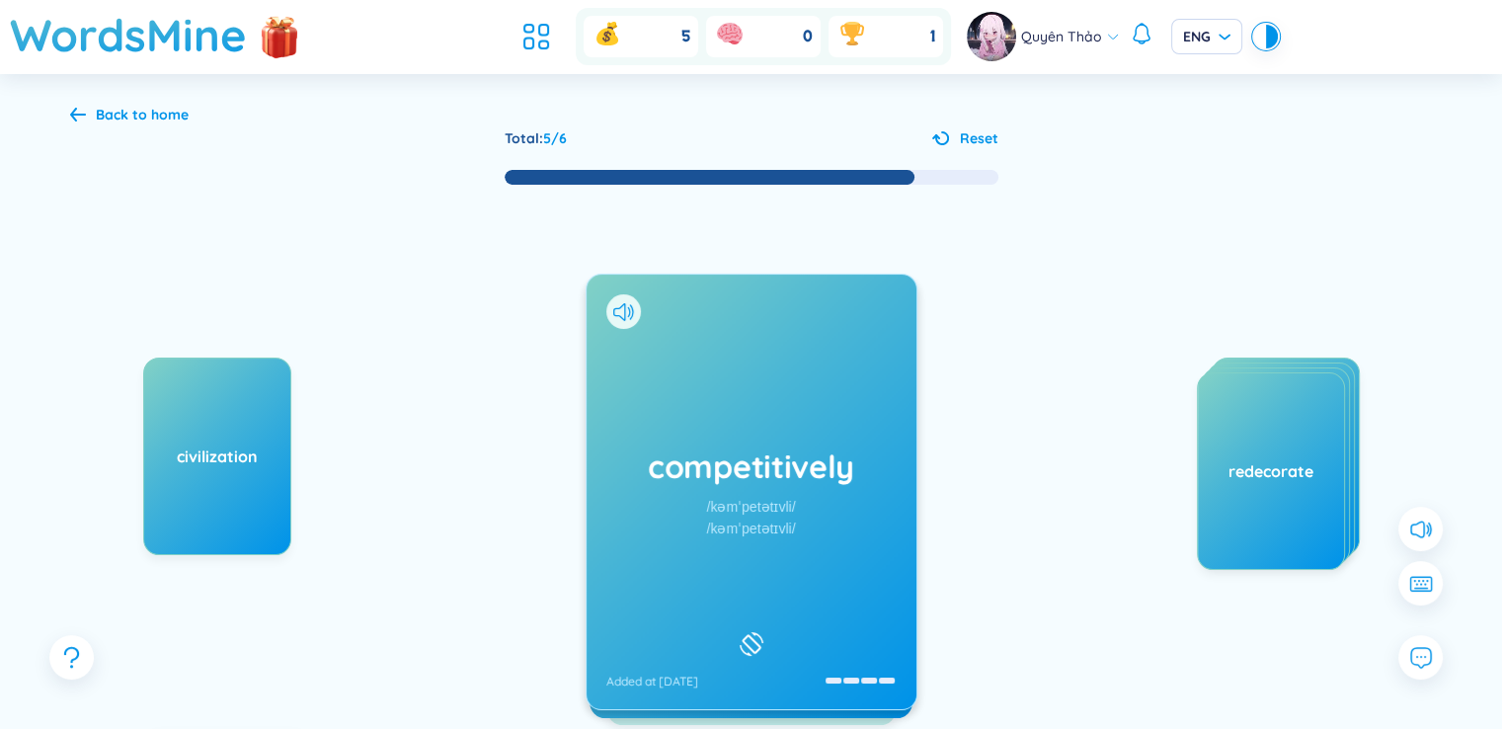
click at [825, 479] on h1 "competitively" at bounding box center [751, 465] width 290 height 43
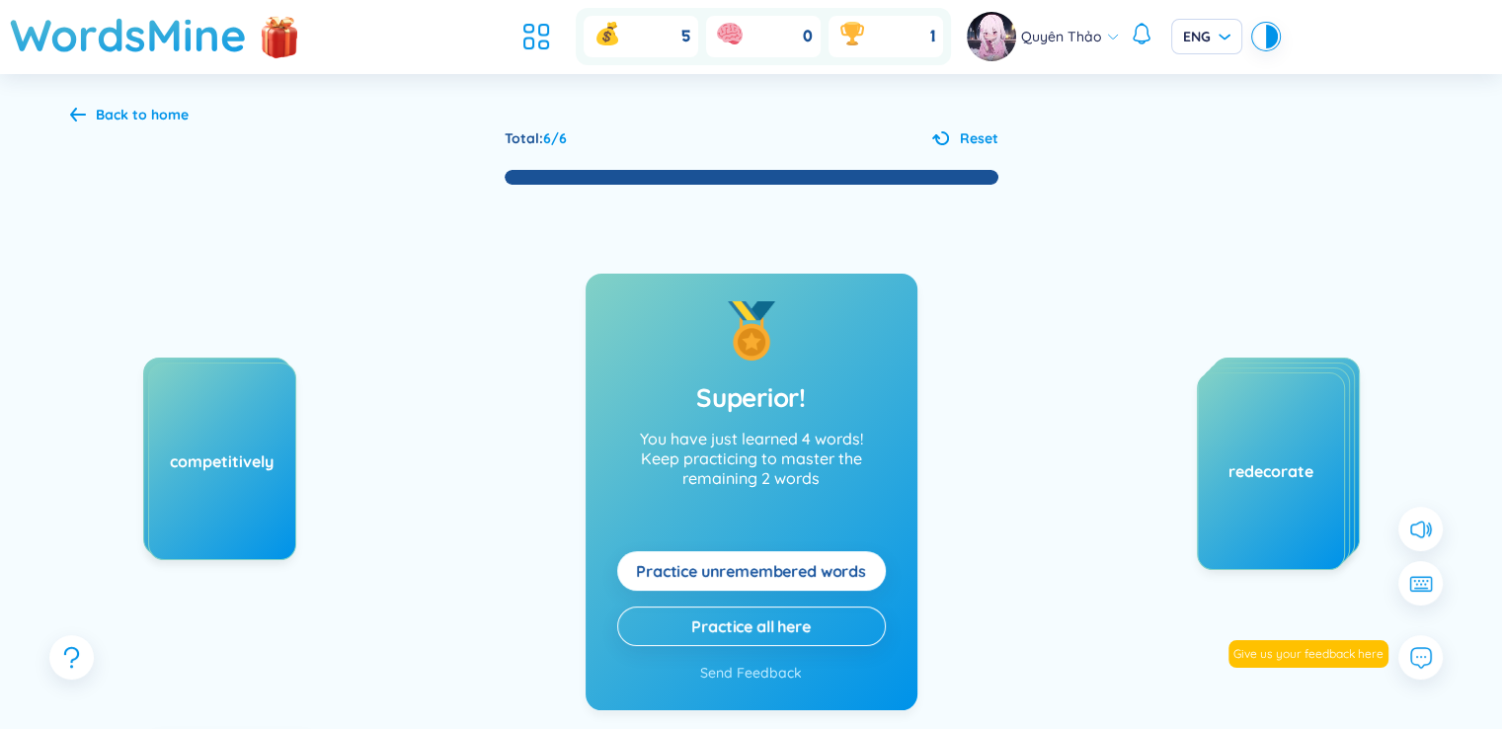
click at [805, 578] on span "Practice unremembered words" at bounding box center [751, 571] width 230 height 22
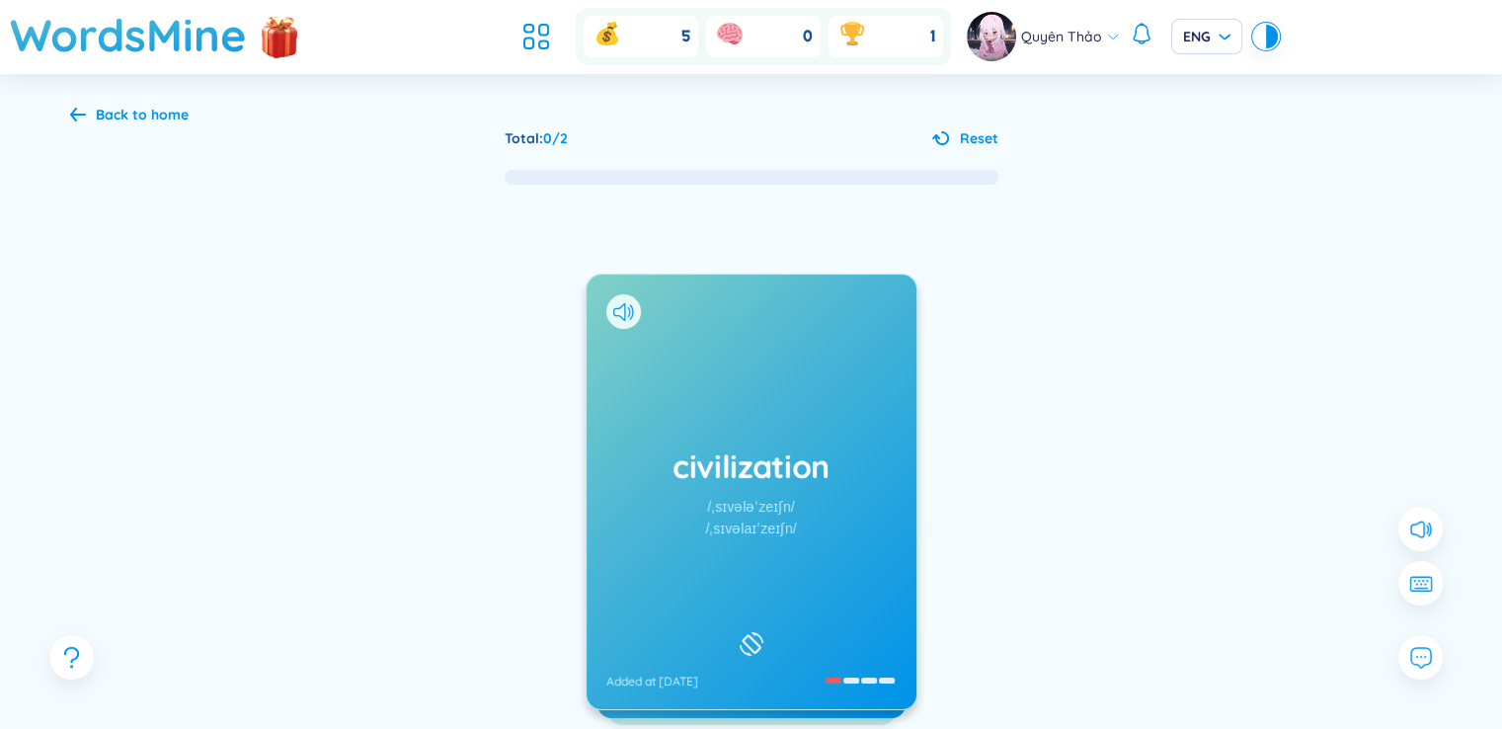
click at [821, 597] on div "civilization /ˌsɪvələˈzeɪʃn/ /ˌsɪvəlaɪˈzeɪʃn/ Added at [DATE]" at bounding box center [752, 492] width 330 height 435
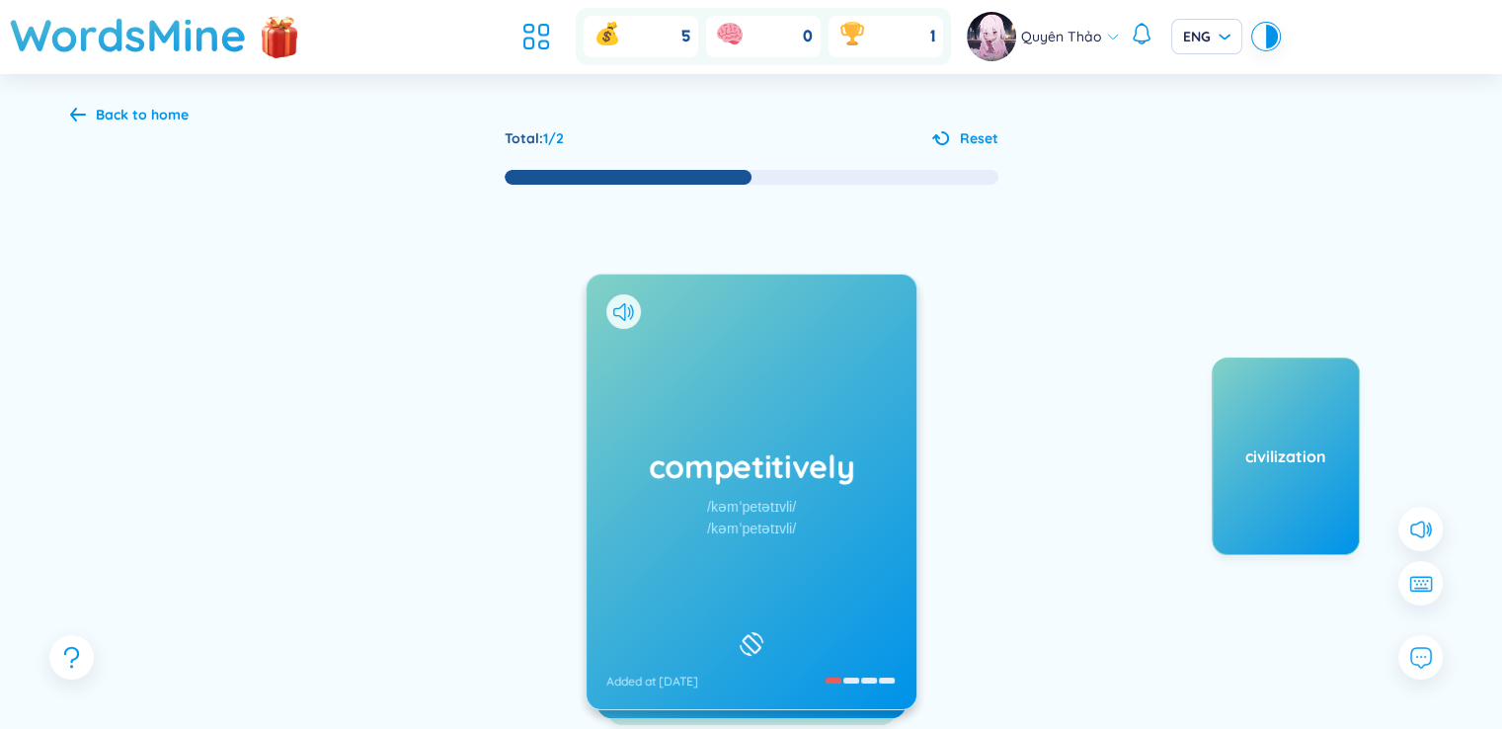
click at [780, 479] on h1 "competitively" at bounding box center [751, 465] width 290 height 43
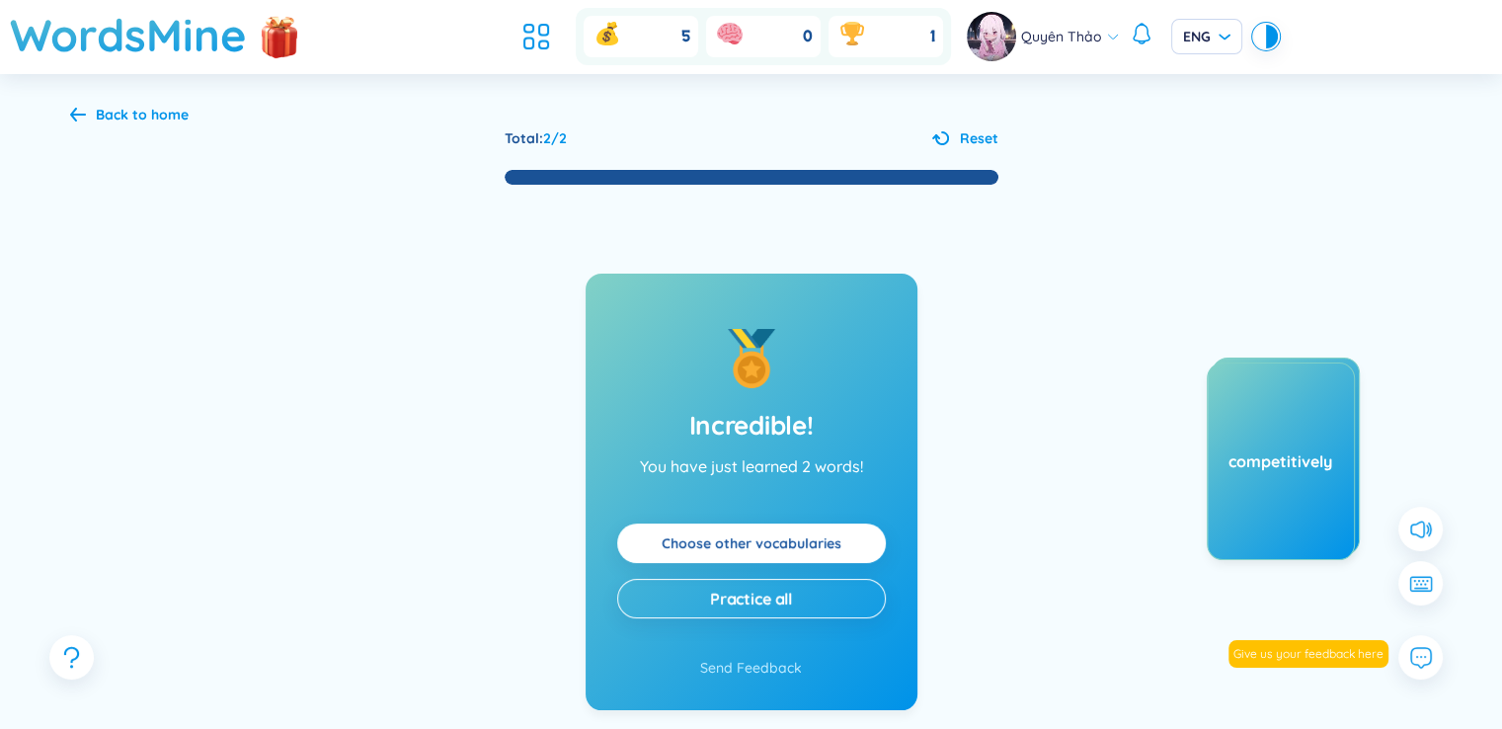
click at [828, 553] on link "Choose other vocabularies" at bounding box center [752, 543] width 180 height 22
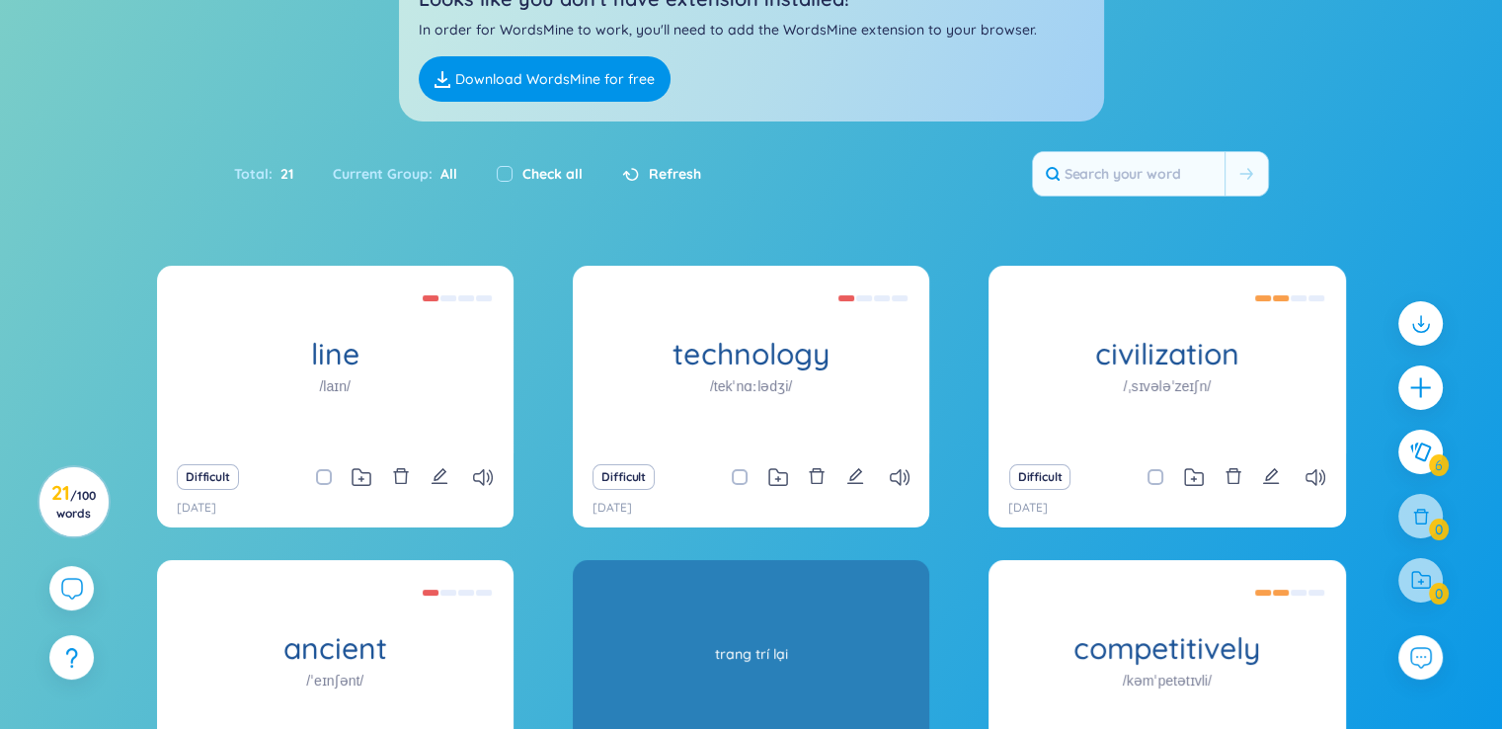
scroll to position [198, 0]
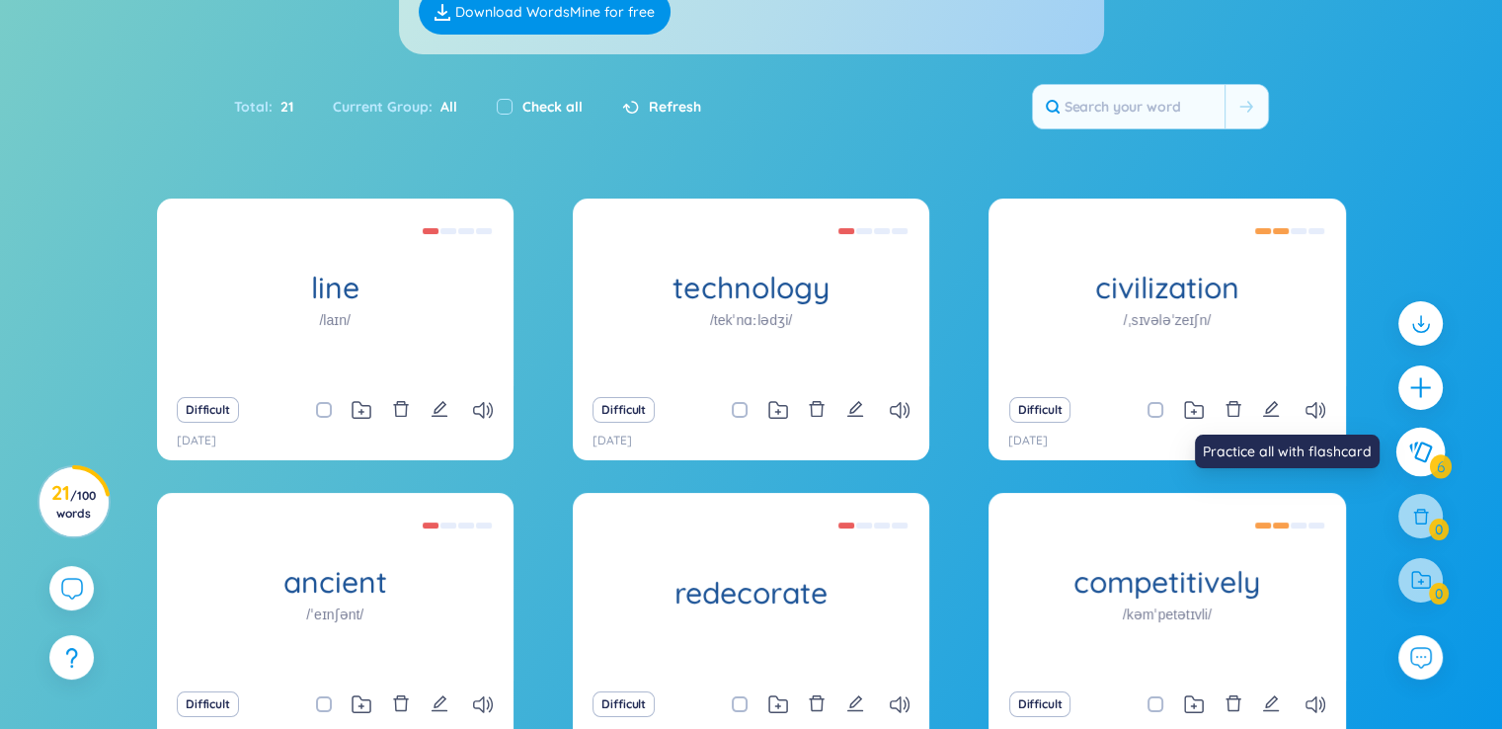
click at [1422, 461] on icon at bounding box center [1420, 451] width 23 height 21
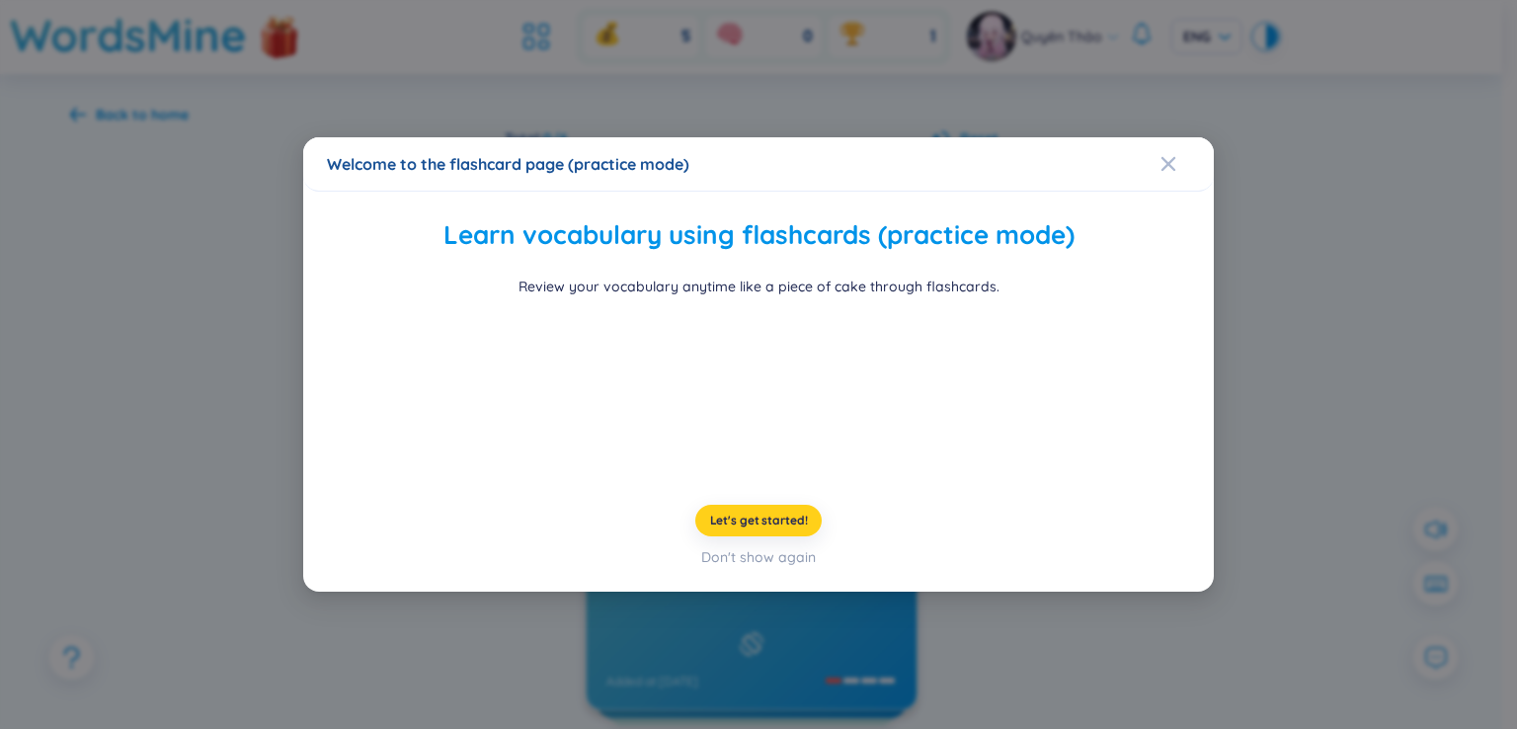
click at [752, 528] on span "Let's get started!" at bounding box center [759, 521] width 98 height 16
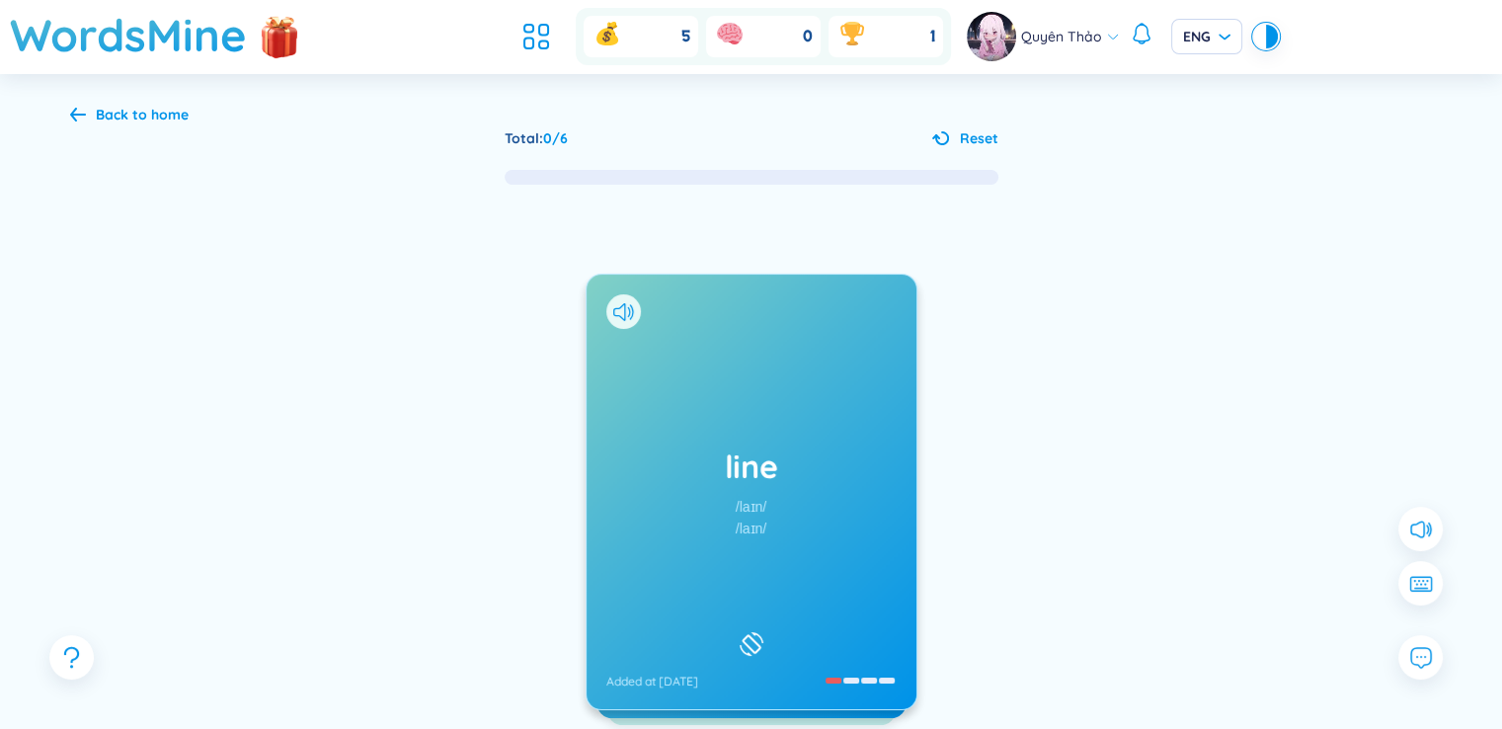
click at [780, 411] on div "line /laɪn/ /laɪn/ Added at [DATE]" at bounding box center [752, 492] width 330 height 435
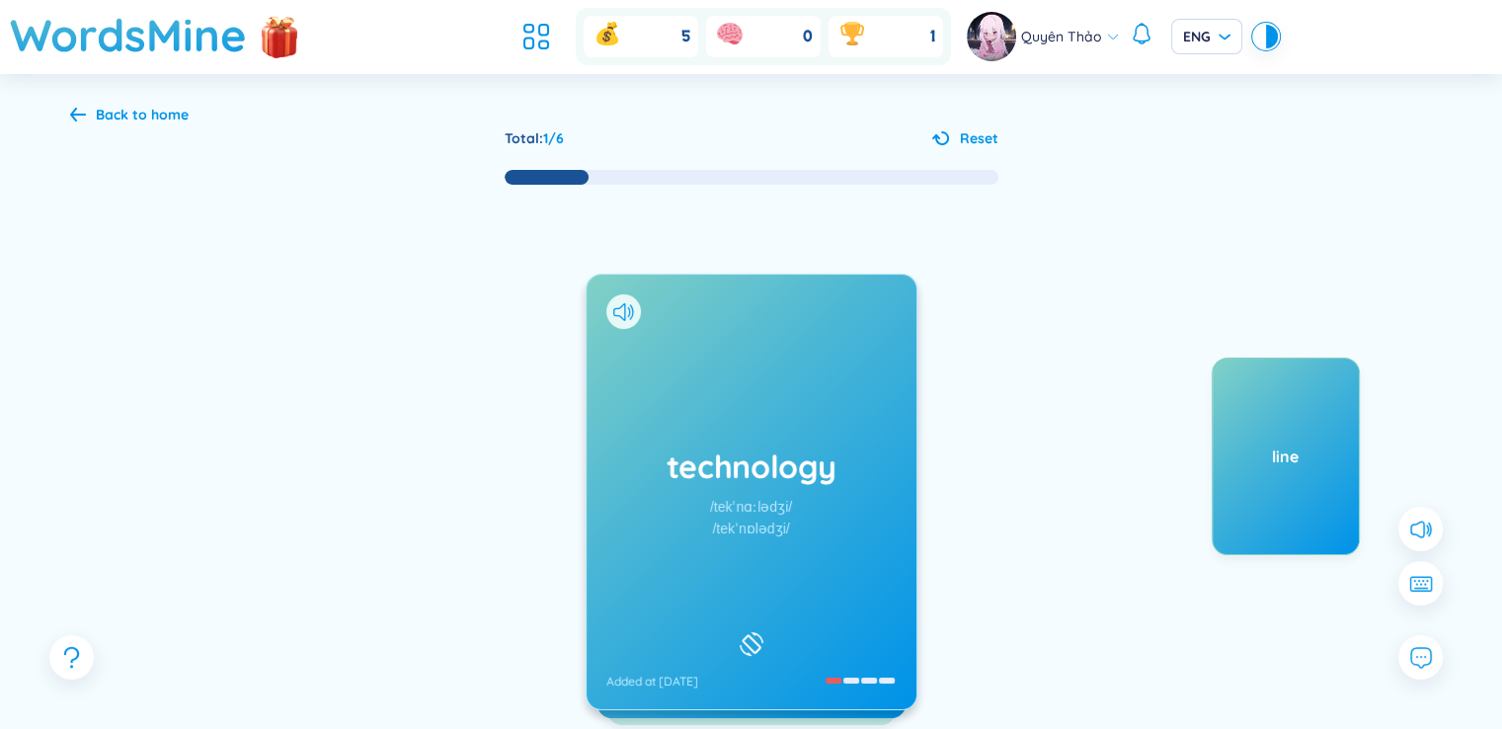
click at [730, 519] on div "/tekˈnɒlədʒi/" at bounding box center [750, 529] width 77 height 22
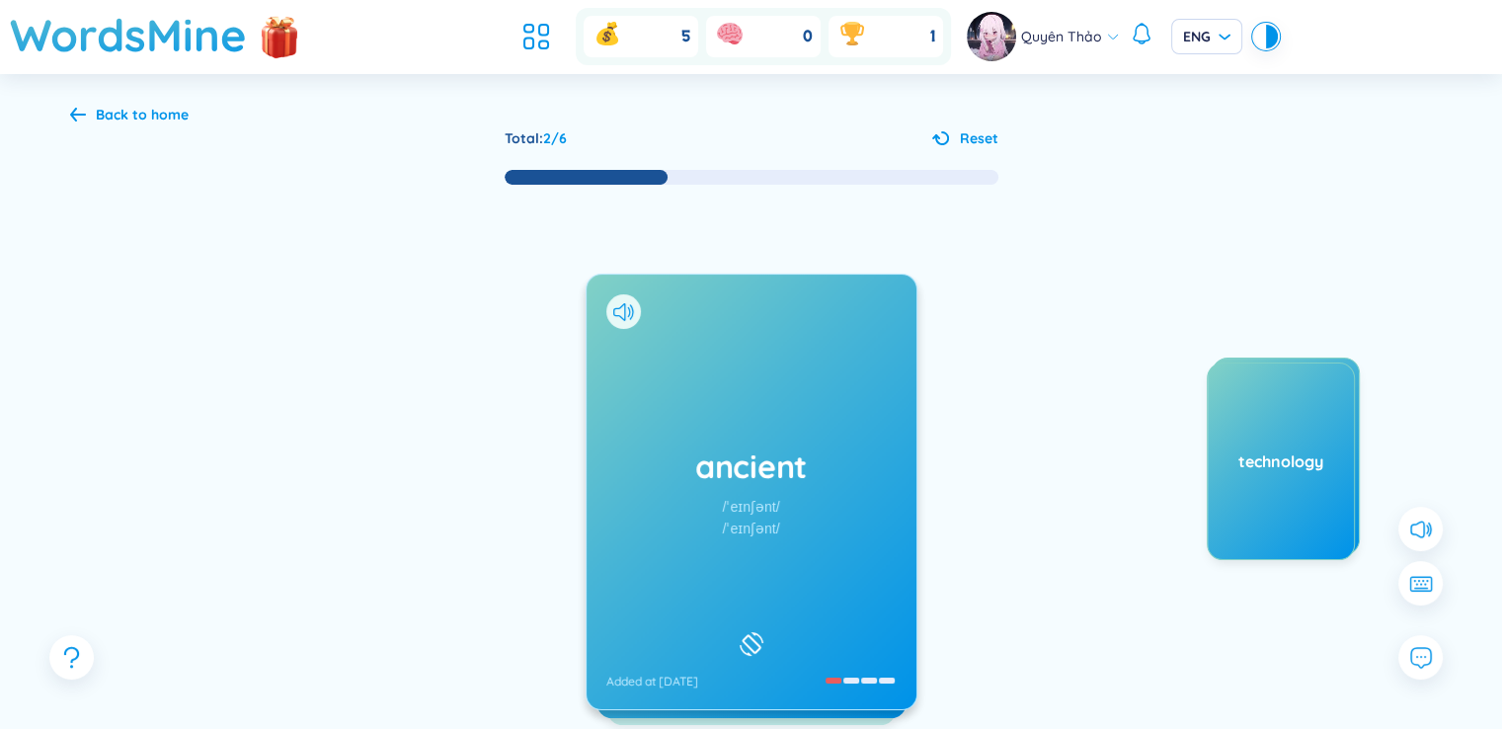
click at [801, 526] on div "ancient /ˈeɪnʃənt/ /ˈeɪnʃənt/ Added at [DATE]" at bounding box center [752, 492] width 330 height 435
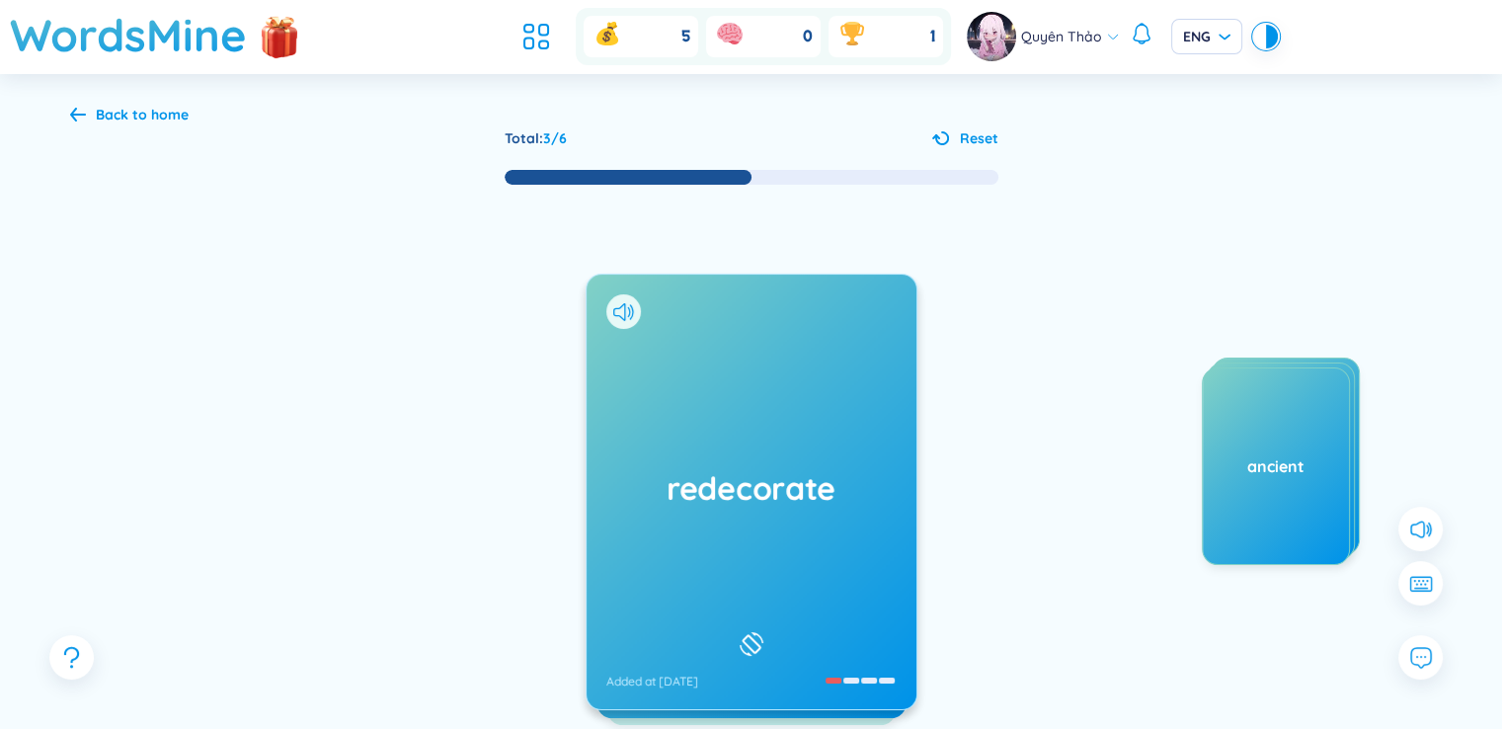
click at [780, 507] on h1 "redecorate" at bounding box center [751, 487] width 290 height 43
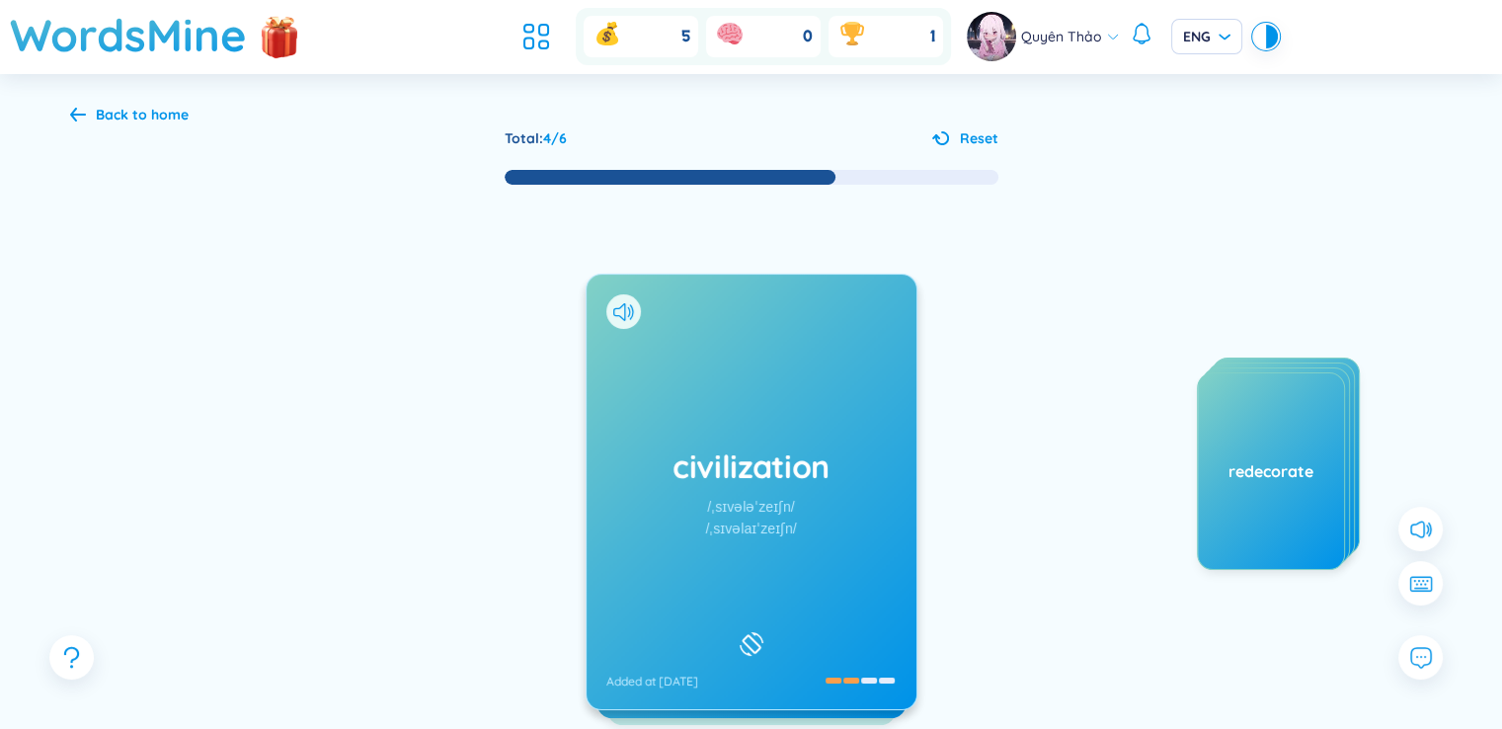
click at [755, 522] on div "/ˌsɪvəlaɪˈzeɪʃn/" at bounding box center [750, 529] width 91 height 22
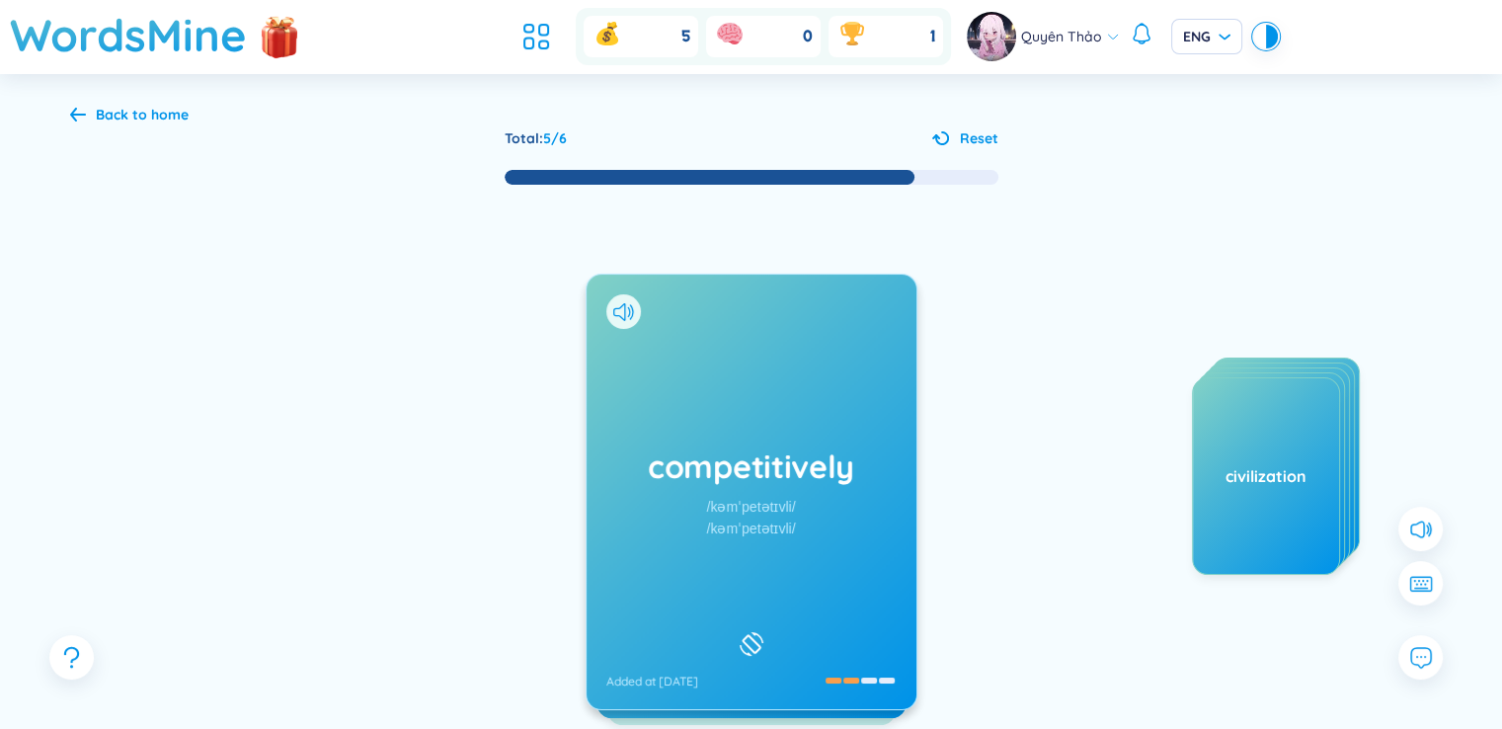
click at [829, 546] on div "competitively /kəmˈpetətɪvli/ /kəmˈpetətɪvli/ Added at [DATE]" at bounding box center [752, 492] width 330 height 435
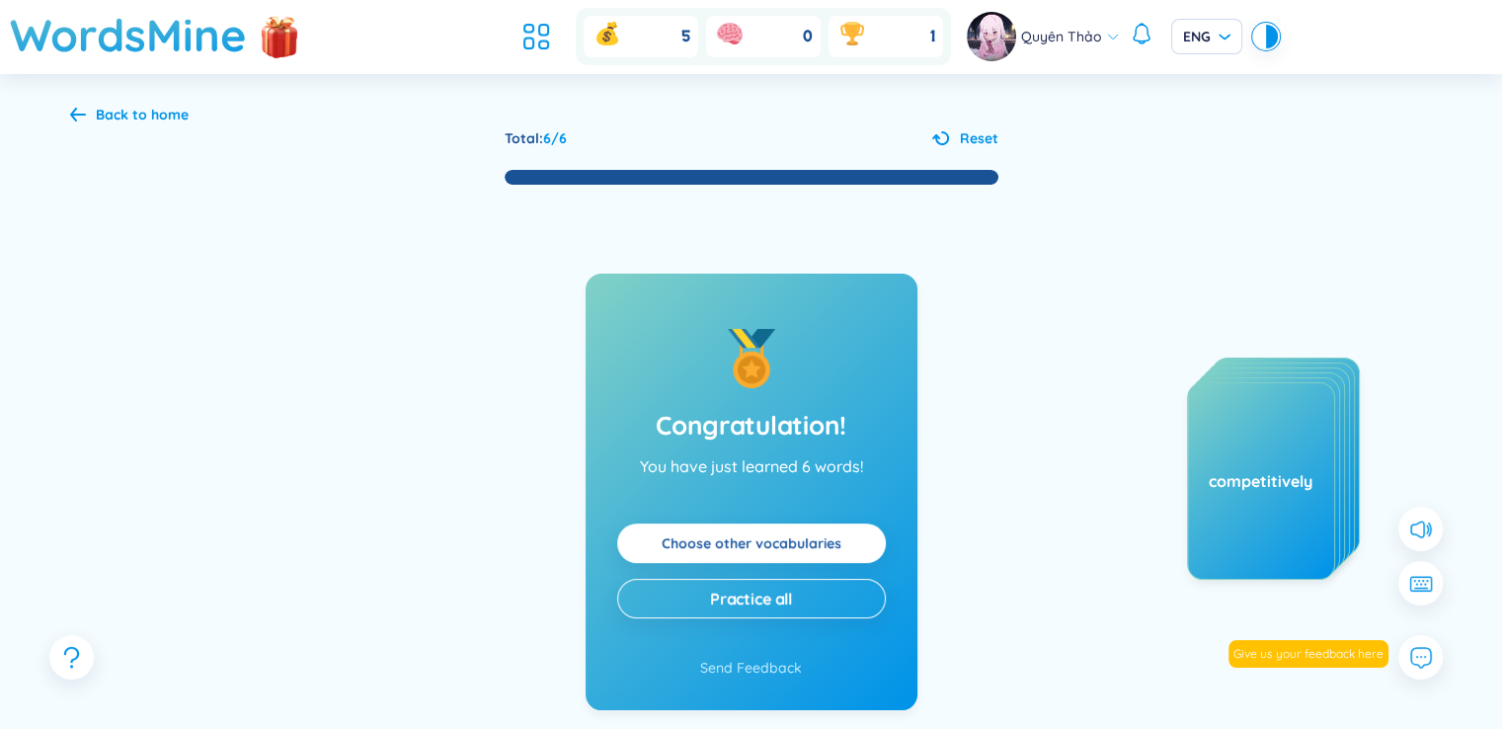
click at [806, 538] on link "Choose other vocabularies" at bounding box center [752, 543] width 180 height 22
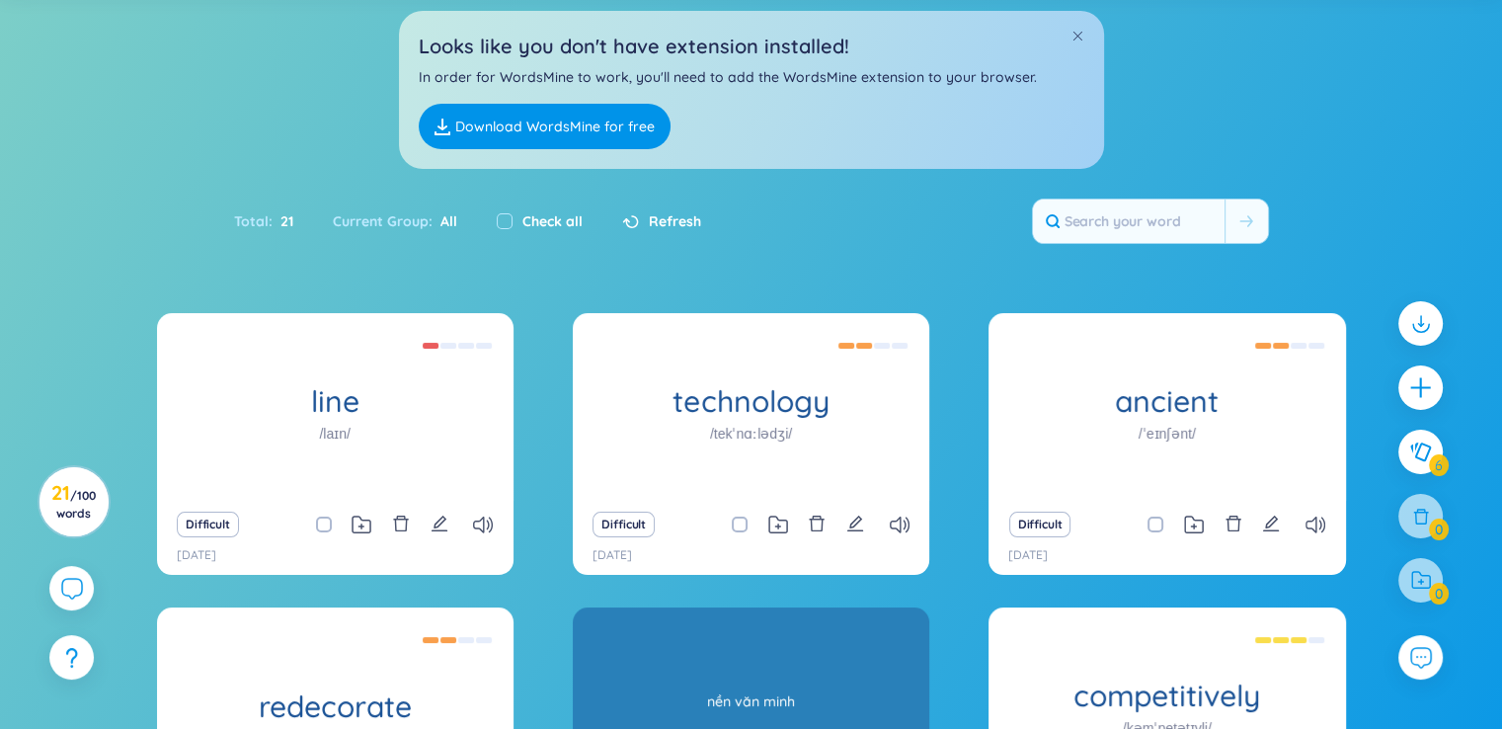
scroll to position [209, 0]
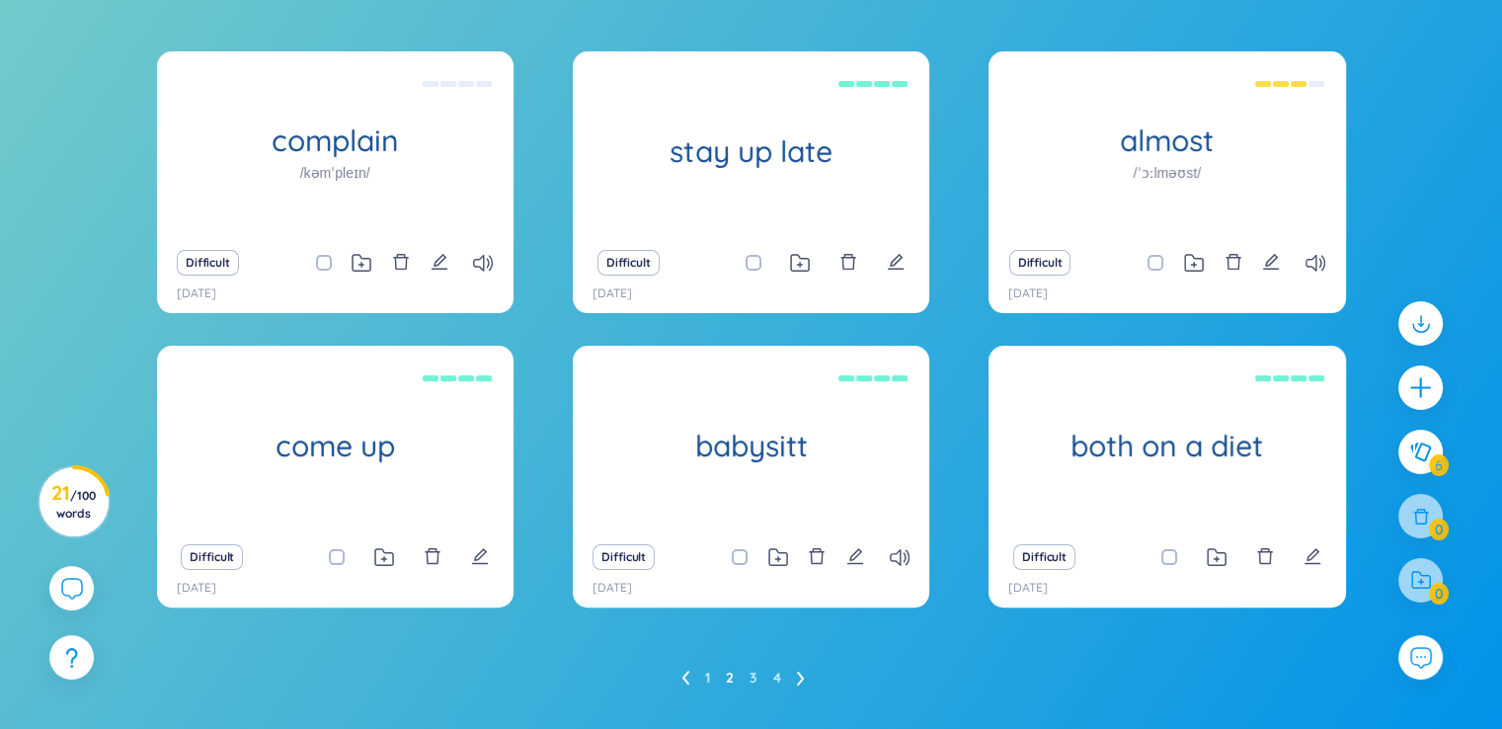
scroll to position [387, 0]
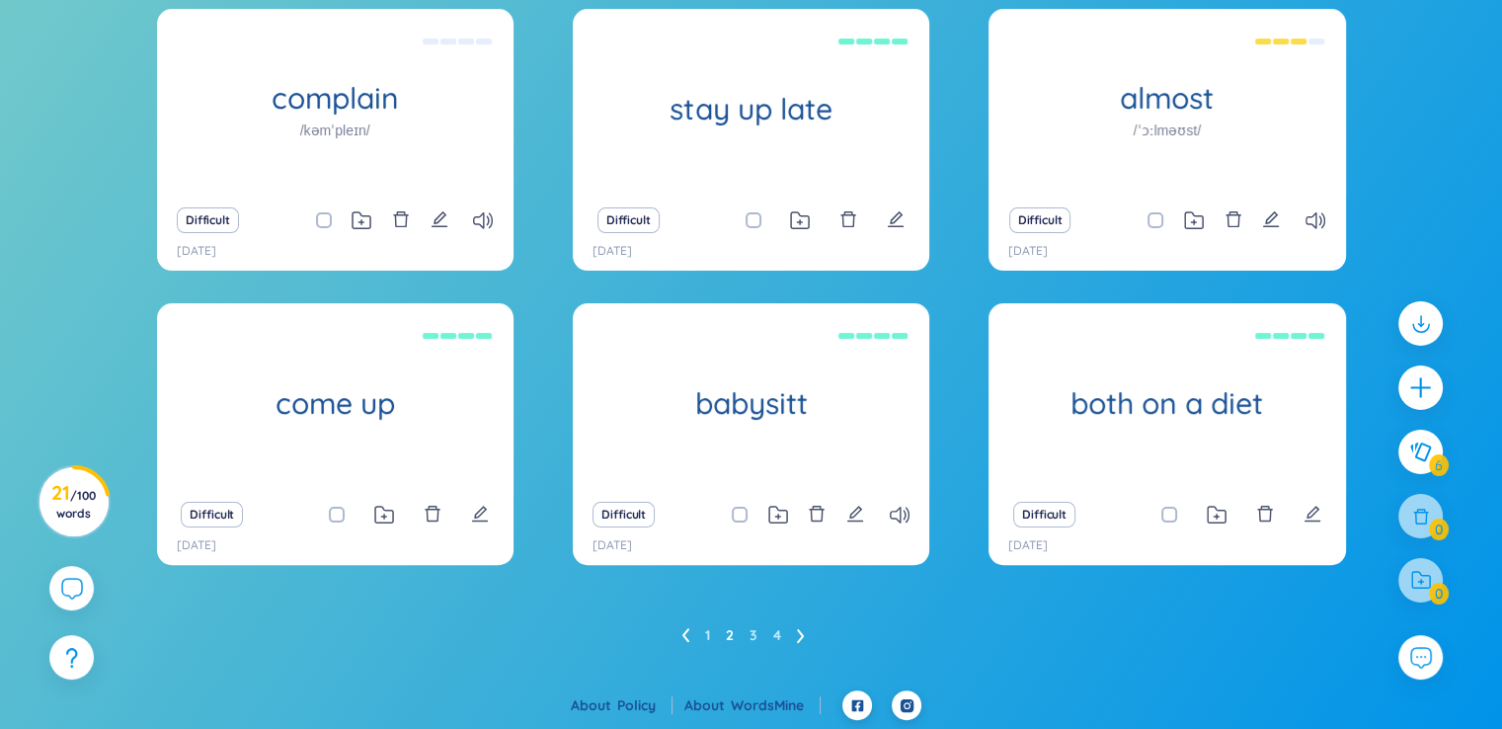
click at [1450, 441] on div at bounding box center [1421, 461] width 64 height 341
click at [1426, 447] on icon at bounding box center [1420, 452] width 24 height 22
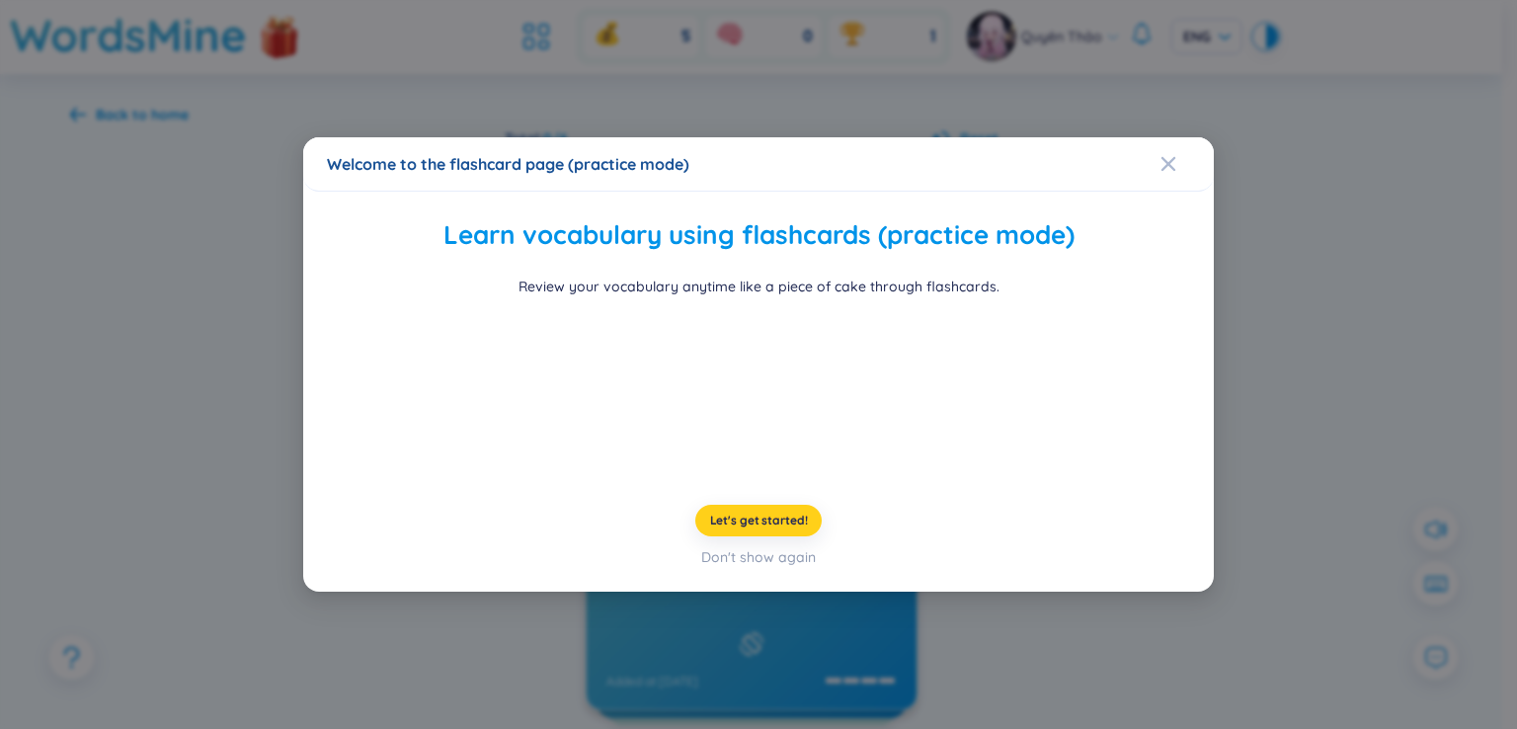
click at [721, 528] on span "Let's get started!" at bounding box center [759, 521] width 98 height 16
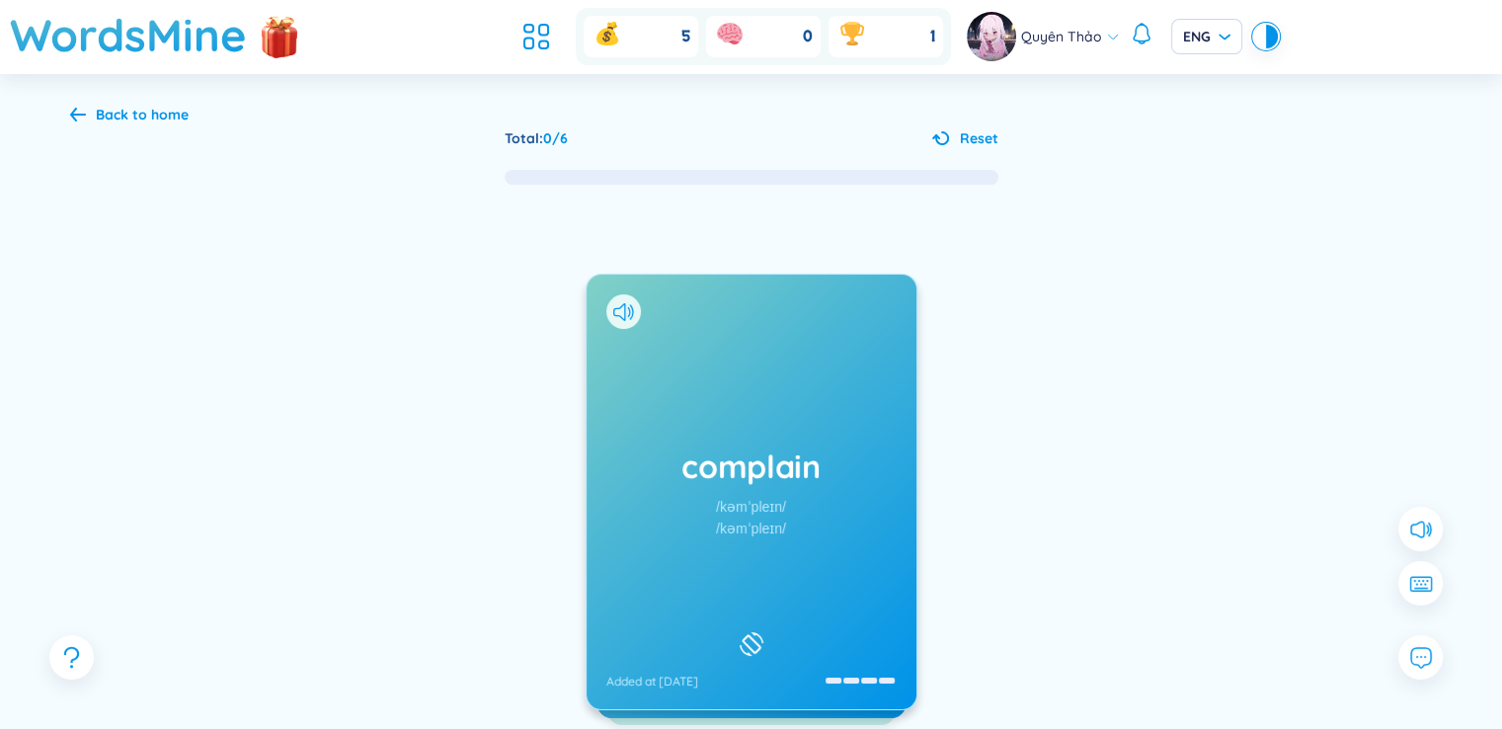
click at [736, 483] on h1 "complain" at bounding box center [751, 465] width 290 height 43
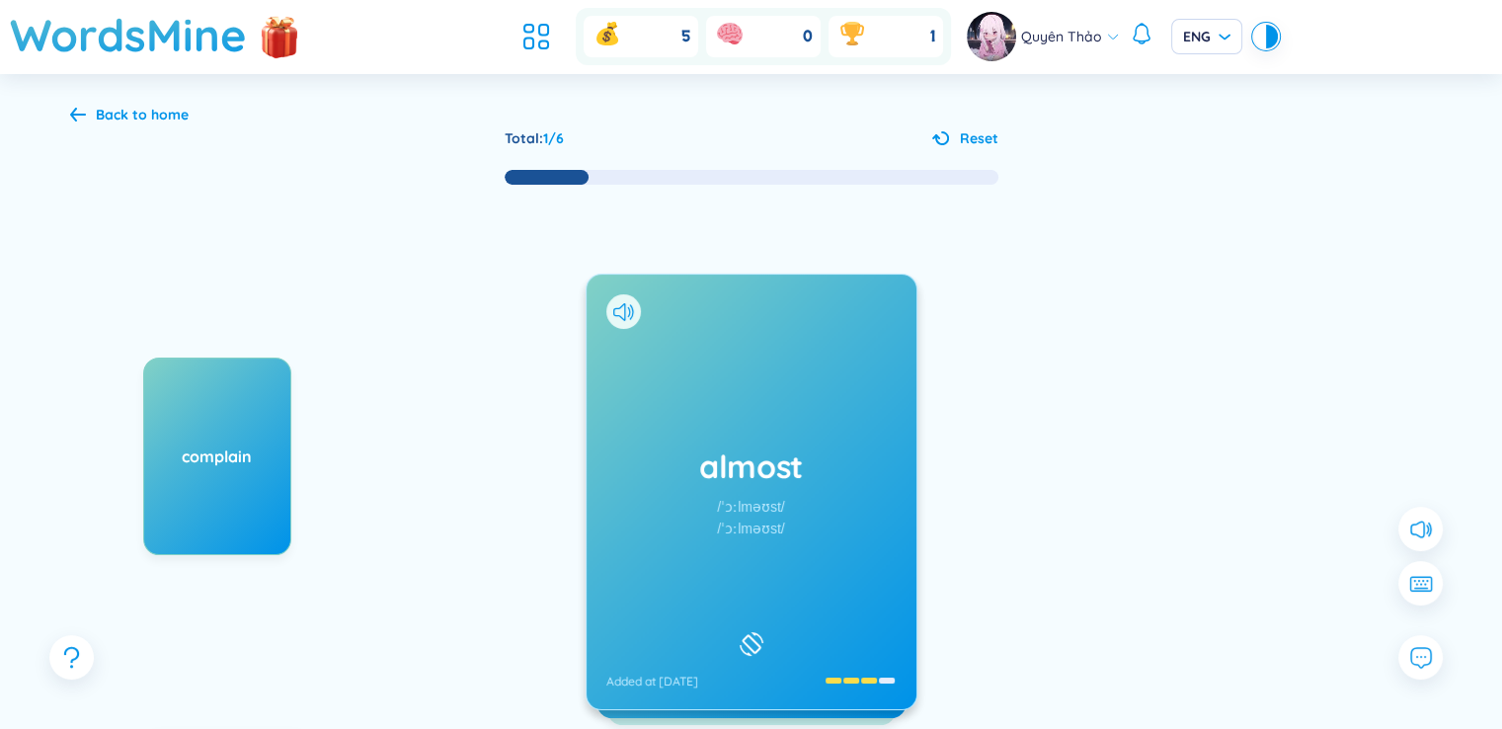
click at [739, 503] on div "/ˈɔːlməʊst/" at bounding box center [750, 507] width 67 height 22
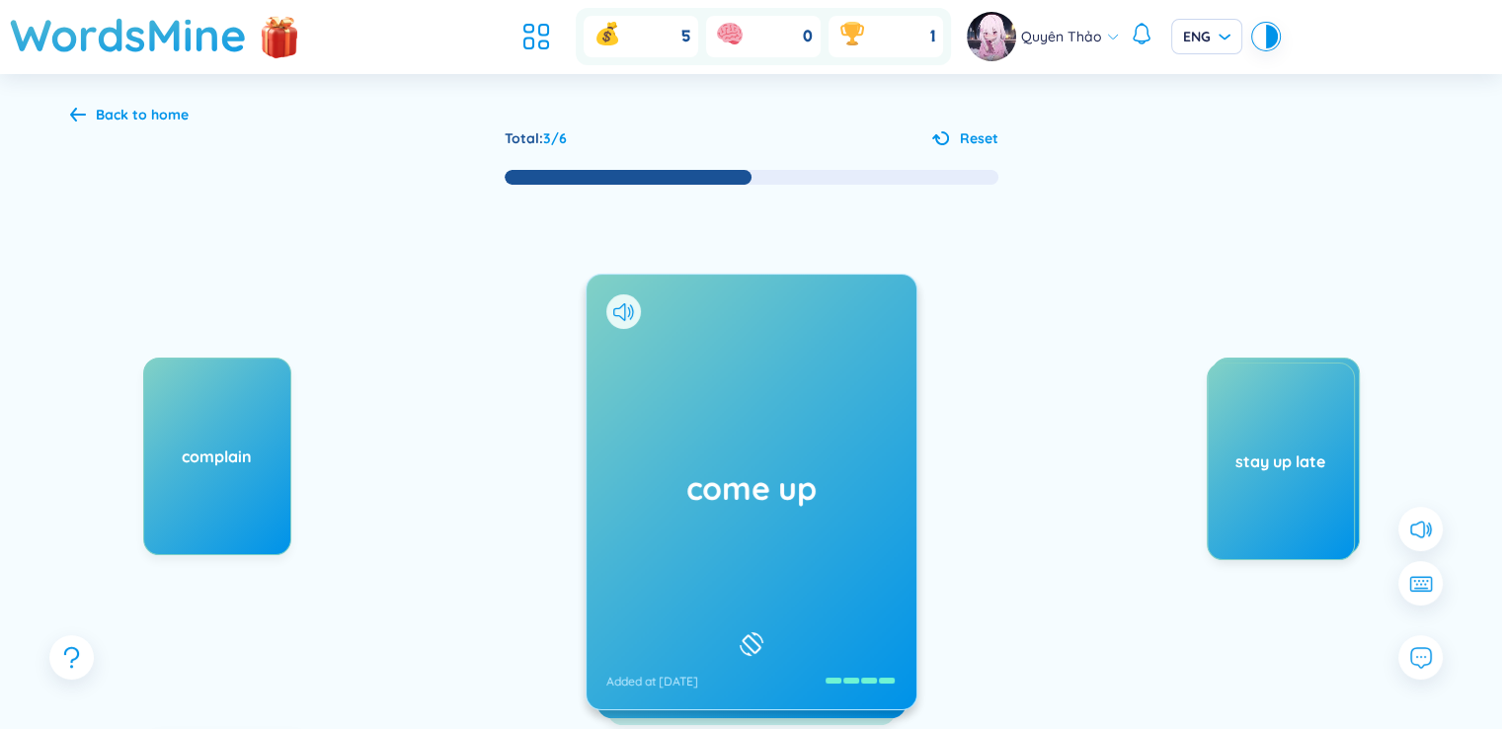
click at [839, 405] on div "come up Added at [DATE]" at bounding box center [752, 492] width 330 height 435
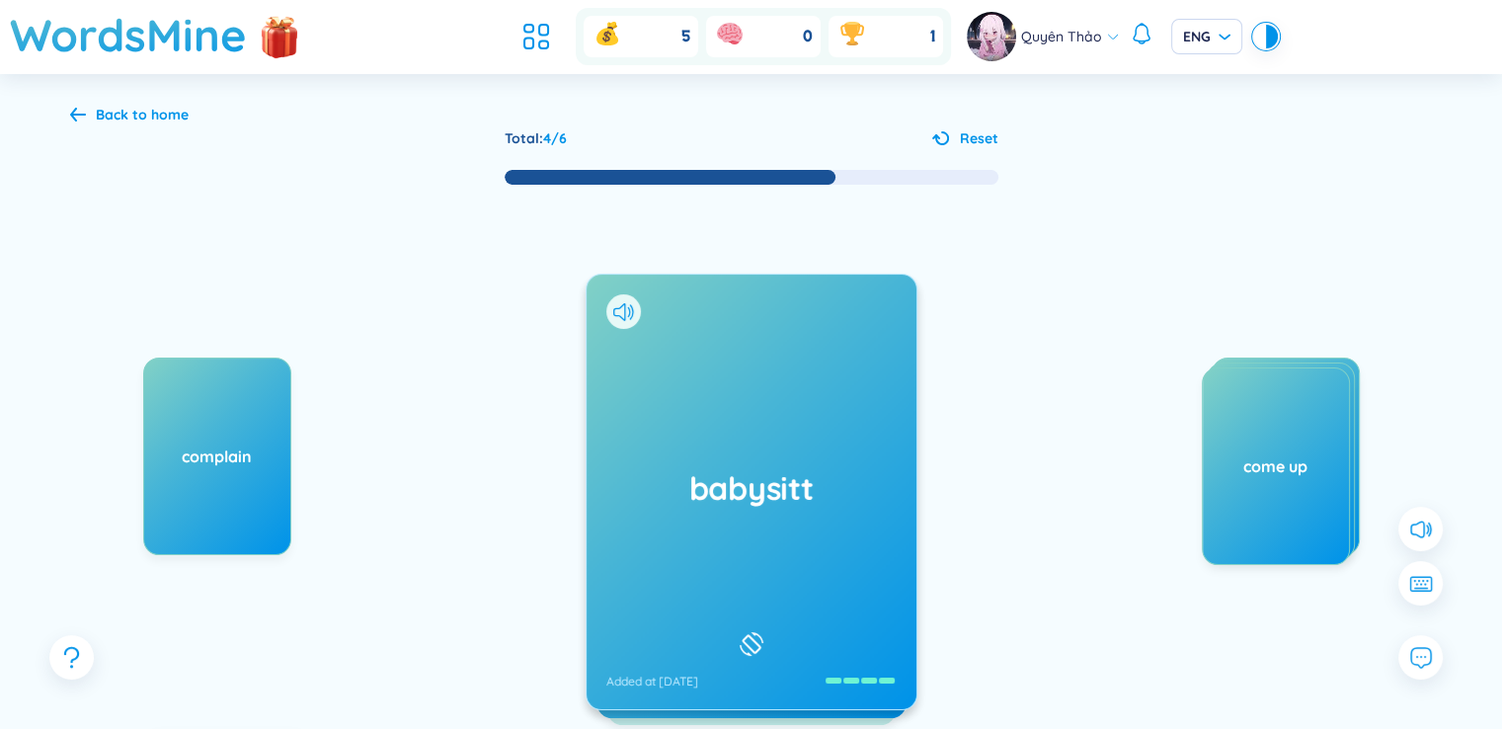
click at [766, 464] on div "babysitt Added at [DATE]" at bounding box center [752, 492] width 330 height 435
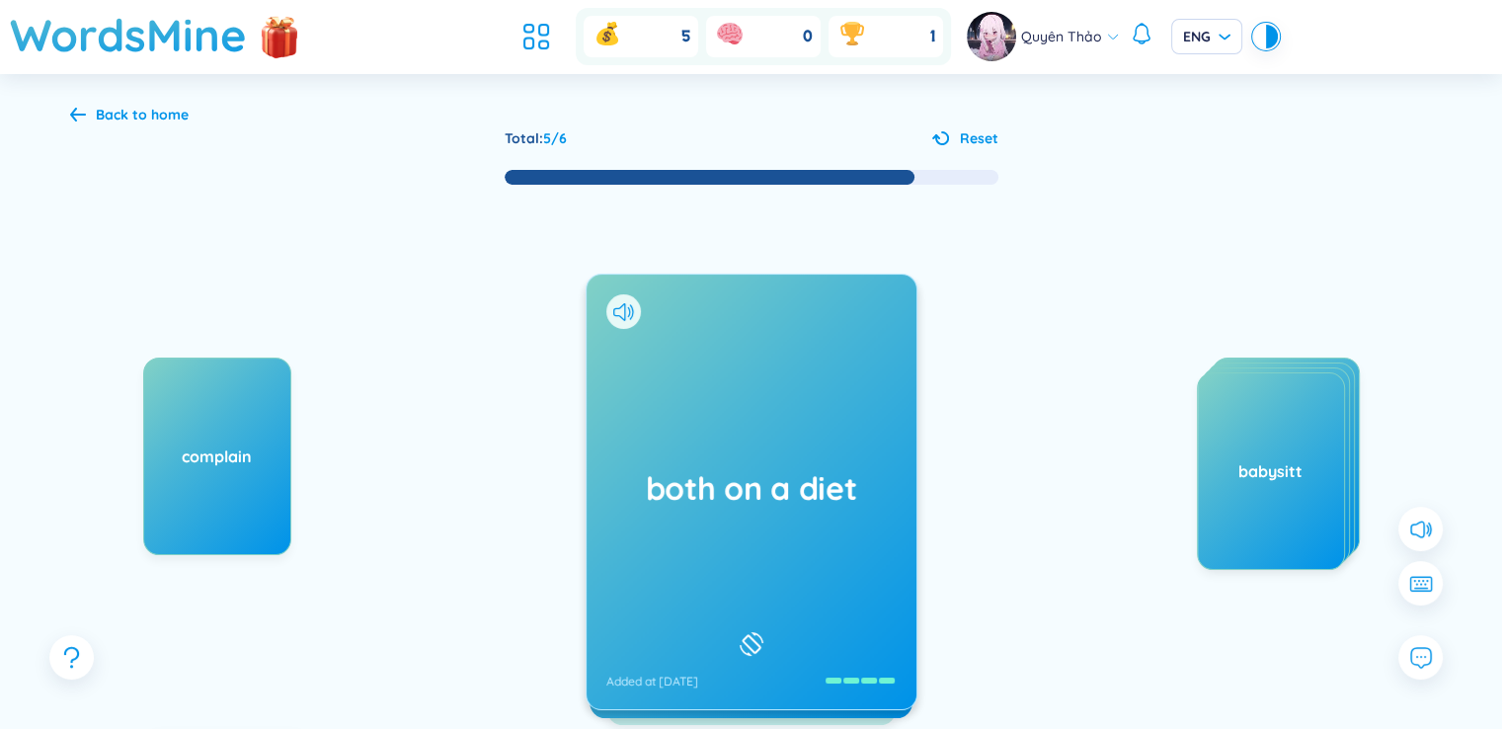
click at [753, 476] on h1 "both on a diet" at bounding box center [751, 487] width 290 height 43
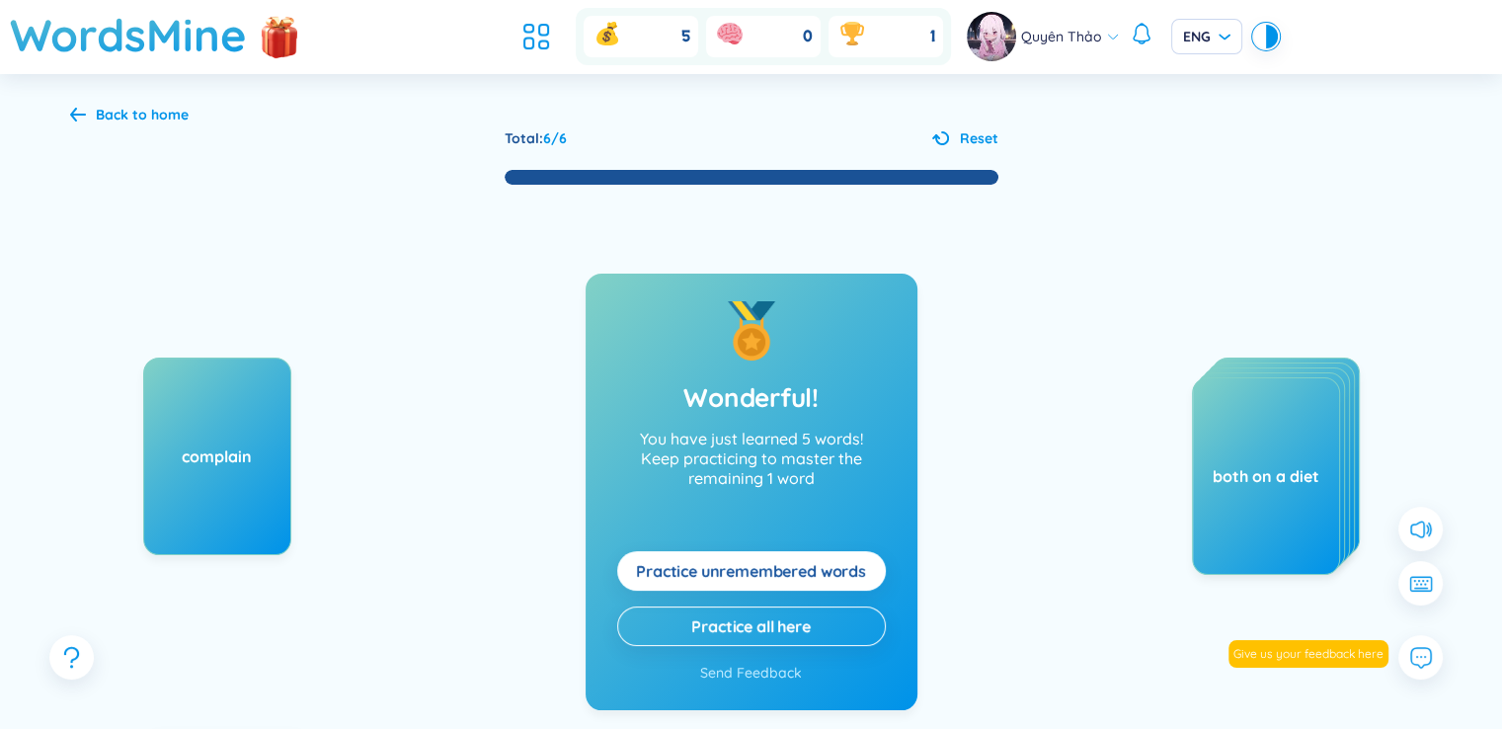
click at [798, 567] on span "Practice unremembered words" at bounding box center [751, 571] width 230 height 22
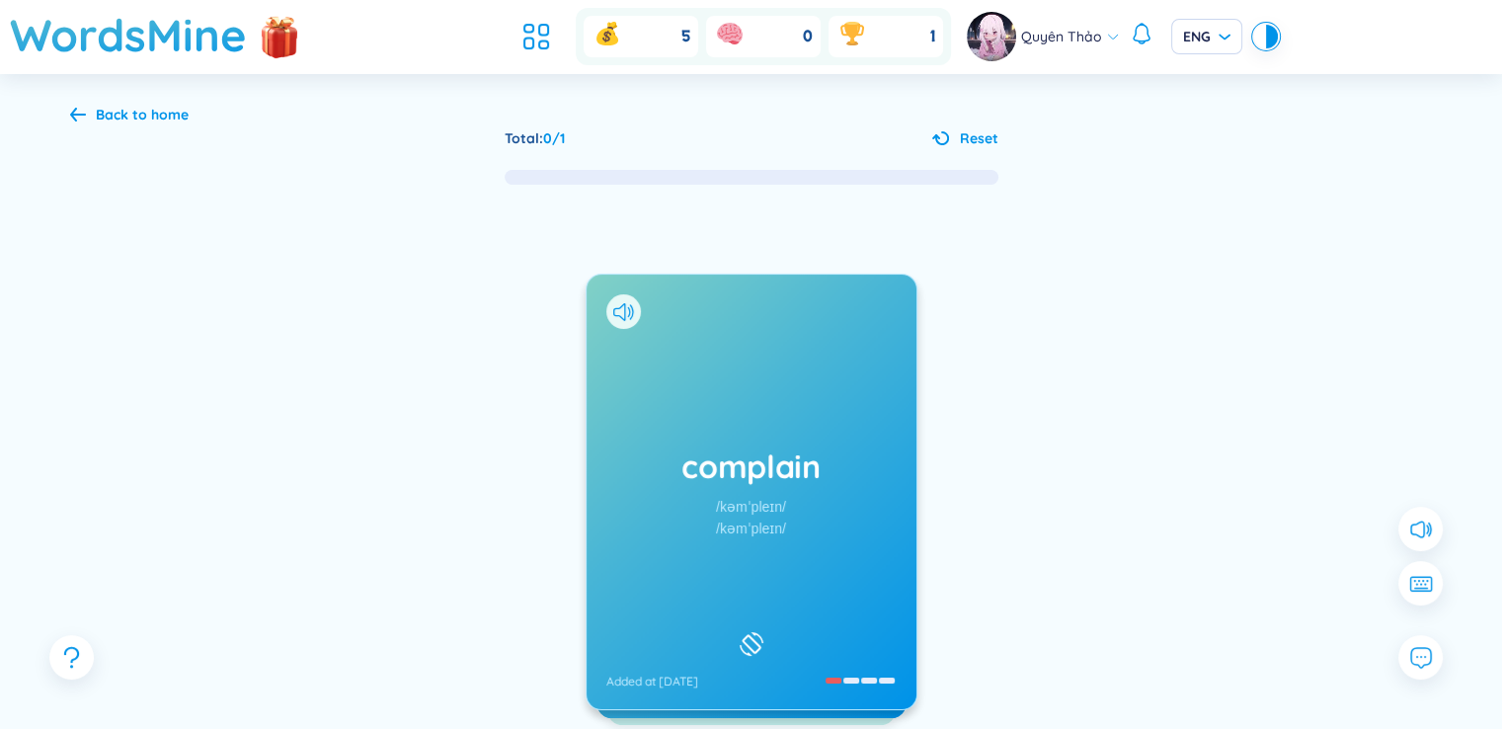
click at [774, 447] on h1 "complain" at bounding box center [751, 465] width 290 height 43
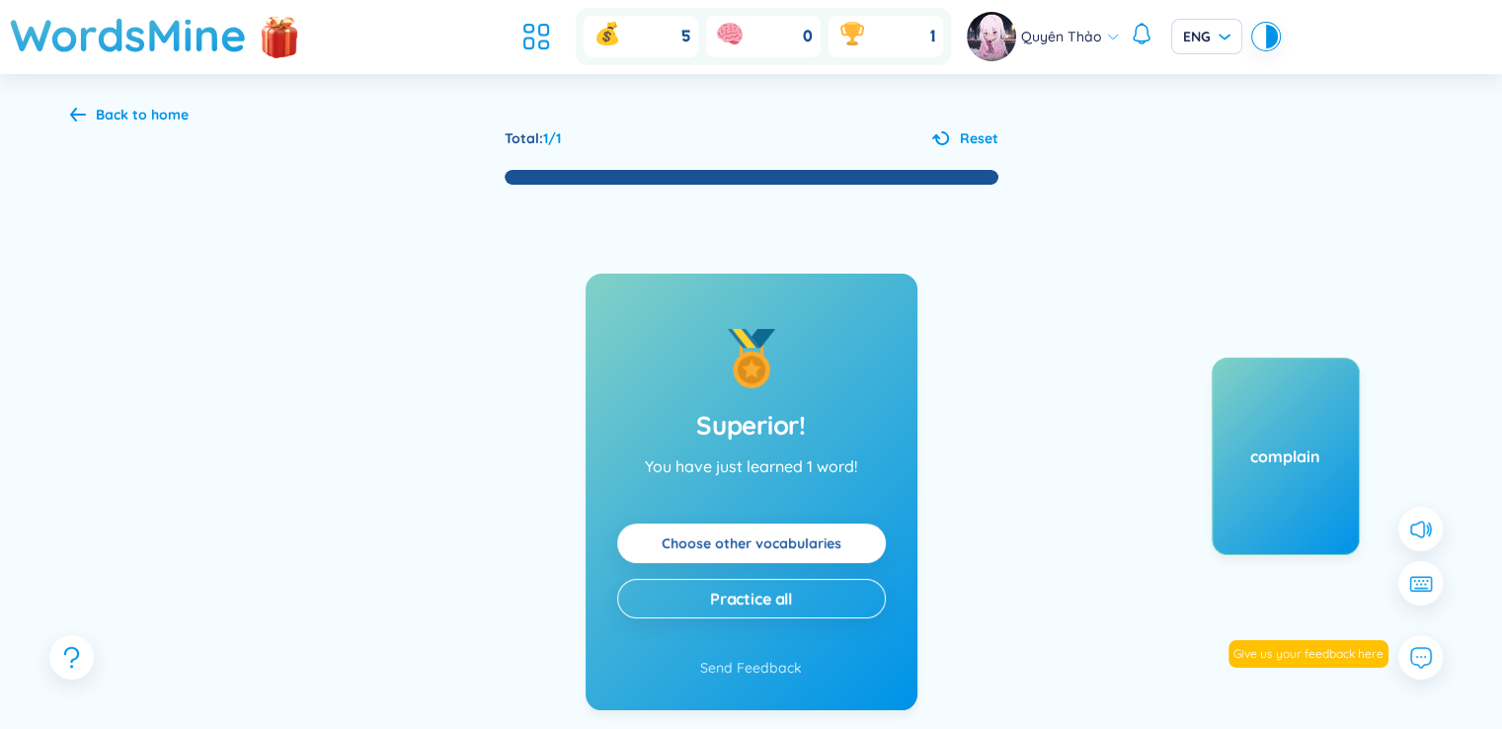
click at [818, 549] on link "Choose other vocabularies" at bounding box center [752, 543] width 180 height 22
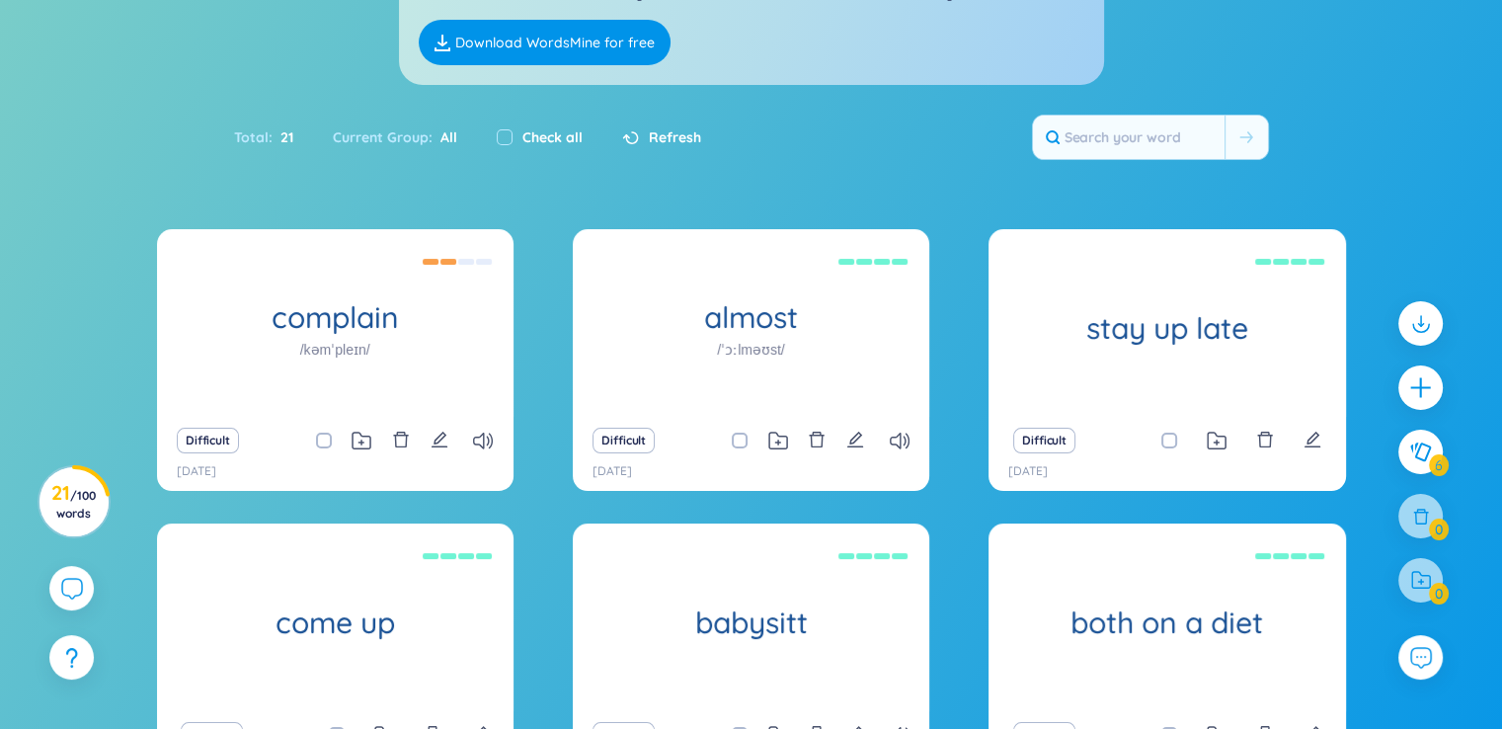
scroll to position [209, 0]
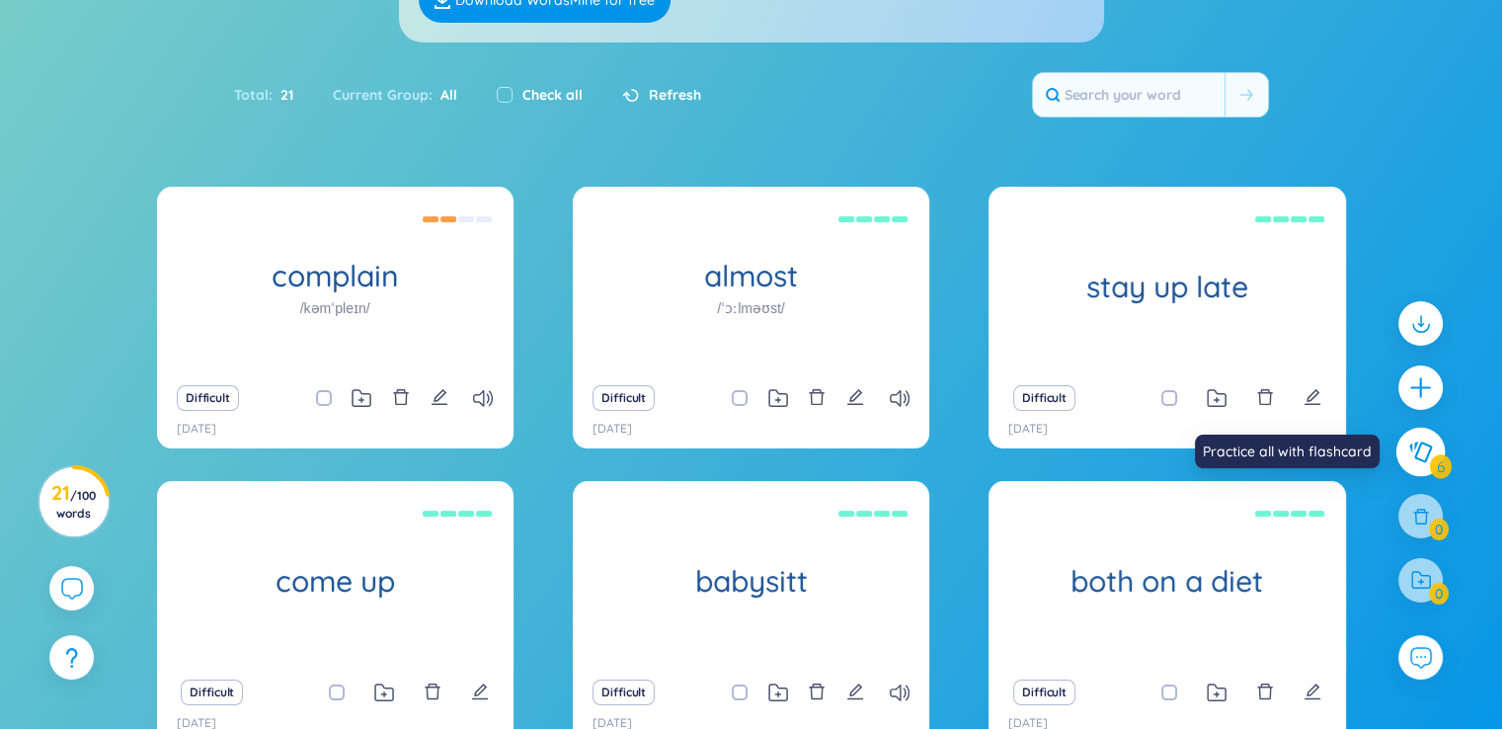
click at [1418, 455] on icon at bounding box center [1420, 452] width 24 height 22
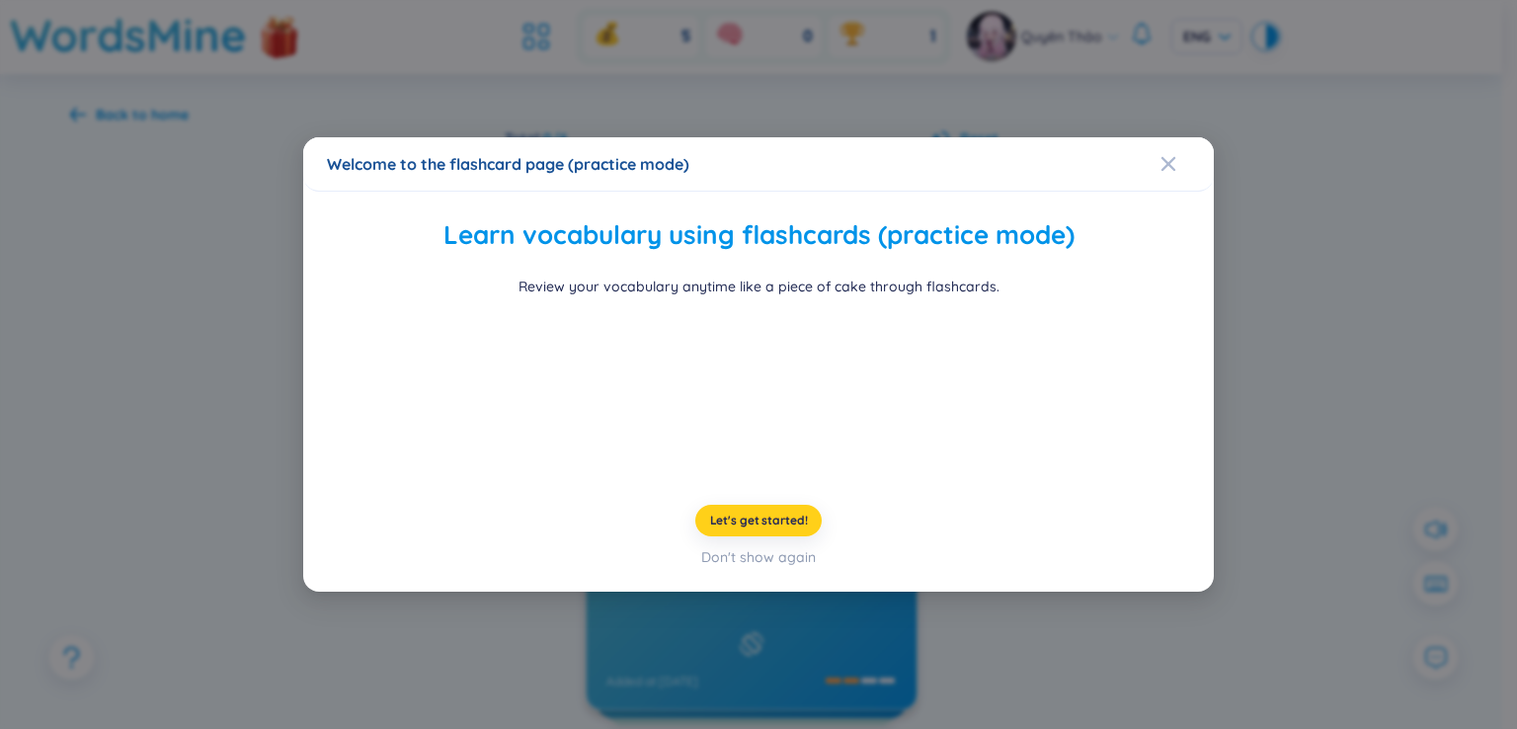
click at [759, 528] on span "Let's get started!" at bounding box center [759, 521] width 98 height 16
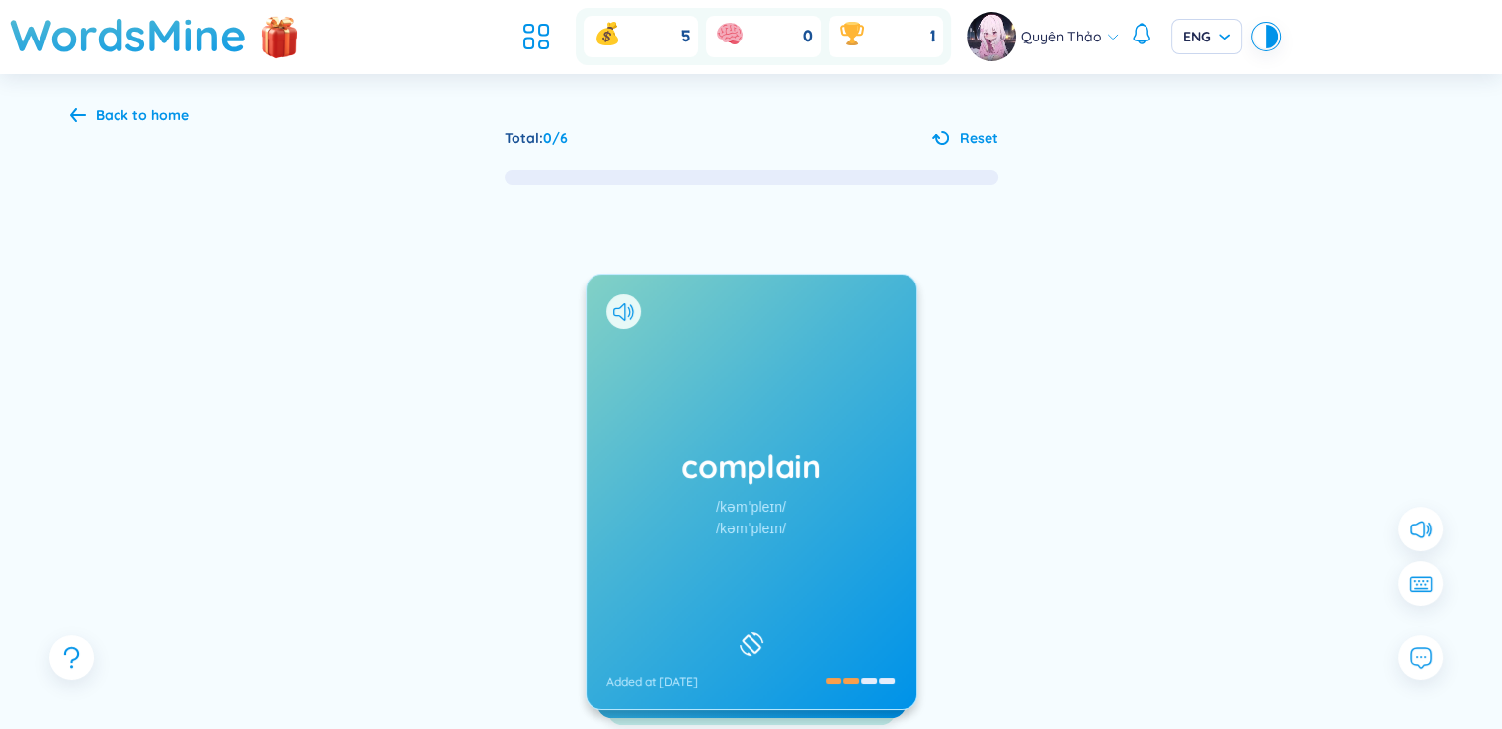
click at [810, 480] on h1 "complain" at bounding box center [751, 465] width 290 height 43
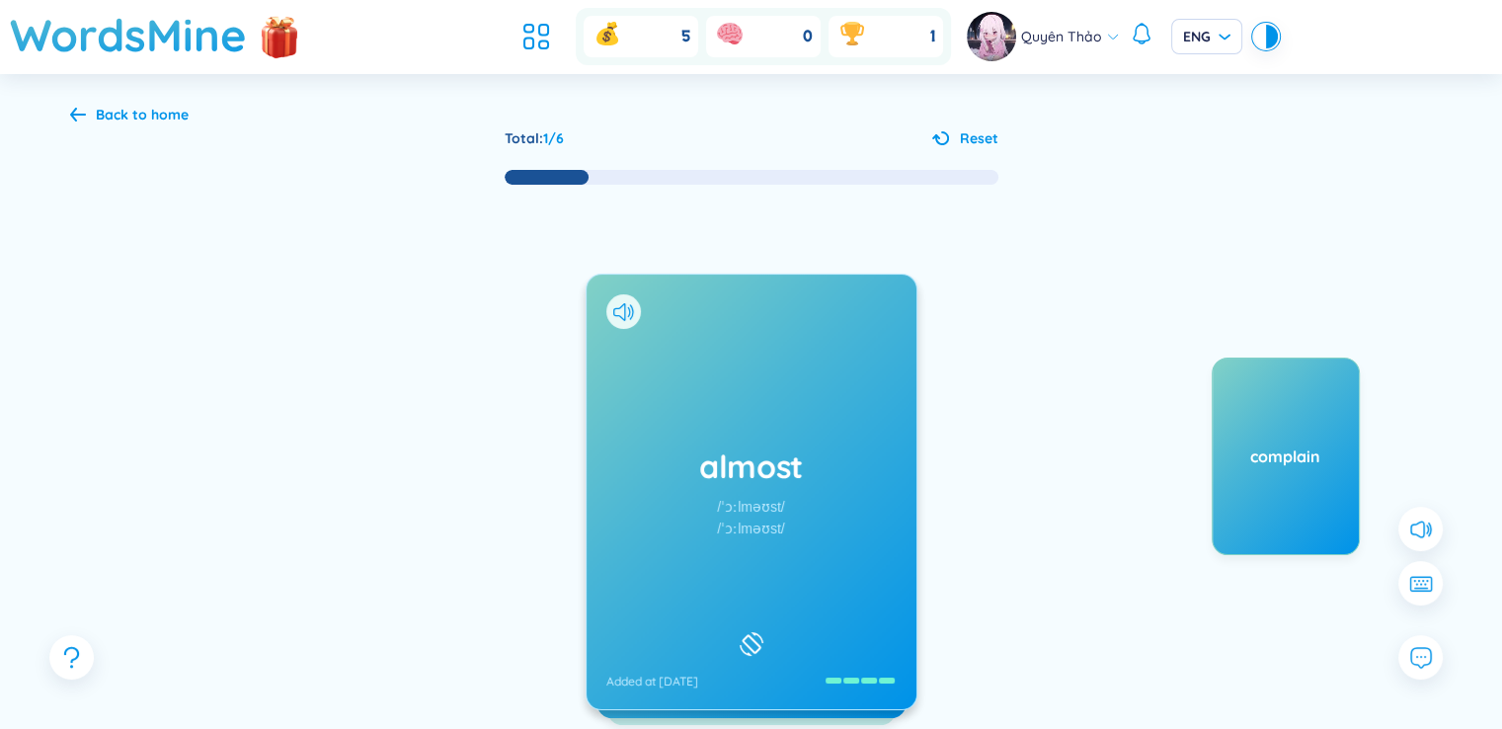
click at [824, 511] on div "almost /ˈɔːlməʊst/ /ˈɔːlməʊst/ Added at [DATE]" at bounding box center [752, 492] width 330 height 435
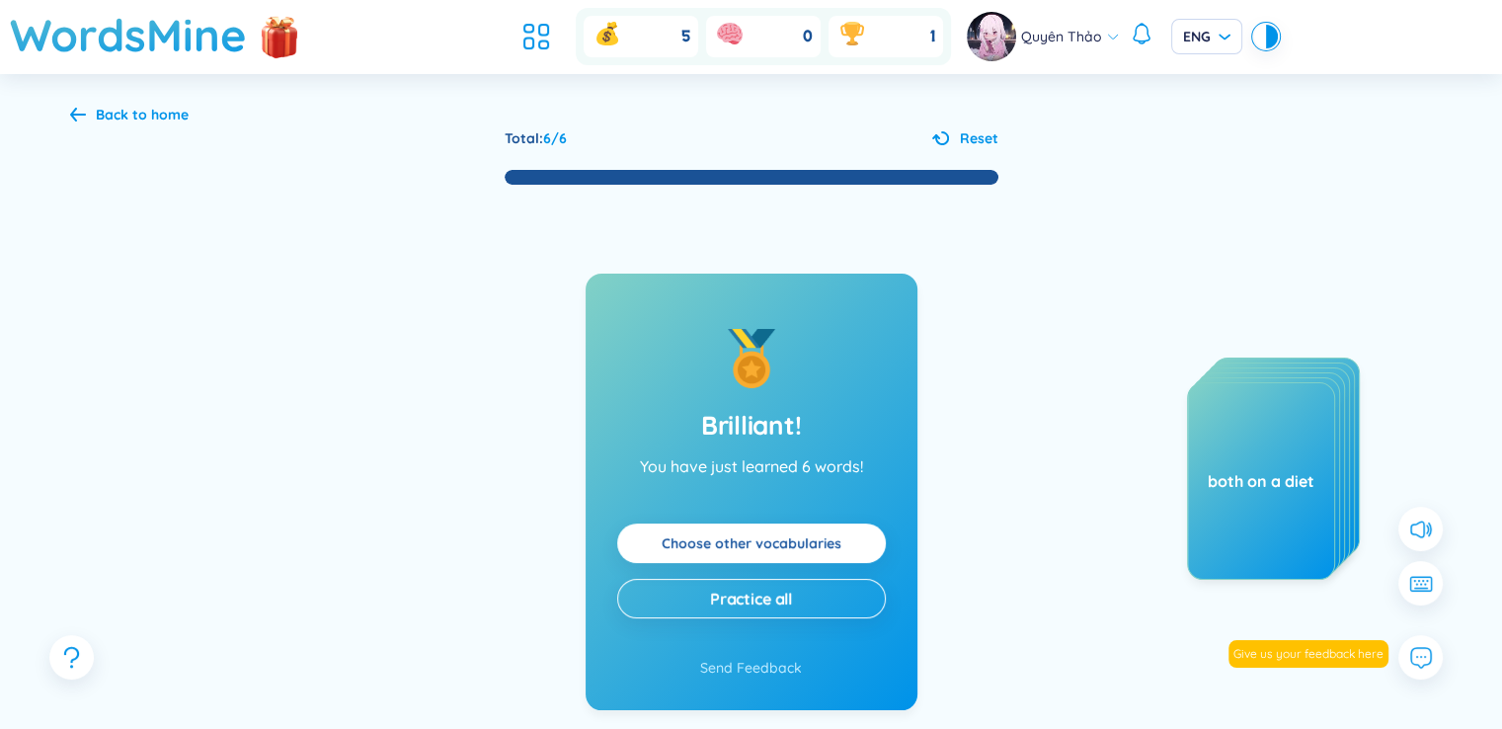
click at [776, 532] on link "Choose other vocabularies" at bounding box center [752, 543] width 180 height 22
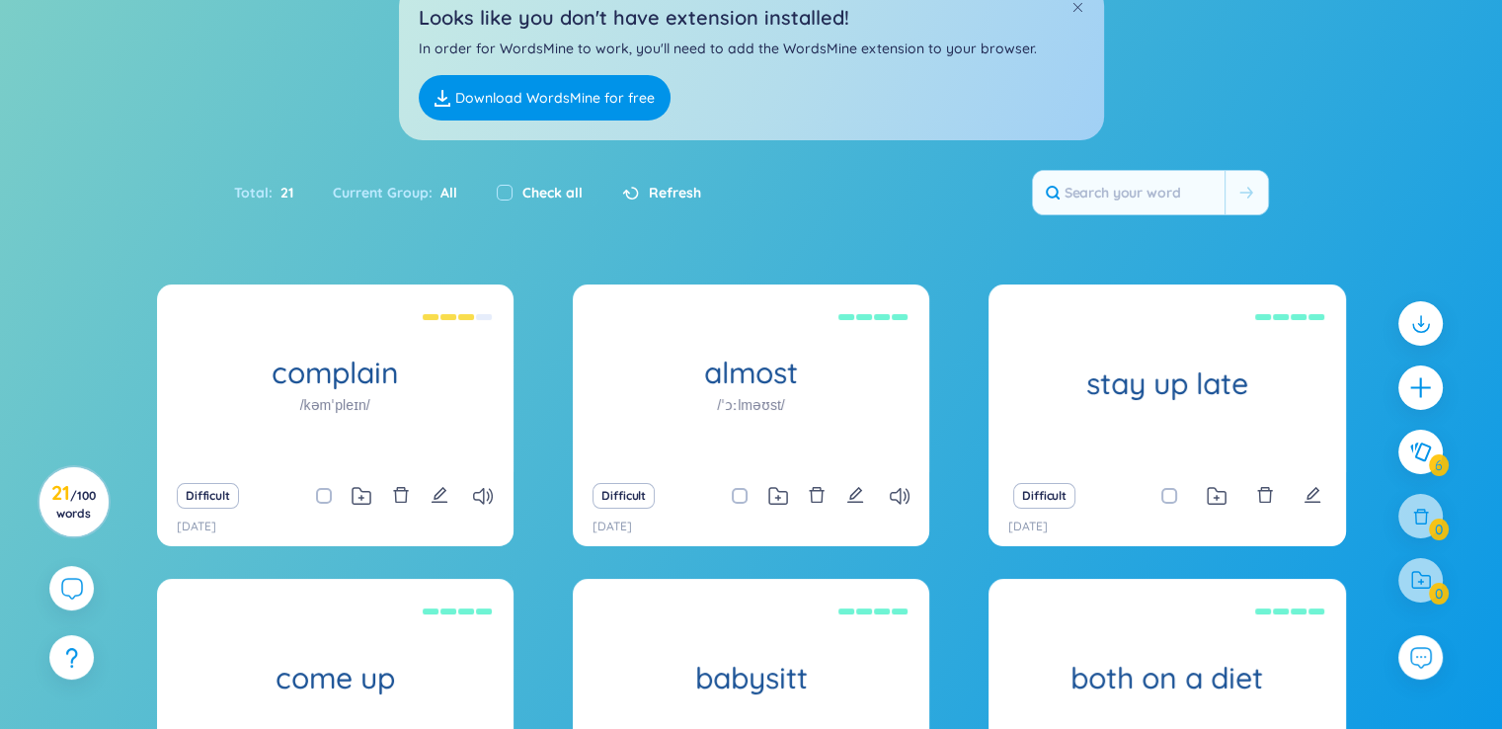
scroll to position [209, 0]
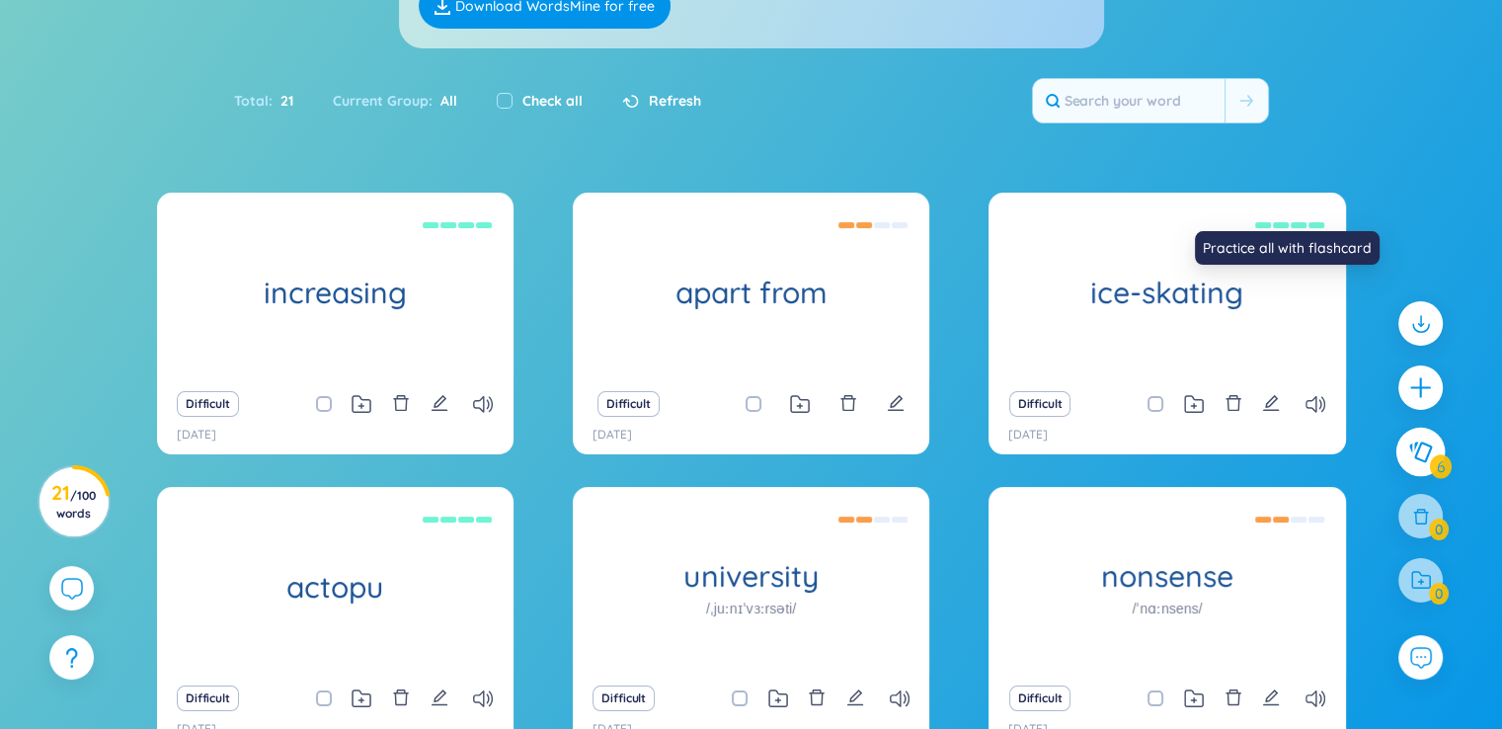
click at [1430, 452] on icon at bounding box center [1420, 452] width 24 height 22
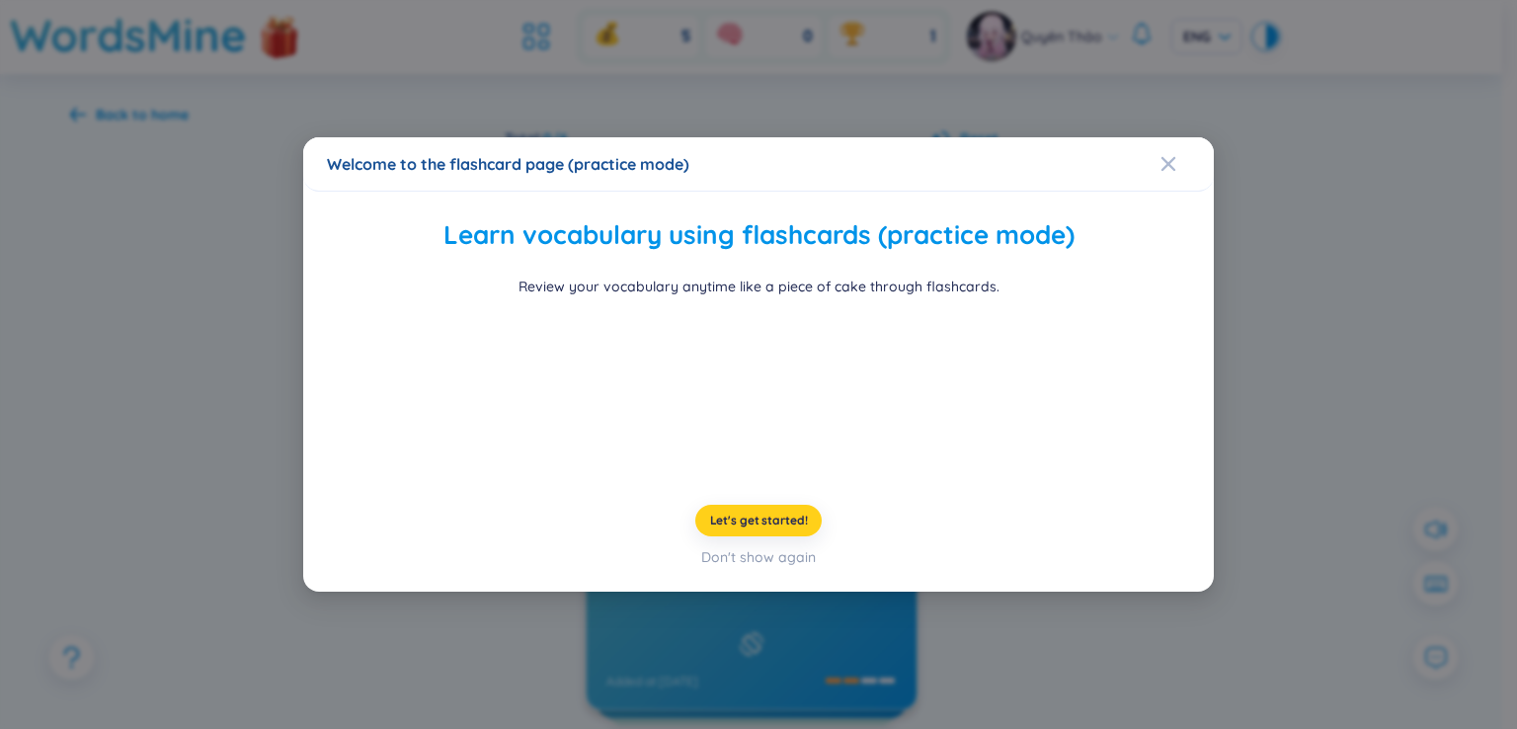
click at [739, 528] on span "Let's get started!" at bounding box center [759, 521] width 98 height 16
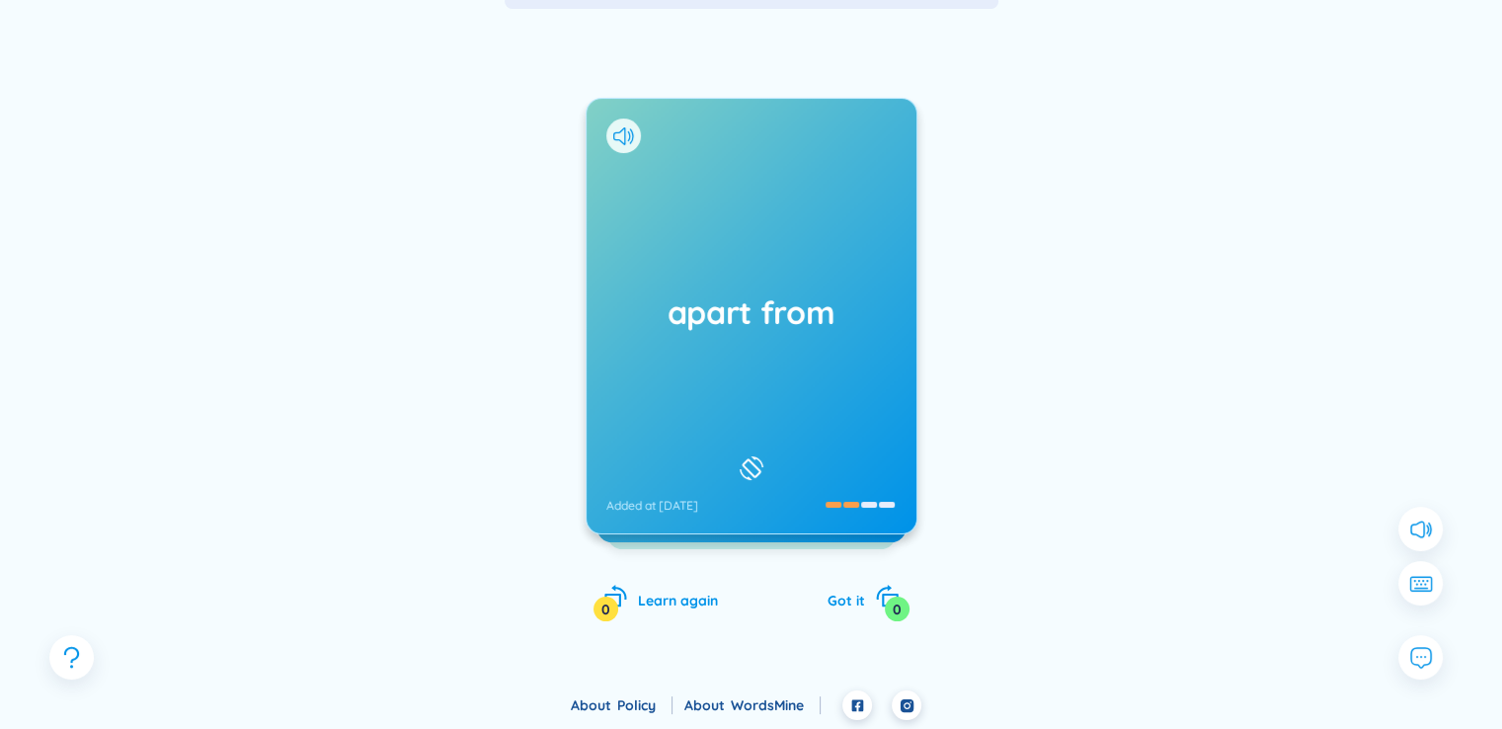
scroll to position [177, 0]
click at [787, 305] on h1 "apart from" at bounding box center [751, 310] width 290 height 43
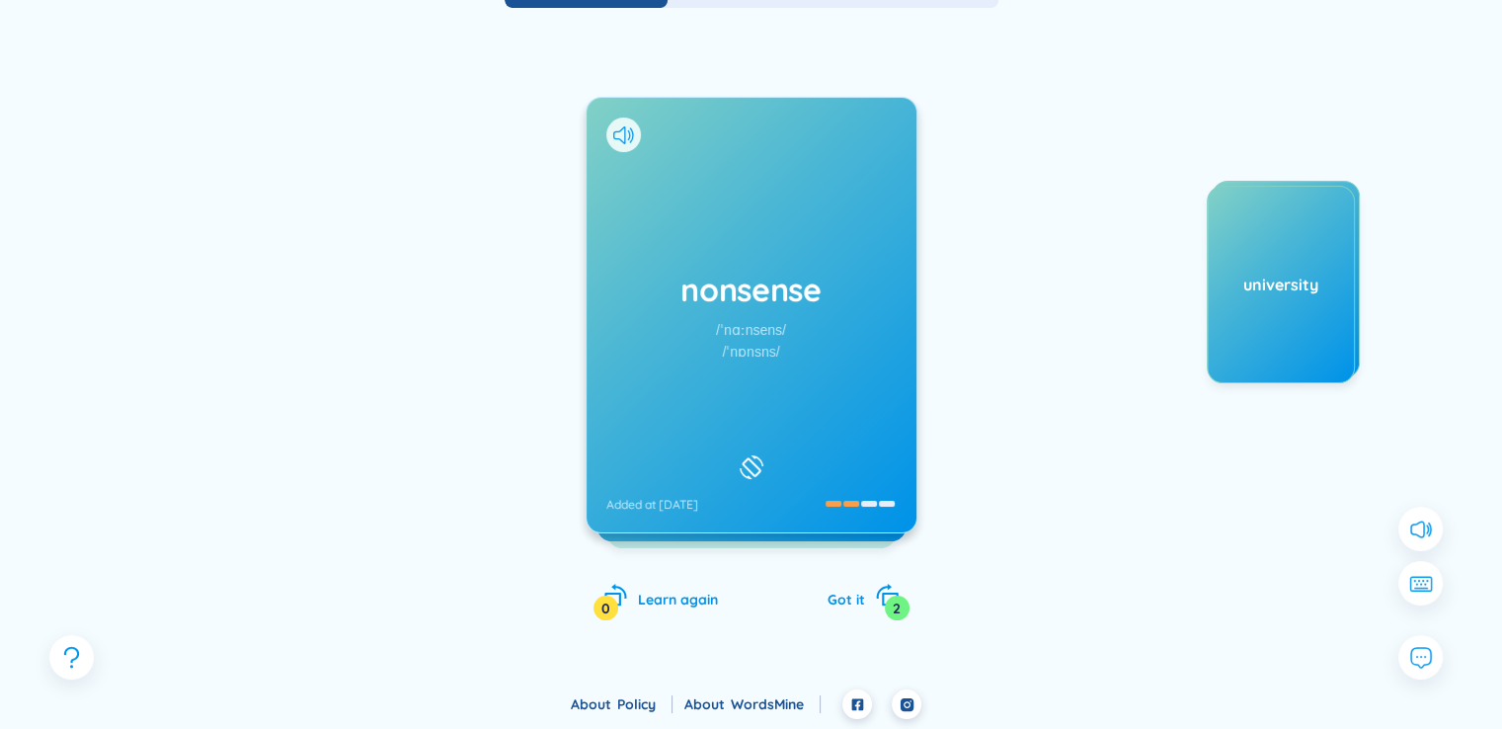
click at [834, 344] on div "nonsense /ˈnɑːnsens/ /ˈnɒnsns/ Added at [DATE]" at bounding box center [752, 315] width 330 height 435
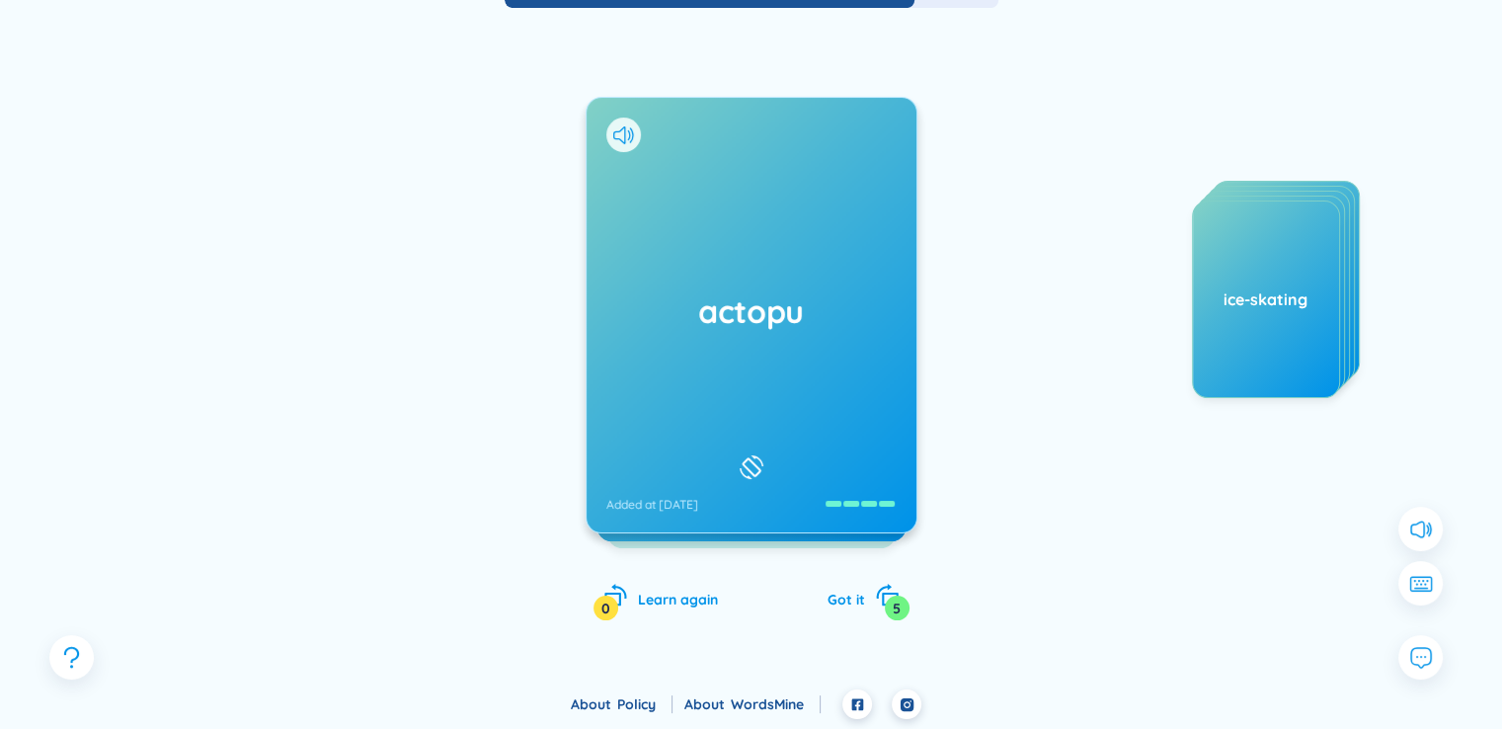
click at [830, 305] on h1 "actopu" at bounding box center [751, 310] width 290 height 43
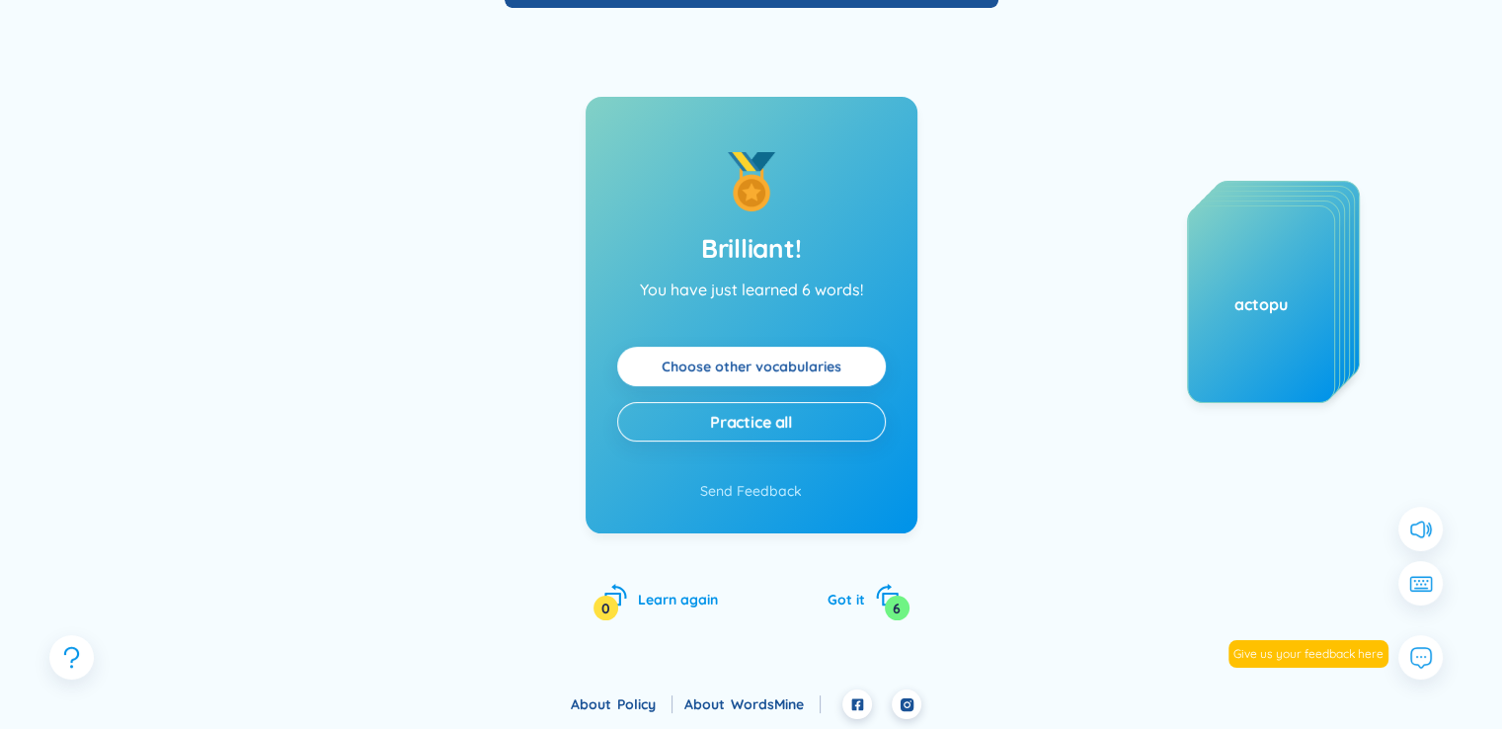
click at [821, 375] on link "Choose other vocabularies" at bounding box center [752, 367] width 180 height 22
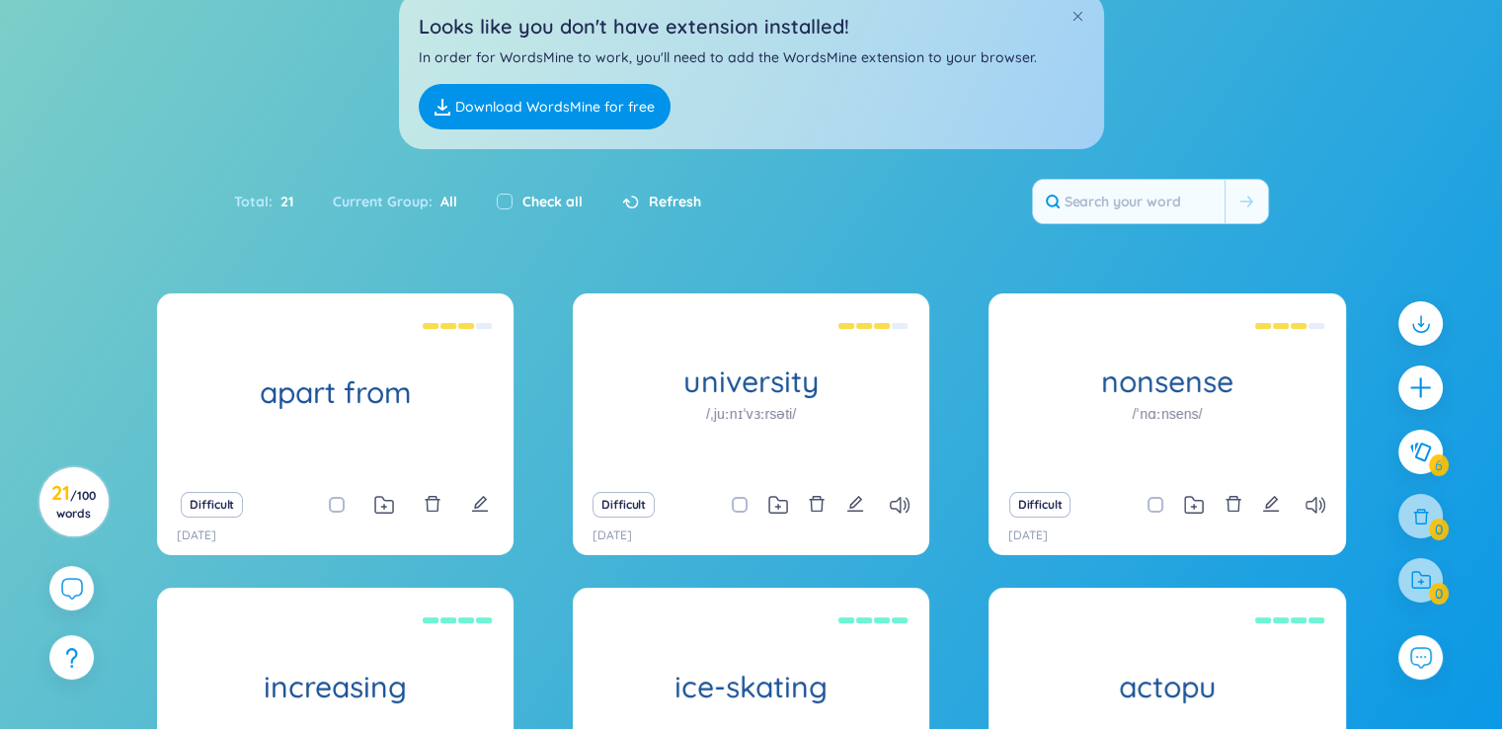
scroll to position [209, 0]
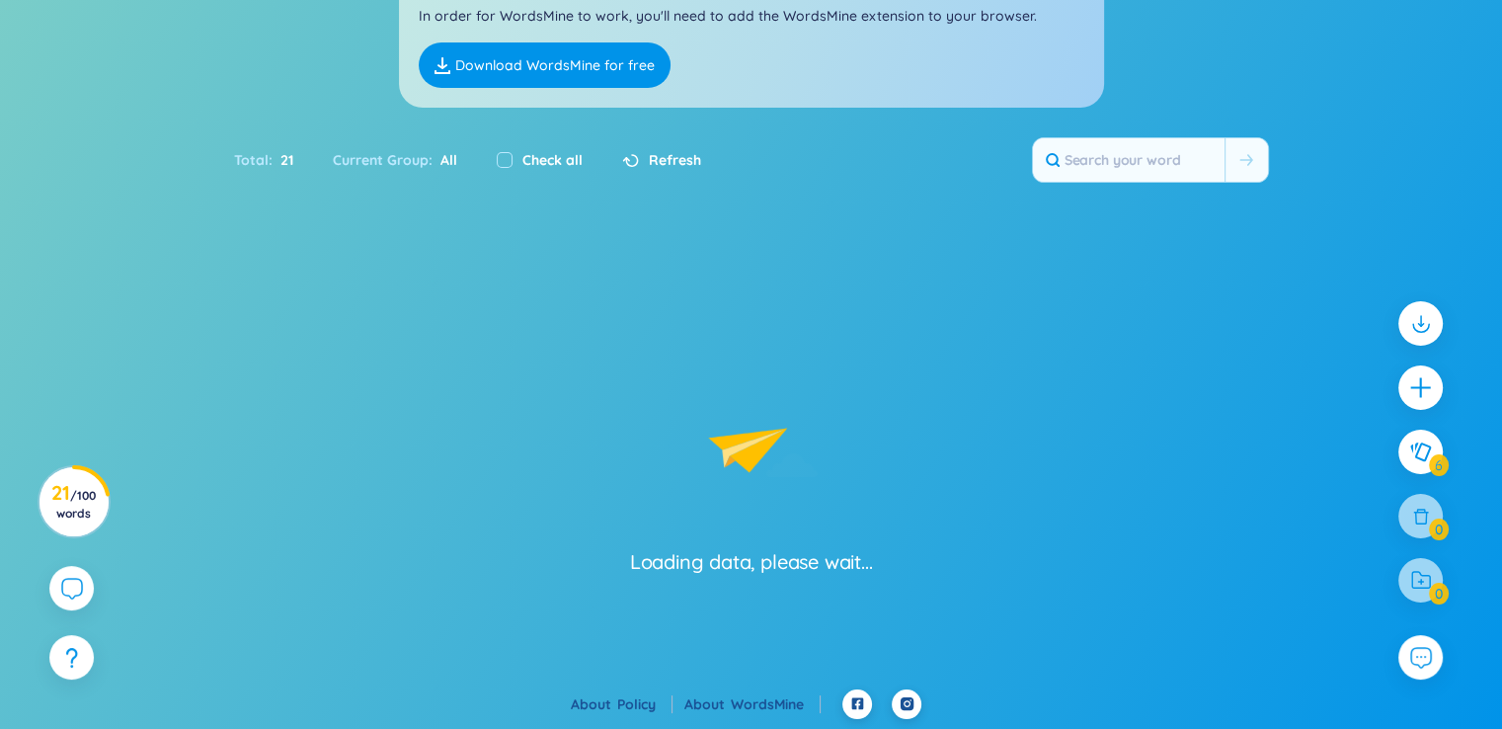
scroll to position [0, 0]
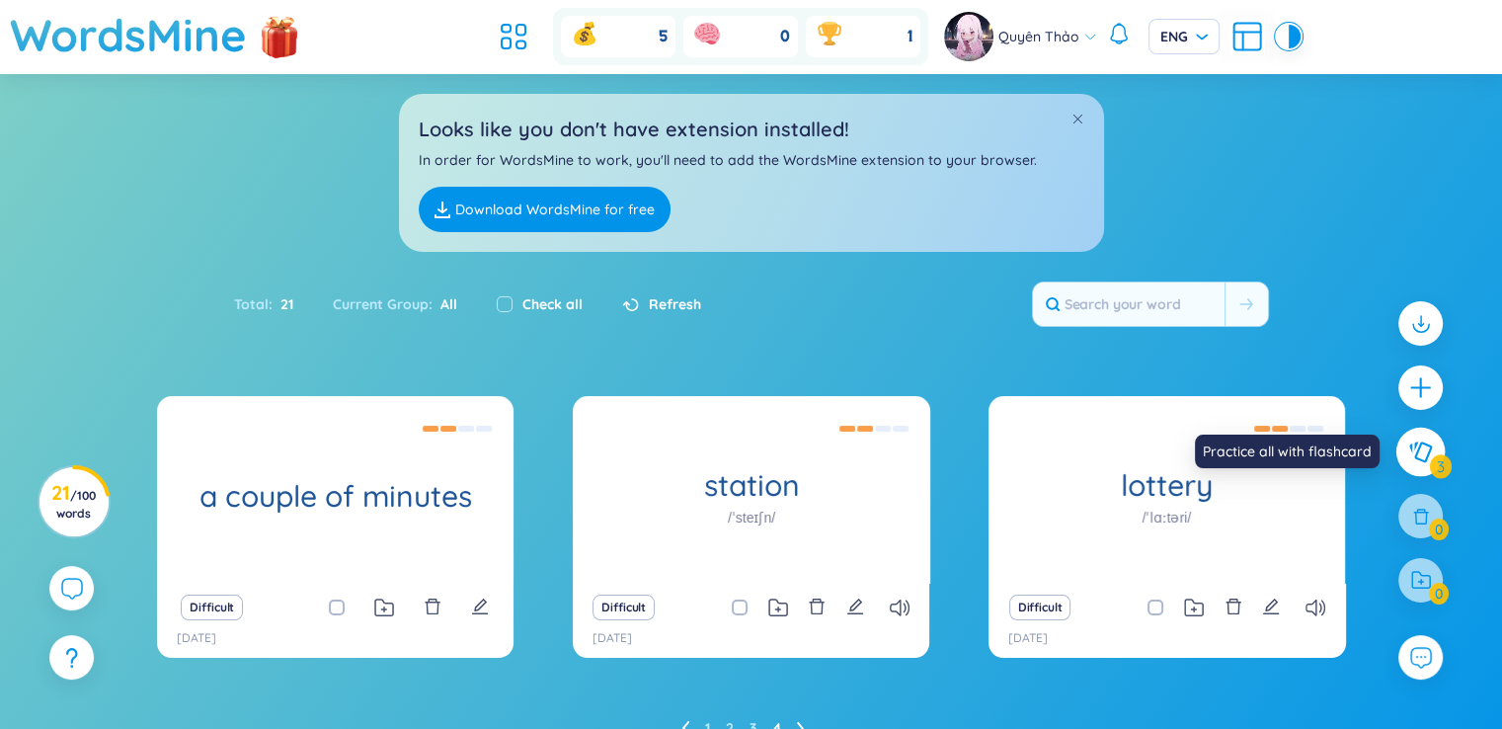
click at [1431, 452] on icon at bounding box center [1420, 452] width 24 height 22
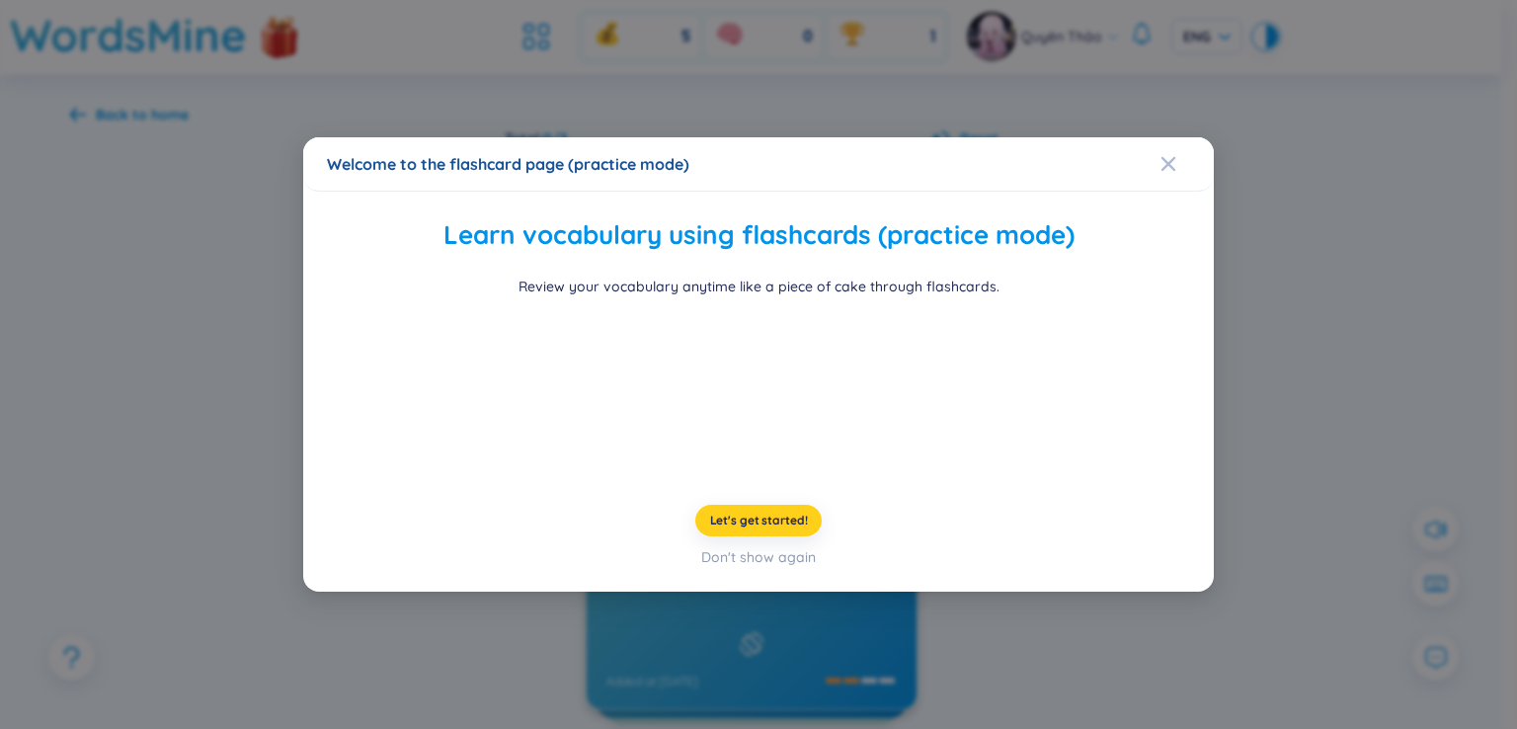
click at [747, 528] on span "Let's get started!" at bounding box center [759, 521] width 98 height 16
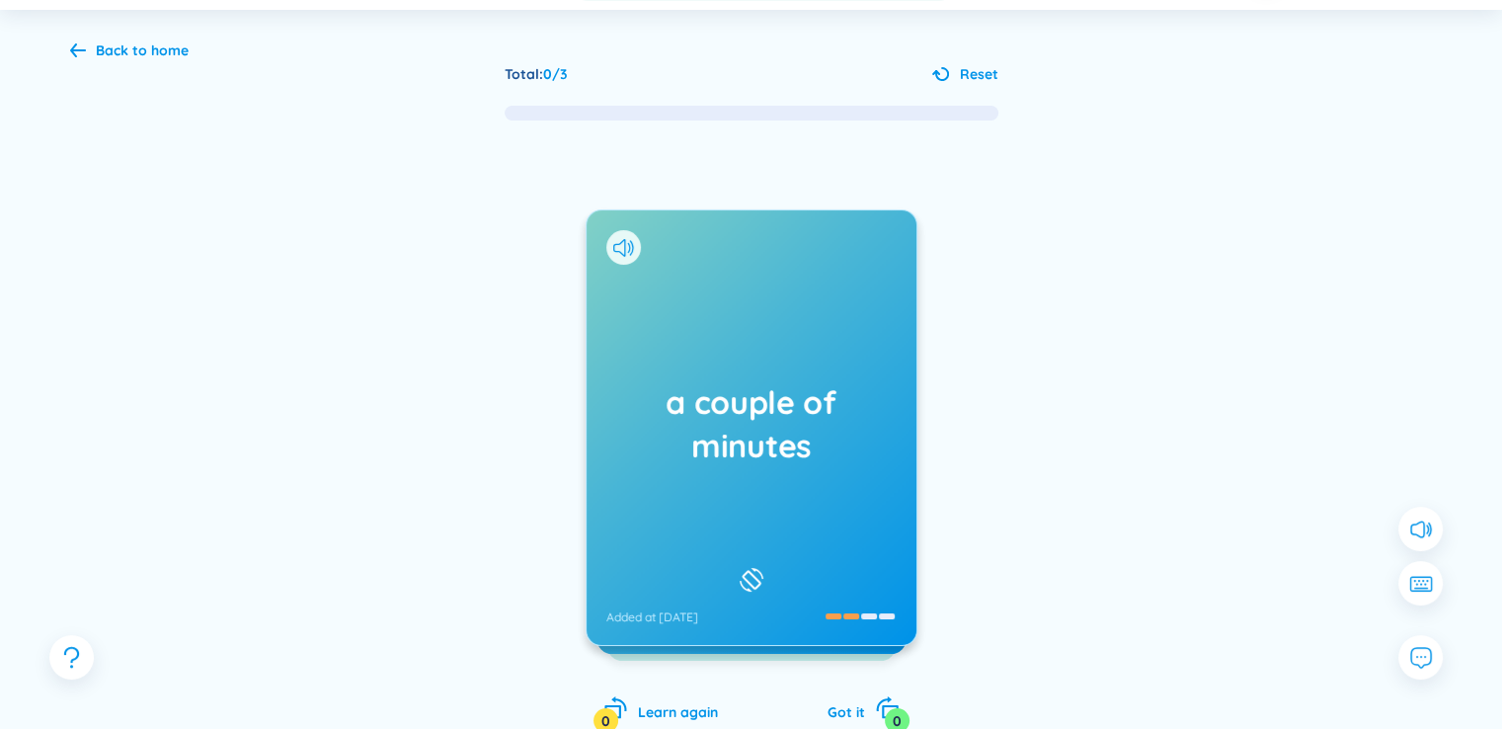
scroll to position [99, 0]
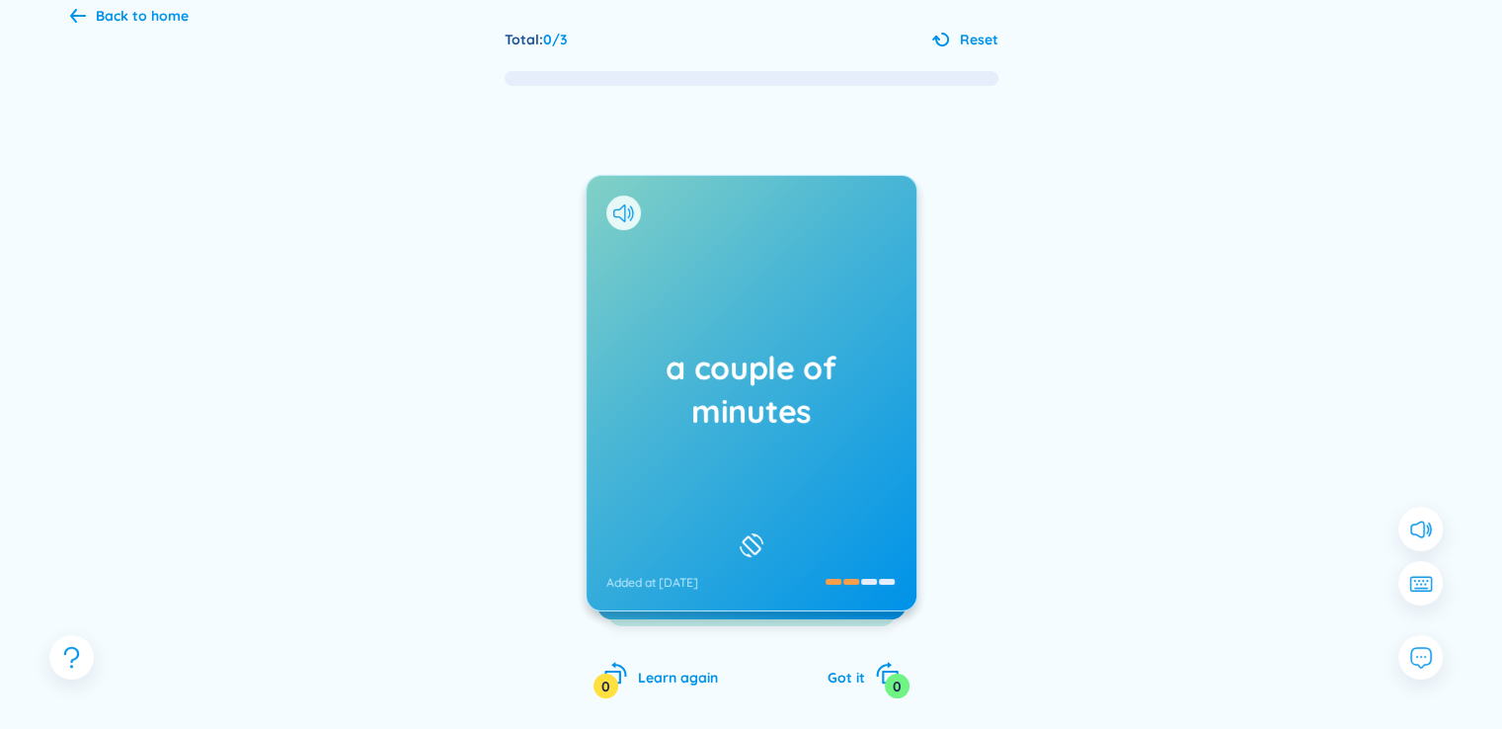
click at [774, 380] on h1 "a couple of minutes" at bounding box center [751, 389] width 290 height 87
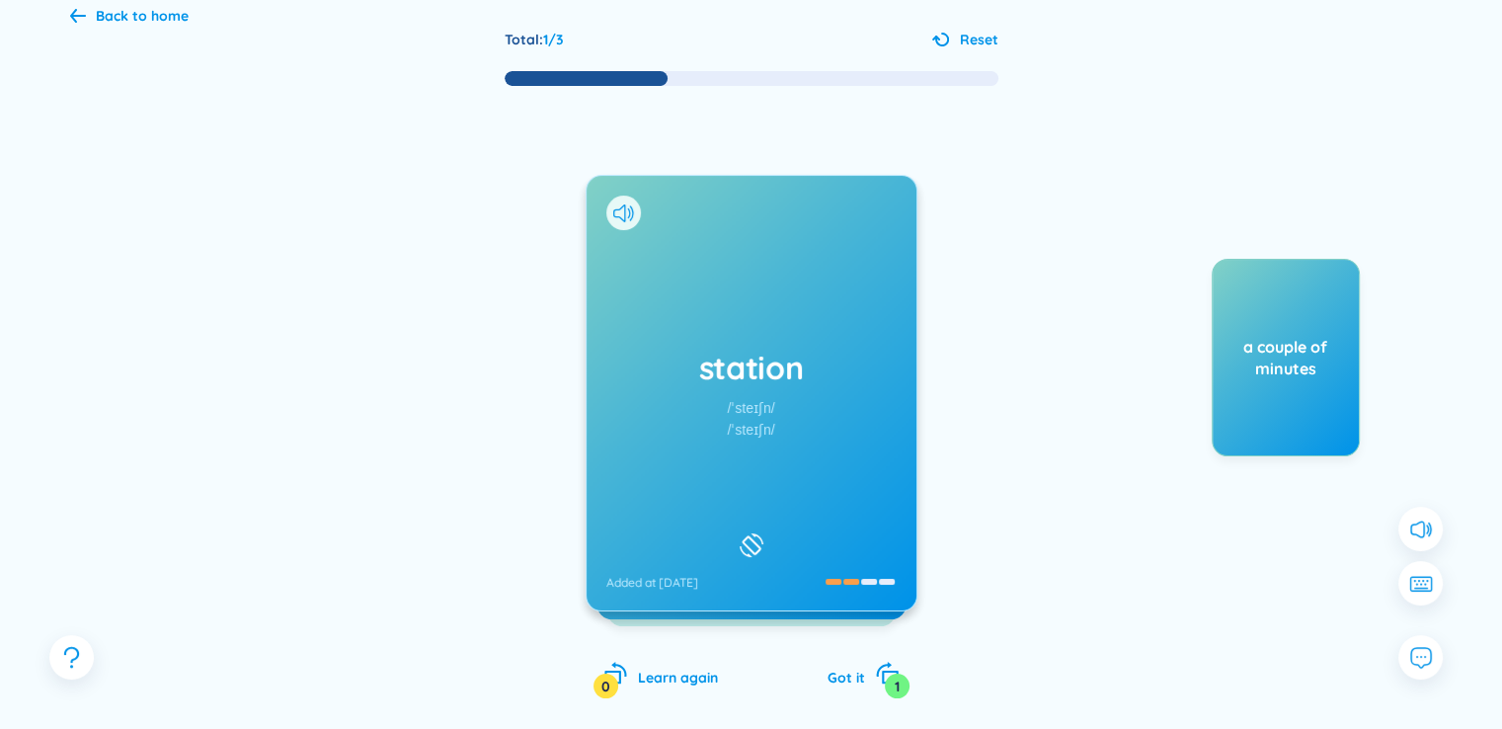
click at [766, 420] on div "/ˈsteɪʃn/" at bounding box center [750, 430] width 47 height 22
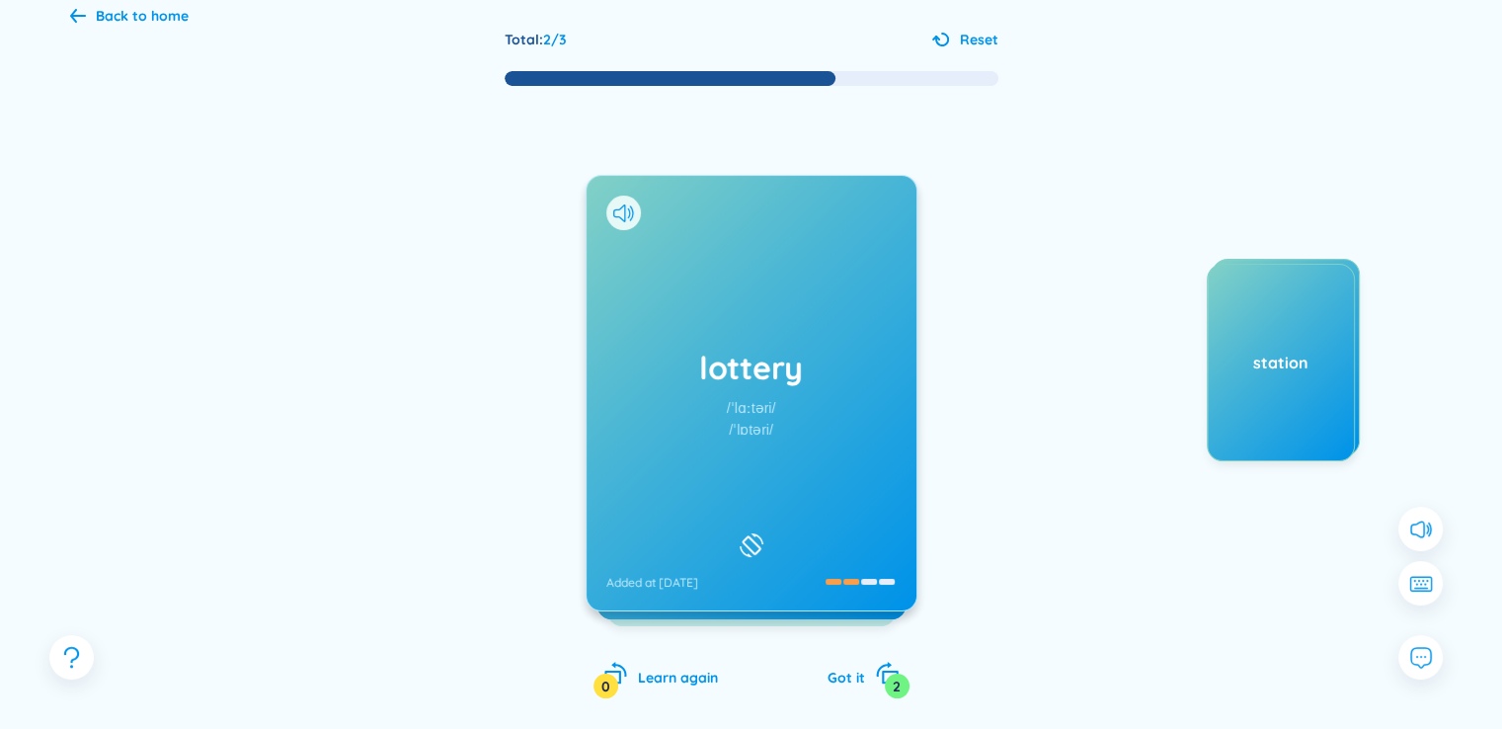
click at [834, 466] on div "lottery /ˈlɑːtəri/ /ˈlɒtəri/ Added at [DATE]" at bounding box center [752, 393] width 330 height 435
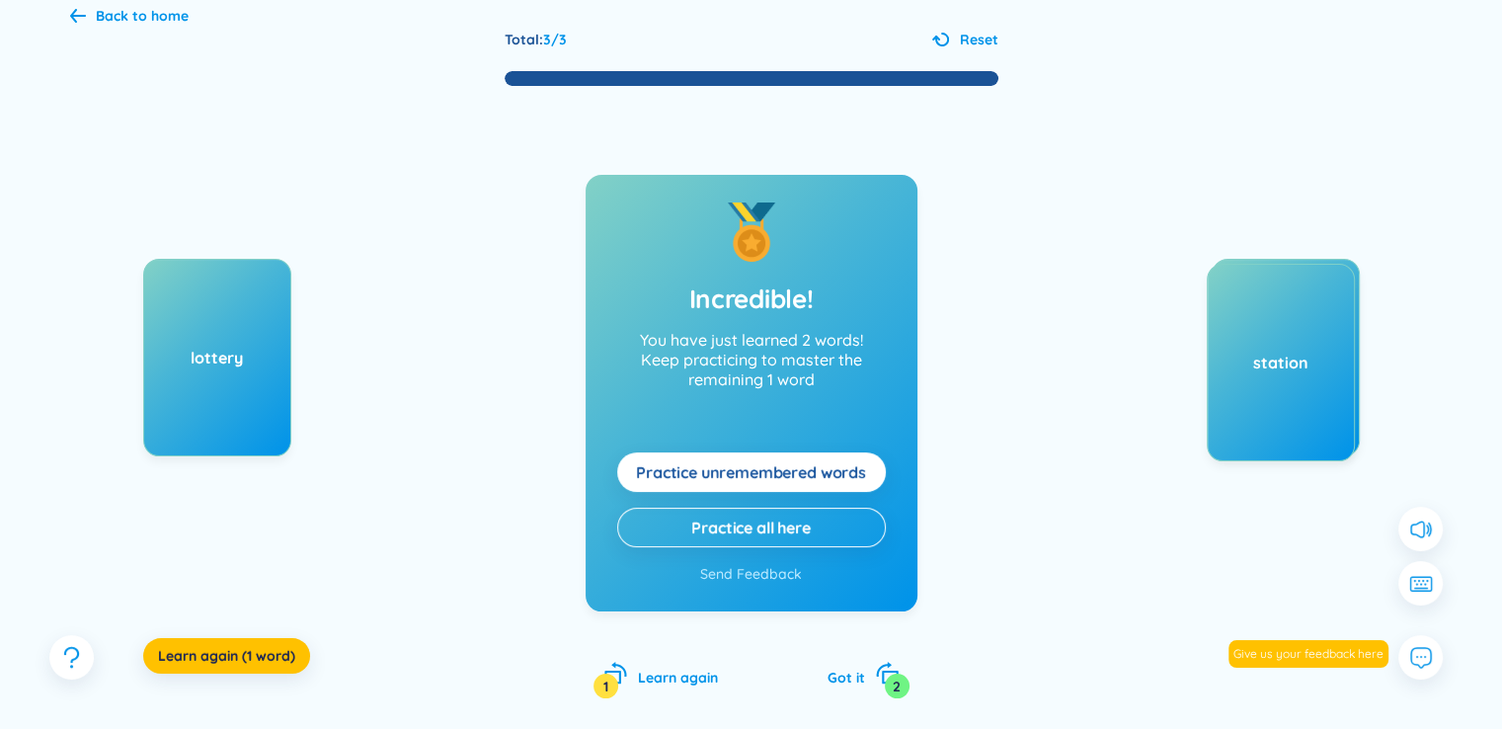
click at [737, 490] on button "Practice unremembered words" at bounding box center [751, 472] width 269 height 40
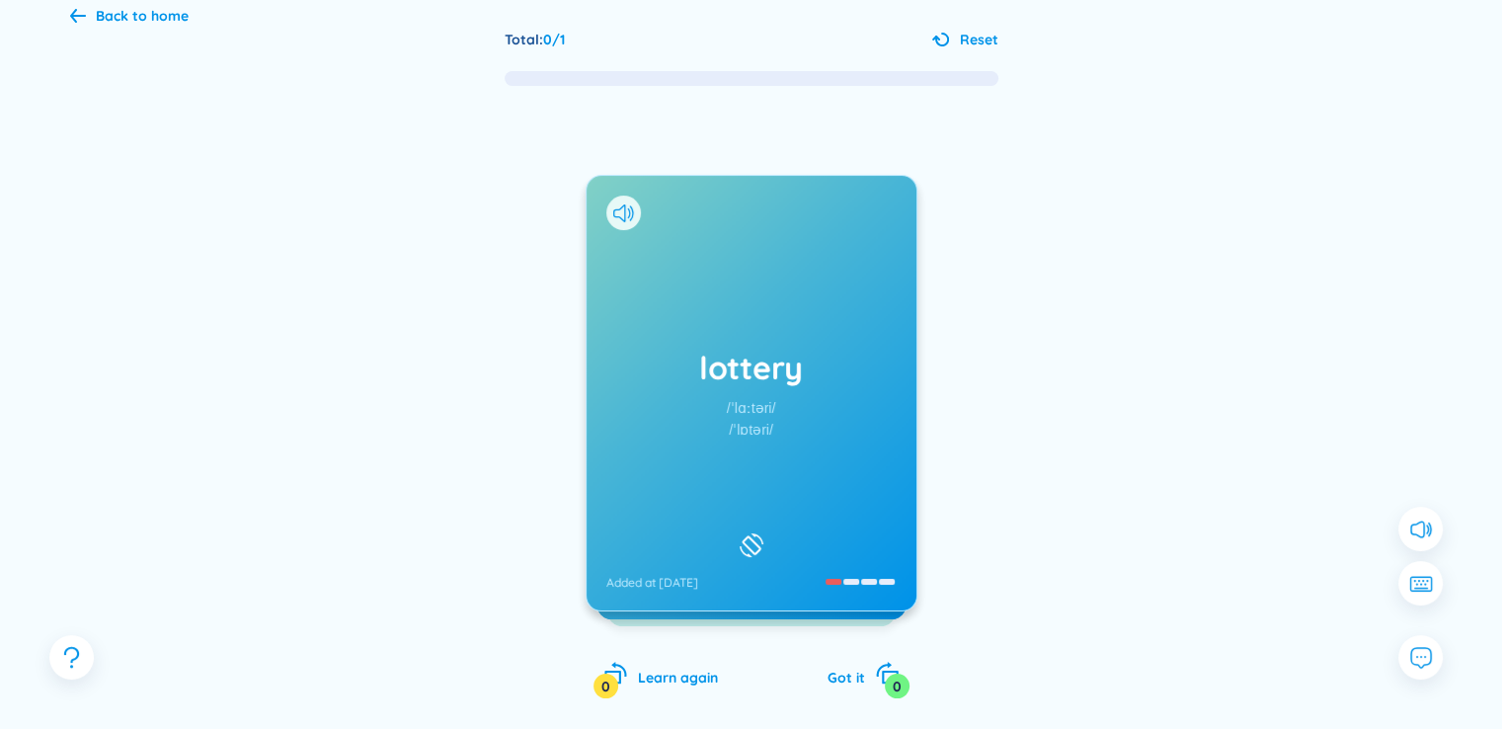
click at [759, 382] on h1 "lottery" at bounding box center [751, 367] width 290 height 43
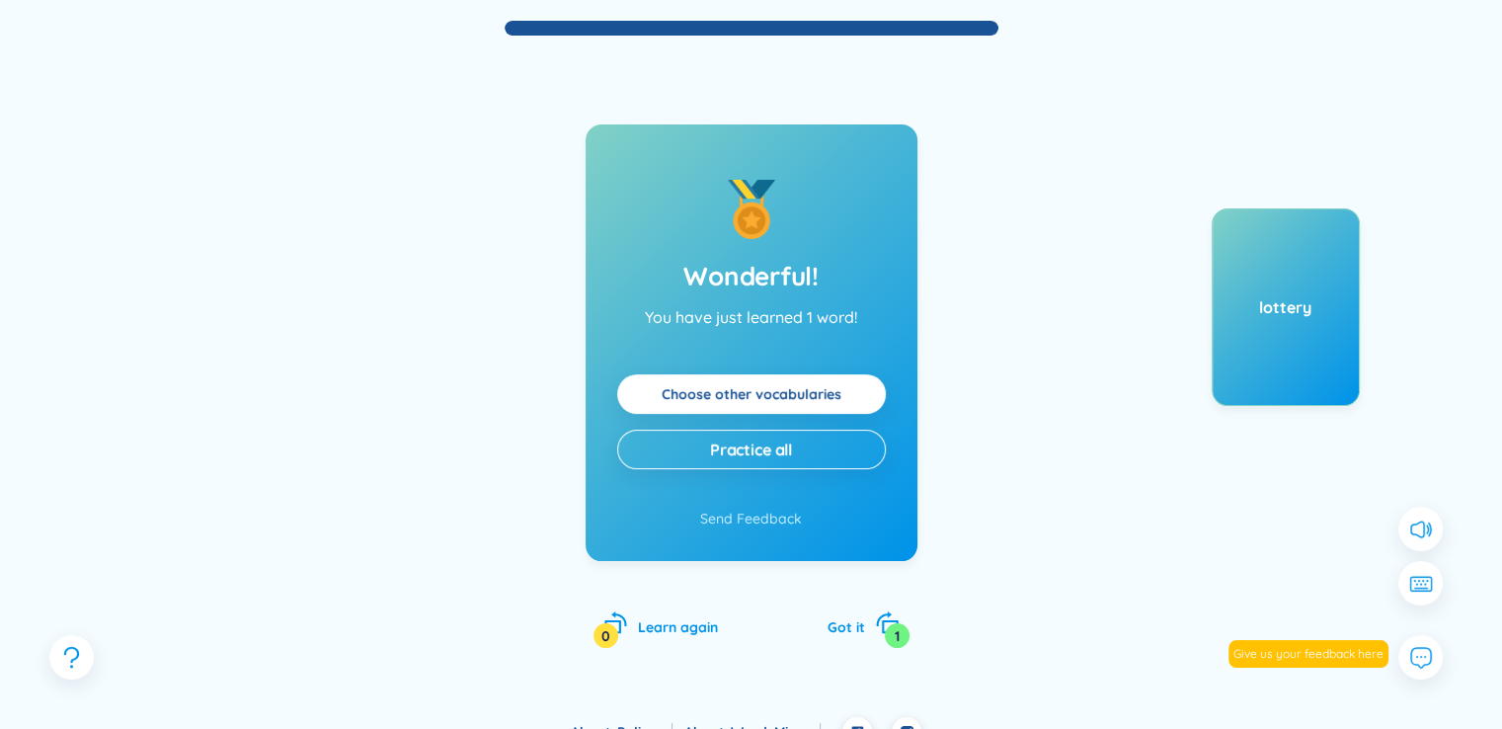
scroll to position [177, 0]
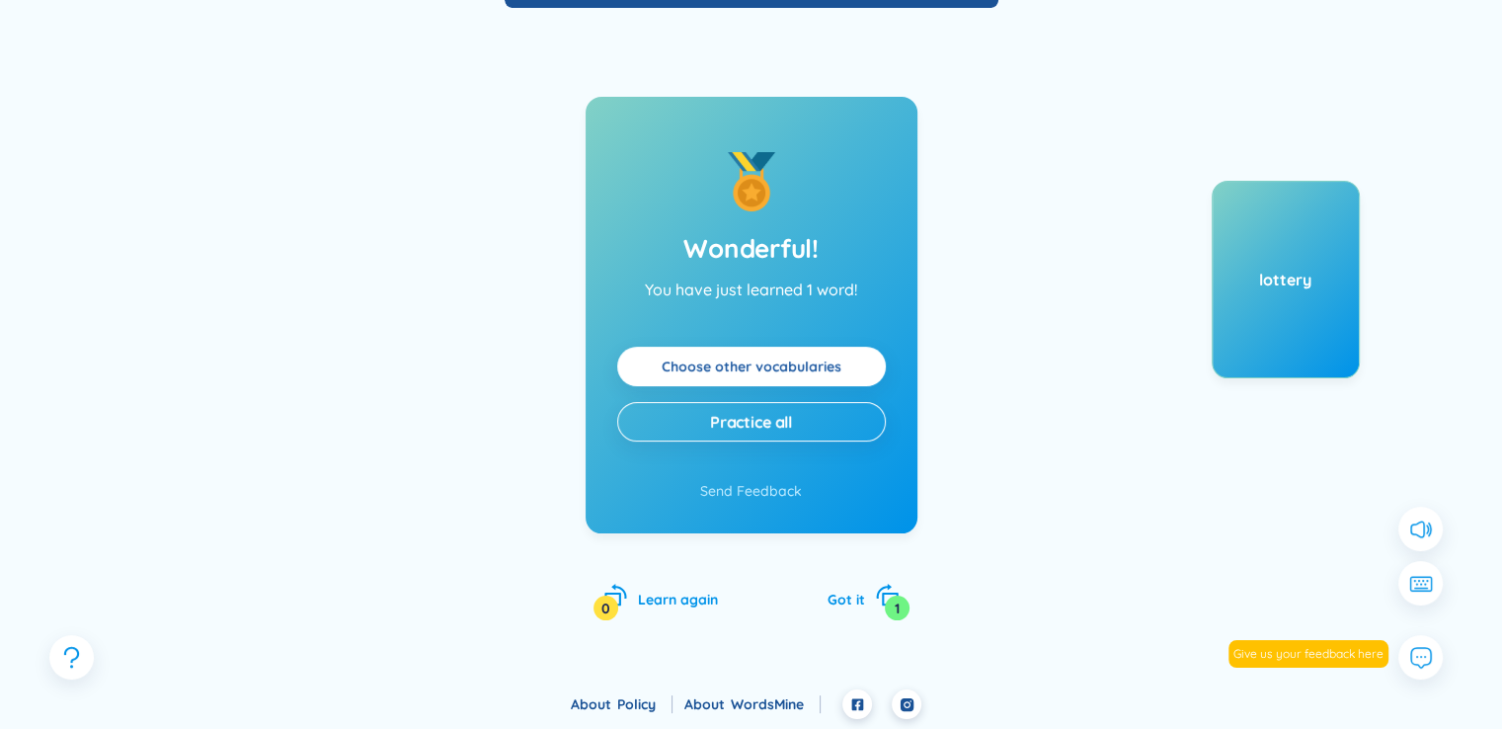
click at [798, 361] on link "Choose other vocabularies" at bounding box center [752, 367] width 180 height 22
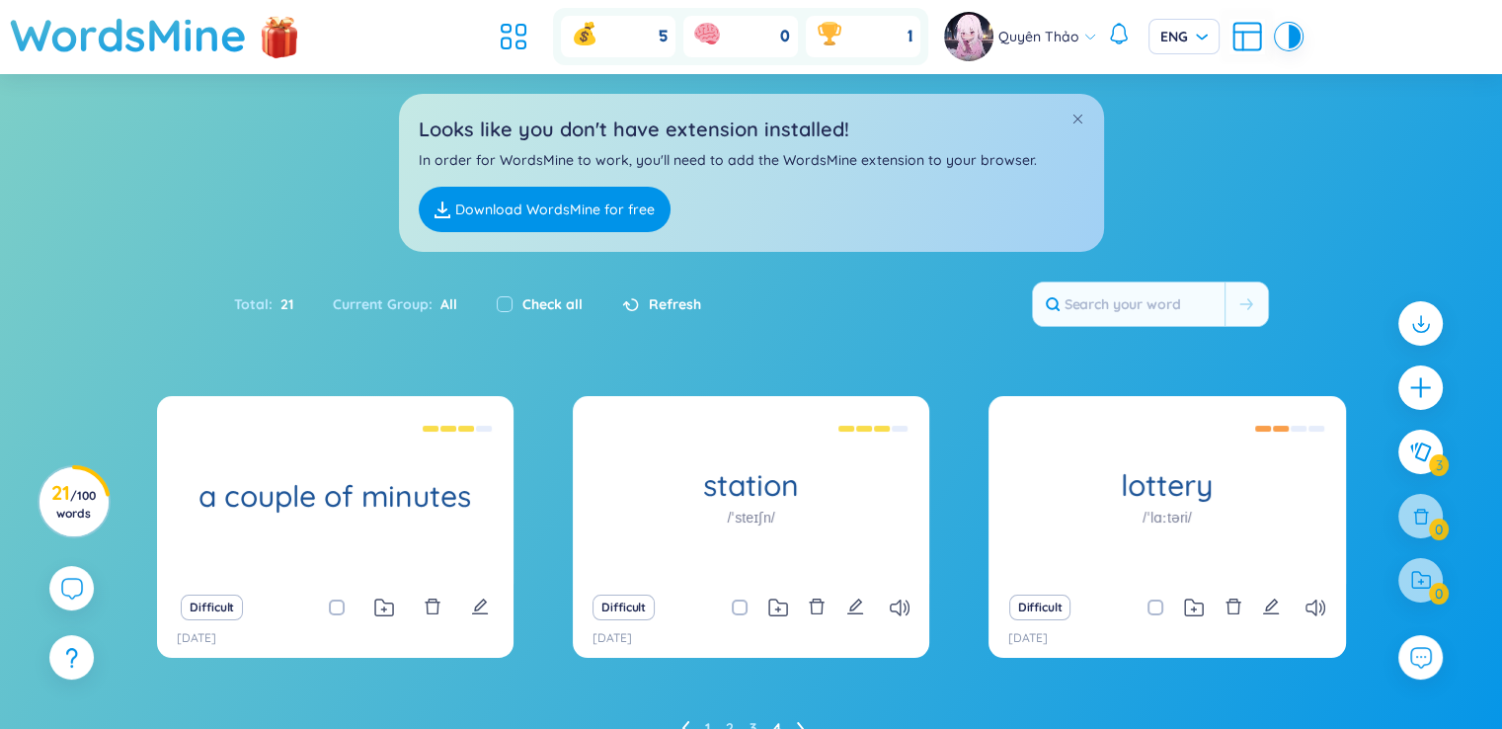
click at [639, 52] on div "5" at bounding box center [618, 36] width 115 height 41
